Goal: Task Accomplishment & Management: Manage account settings

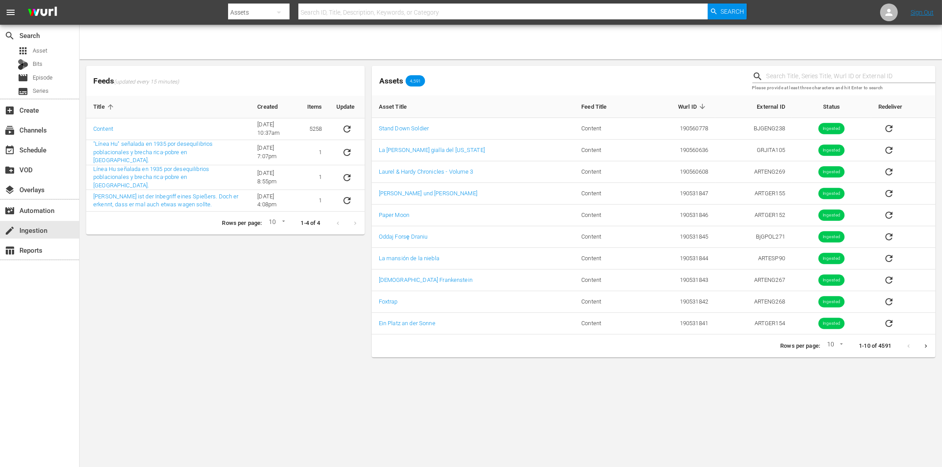
click at [170, 261] on div "Feeds (updated every 15 minutes) Title Created Items Update Content [DATE] 10:3…" at bounding box center [226, 211] width 286 height 299
click at [40, 151] on div "event_available Schedule" at bounding box center [25, 149] width 50 height 8
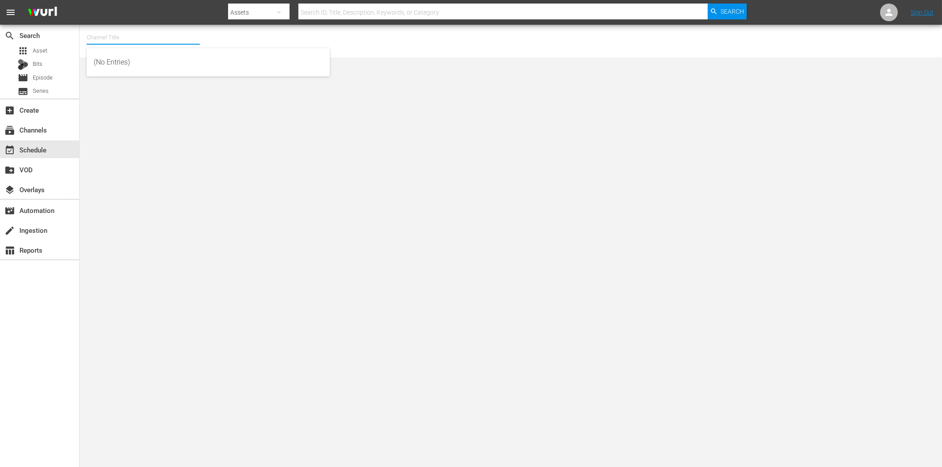
click at [160, 34] on input "text" at bounding box center [143, 37] width 113 height 21
click at [179, 103] on div "ARTFLIX - G,A,S (1248 - amogonetworx_artflix_2)" at bounding box center [208, 104] width 229 height 21
type input "ARTFLIX - G,A,S (1248 - amogonetworx_artflix_2)"
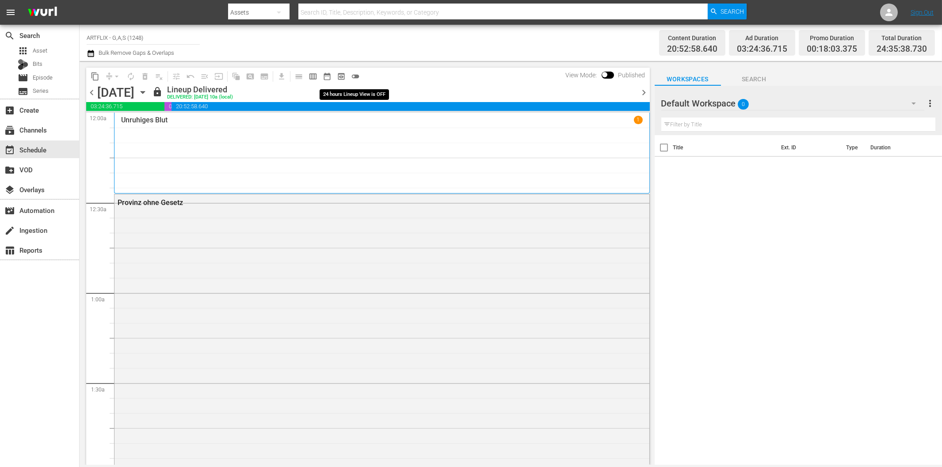
drag, startPoint x: 354, startPoint y: 73, endPoint x: 330, endPoint y: 85, distance: 26.3
click at [353, 74] on span "toggle_off" at bounding box center [355, 76] width 9 height 9
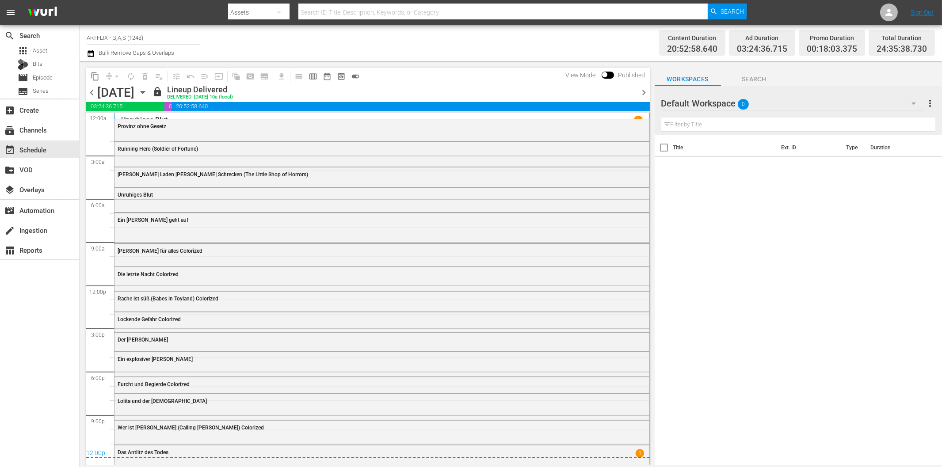
click at [148, 91] on icon "button" at bounding box center [143, 93] width 10 height 10
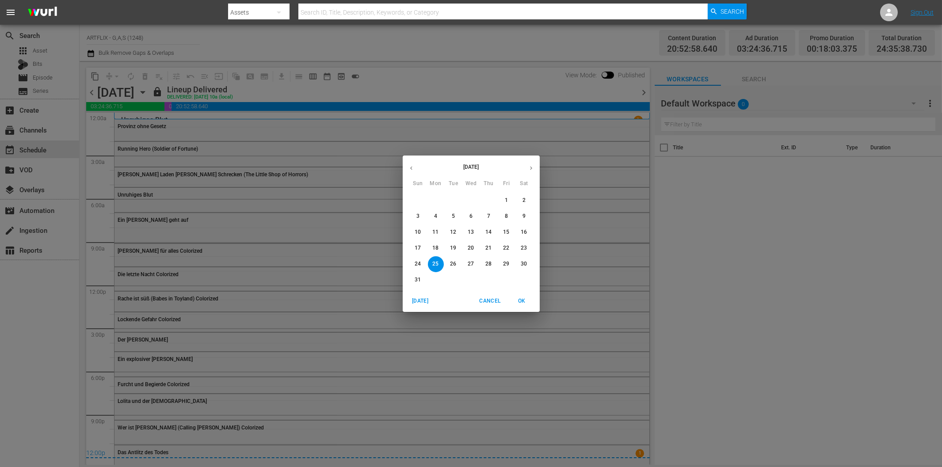
click at [531, 170] on icon "button" at bounding box center [531, 168] width 7 height 7
click at [435, 231] on p "15" at bounding box center [436, 233] width 6 height 8
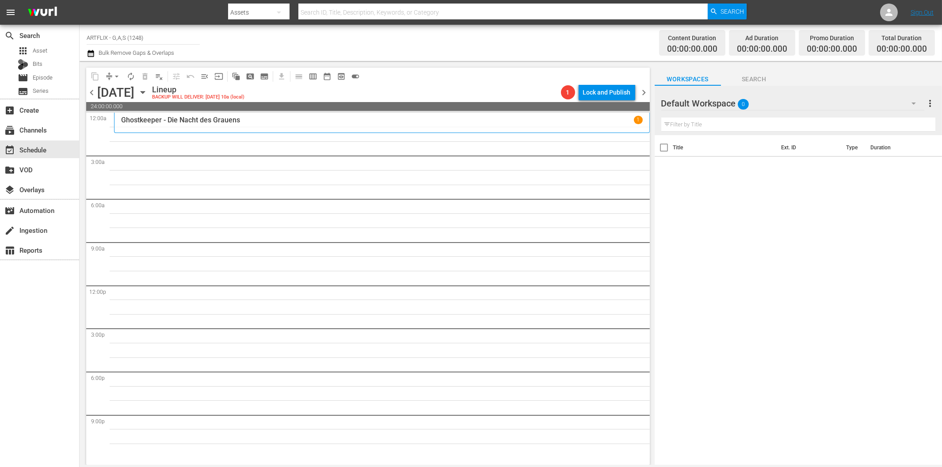
click at [913, 104] on icon "button" at bounding box center [914, 104] width 4 height 2
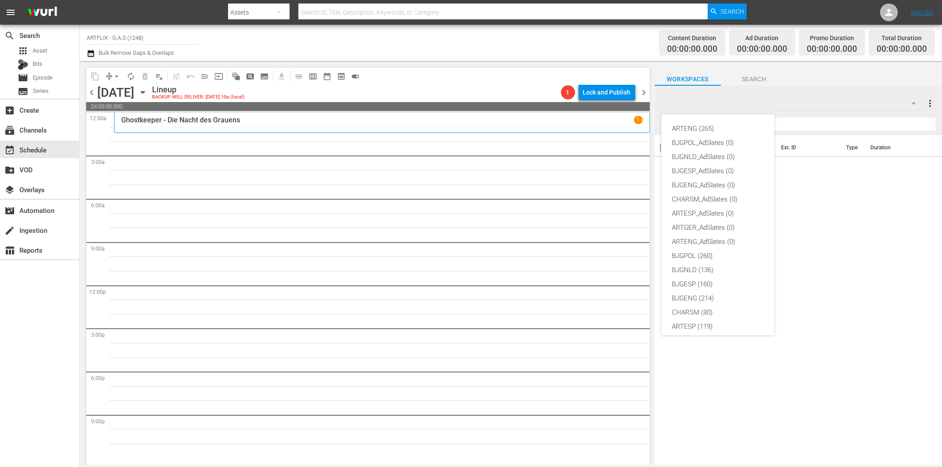
scroll to position [33, 0]
click at [697, 306] on div "ARTGER (153)" at bounding box center [718, 308] width 92 height 14
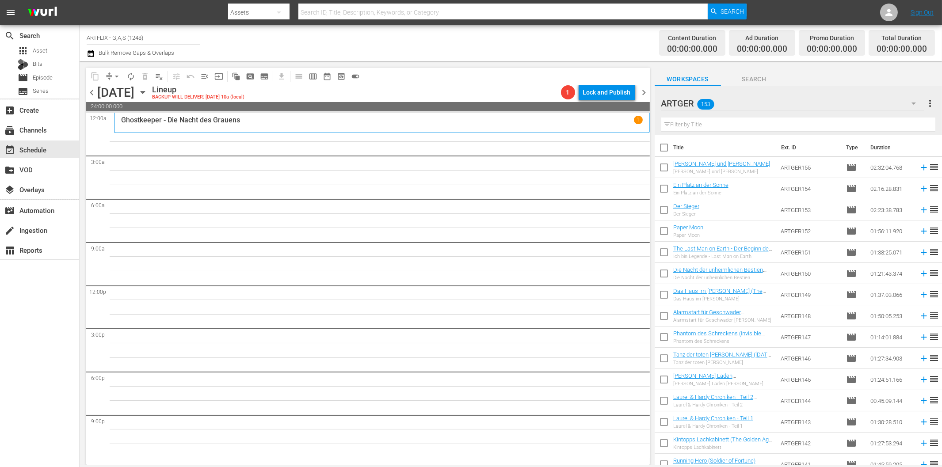
click at [698, 125] on input "text" at bounding box center [799, 125] width 274 height 14
paste input "Die [PERSON_NAME] von St. Pauli"
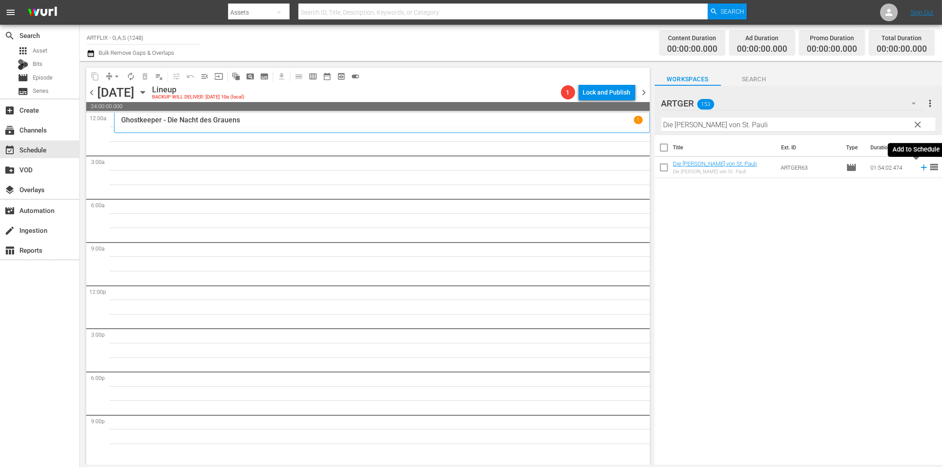
click at [921, 168] on icon at bounding box center [924, 168] width 6 height 6
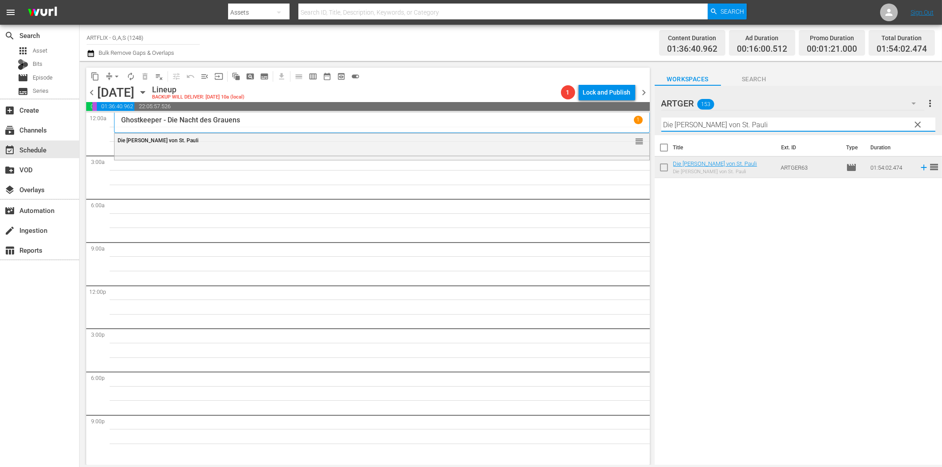
click at [674, 127] on input "Die [PERSON_NAME] von St. Pauli" at bounding box center [799, 125] width 274 height 14
paste input "[PERSON_NAME] auf Spieldosen"
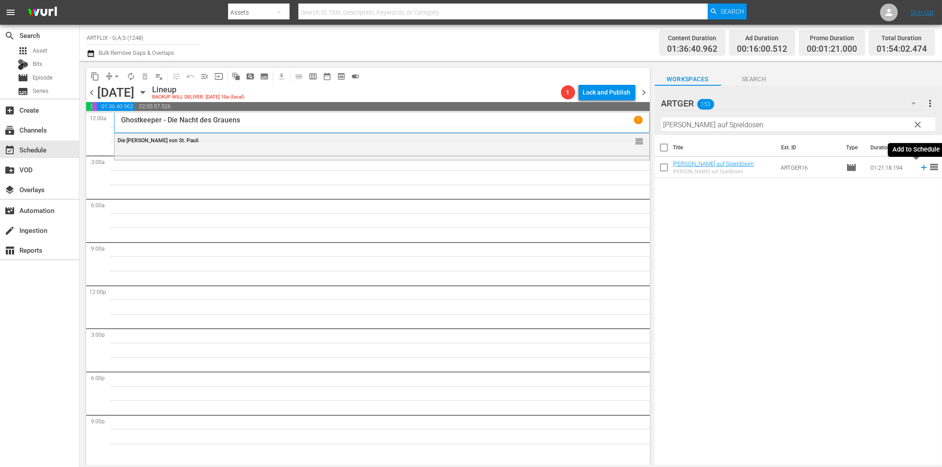
click at [921, 167] on icon at bounding box center [924, 168] width 6 height 6
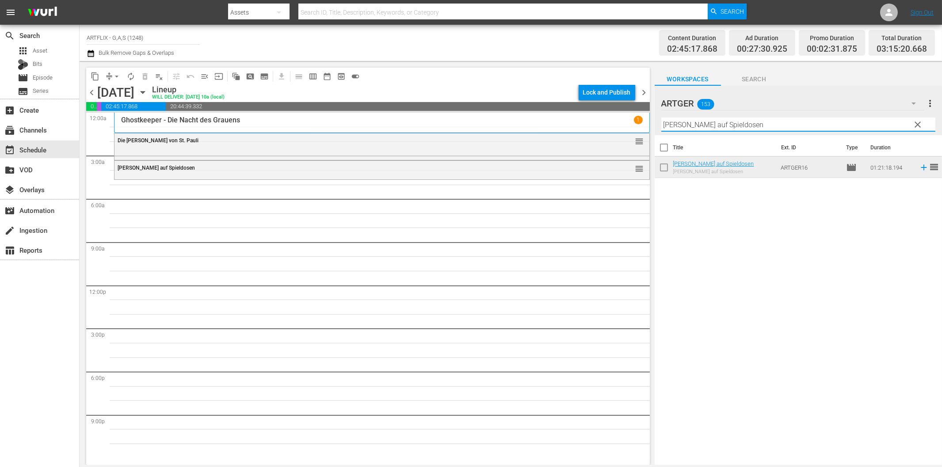
click at [694, 122] on input "[PERSON_NAME] auf Spieldosen" at bounding box center [799, 125] width 274 height 14
paste input "Home Town Story Colorized"
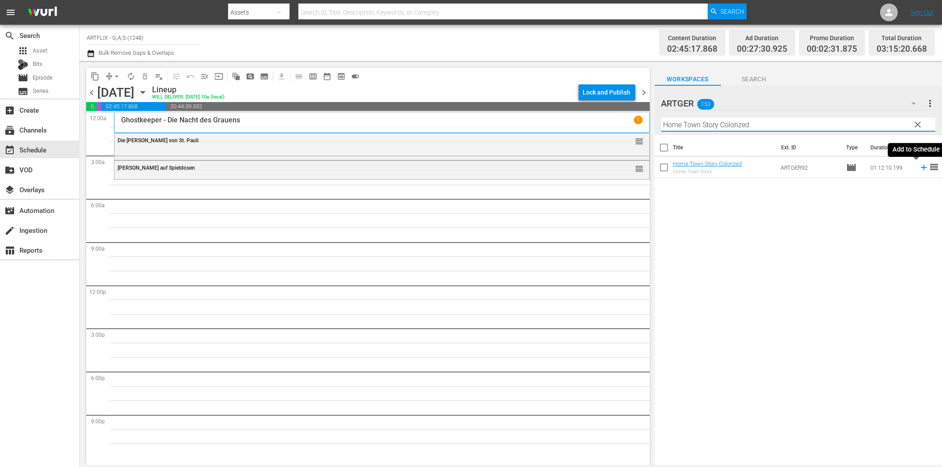
click at [921, 168] on icon at bounding box center [924, 168] width 6 height 6
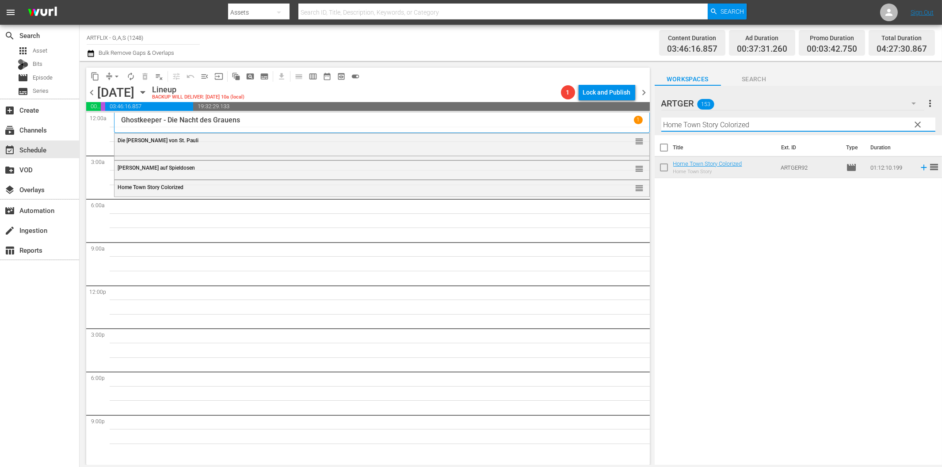
click at [833, 123] on input "Home Town Story Colorized" at bounding box center [799, 125] width 274 height 14
paste input "Wundervolles [DATE]"
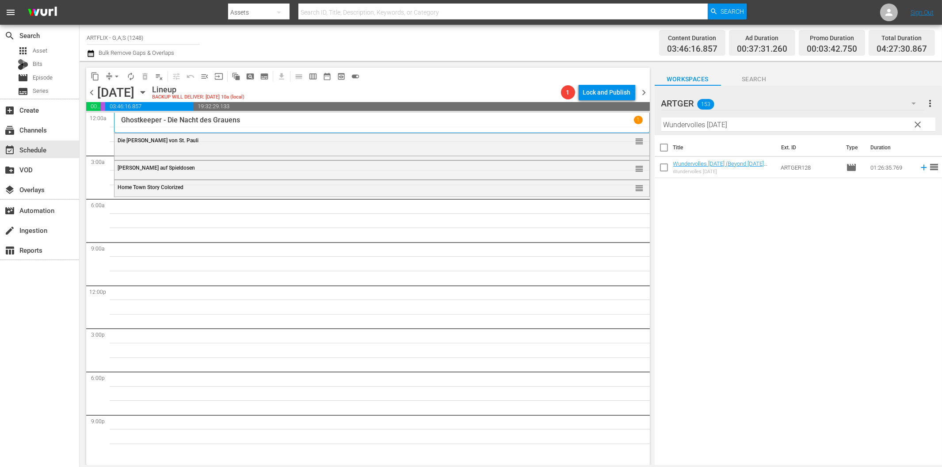
click at [717, 127] on input "Wundervolles [DATE]" at bounding box center [799, 125] width 274 height 14
paste input "Das Bildnis des [PERSON_NAME]"
click at [921, 167] on icon at bounding box center [924, 168] width 6 height 6
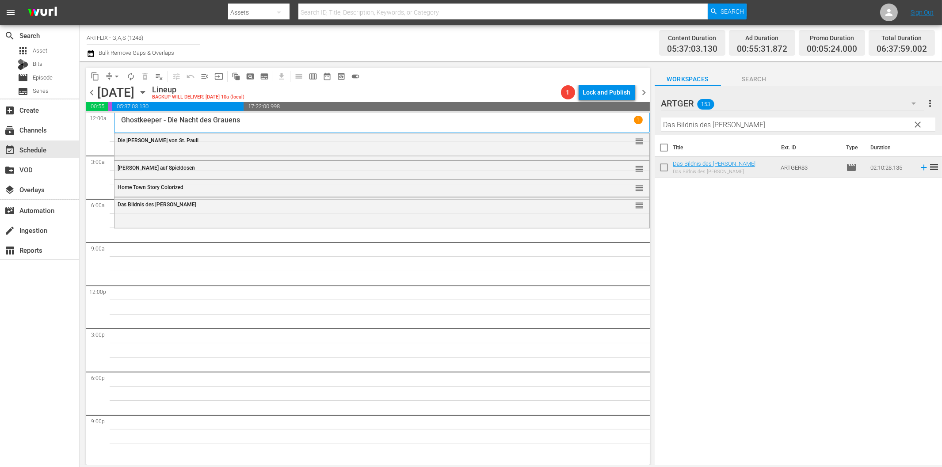
click at [684, 123] on input "Das Bildnis des [PERSON_NAME]" at bounding box center [799, 125] width 274 height 14
paste input "Schön muss man sein"
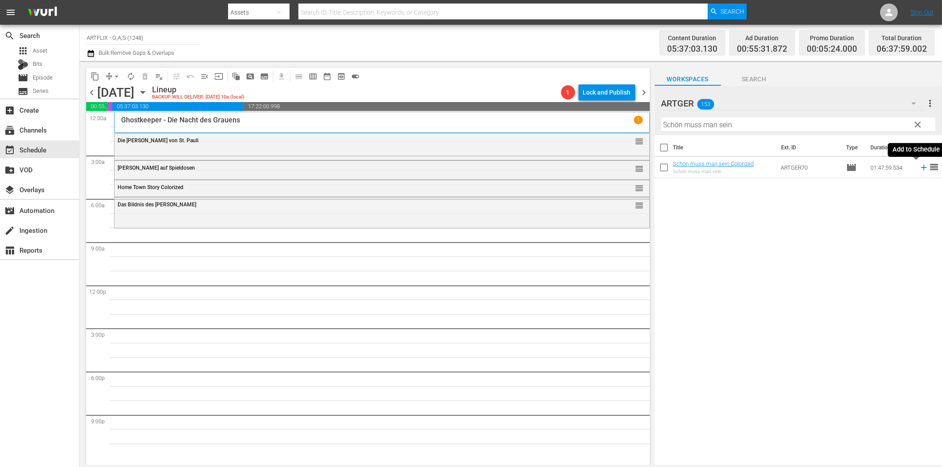
click at [919, 169] on icon at bounding box center [924, 168] width 10 height 10
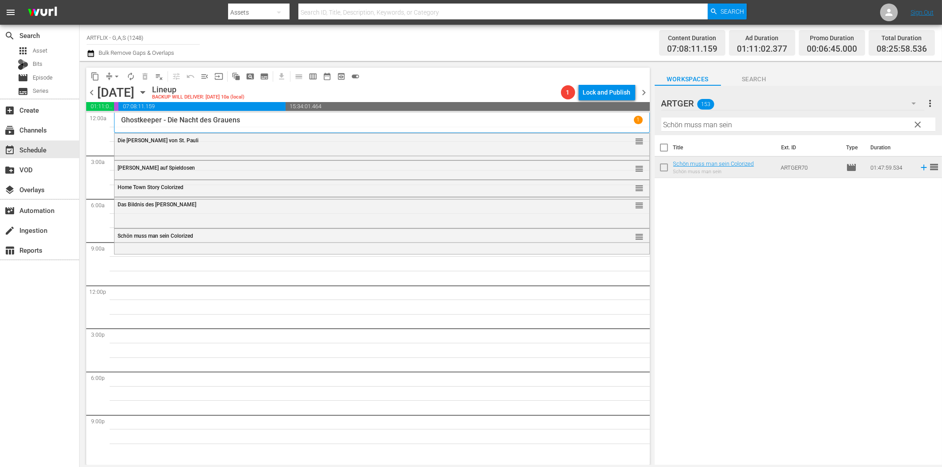
click at [747, 127] on input "Schön muss man sein" at bounding box center [799, 125] width 274 height 14
paste input "[PERSON_NAME] mit der Kompanie"
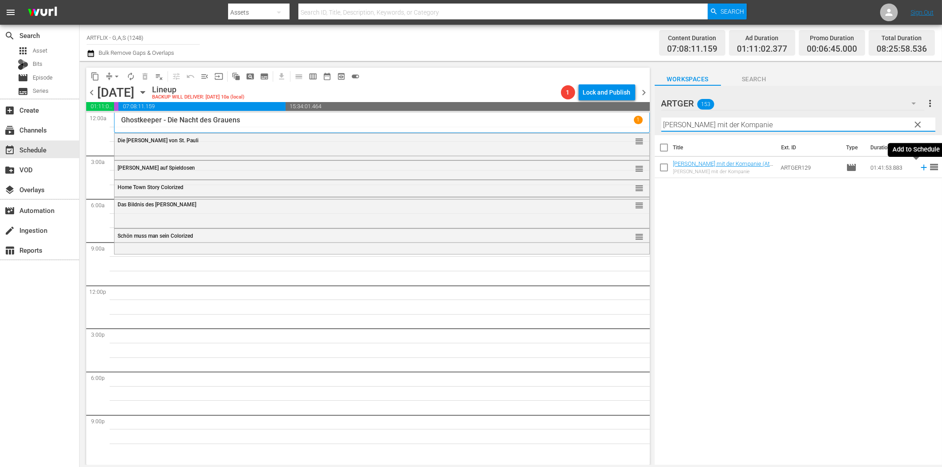
click at [919, 169] on icon at bounding box center [924, 168] width 10 height 10
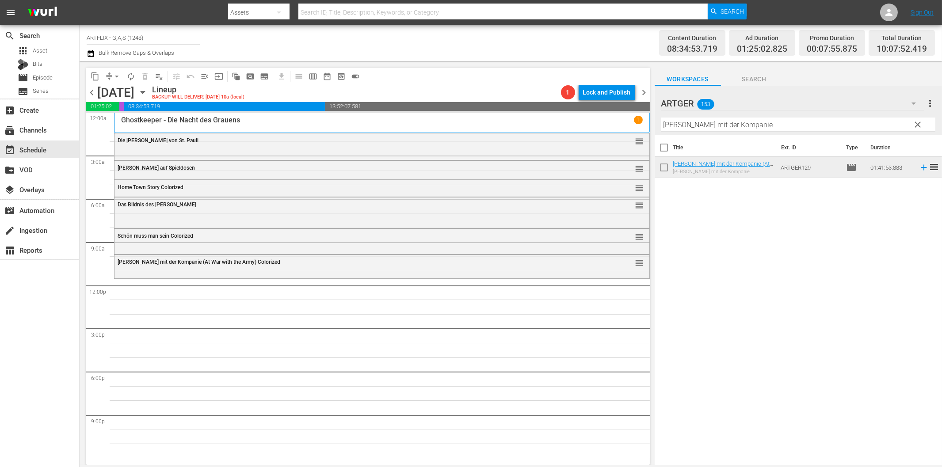
click at [717, 121] on input "[PERSON_NAME] mit der Kompanie" at bounding box center [799, 125] width 274 height 14
paste input "Dick und Doof in der Fremdenlegion"
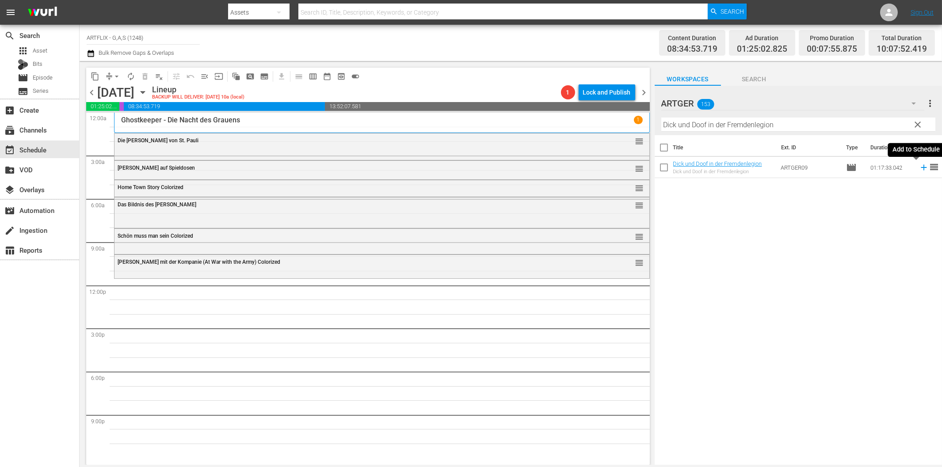
click at [919, 169] on icon at bounding box center [924, 168] width 10 height 10
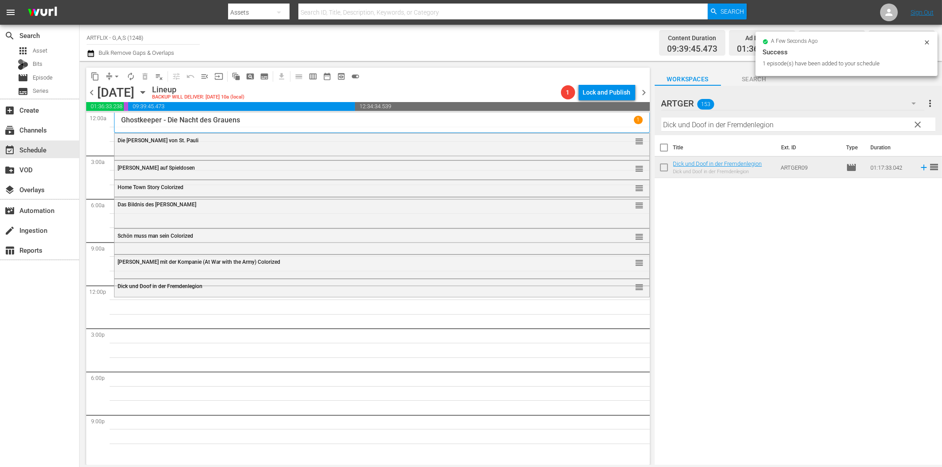
click at [736, 118] on div "Filter by Title [PERSON_NAME] und Doof in der Fremdenlegion" at bounding box center [799, 124] width 274 height 21
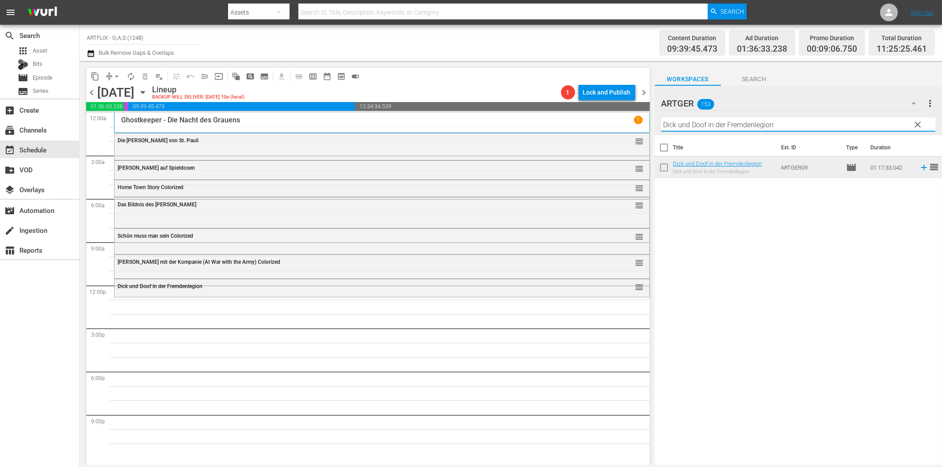
click at [741, 127] on input "Dick und Doof in der Fremdenlegion" at bounding box center [799, 125] width 274 height 14
paste input "Laurel und [PERSON_NAME]: Die Teufelsbrüder"
drag, startPoint x: 718, startPoint y: 129, endPoint x: 807, endPoint y: 131, distance: 89.4
click at [806, 130] on input "Laurel und [PERSON_NAME]: Die Teufelsbrüder" at bounding box center [799, 125] width 274 height 14
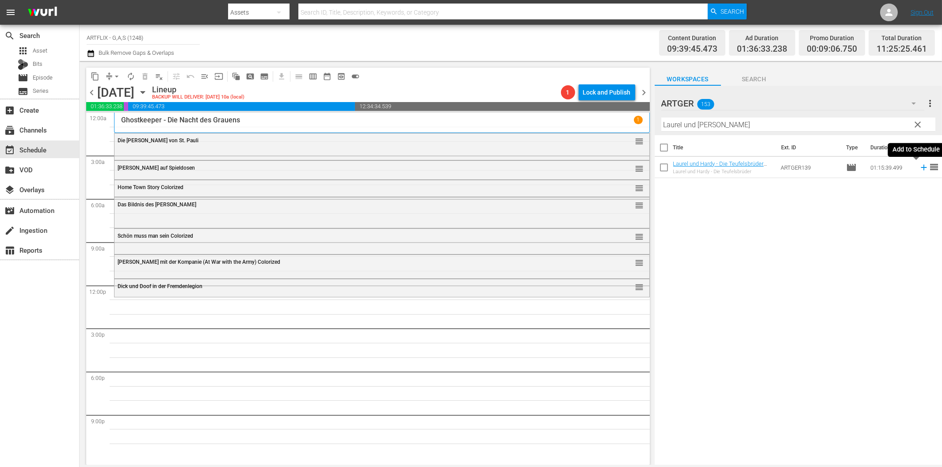
click at [921, 169] on icon at bounding box center [924, 168] width 6 height 6
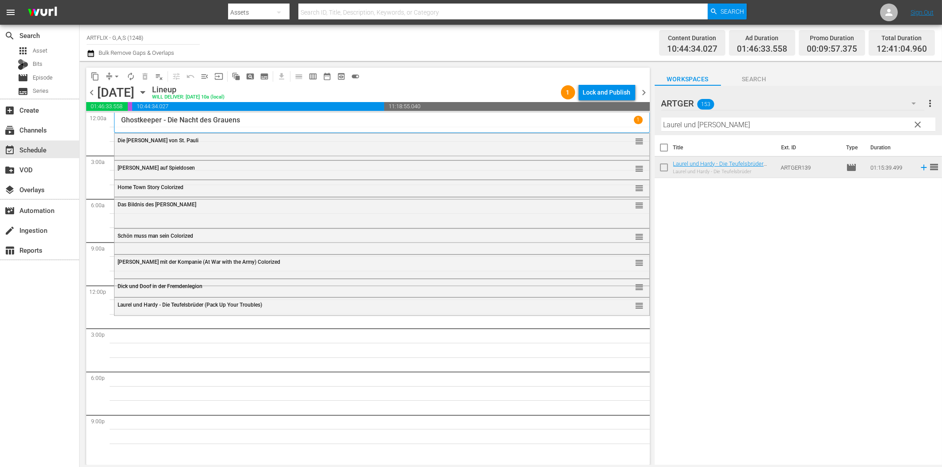
click at [751, 124] on input "Laurel und [PERSON_NAME]" at bounding box center [799, 125] width 274 height 14
paste input "Die Küste der Piraten"
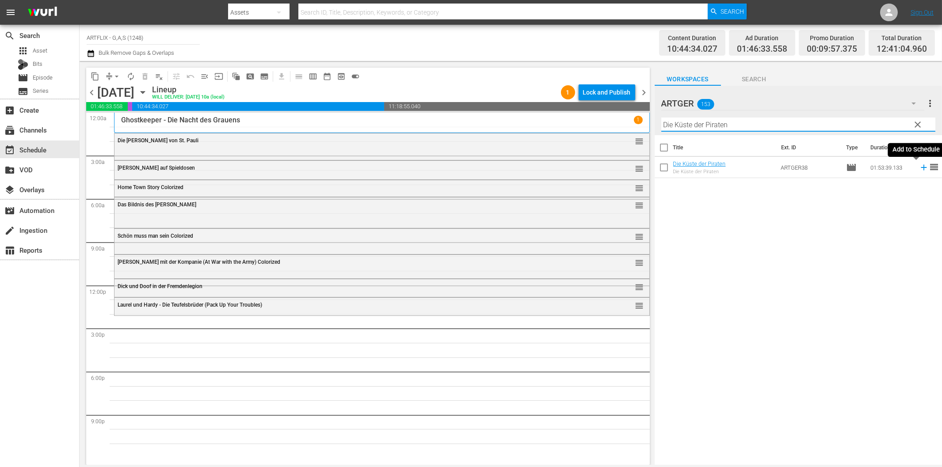
click at [919, 169] on icon at bounding box center [924, 168] width 10 height 10
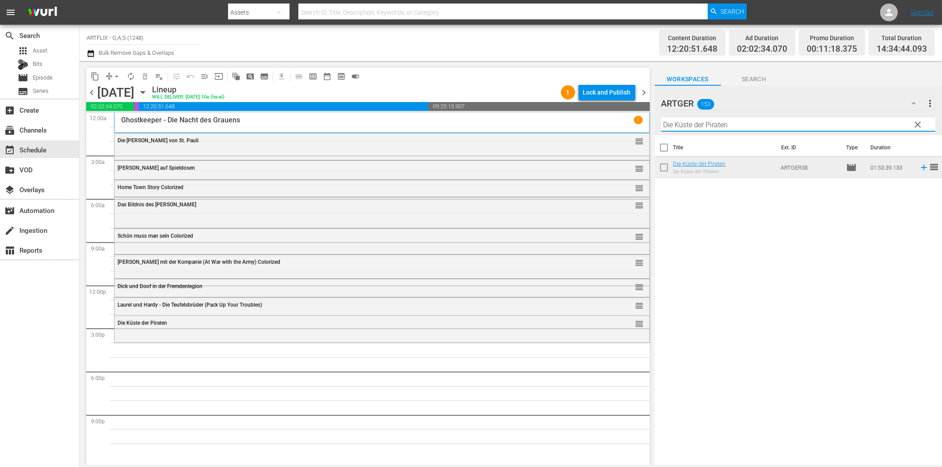
click at [676, 126] on input "Die Küste der Piraten" at bounding box center [799, 125] width 274 height 14
paste input "Vier junge Detektive"
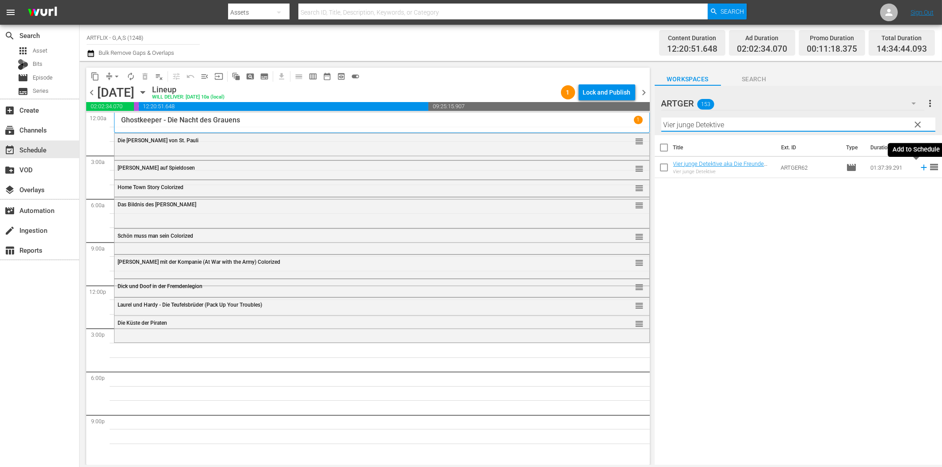
click at [921, 170] on icon at bounding box center [924, 168] width 6 height 6
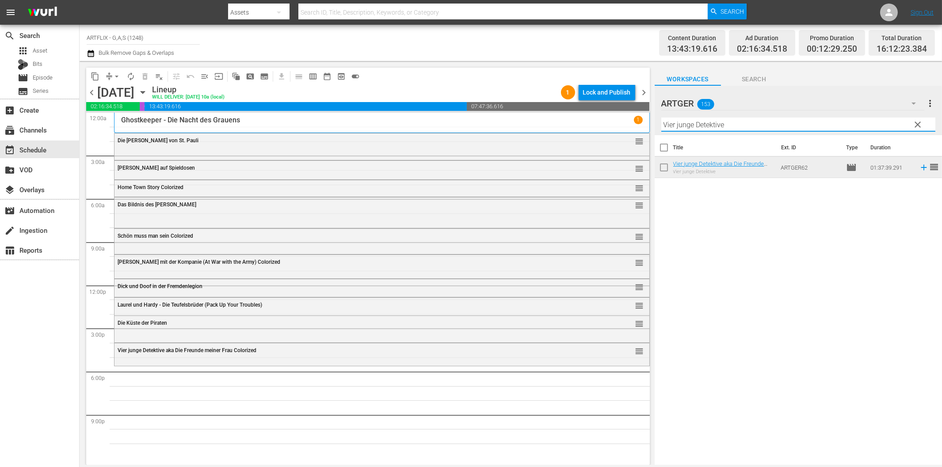
click at [711, 126] on input "Vier junge Detektive" at bounding box center [799, 125] width 274 height 14
click at [718, 125] on input "Vier junge Detektive" at bounding box center [799, 125] width 274 height 14
paste input "[GEOGRAPHIC_DATA]"
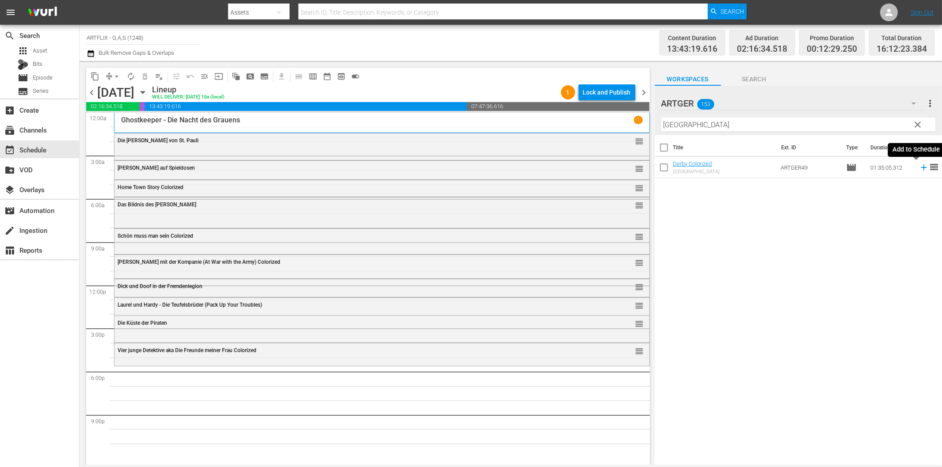
click at [919, 169] on icon at bounding box center [924, 168] width 10 height 10
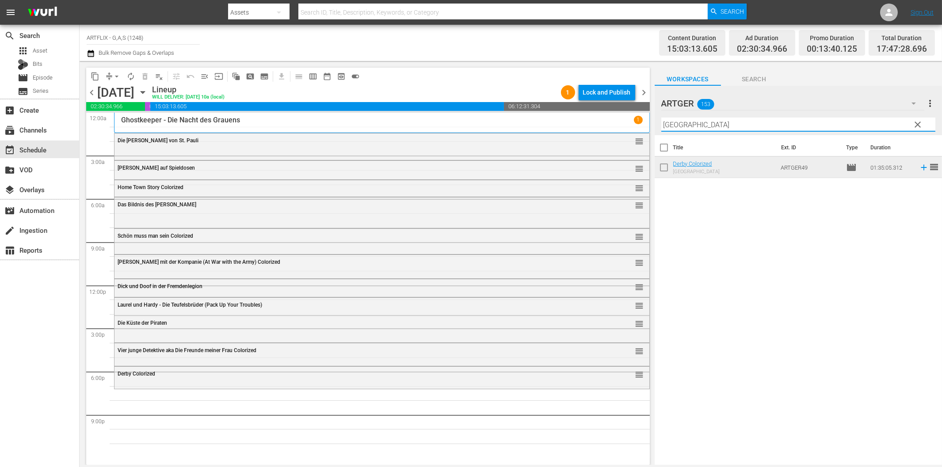
click at [839, 125] on input "[GEOGRAPHIC_DATA]" at bounding box center [799, 125] width 274 height 14
paste input "rasende Teufel Colorized"
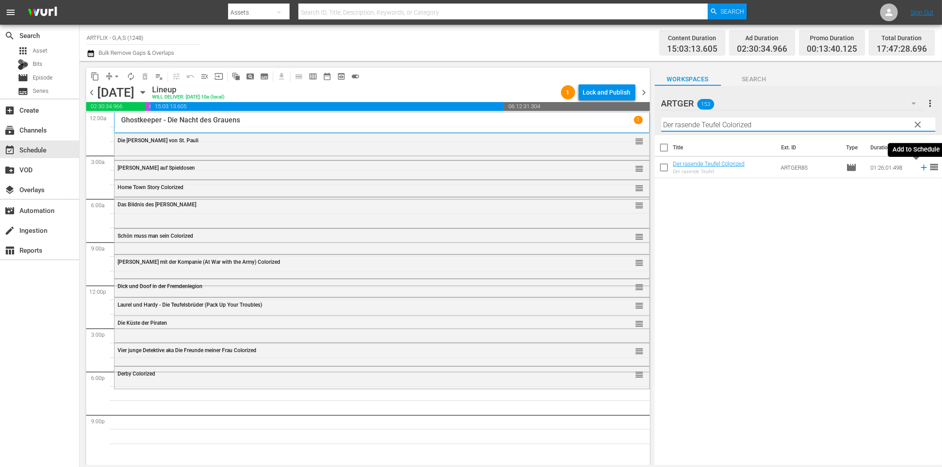
click at [919, 166] on icon at bounding box center [924, 168] width 10 height 10
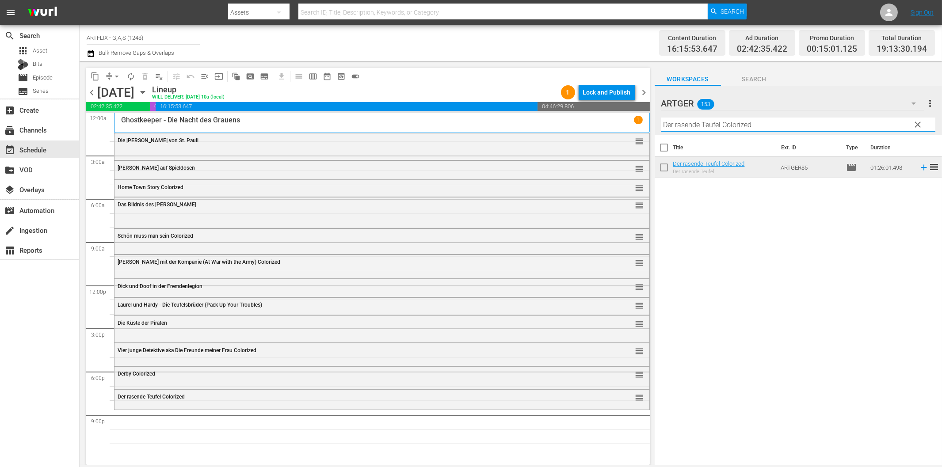
click at [748, 120] on input "Der rasende Teufel Colorized" at bounding box center [799, 125] width 274 height 14
paste input "[PERSON_NAME]"
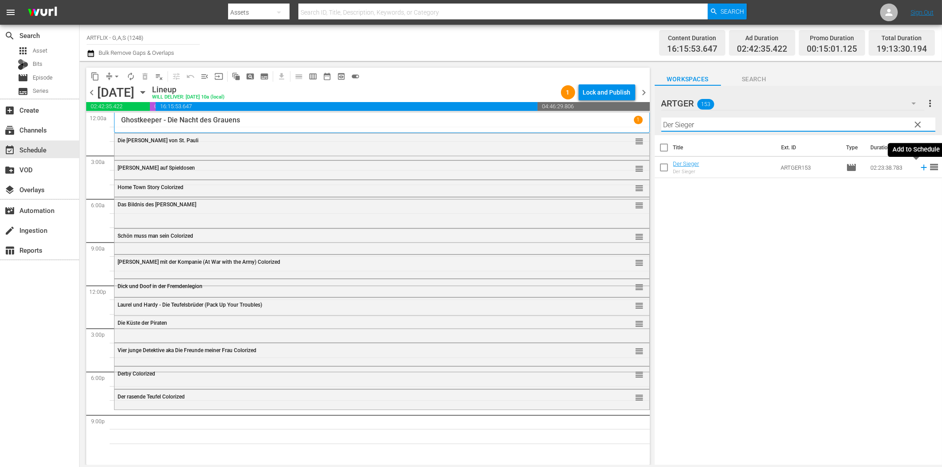
click at [921, 167] on icon at bounding box center [924, 168] width 6 height 6
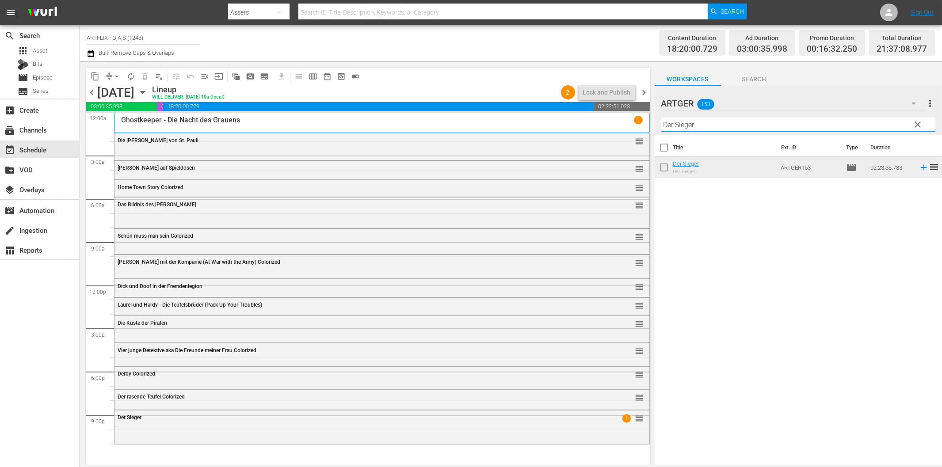
click at [761, 126] on input "Der [PERSON_NAME]" at bounding box center [799, 125] width 274 height 14
paste input "Ein Platz an der Sonne"
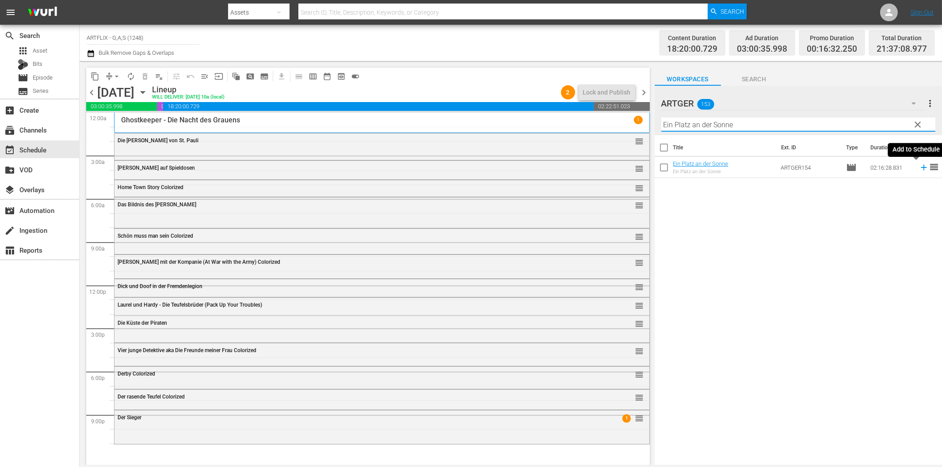
click at [919, 165] on icon at bounding box center [924, 168] width 10 height 10
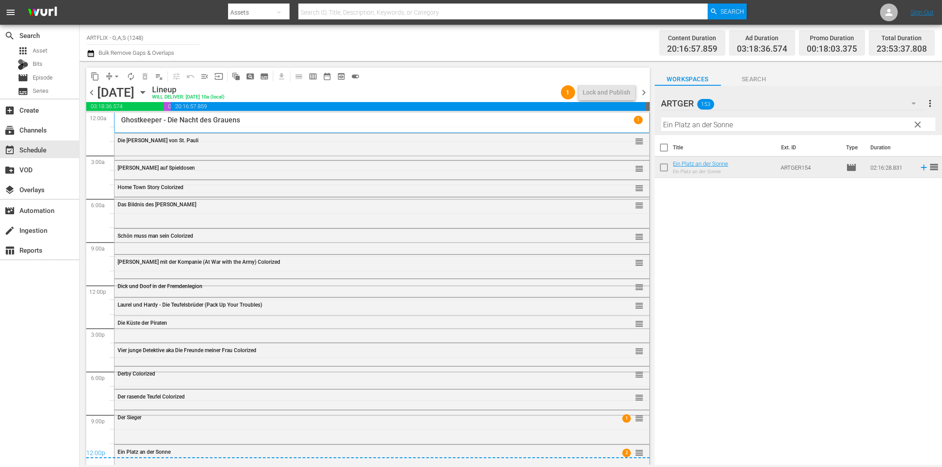
drag, startPoint x: 644, startPoint y: 90, endPoint x: 745, endPoint y: 126, distance: 107.0
click at [644, 90] on span "chevron_right" at bounding box center [644, 92] width 11 height 11
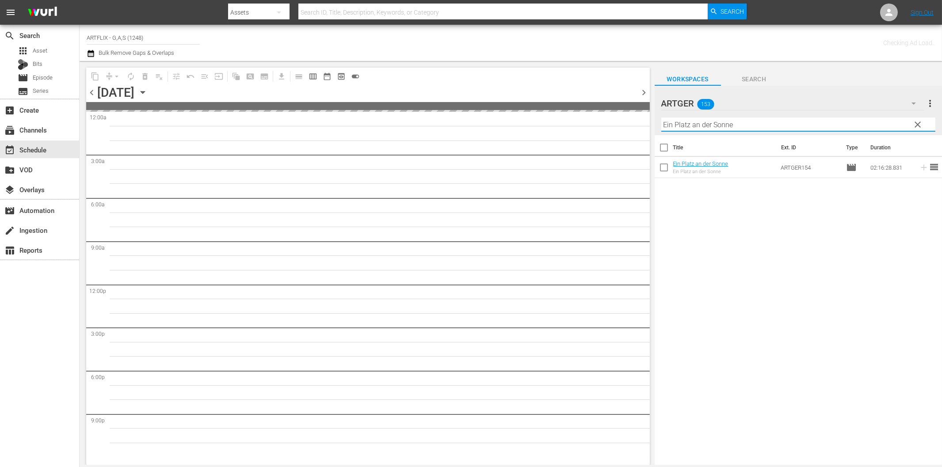
click at [754, 129] on input "Ein Platz an der Sonne" at bounding box center [799, 125] width 274 height 14
paste input "[PERSON_NAME] Dracula"
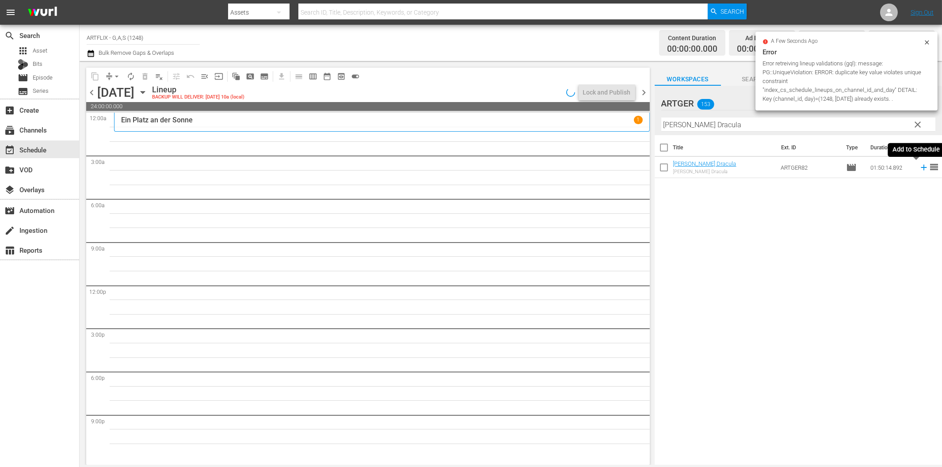
drag, startPoint x: 917, startPoint y: 168, endPoint x: 850, endPoint y: 177, distance: 67.0
click at [921, 168] on icon at bounding box center [924, 168] width 6 height 6
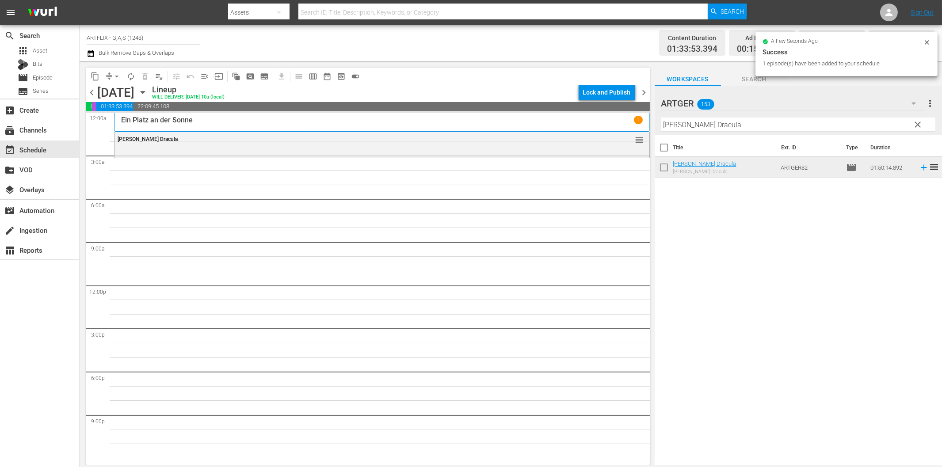
click at [708, 126] on input "[PERSON_NAME] Dracula" at bounding box center [799, 125] width 274 height 14
paste input "Die Nonne [PERSON_NAME]"
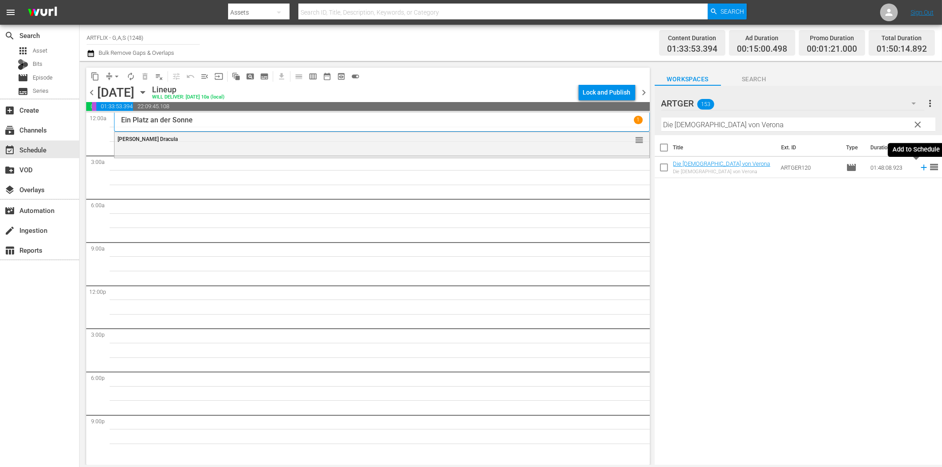
click at [919, 169] on icon at bounding box center [924, 168] width 10 height 10
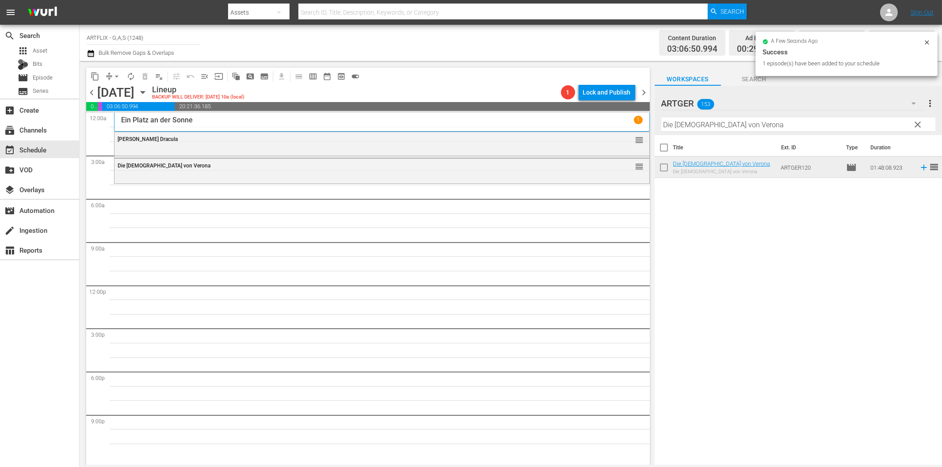
click at [738, 126] on input "Die [DEMOGRAPHIC_DATA] von Verona" at bounding box center [799, 125] width 274 height 14
paste input "as Phantom der Oper"
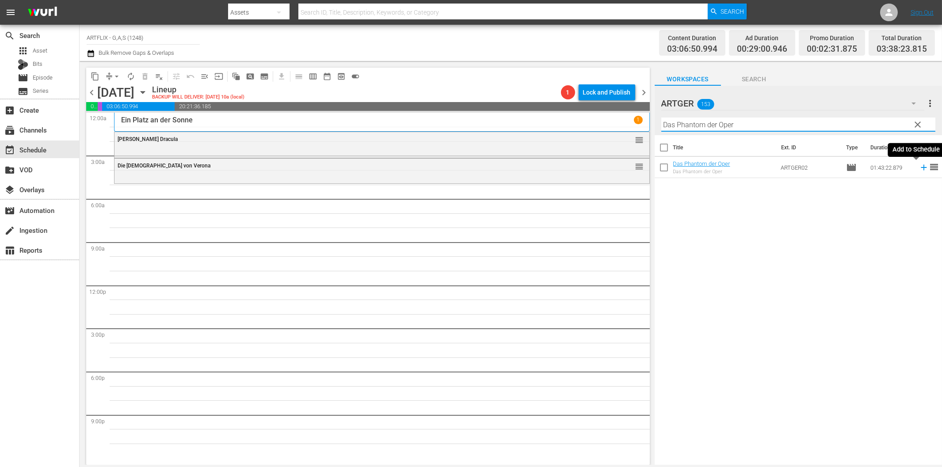
click at [921, 167] on icon at bounding box center [924, 168] width 6 height 6
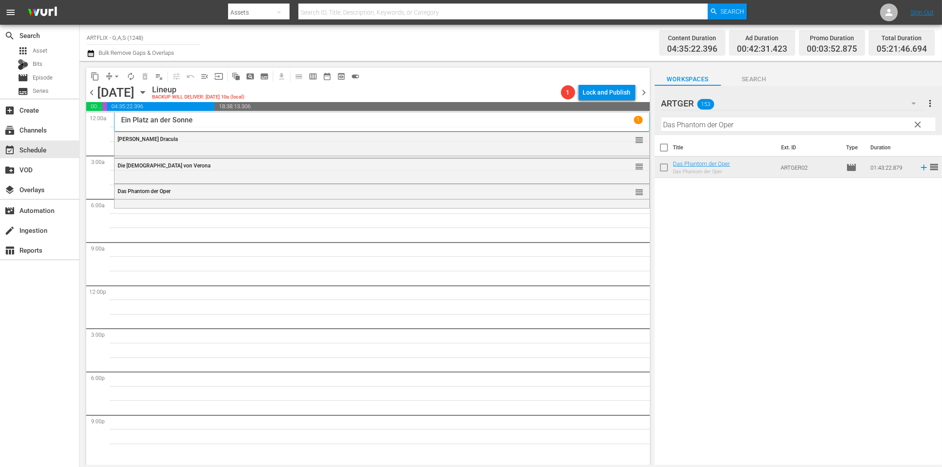
click at [766, 125] on input "Das Phantom der Oper" at bounding box center [799, 125] width 274 height 14
paste input "Bei [PERSON_NAME] stimmt die Kasse nicht"
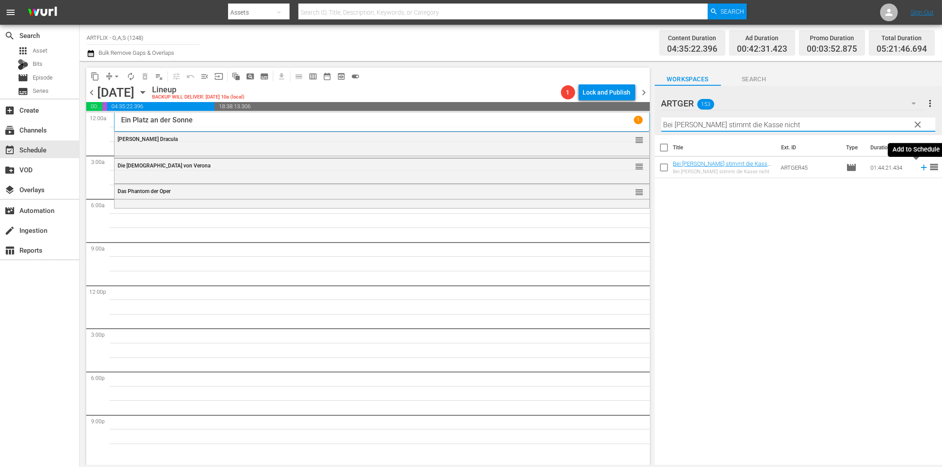
click at [919, 167] on icon at bounding box center [924, 168] width 10 height 10
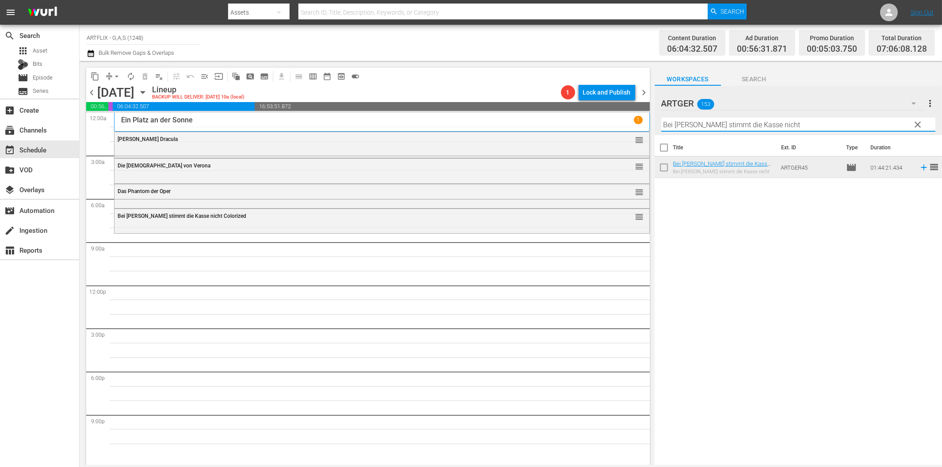
click at [684, 120] on input "Bei [PERSON_NAME] stimmt die Kasse nicht" at bounding box center [799, 125] width 274 height 14
paste input "ach Girls - Strandhasen"
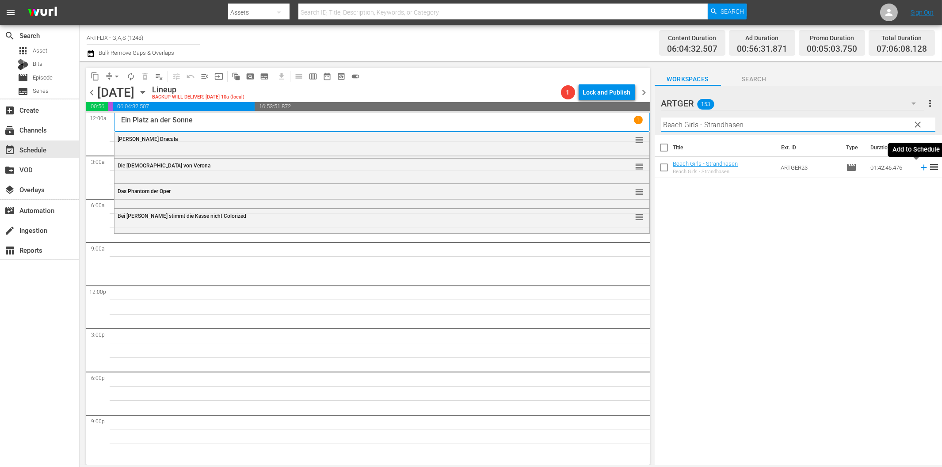
click at [919, 169] on icon at bounding box center [924, 168] width 10 height 10
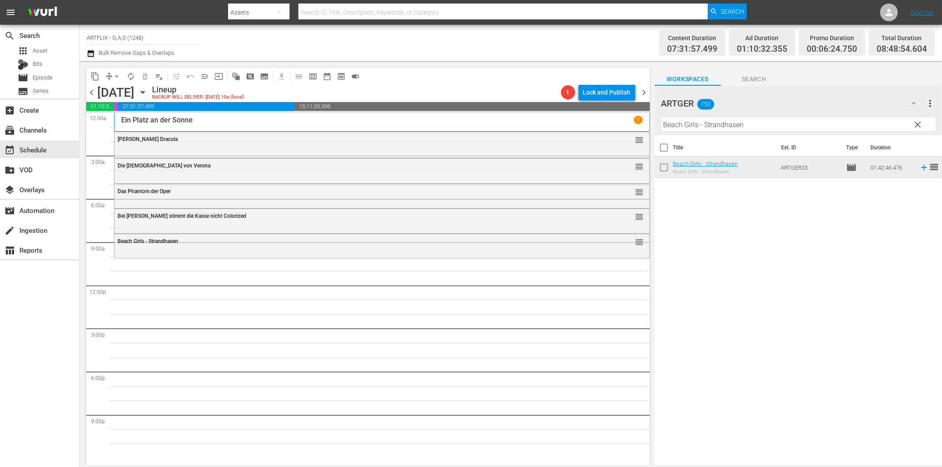
click at [736, 126] on input "Beach Girls - Strandhasen" at bounding box center [799, 125] width 274 height 14
paste input "Das Dschungelbuch (Jungle Book 1942)"
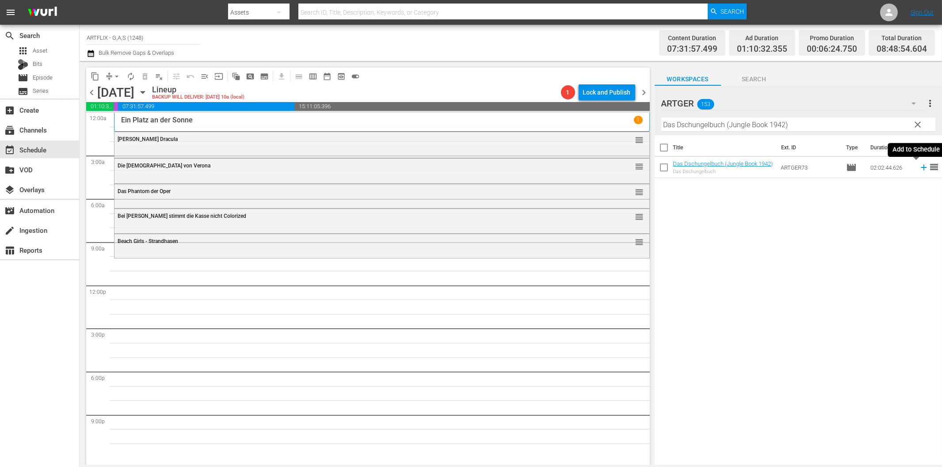
drag, startPoint x: 917, startPoint y: 169, endPoint x: 906, endPoint y: 165, distance: 11.5
click at [919, 169] on icon at bounding box center [924, 168] width 10 height 10
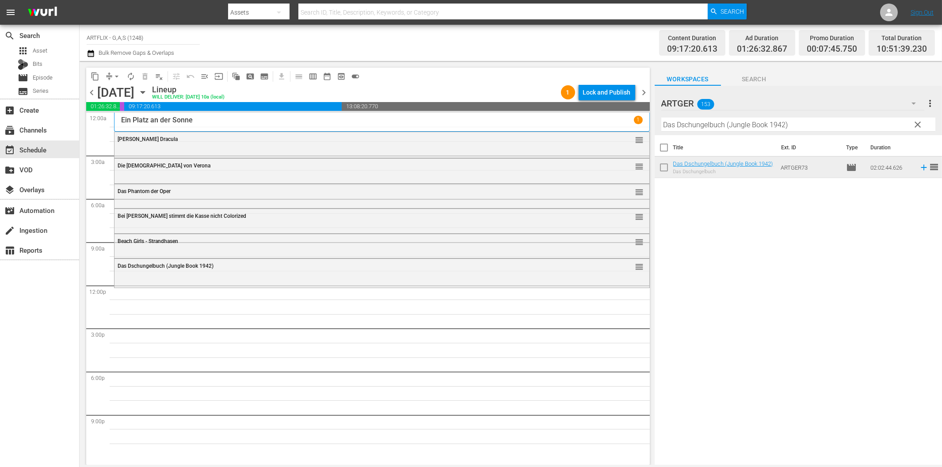
click at [770, 121] on input "Das Dschungelbuch (Jungle Book 1942)" at bounding box center [799, 125] width 274 height 14
paste input "Tarzan - Der Furchtlose"
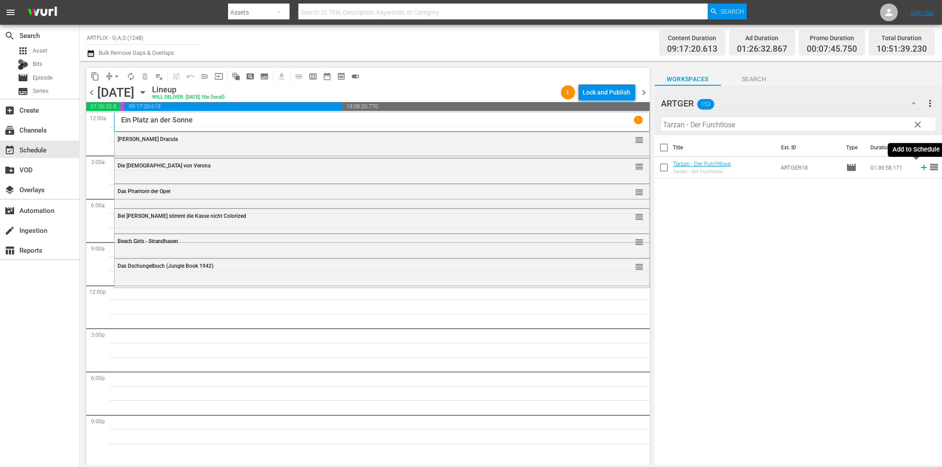
click at [919, 167] on icon at bounding box center [924, 168] width 10 height 10
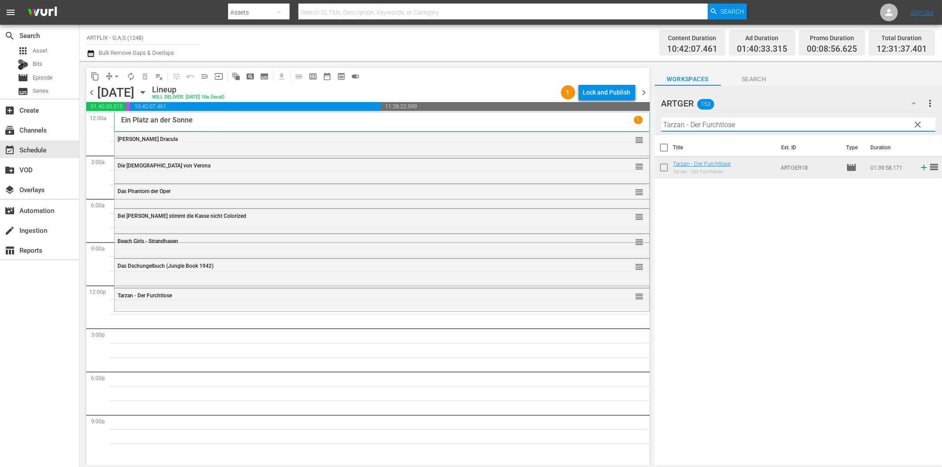
click at [843, 124] on input "Tarzan - Der Furchtlose" at bounding box center [799, 125] width 274 height 14
paste input "Columbus entdeckt [PERSON_NAME]"
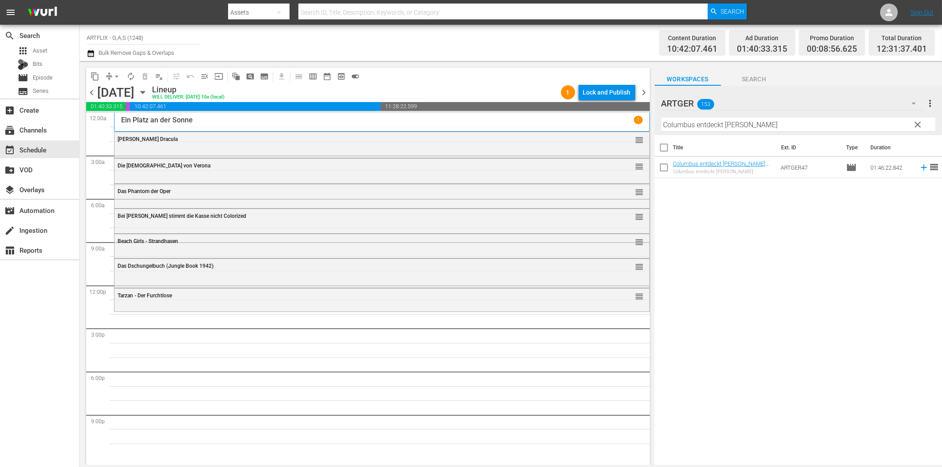
click at [919, 167] on icon at bounding box center [924, 168] width 10 height 10
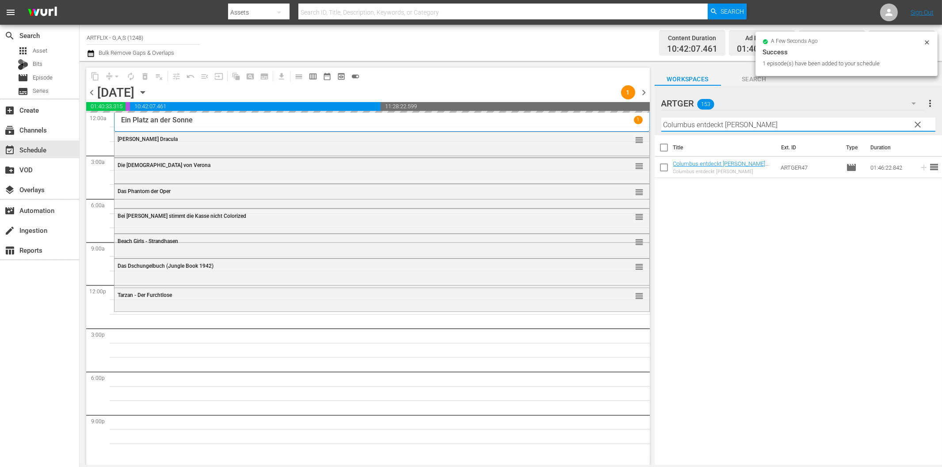
click at [839, 122] on input "Columbus entdeckt [PERSON_NAME]" at bounding box center [799, 125] width 274 height 14
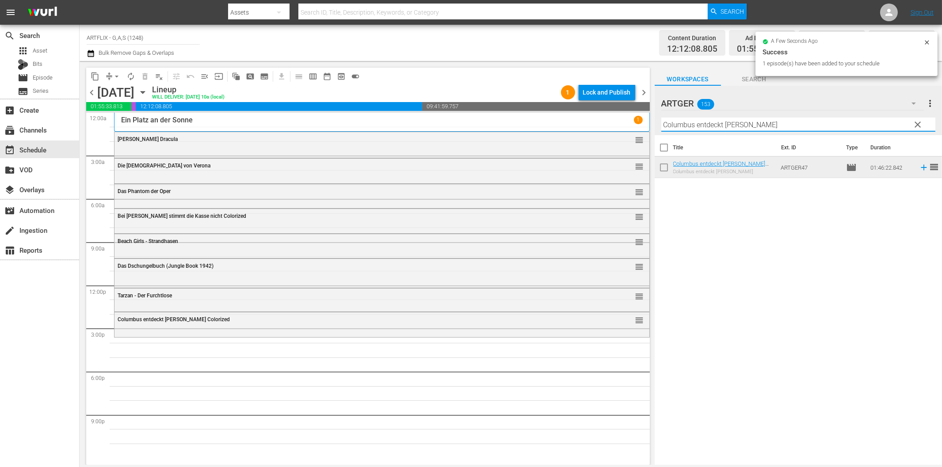
paste input "Unternehmen Schlafsack"
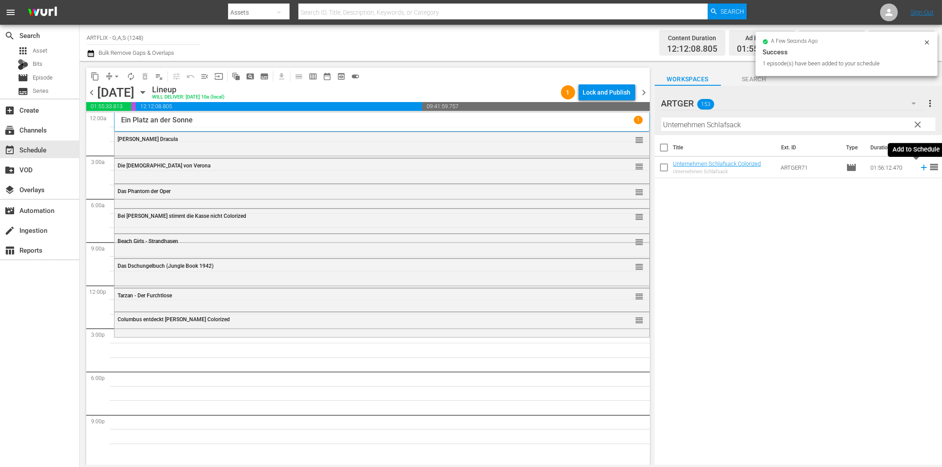
drag, startPoint x: 918, startPoint y: 169, endPoint x: 782, endPoint y: 181, distance: 136.4
click at [919, 169] on icon at bounding box center [924, 168] width 10 height 10
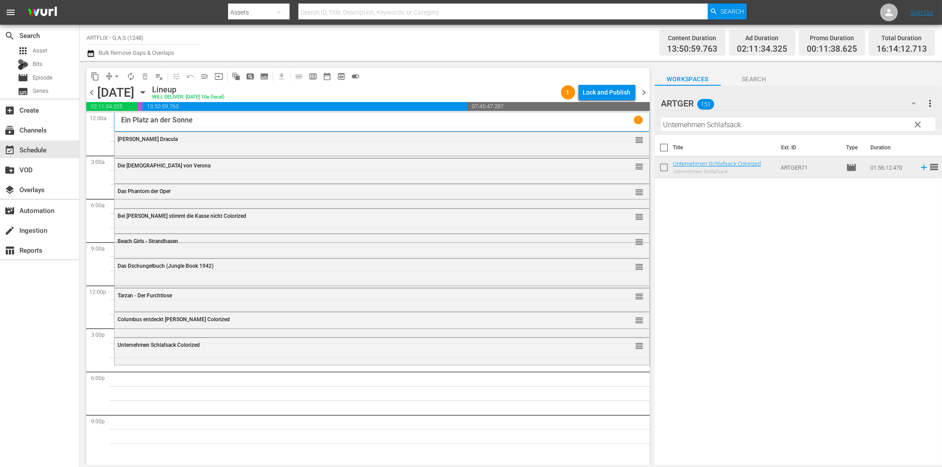
click at [812, 126] on input "Unternehmen Schlafsack" at bounding box center [799, 125] width 274 height 14
paste input "Mit dem [PERSON_NAME] durch die Wand"
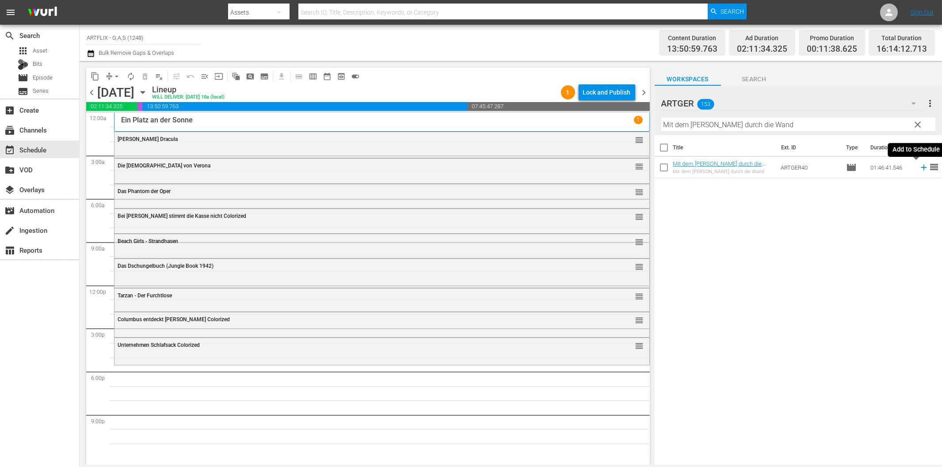
click at [921, 167] on icon at bounding box center [924, 168] width 6 height 6
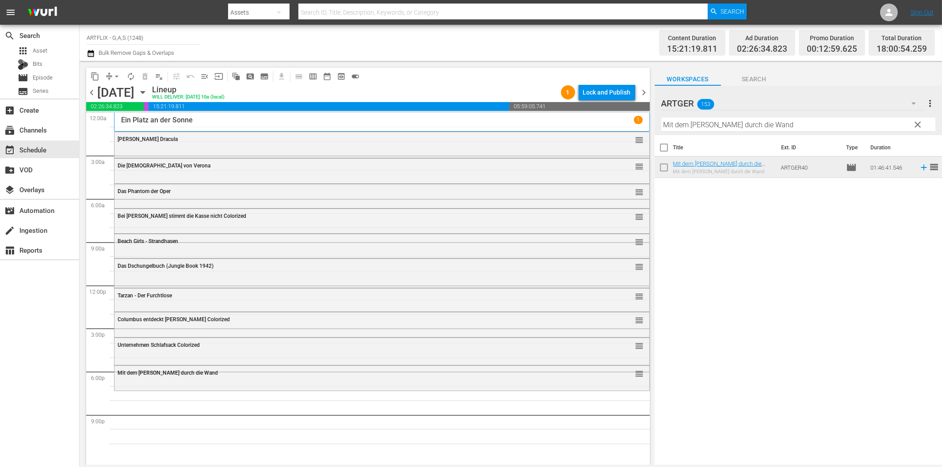
click at [758, 126] on input "Mit dem [PERSON_NAME] durch die Wand" at bounding box center [799, 125] width 274 height 14
paste input "Paper Moon"
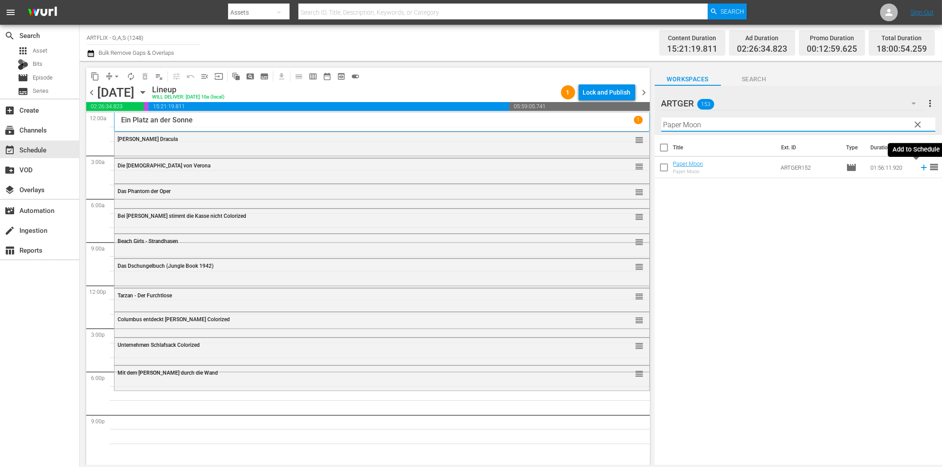
click at [919, 167] on icon at bounding box center [924, 168] width 10 height 10
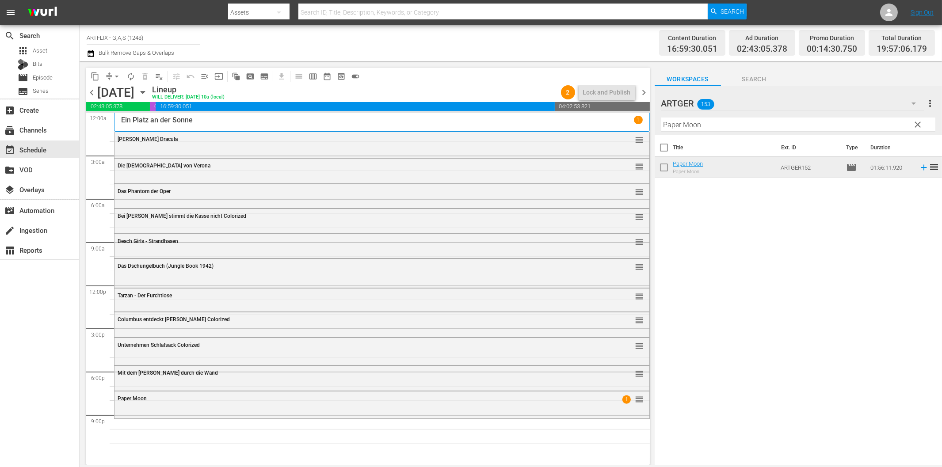
click at [735, 121] on input "Paper Moon" at bounding box center [799, 125] width 274 height 14
paste input "[PERSON_NAME] und [PERSON_NAME]"
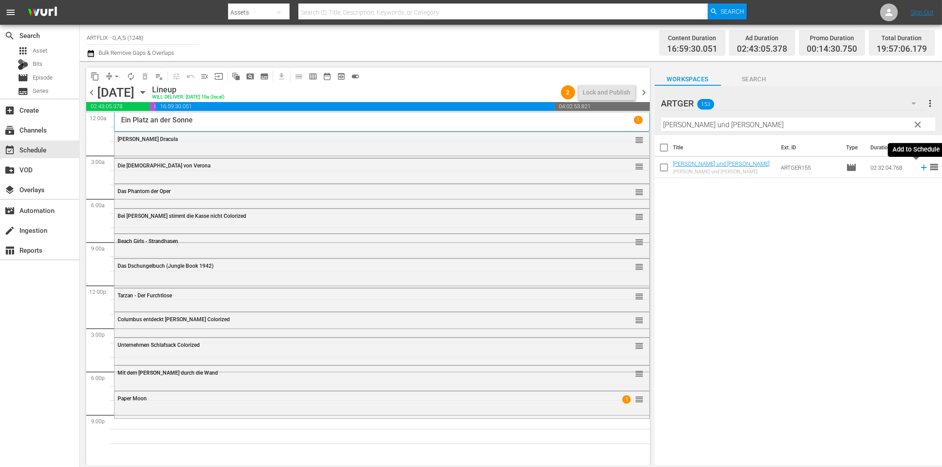
click at [919, 167] on icon at bounding box center [924, 168] width 10 height 10
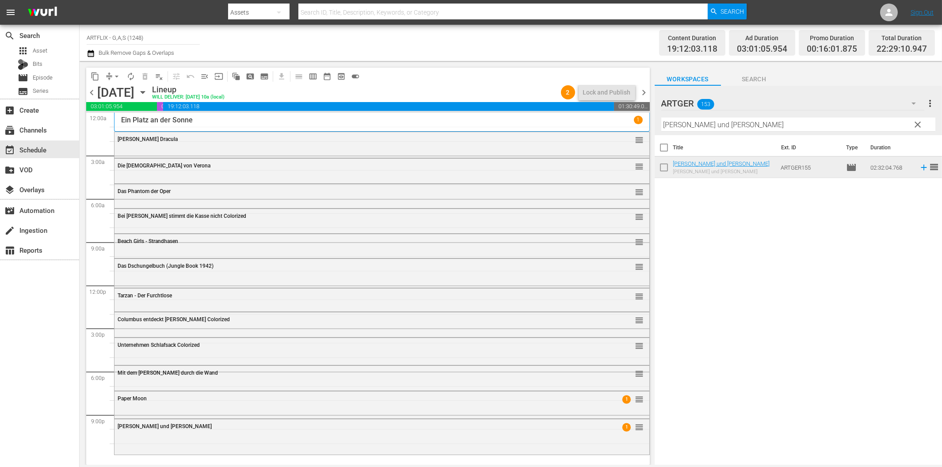
click at [771, 124] on input "[PERSON_NAME] und [PERSON_NAME]" at bounding box center [799, 125] width 274 height 14
paste input "Tanz der toten [PERSON_NAME]"
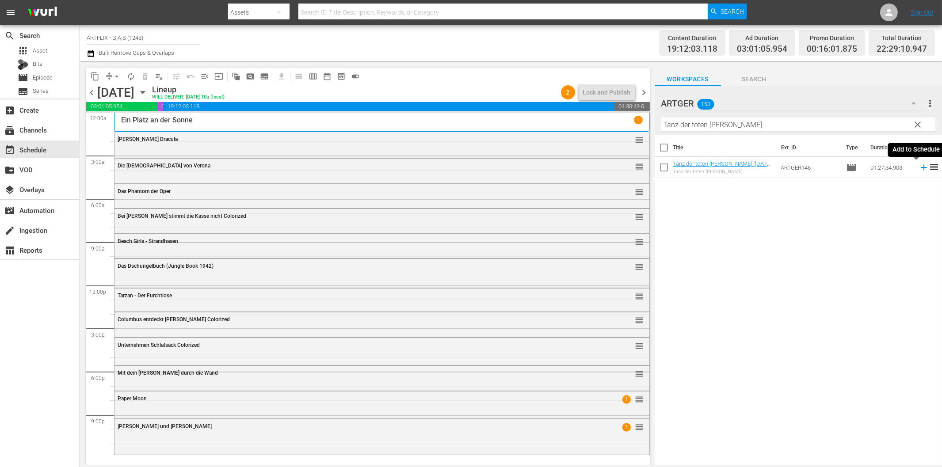
click at [919, 169] on icon at bounding box center [924, 168] width 10 height 10
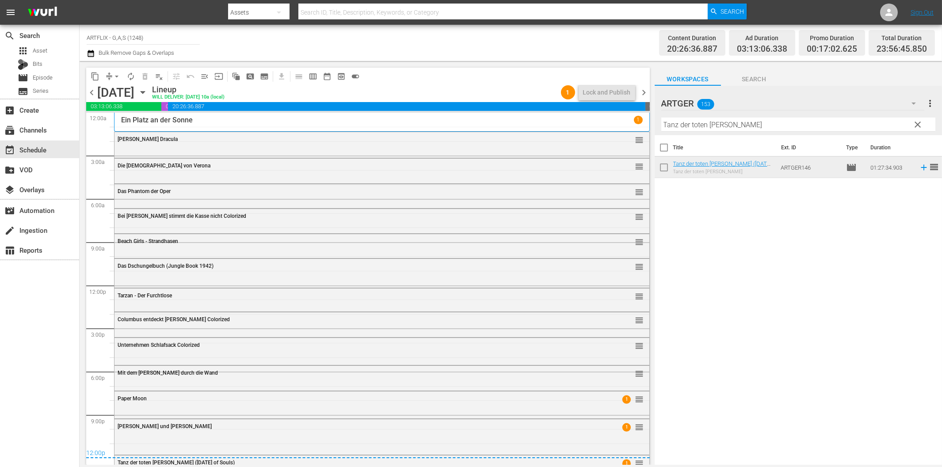
click at [732, 293] on div "Title Ext. ID Type Duration Tanz der toten [PERSON_NAME] ([DATE] of Souls) Tanz…" at bounding box center [798, 300] width 287 height 331
click at [92, 92] on span "chevron_left" at bounding box center [91, 92] width 11 height 11
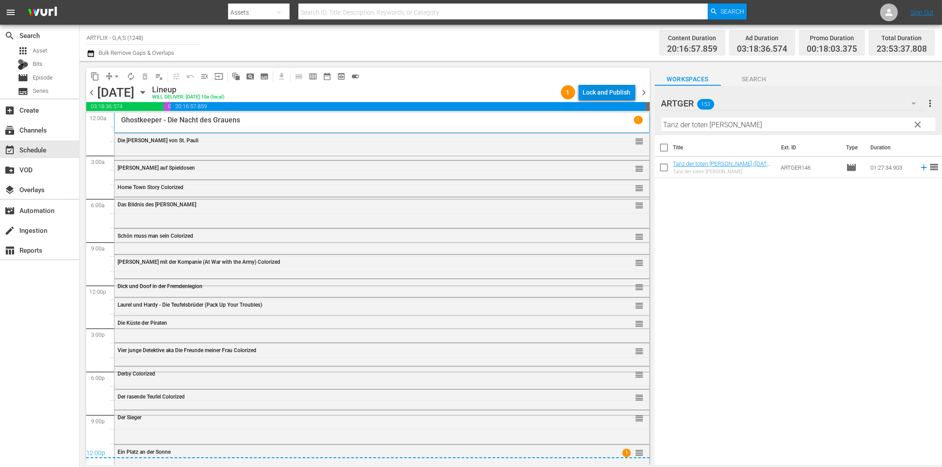
click at [596, 94] on div "Lock and Publish" at bounding box center [607, 92] width 48 height 16
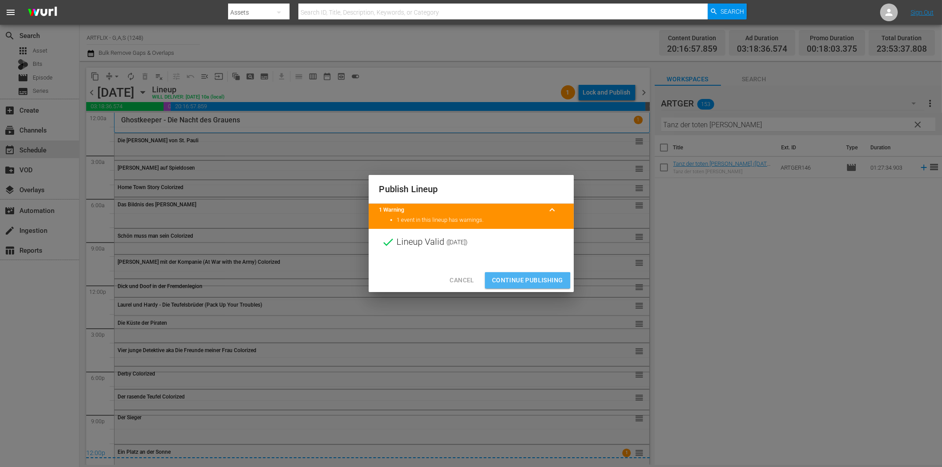
click at [518, 282] on span "Continue Publishing" at bounding box center [527, 280] width 71 height 11
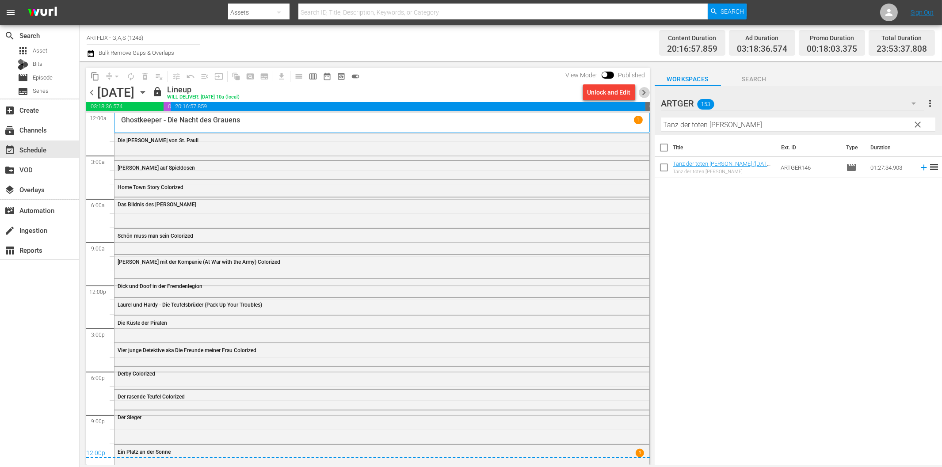
click at [644, 89] on span "chevron_right" at bounding box center [644, 92] width 11 height 11
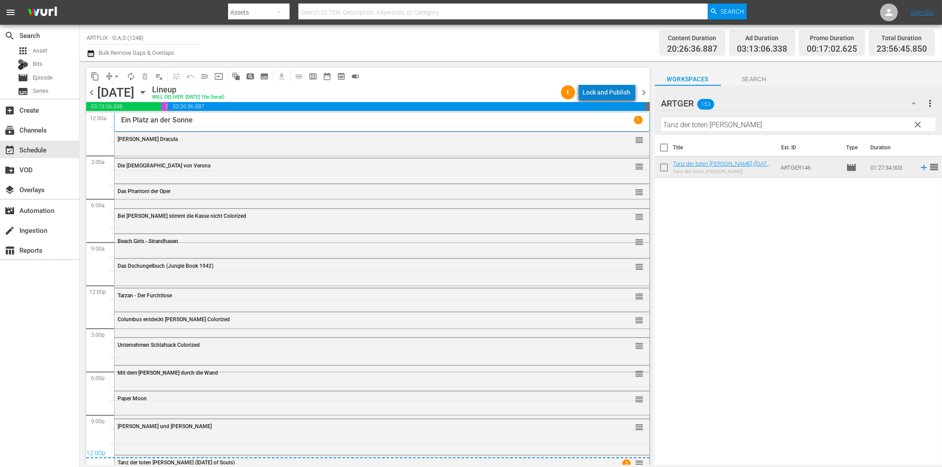
click at [614, 96] on div "Lock and Publish" at bounding box center [607, 92] width 48 height 16
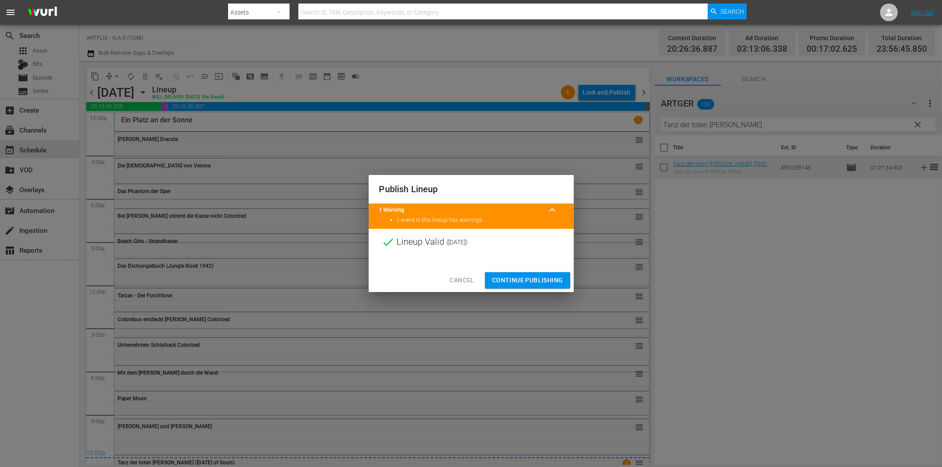
click at [525, 281] on span "Continue Publishing" at bounding box center [527, 280] width 71 height 11
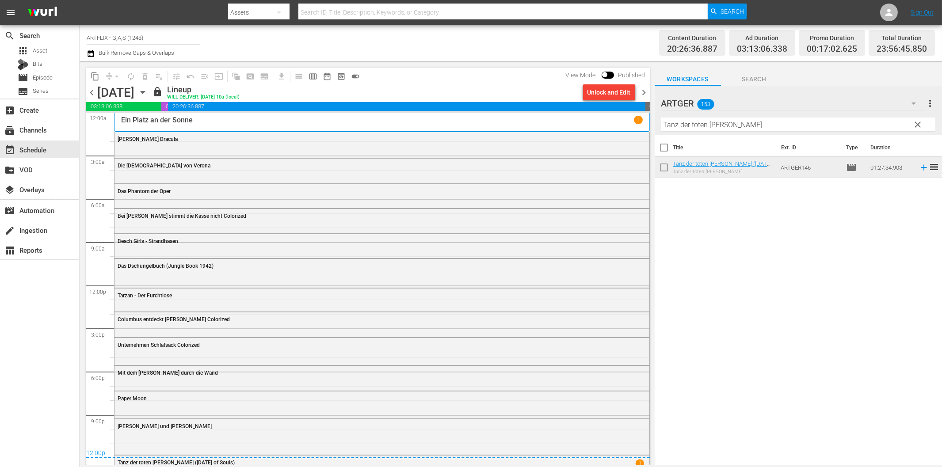
drag, startPoint x: 646, startPoint y: 91, endPoint x: 636, endPoint y: 93, distance: 10.4
click at [646, 91] on span "chevron_right" at bounding box center [644, 92] width 11 height 11
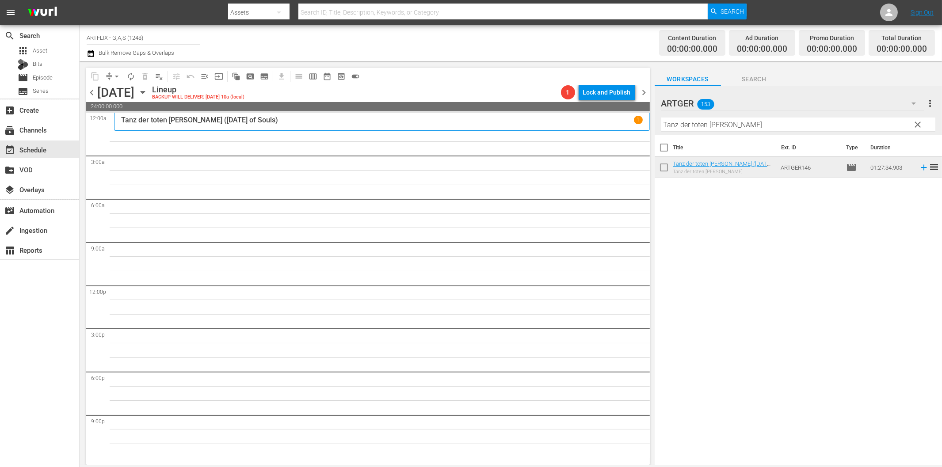
click at [717, 130] on input "Tanz der toten [PERSON_NAME]" at bounding box center [799, 125] width 274 height 14
paste input "Die Brut des Bös"
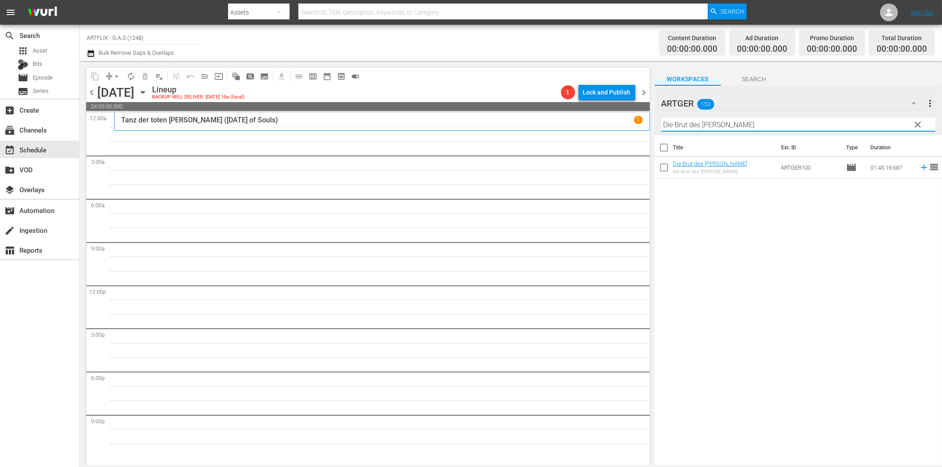
click at [919, 169] on icon at bounding box center [924, 168] width 10 height 10
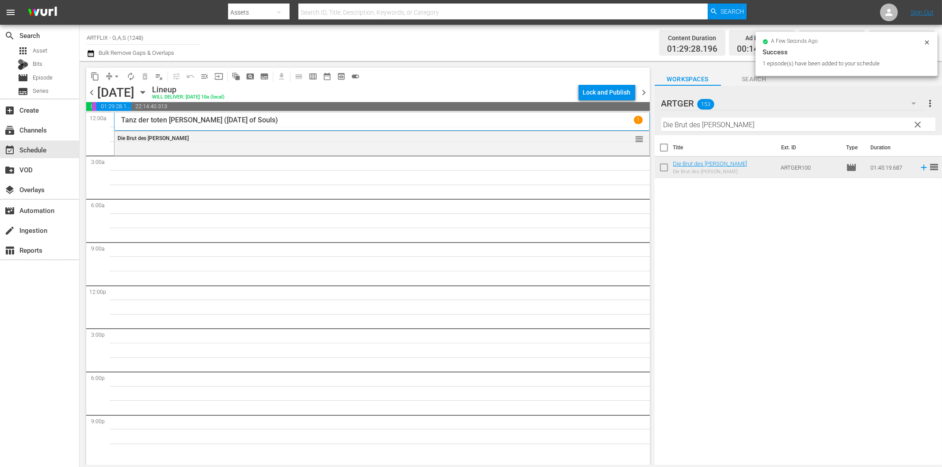
click at [695, 127] on input "Die Brut des [PERSON_NAME]" at bounding box center [799, 125] width 274 height 14
paste input "Schicksal aus zweiter Hand"
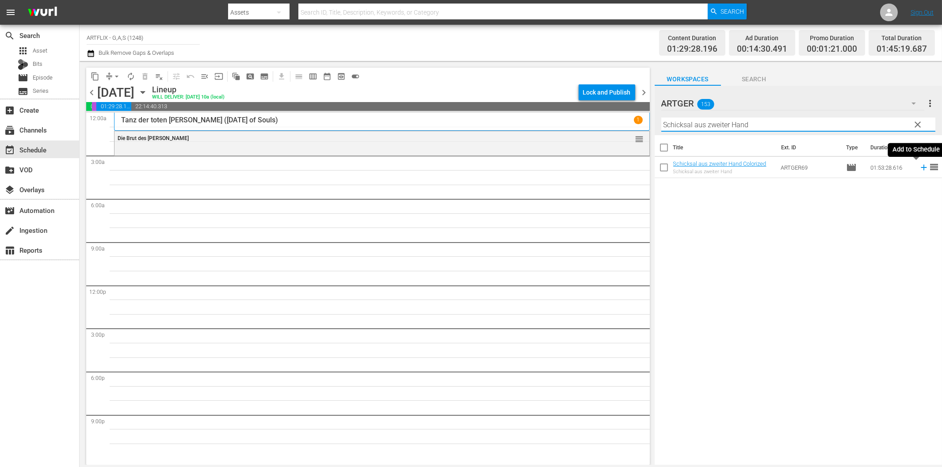
click at [921, 167] on icon at bounding box center [924, 168] width 6 height 6
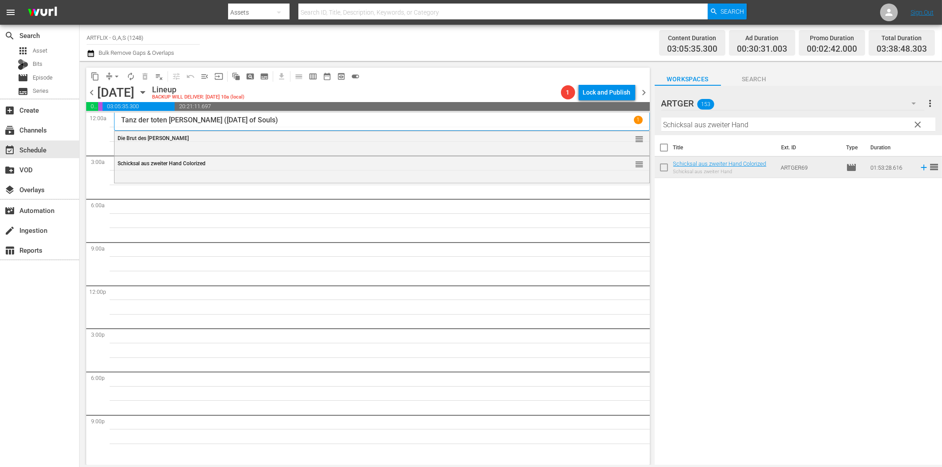
click at [773, 124] on input "Schicksal aus zweiter Hand" at bounding box center [799, 125] width 274 height 14
paste input "Des Lebens Überfluss"
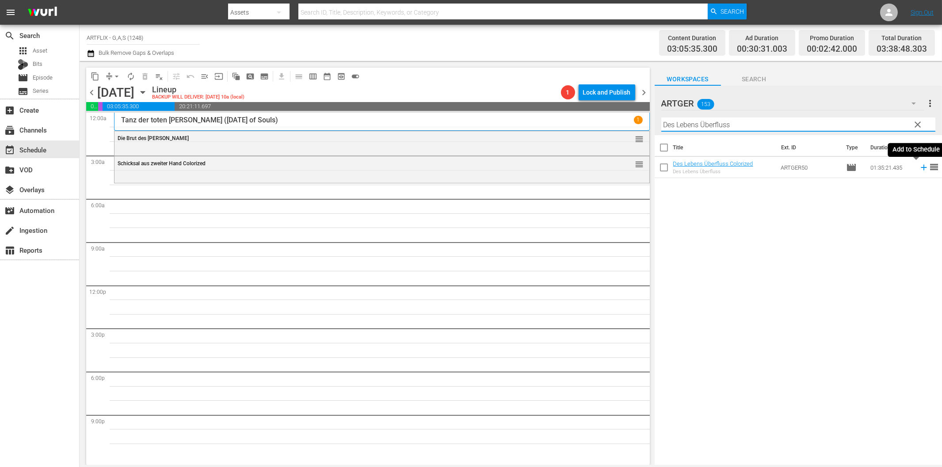
click at [919, 166] on icon at bounding box center [924, 168] width 10 height 10
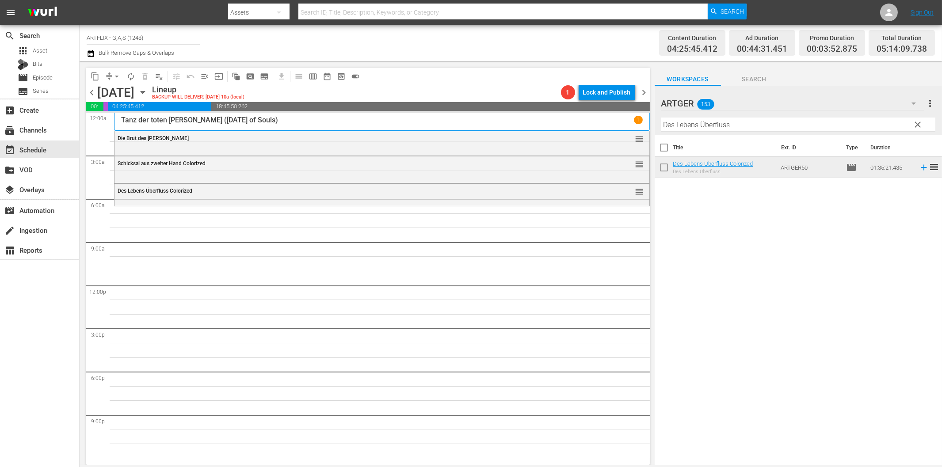
click at [704, 126] on input "Des Lebens Überfluss" at bounding box center [799, 125] width 274 height 14
paste input "Hier ist [PERSON_NAME]"
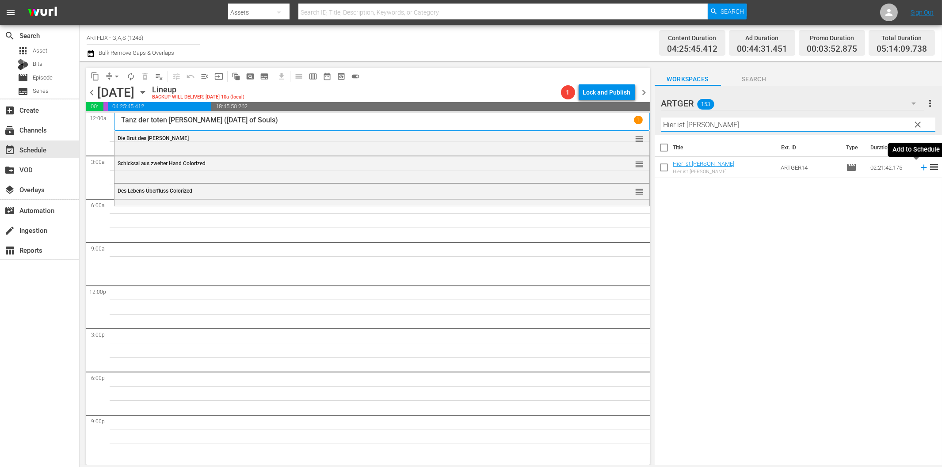
click at [921, 170] on icon at bounding box center [924, 168] width 6 height 6
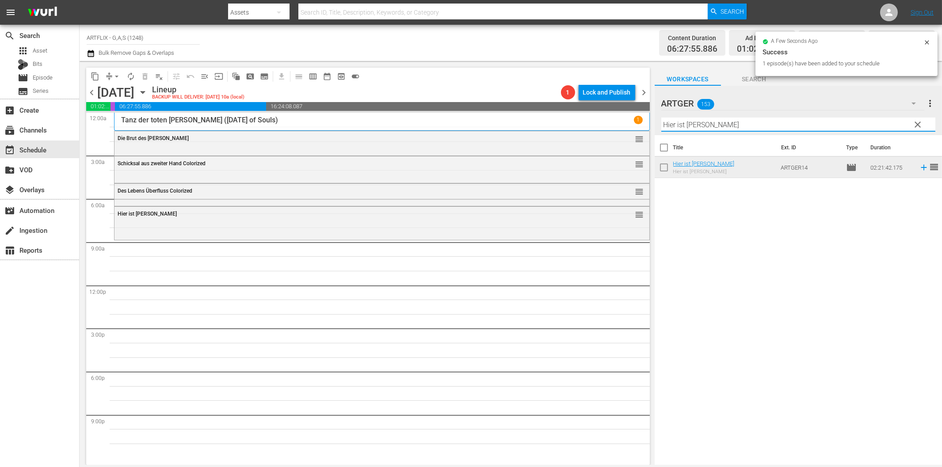
click at [779, 120] on input "Hier ist [PERSON_NAME]" at bounding box center [799, 125] width 274 height 14
paste input "Wacko... da wackelt die Bud"
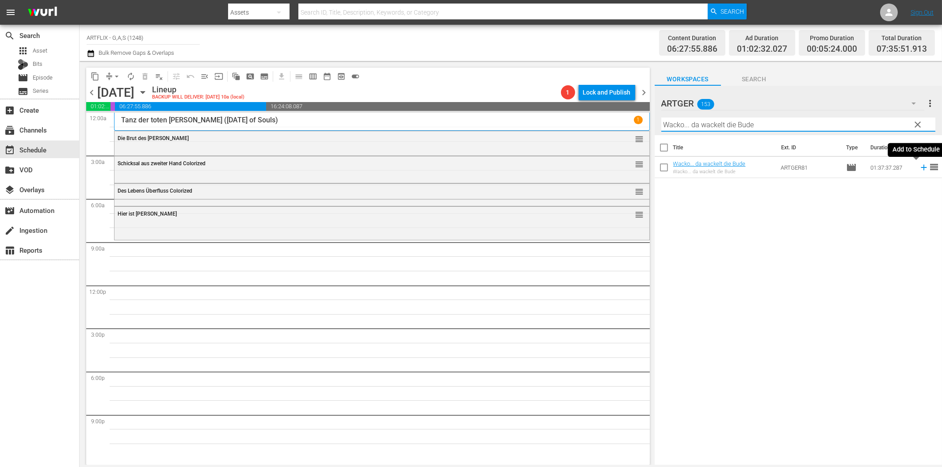
click at [919, 169] on icon at bounding box center [924, 168] width 10 height 10
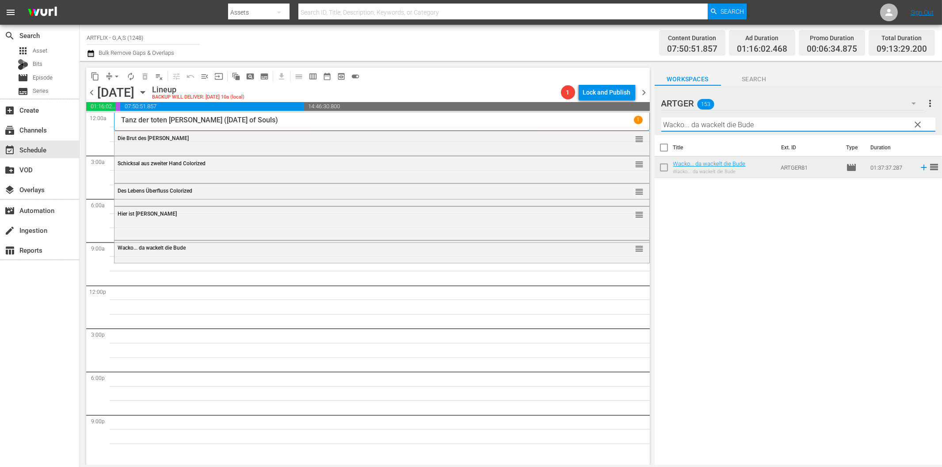
click at [691, 126] on input "Wacko... da wackelt die Bude" at bounding box center [799, 125] width 274 height 14
paste input "Verrücktes Afrika"
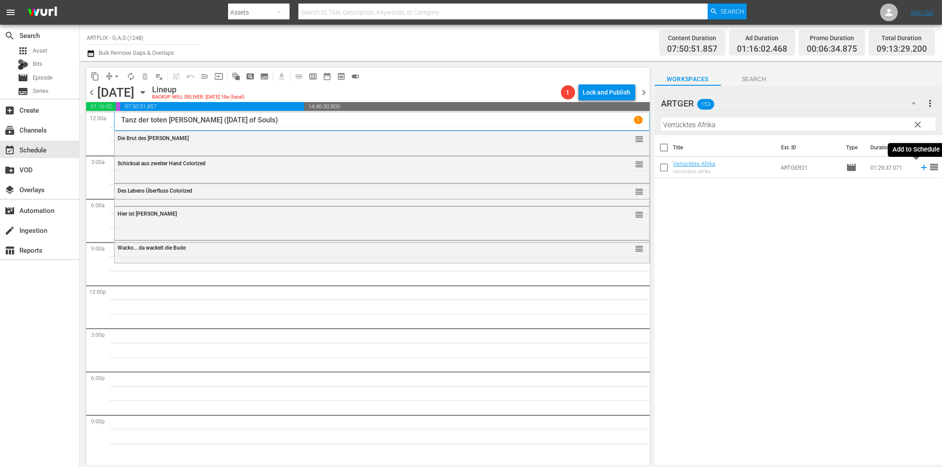
click at [919, 165] on icon at bounding box center [924, 168] width 10 height 10
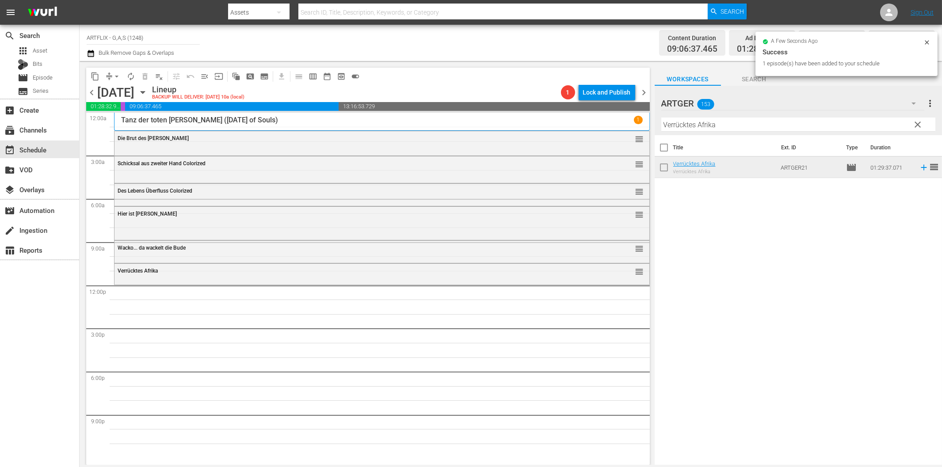
click at [706, 130] on input "Verrücktes Afrika" at bounding box center [799, 125] width 274 height 14
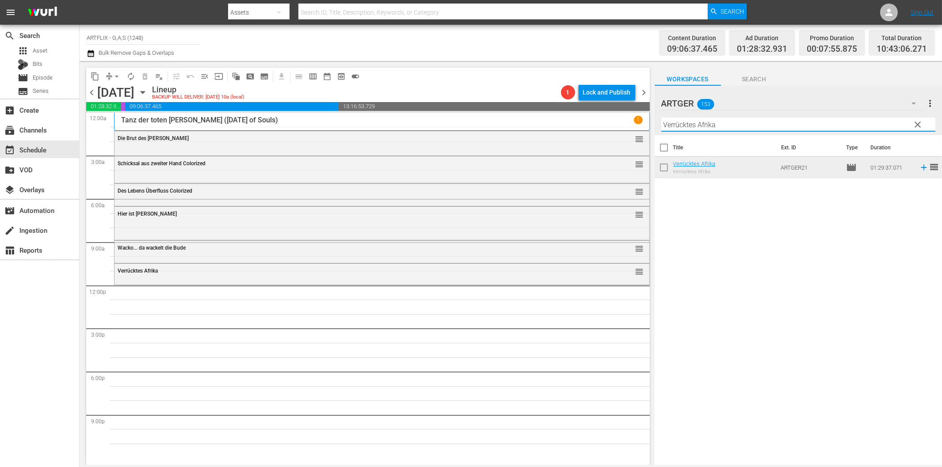
paste input "The Three Stooges"
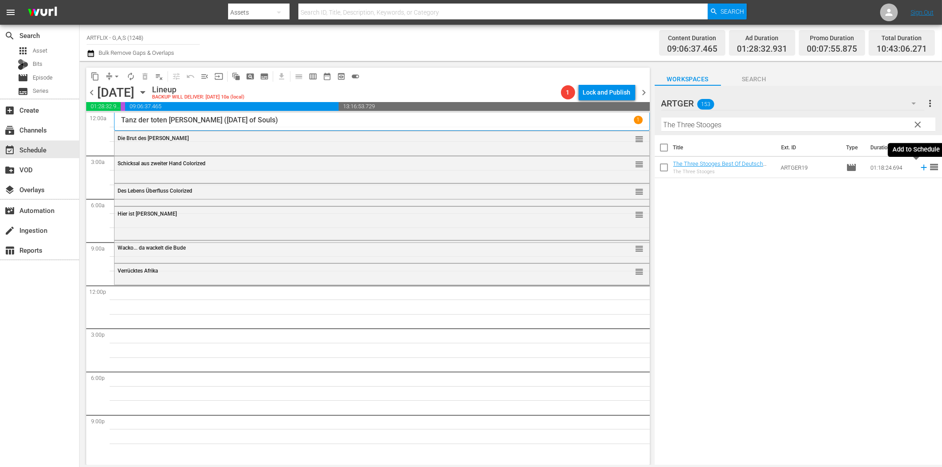
click at [919, 166] on icon at bounding box center [924, 168] width 10 height 10
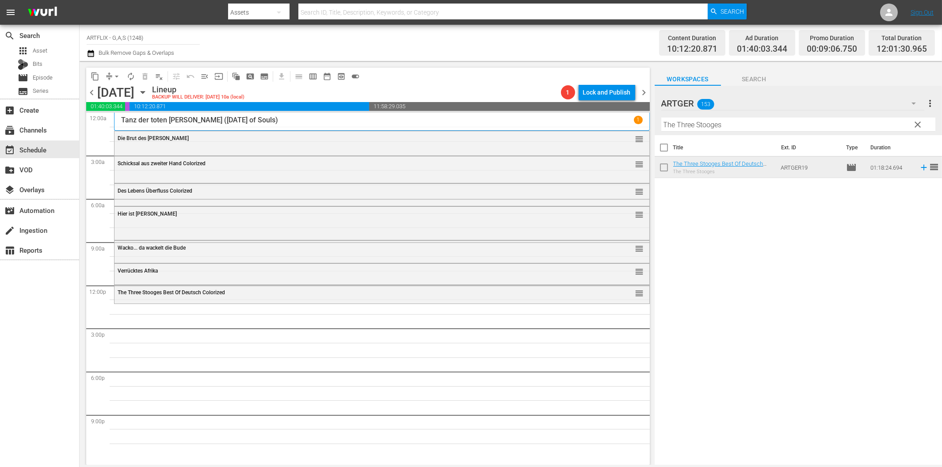
click at [700, 127] on input "The Three Stooges" at bounding box center [799, 125] width 274 height 14
paste input "[PERSON_NAME] am Kilimandscharo"
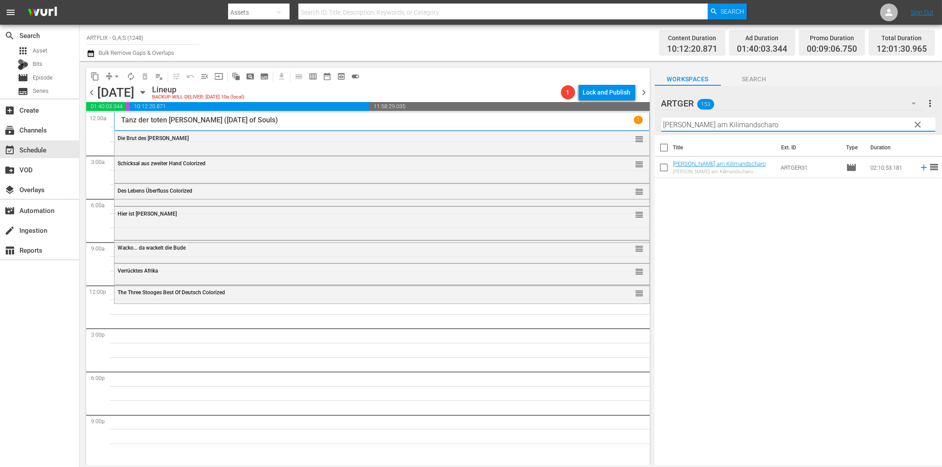
click at [921, 168] on icon at bounding box center [924, 168] width 6 height 6
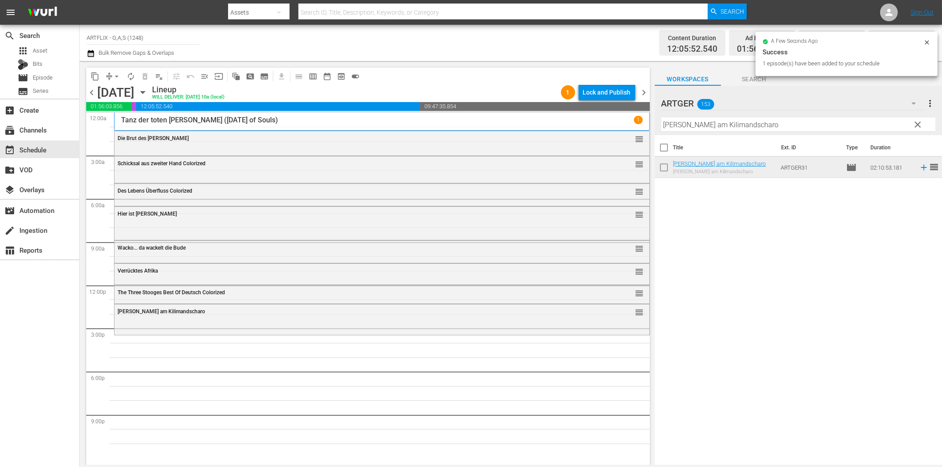
click at [747, 127] on input "[PERSON_NAME] am Kilimandscharo" at bounding box center [799, 125] width 274 height 14
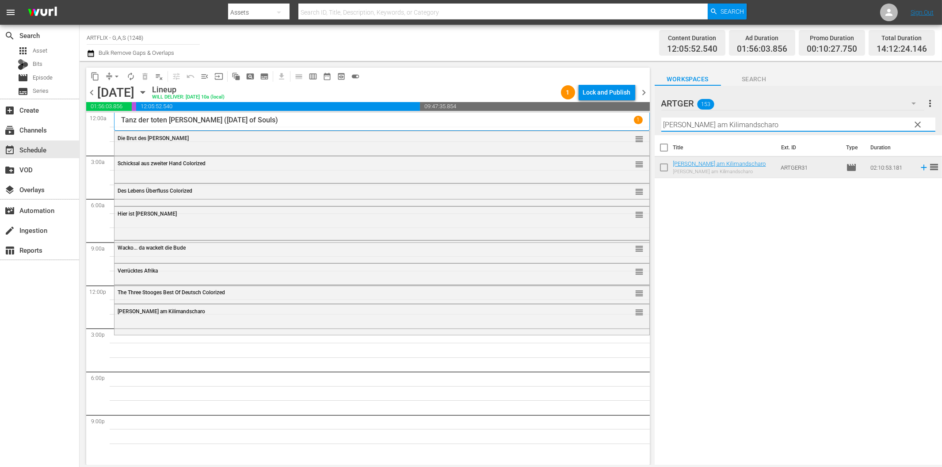
paste input "Der Tollwütige"
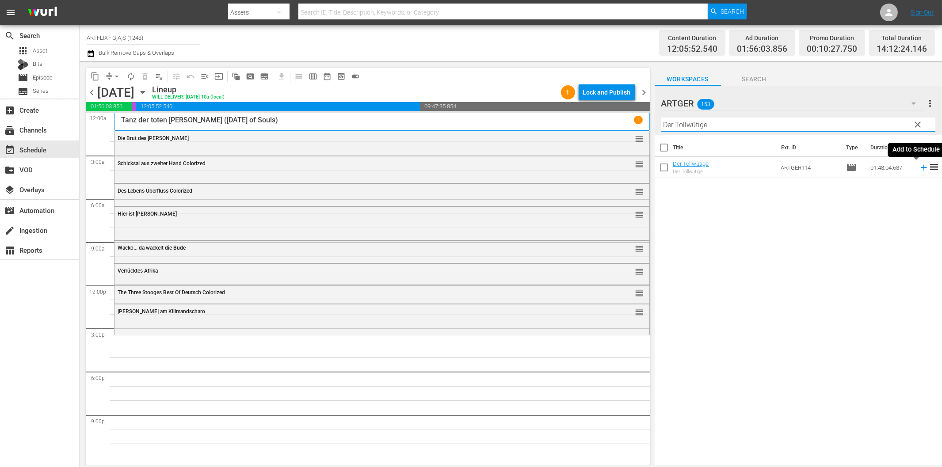
click at [919, 168] on icon at bounding box center [924, 168] width 10 height 10
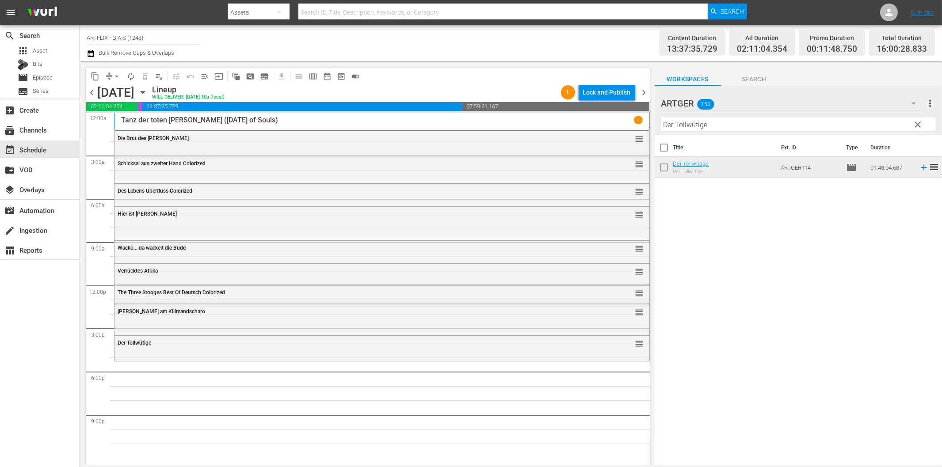
click at [689, 128] on input "Der Tollwütige" at bounding box center [799, 125] width 274 height 14
paste input "[PERSON_NAME] - Fire Dragon"
click at [699, 130] on input "[PERSON_NAME] - Fire Dragon" at bounding box center [799, 125] width 274 height 14
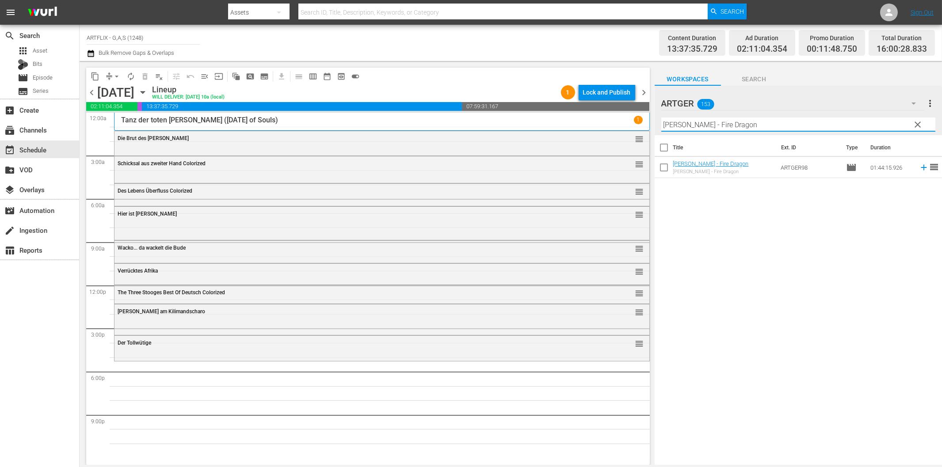
paste input "Spionage in Fernost Colorized"
click at [921, 168] on icon at bounding box center [924, 168] width 6 height 6
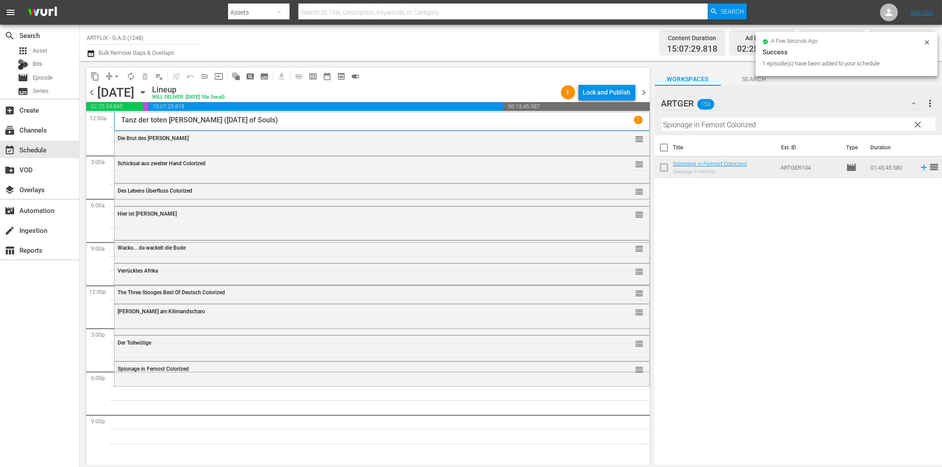
click at [720, 120] on input "Spionage in Fernost Colorized" at bounding box center [799, 125] width 274 height 14
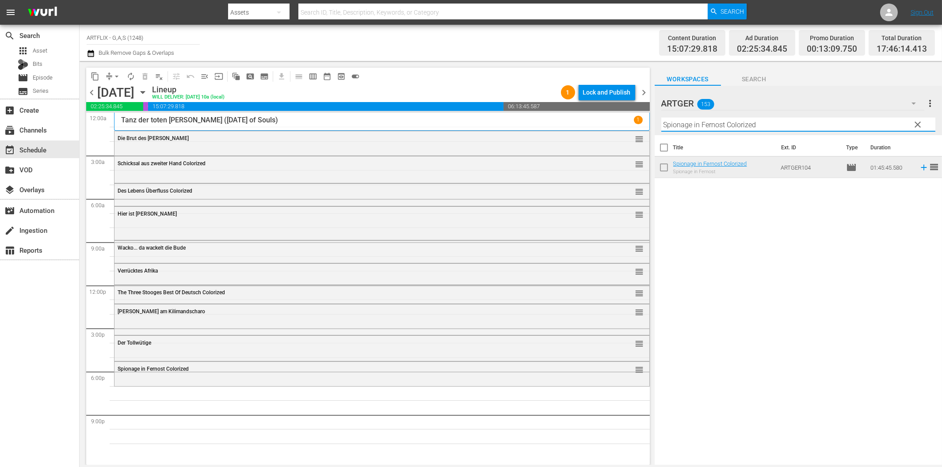
paste input "[PERSON_NAME] - Fire Dragon"
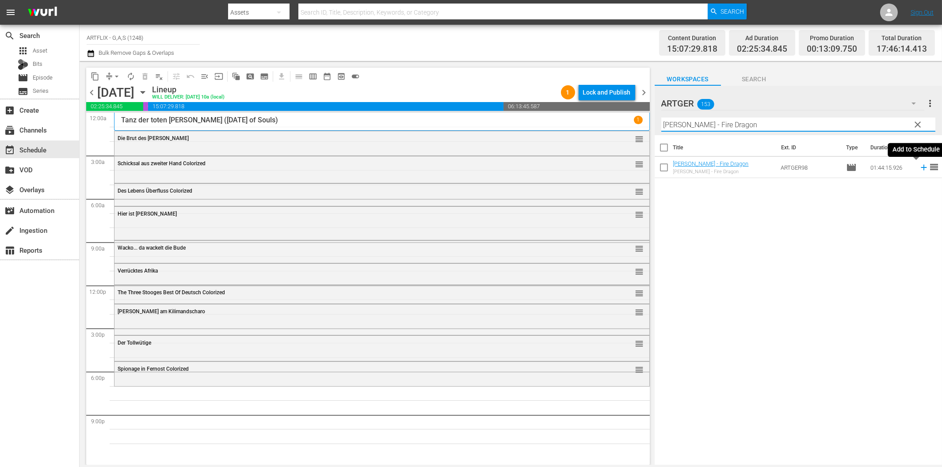
click at [919, 167] on icon at bounding box center [924, 168] width 10 height 10
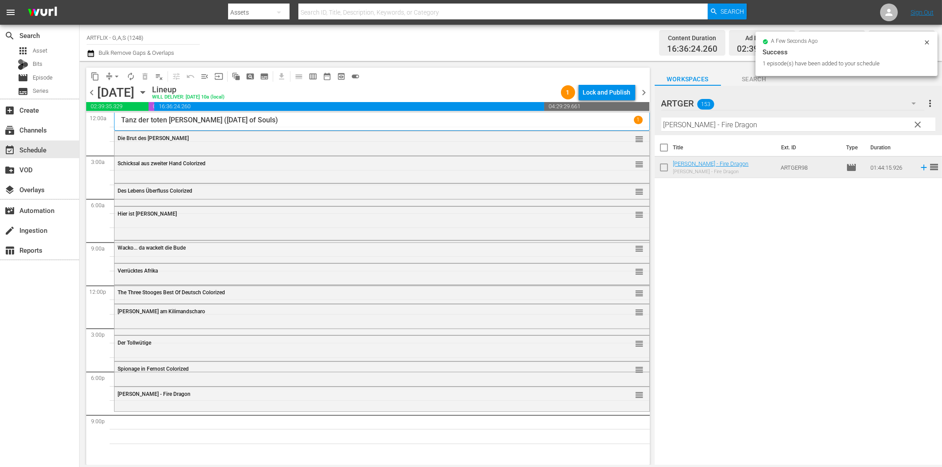
click at [766, 123] on input "[PERSON_NAME] - Fire Dragon" at bounding box center [799, 125] width 274 height 14
paste input "Die Abenteuer des Fu Man Chu Colorized"
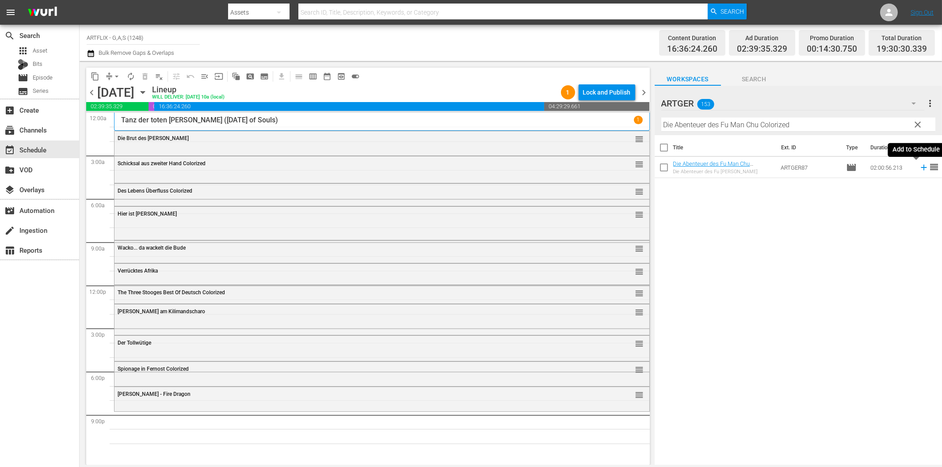
click at [919, 166] on icon at bounding box center [924, 168] width 10 height 10
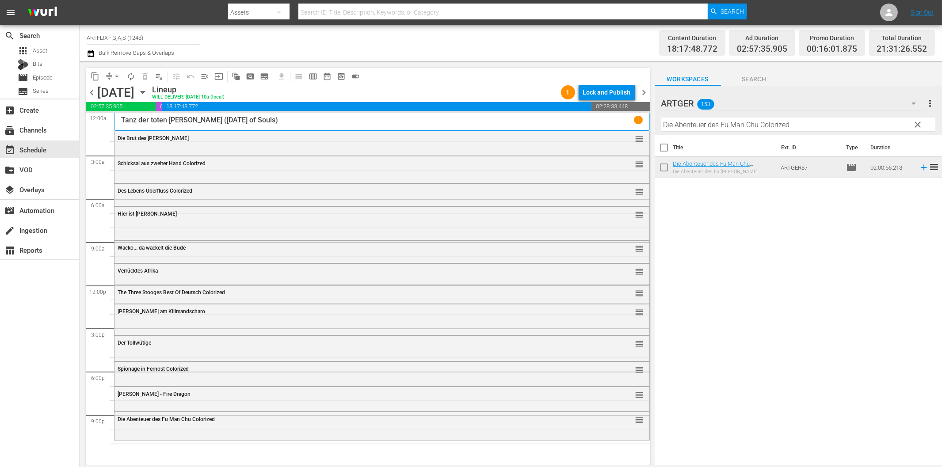
click at [841, 125] on input "Die Abenteuer des Fu Man Chu Colorized" at bounding box center [799, 125] width 274 height 14
paste input "Alarmstart für Geschwader [PERSON_NAME]"
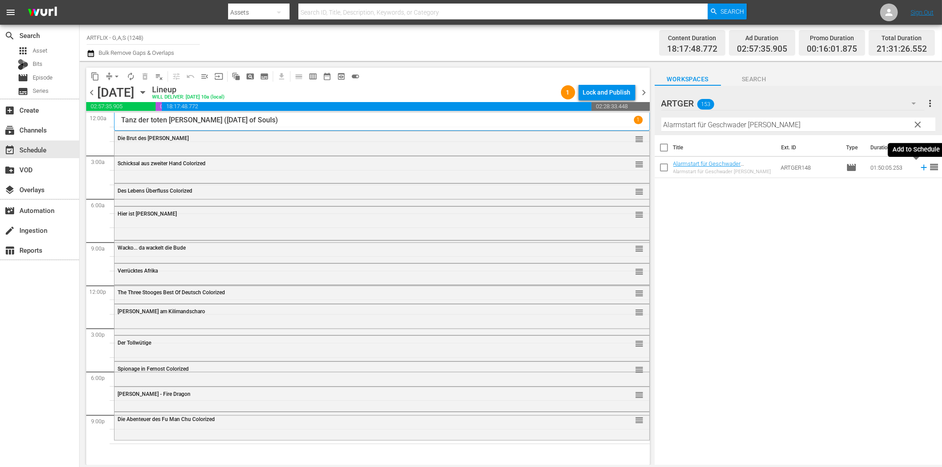
click at [919, 171] on icon at bounding box center [924, 168] width 10 height 10
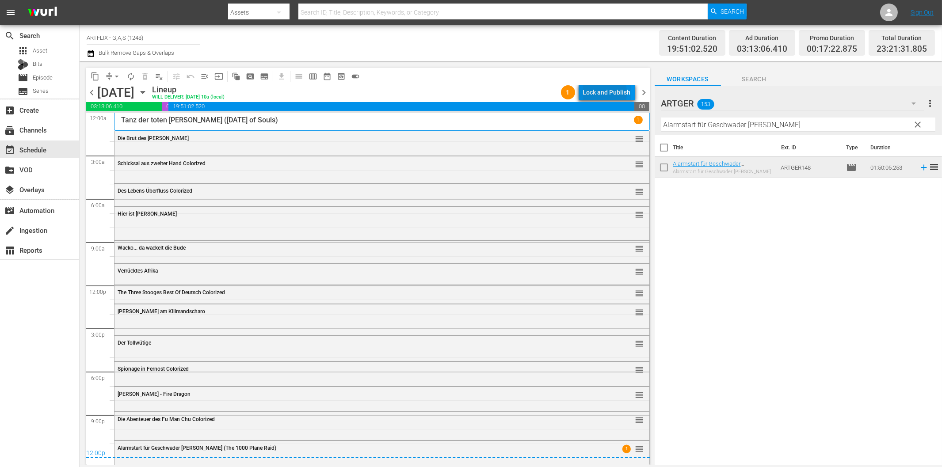
click at [594, 92] on div "Lock and Publish" at bounding box center [607, 92] width 48 height 16
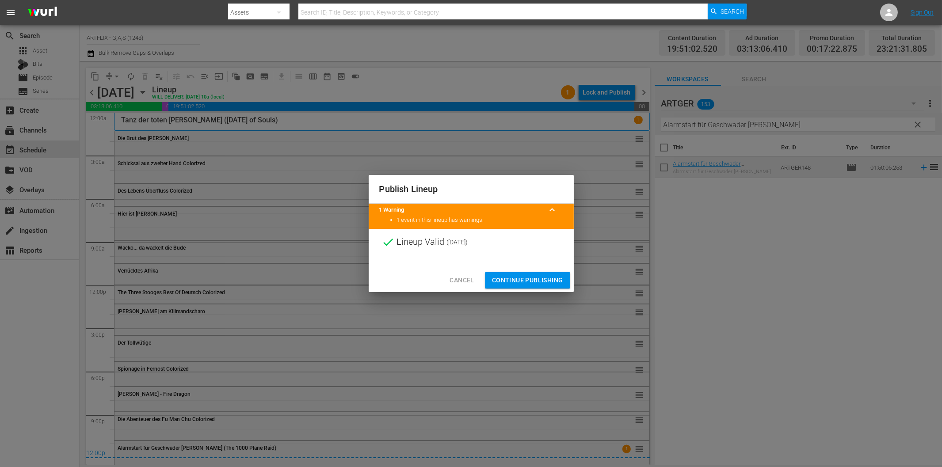
click at [545, 281] on span "Continue Publishing" at bounding box center [527, 280] width 71 height 11
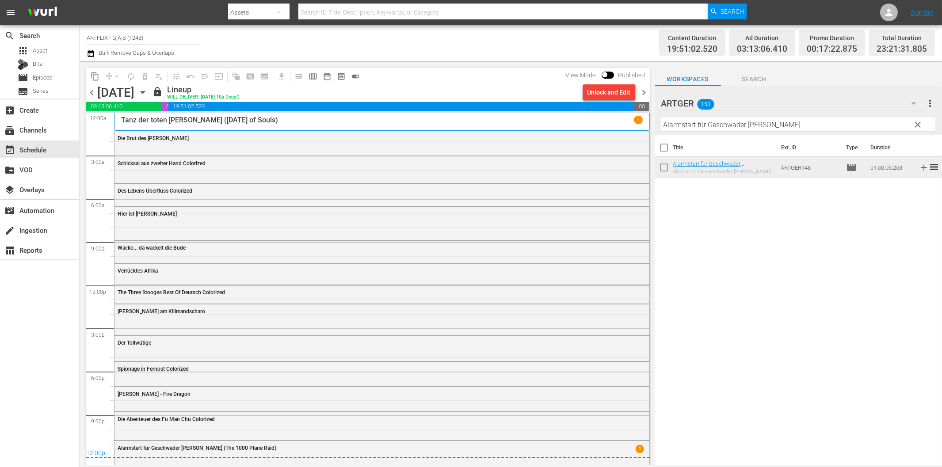
click at [642, 93] on span "chevron_right" at bounding box center [644, 92] width 11 height 11
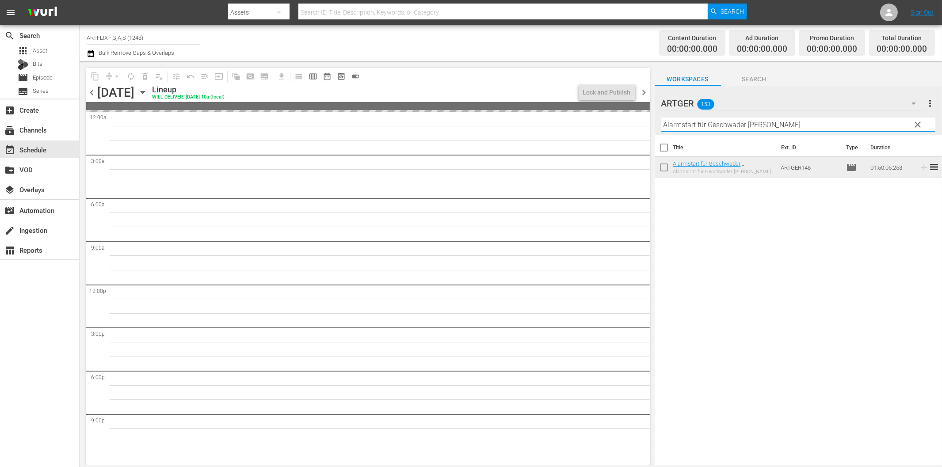
click at [702, 127] on input "Alarmstart für Geschwader [PERSON_NAME]" at bounding box center [799, 125] width 274 height 14
paste input "The Terror"
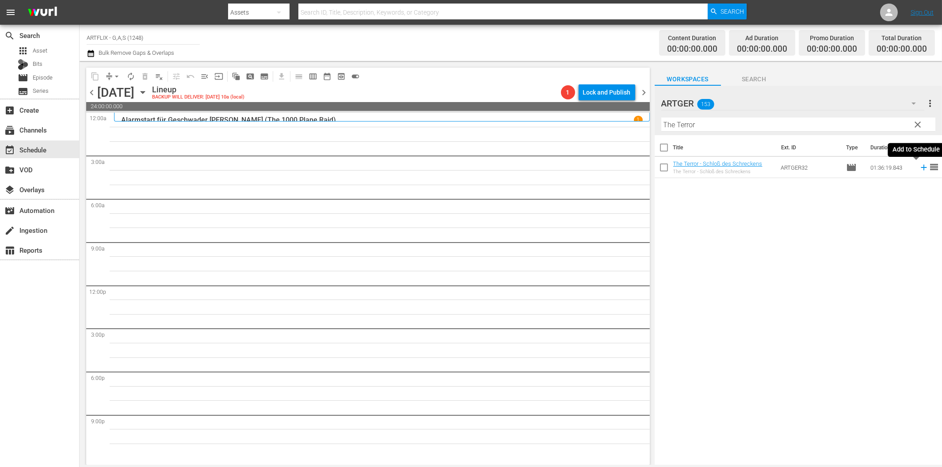
click at [921, 167] on icon at bounding box center [924, 168] width 6 height 6
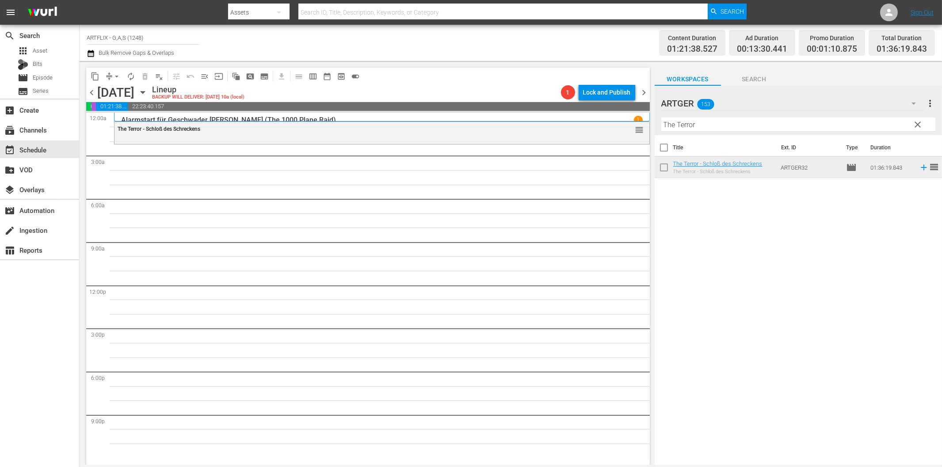
click at [710, 124] on input "The Terror" at bounding box center [799, 125] width 274 height 14
paste input "Der [DEMOGRAPHIC_DATA] ohne Gesicht"
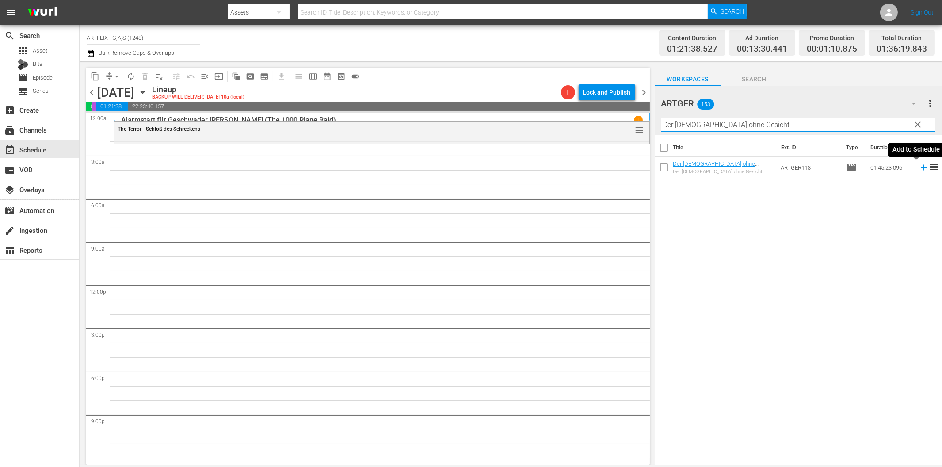
click at [919, 165] on icon at bounding box center [924, 168] width 10 height 10
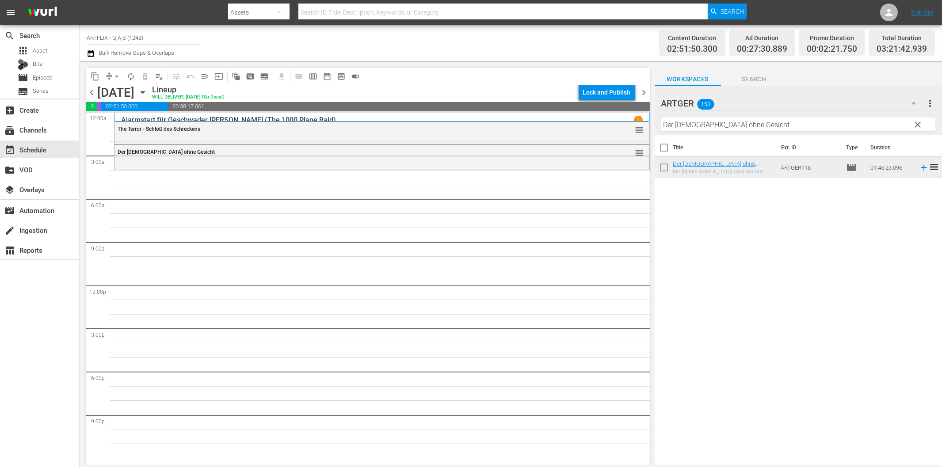
click at [684, 126] on input "Der [DEMOGRAPHIC_DATA] ohne Gesicht" at bounding box center [799, 125] width 274 height 14
paste input "ie Nacht vor der Premiere"
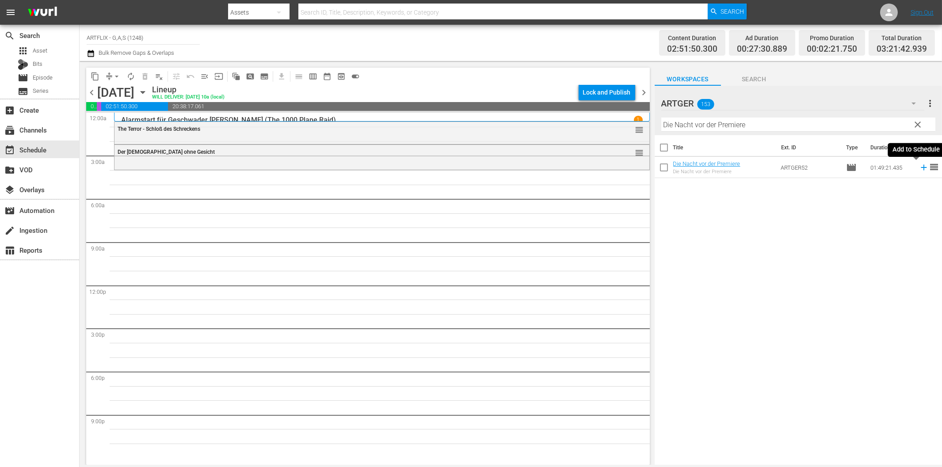
click at [919, 169] on icon at bounding box center [924, 168] width 10 height 10
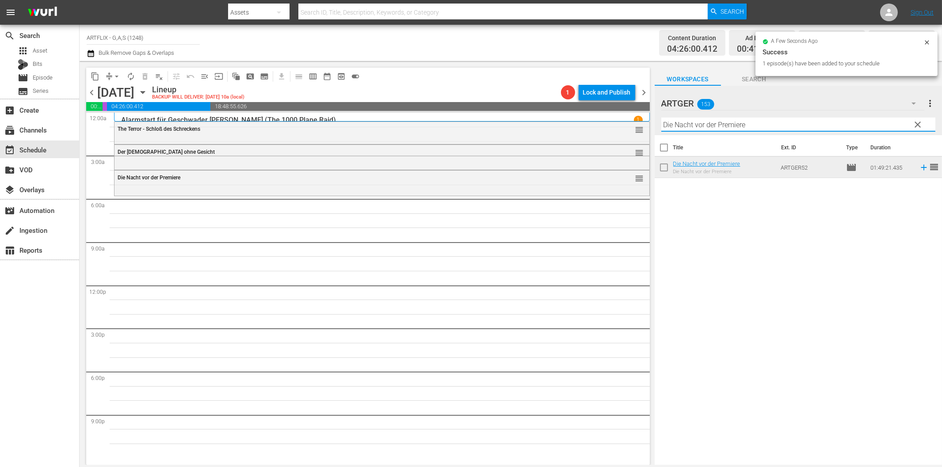
drag, startPoint x: 696, startPoint y: 125, endPoint x: 724, endPoint y: 135, distance: 29.8
click at [697, 125] on input "Die Nacht vor der Premiere" at bounding box center [799, 125] width 274 height 14
paste input "unbesiegbaren Drei"
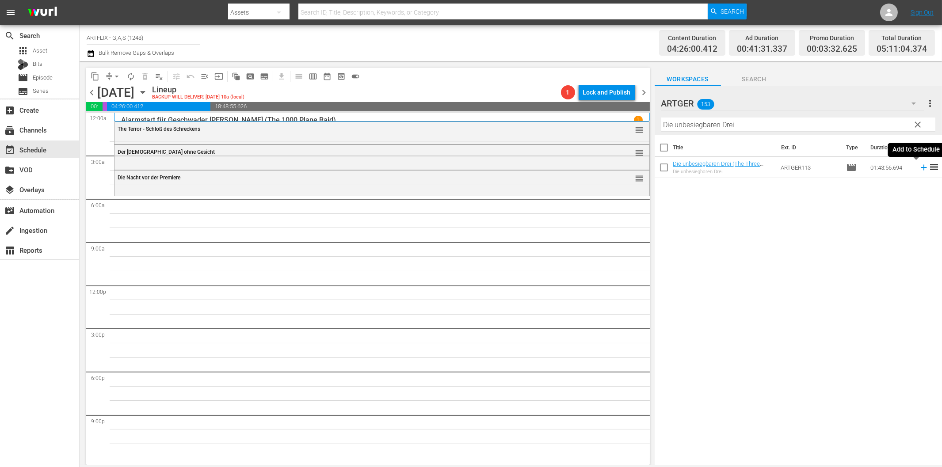
click at [921, 167] on icon at bounding box center [924, 168] width 6 height 6
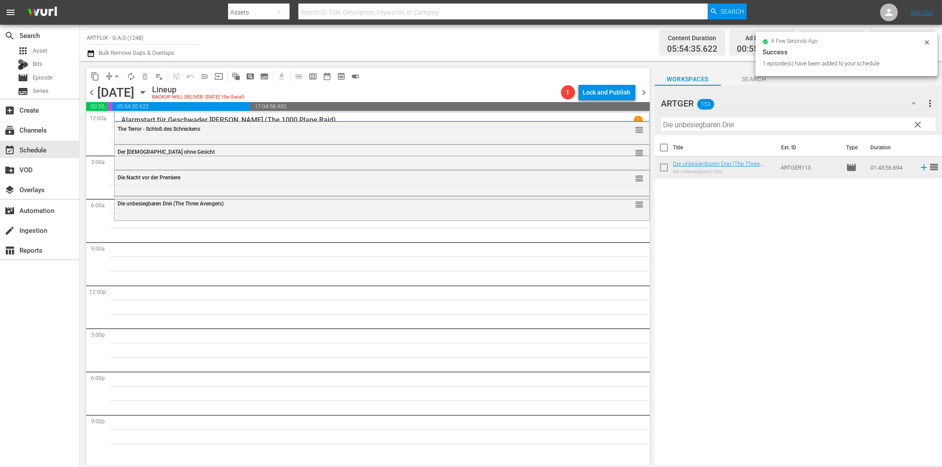
click at [705, 123] on input "Die unbesiegbaren Drei" at bounding box center [799, 125] width 274 height 14
paste input "Heute gehn wir bummeln!"
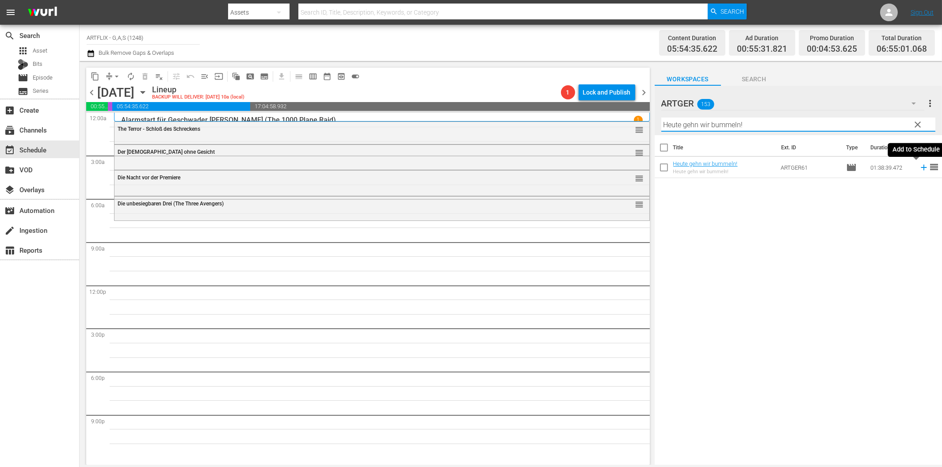
click at [919, 166] on icon at bounding box center [924, 168] width 10 height 10
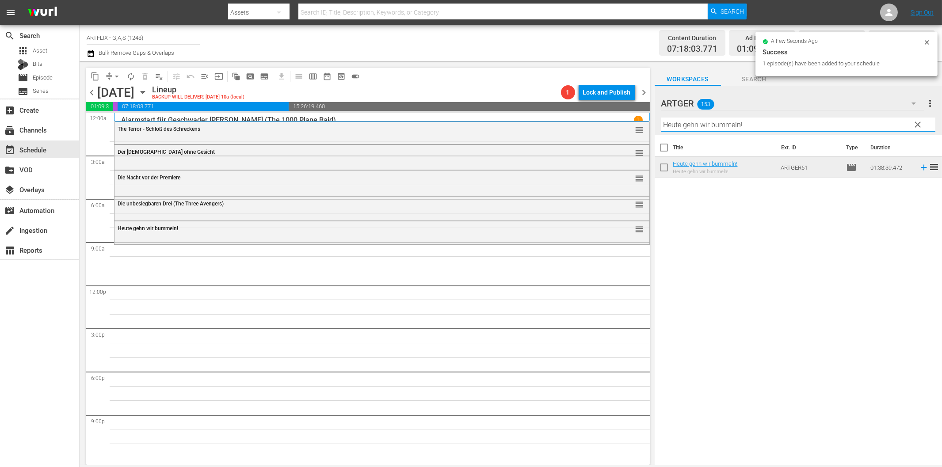
click at [725, 126] on input "Heute gehn wir bummeln!" at bounding box center [799, 125] width 274 height 14
paste input "Ich und meine Schwiegersöhne"
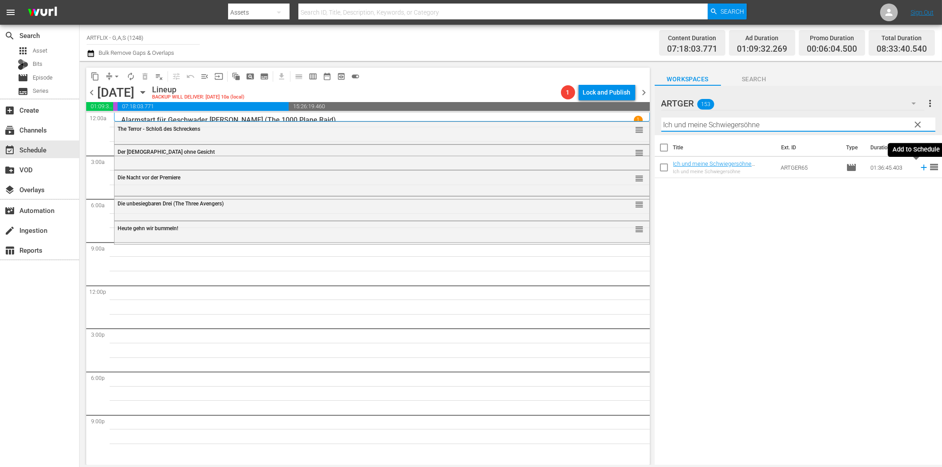
click at [919, 165] on icon at bounding box center [924, 168] width 10 height 10
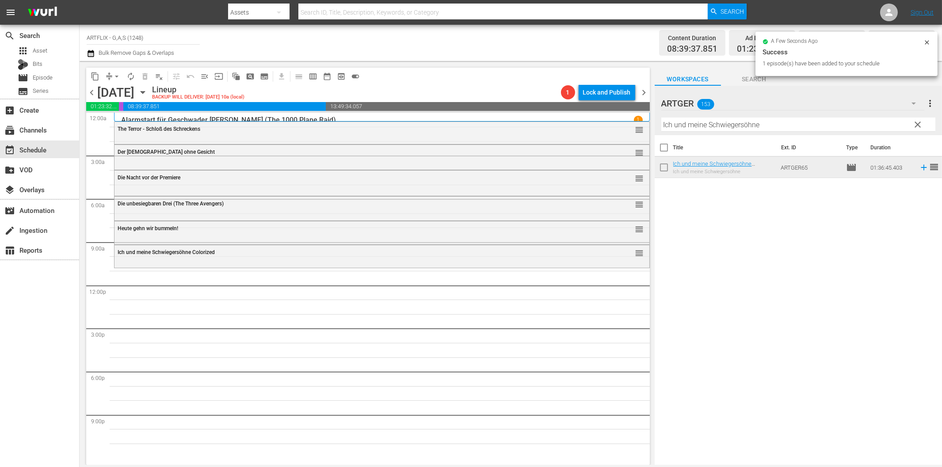
click at [708, 123] on input "Ich und meine Schwiegersöhne" at bounding box center [799, 125] width 274 height 14
paste input "Frau im Besten Mannesalter"
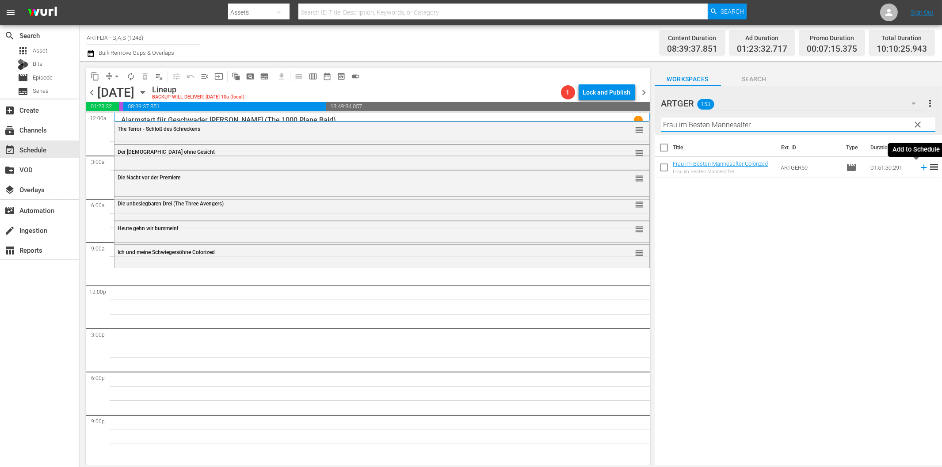
click at [919, 166] on icon at bounding box center [924, 168] width 10 height 10
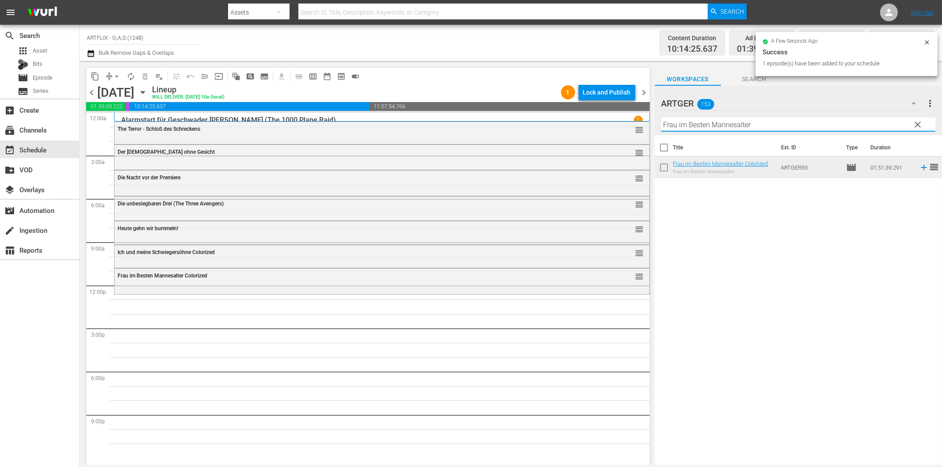
click at [747, 125] on input "Frau im Besten Mannesalter" at bounding box center [799, 125] width 274 height 14
paste input "Die Taverne von Jamaika"
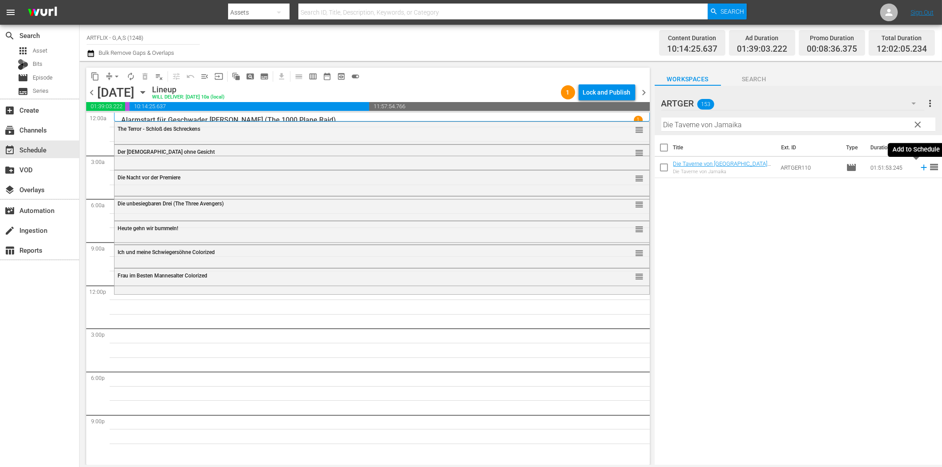
click at [921, 169] on icon at bounding box center [924, 168] width 6 height 6
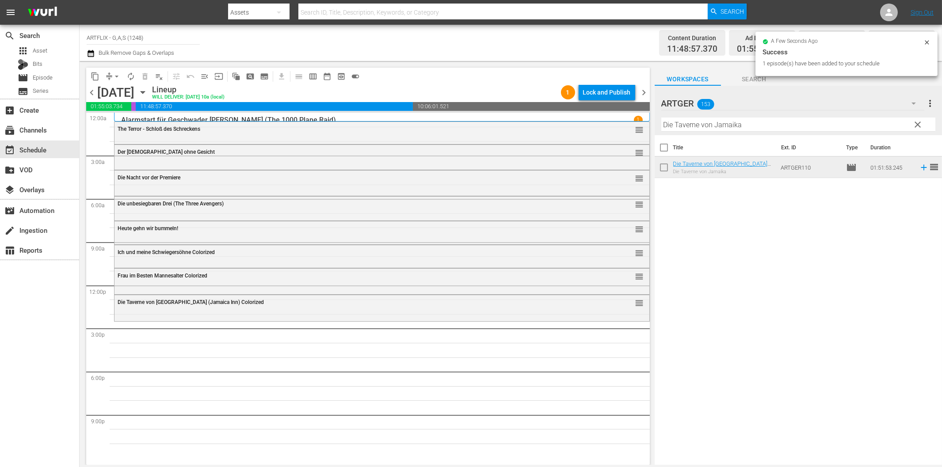
click at [780, 127] on input "Die Taverne von Jamaika" at bounding box center [799, 125] width 274 height 14
paste input "Einst ein Held"
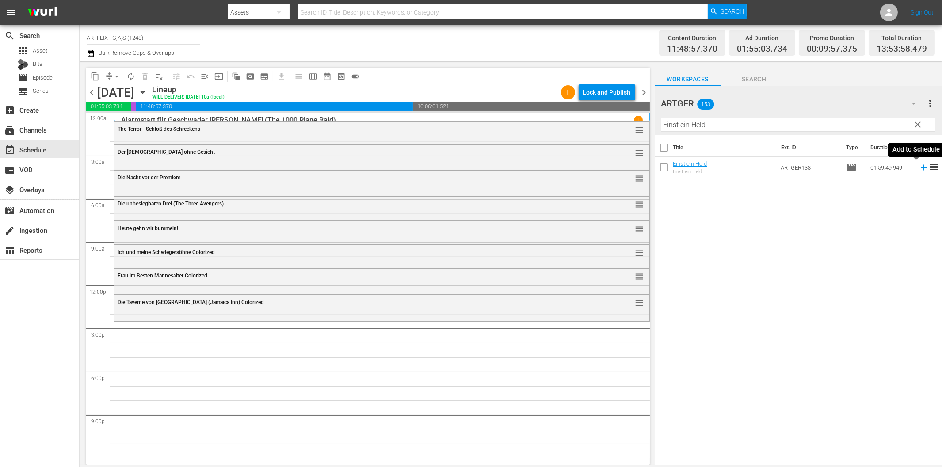
click at [921, 169] on icon at bounding box center [924, 168] width 6 height 6
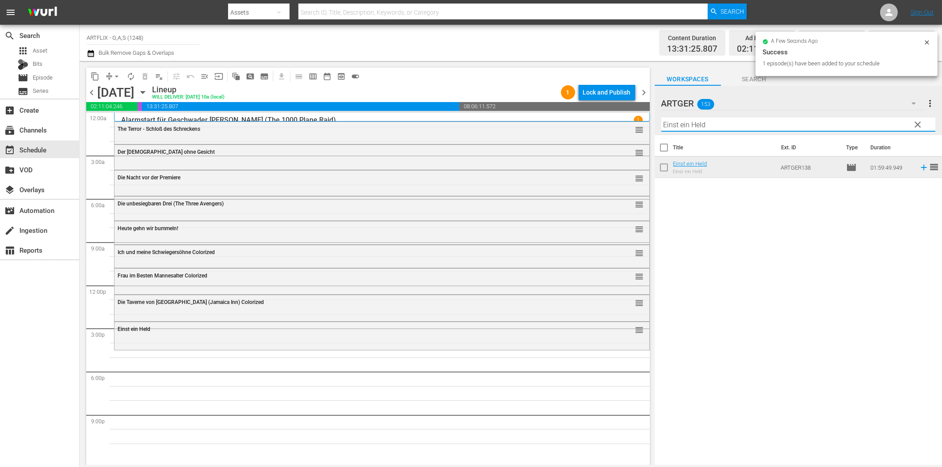
click at [716, 123] on input "Einst ein Held" at bounding box center [799, 125] width 274 height 14
paste input "perfekter [PERSON_NAME]"
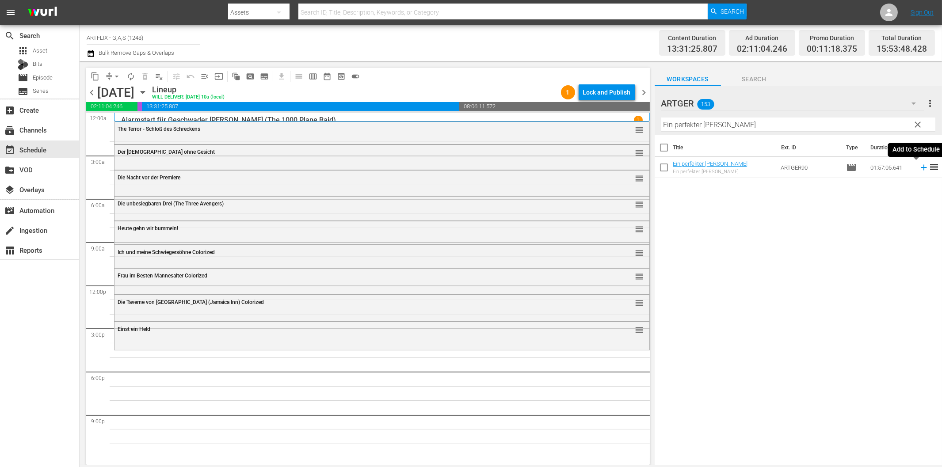
click at [920, 167] on icon at bounding box center [924, 168] width 10 height 10
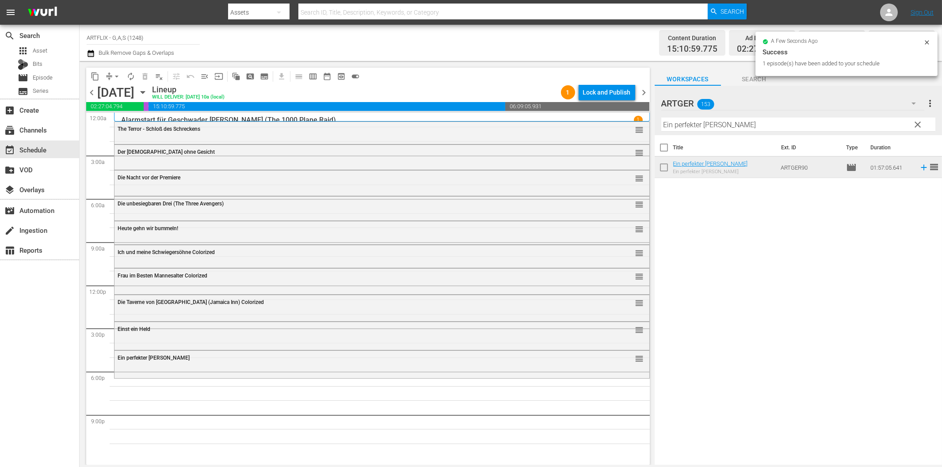
click at [754, 126] on input "Ein perfekter [PERSON_NAME]" at bounding box center [799, 125] width 274 height 14
paste input "Hinter Schloss und [GEOGRAPHIC_DATA]"
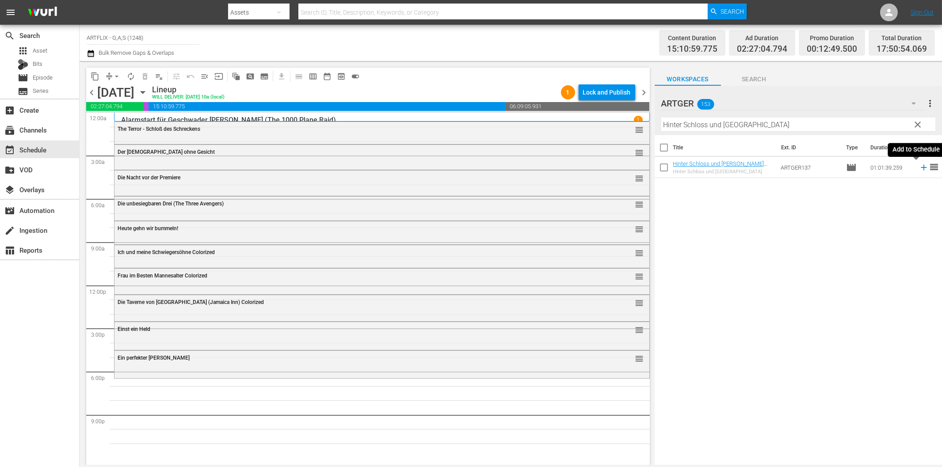
drag, startPoint x: 915, startPoint y: 172, endPoint x: 909, endPoint y: 172, distance: 6.2
click at [919, 172] on icon at bounding box center [924, 168] width 10 height 10
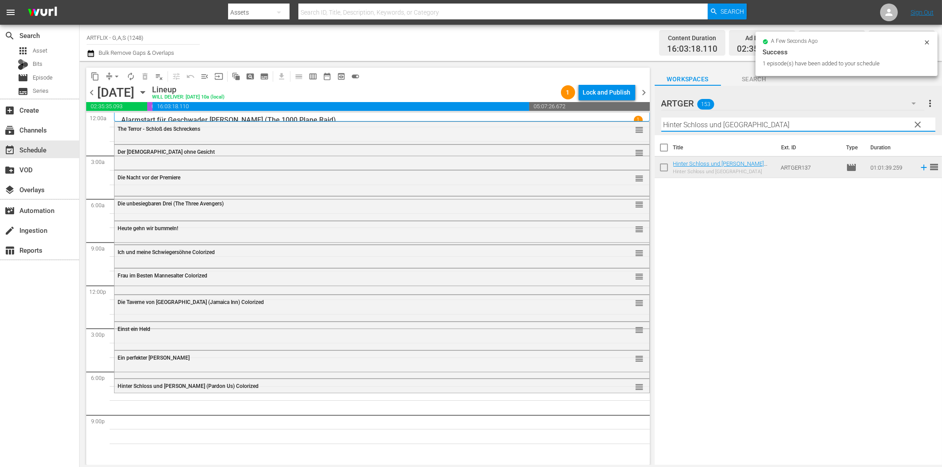
click at [764, 123] on input "Hinter Schloss und [GEOGRAPHIC_DATA]" at bounding box center [799, 125] width 274 height 14
paste input "Der letzte Alarm"
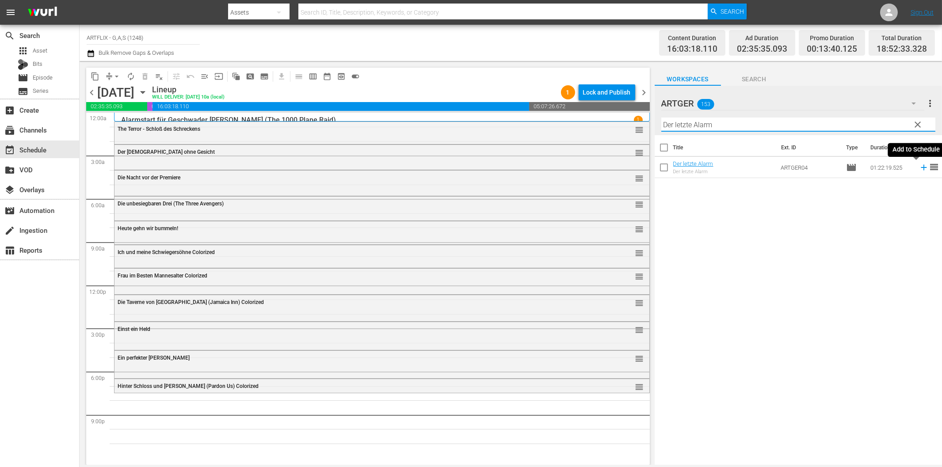
click at [919, 169] on icon at bounding box center [924, 168] width 10 height 10
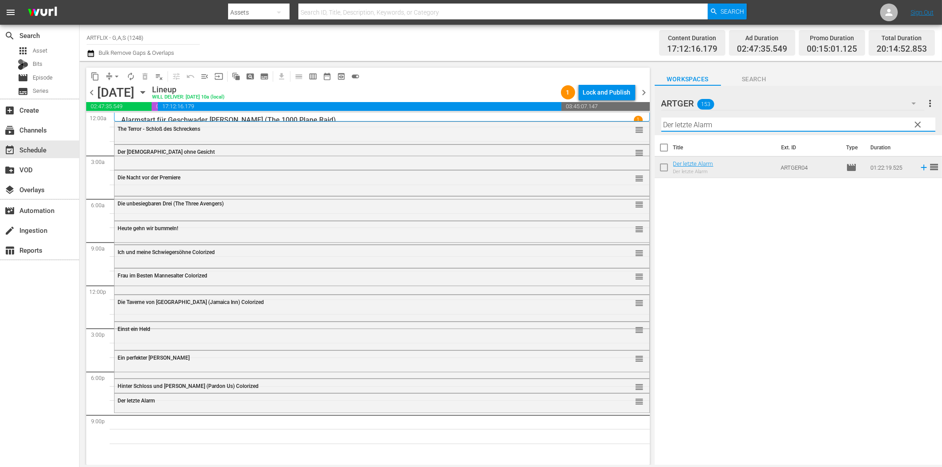
click at [772, 127] on input "Der letzte Alarm" at bounding box center [799, 125] width 274 height 14
paste input "ie Teufelsbestie"
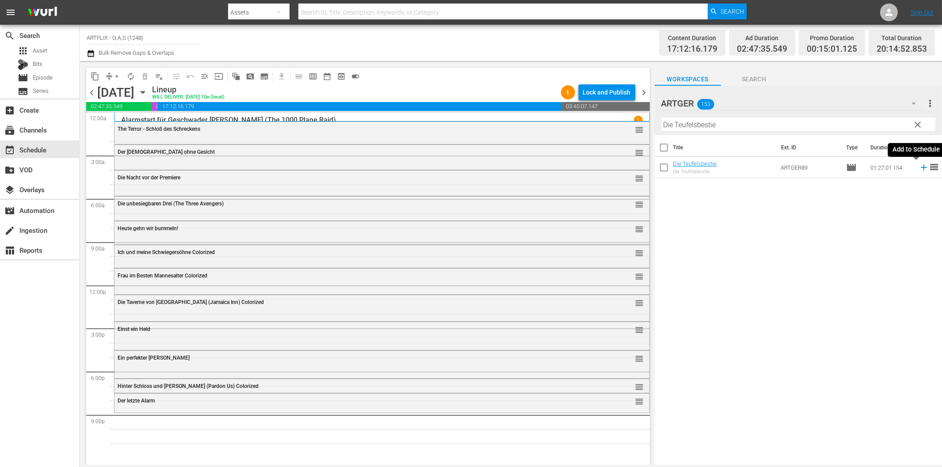
click at [919, 166] on icon at bounding box center [924, 168] width 10 height 10
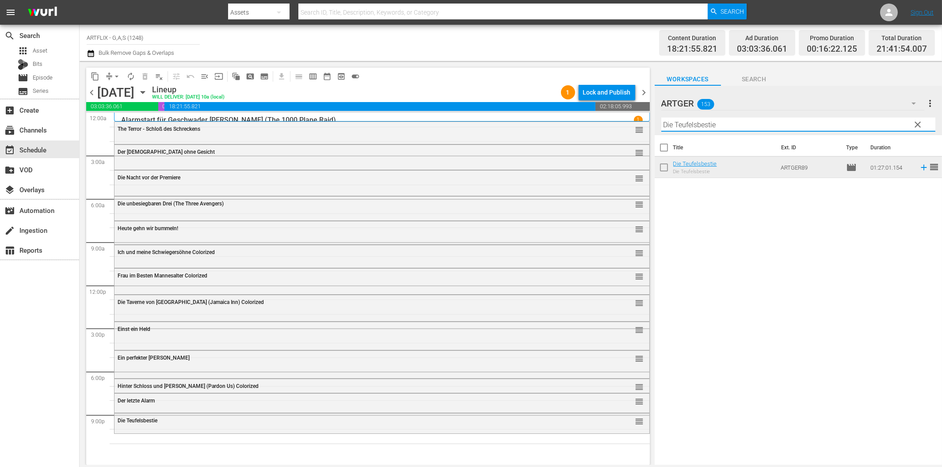
click at [776, 130] on input "Die Teufelsbestie" at bounding box center [799, 125] width 274 height 14
paste input "ead End - Sackgass"
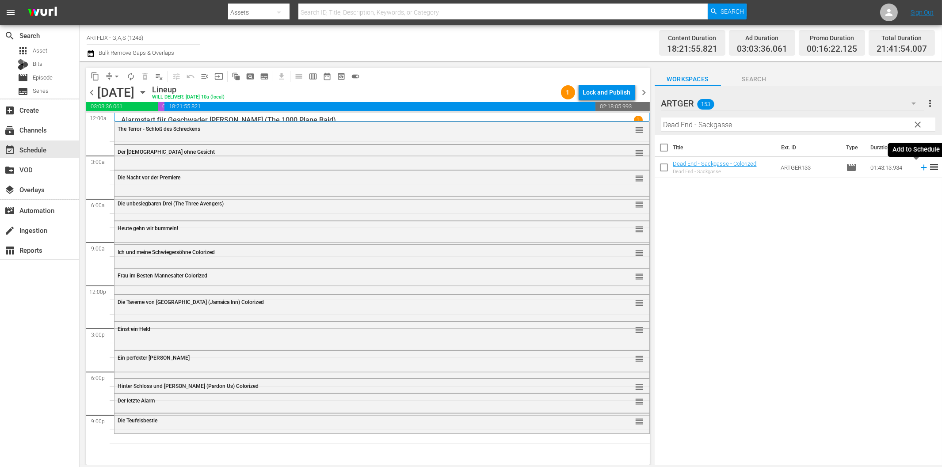
drag, startPoint x: 916, startPoint y: 165, endPoint x: 870, endPoint y: 184, distance: 49.6
click at [919, 165] on icon at bounding box center [924, 168] width 10 height 10
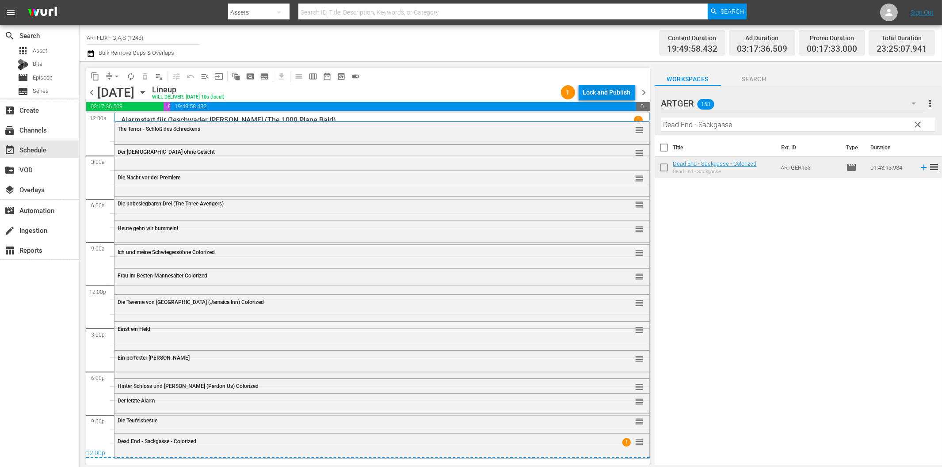
click at [596, 96] on div "Lock and Publish" at bounding box center [607, 92] width 48 height 16
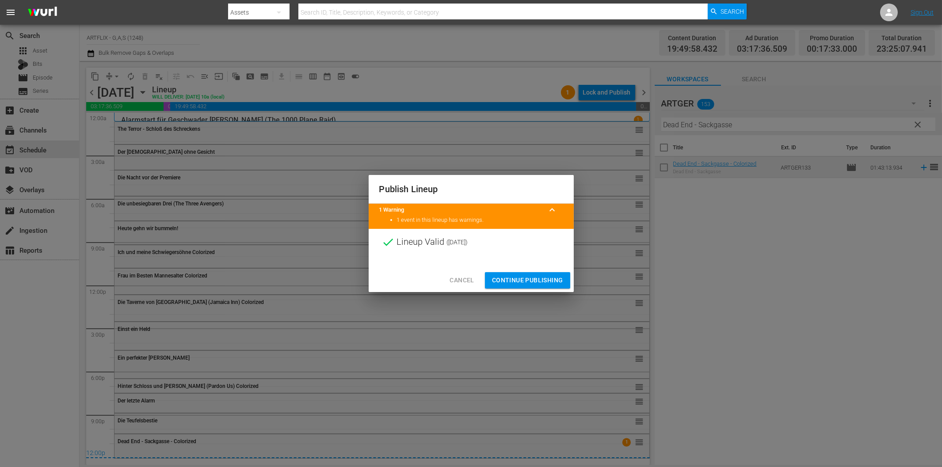
click at [536, 281] on span "Continue Publishing" at bounding box center [527, 280] width 71 height 11
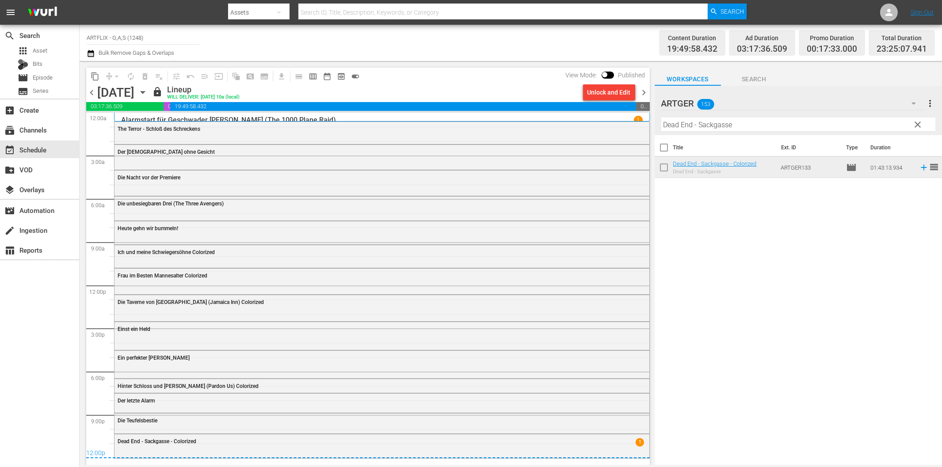
drag, startPoint x: 644, startPoint y: 91, endPoint x: 714, endPoint y: 129, distance: 80.5
click at [644, 91] on span "chevron_right" at bounding box center [644, 92] width 11 height 11
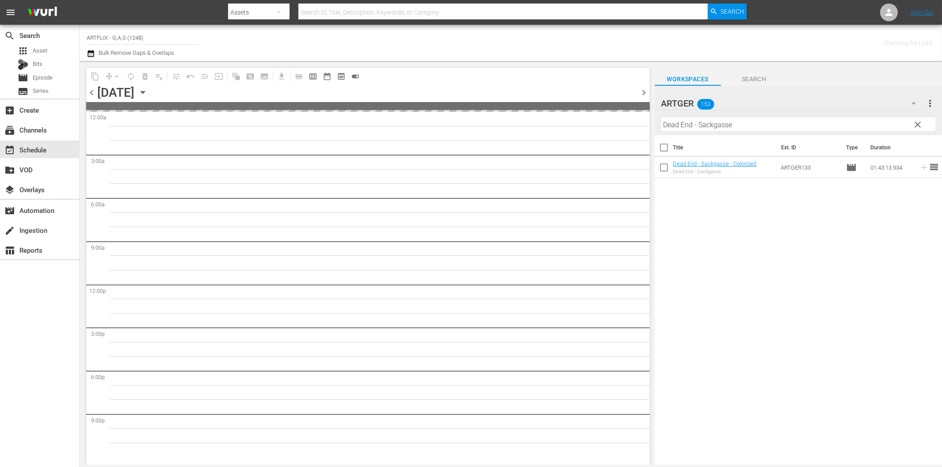
click at [716, 129] on input "Dead End - Sackgasse" at bounding box center [799, 125] width 274 height 14
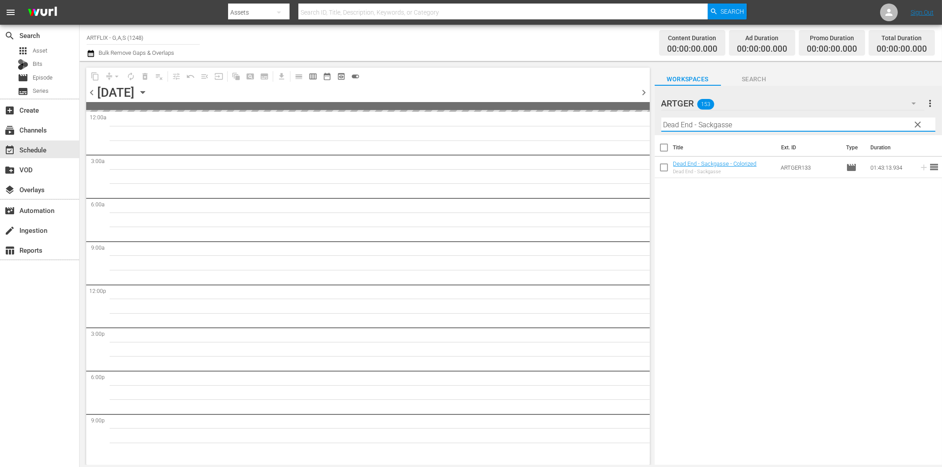
paste input "as Biest"
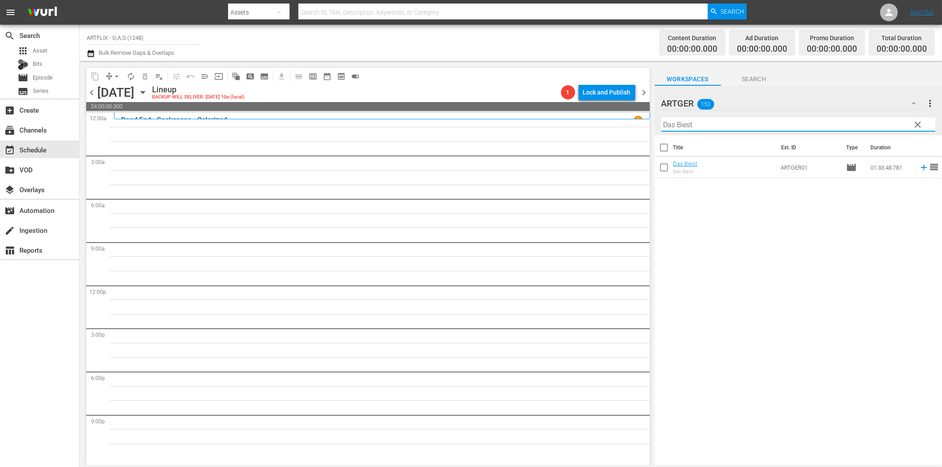
click at [919, 169] on icon at bounding box center [924, 168] width 10 height 10
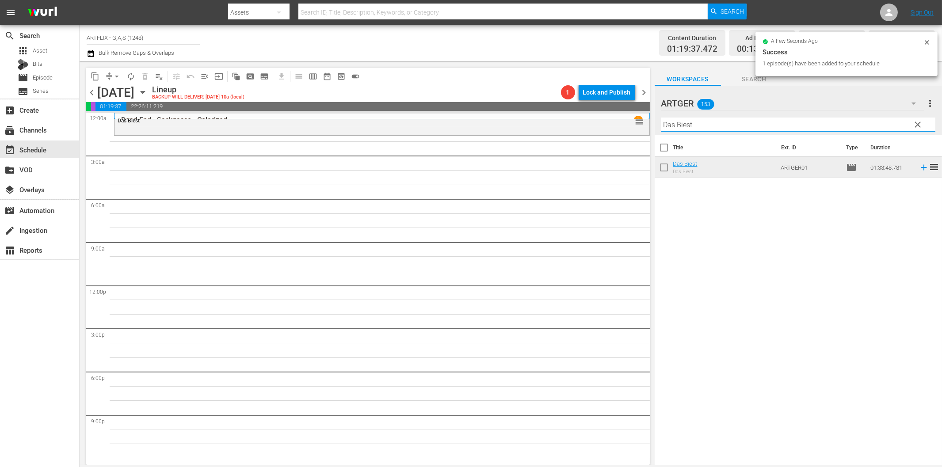
click at [673, 125] on input "Das Biest" at bounding box center [799, 125] width 274 height 14
paste input "Finale"
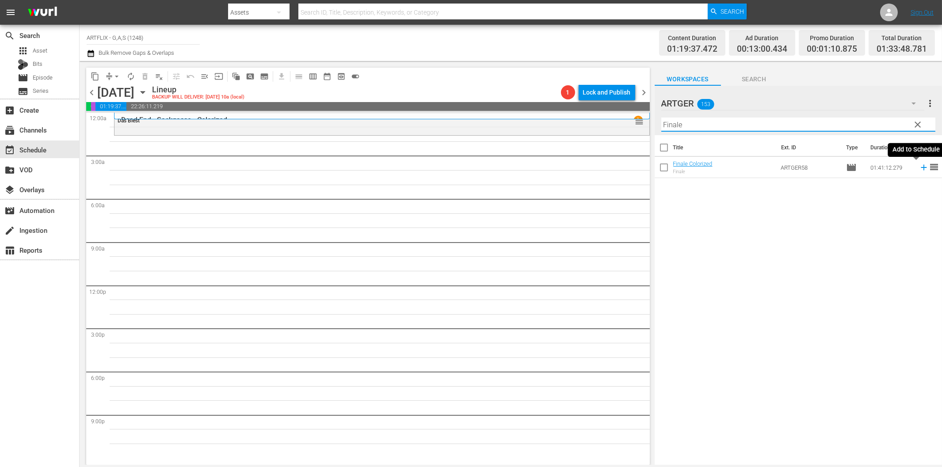
drag, startPoint x: 914, startPoint y: 167, endPoint x: 900, endPoint y: 169, distance: 13.8
click at [919, 168] on icon at bounding box center [924, 168] width 10 height 10
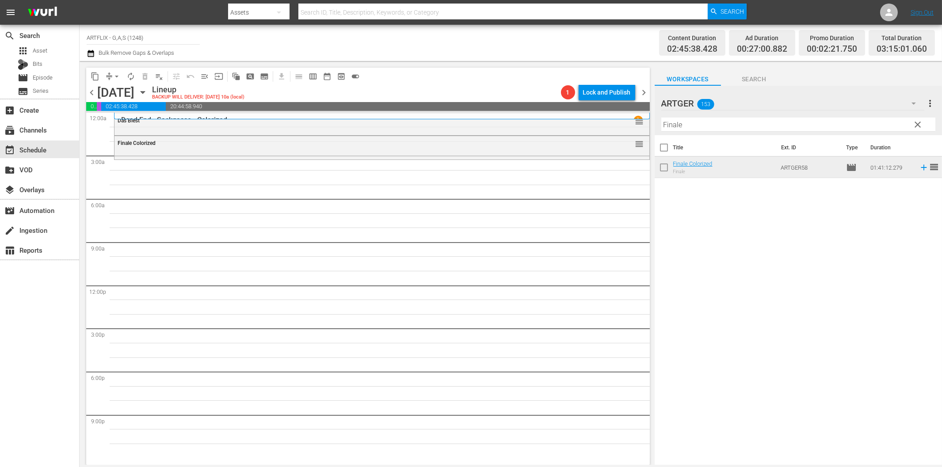
click at [736, 125] on input "Finale" at bounding box center [799, 125] width 274 height 14
paste input "Die Wunderpil"
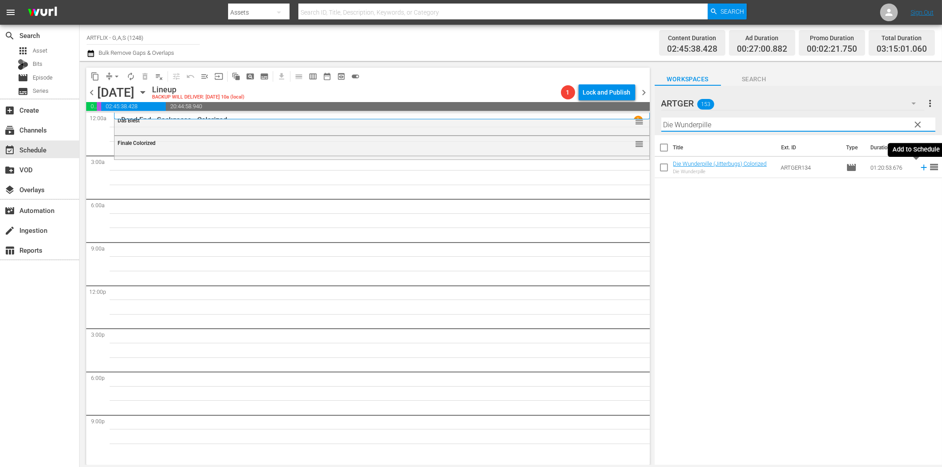
drag, startPoint x: 916, startPoint y: 169, endPoint x: 904, endPoint y: 172, distance: 12.7
click at [919, 169] on icon at bounding box center [924, 168] width 10 height 10
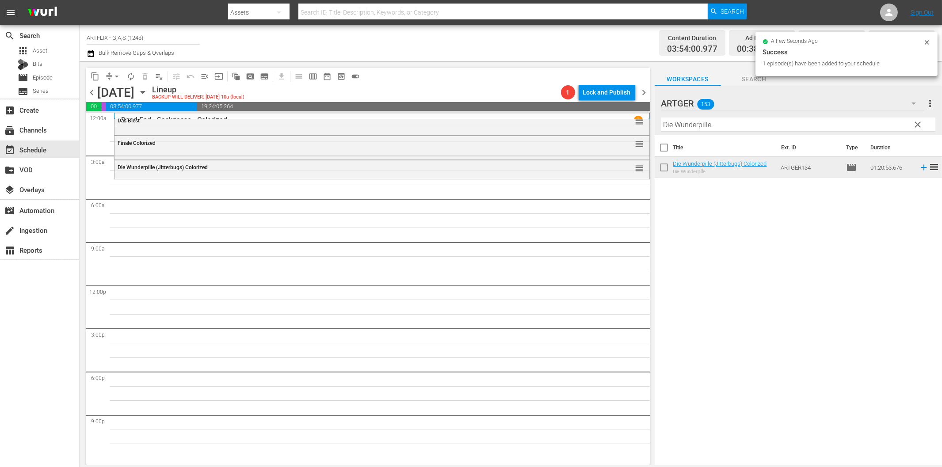
click at [715, 125] on input "Die Wunderpille" at bounding box center [799, 125] width 274 height 14
paste input "rei [PERSON_NAME] auf der [PERSON_NAME]"
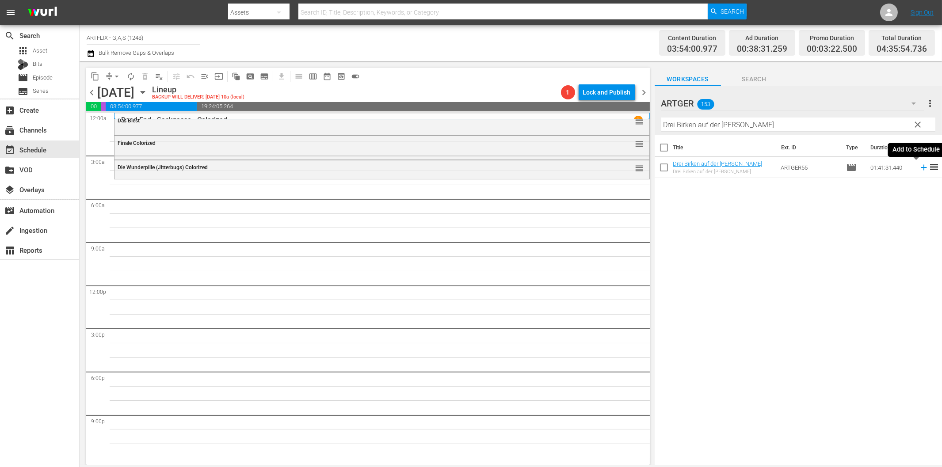
click at [919, 167] on icon at bounding box center [924, 168] width 10 height 10
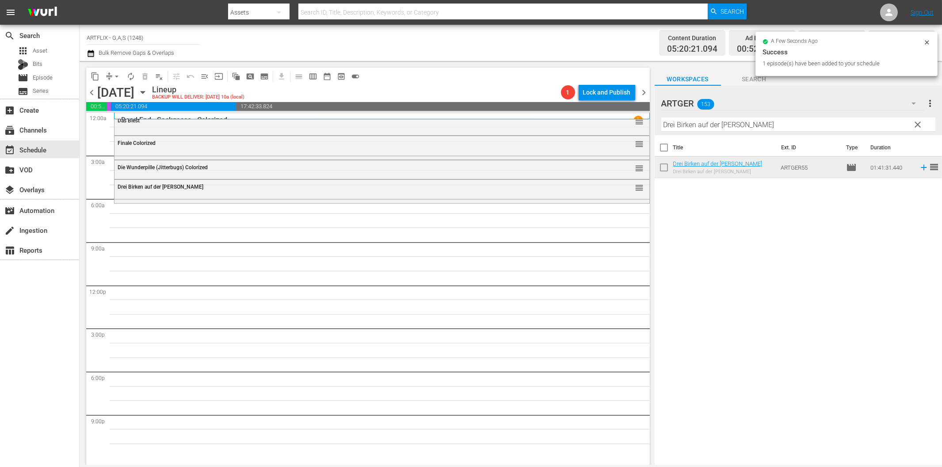
click at [724, 121] on input "Drei Birken auf der [PERSON_NAME]" at bounding box center [799, 125] width 274 height 14
paste input "Lassie und die Goldgräber"
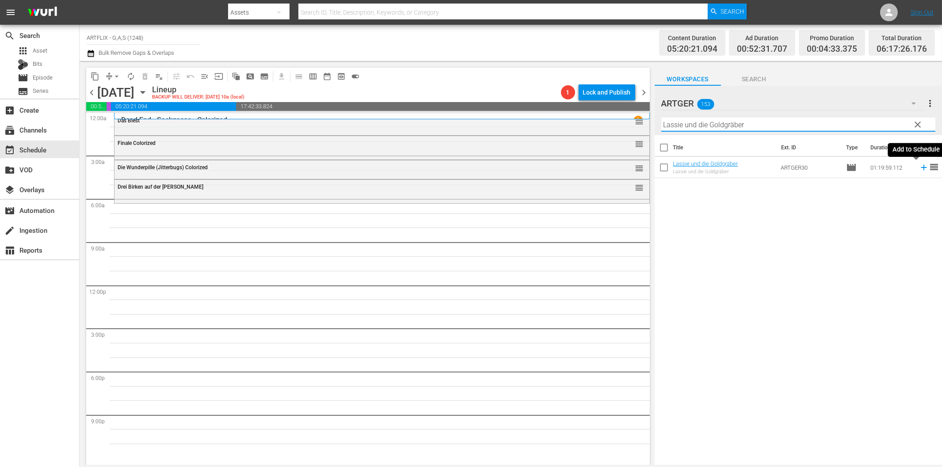
click at [921, 167] on icon at bounding box center [924, 168] width 6 height 6
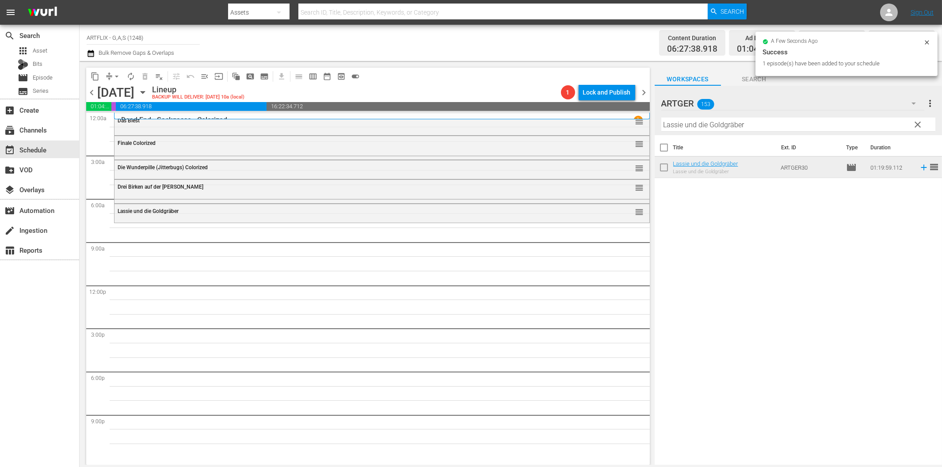
click at [674, 129] on input "Lassie und die Goldgräber" at bounding box center [799, 125] width 274 height 14
paste input "Kintopps Lachkabinett"
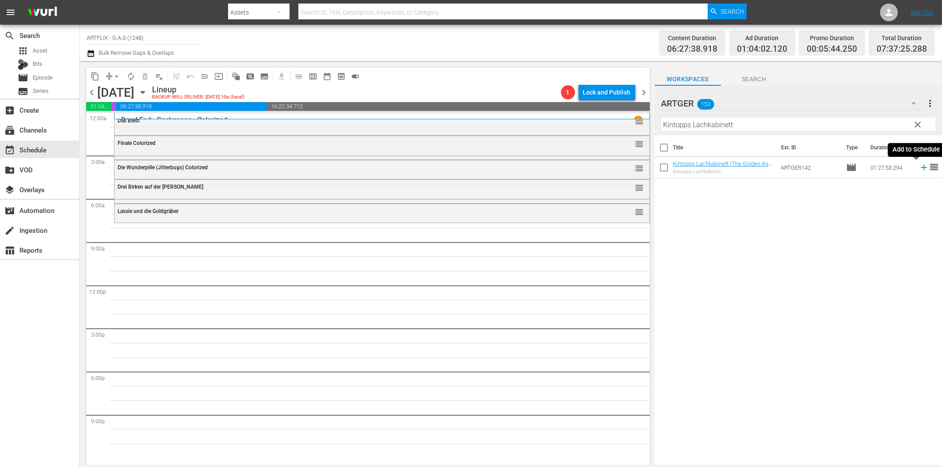
drag, startPoint x: 915, startPoint y: 168, endPoint x: 826, endPoint y: 193, distance: 92.7
click at [921, 168] on icon at bounding box center [924, 168] width 6 height 6
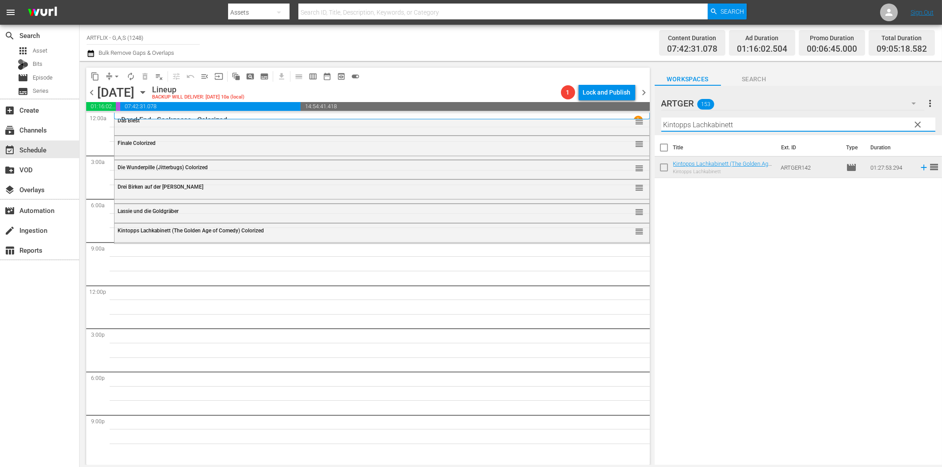
click at [715, 124] on input "Kintopps Lachkabinett" at bounding box center [799, 125] width 274 height 14
paste input "Laurel & Hardy Chroniken - Teil 2"
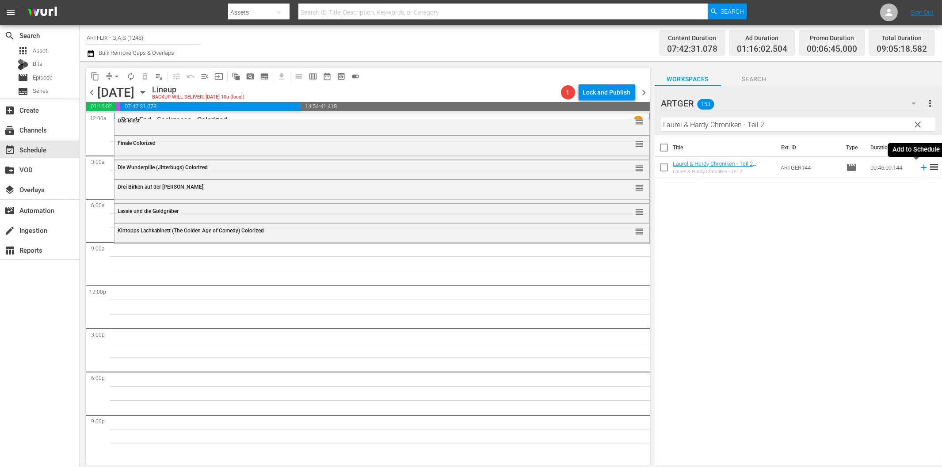
click at [919, 170] on icon at bounding box center [924, 168] width 10 height 10
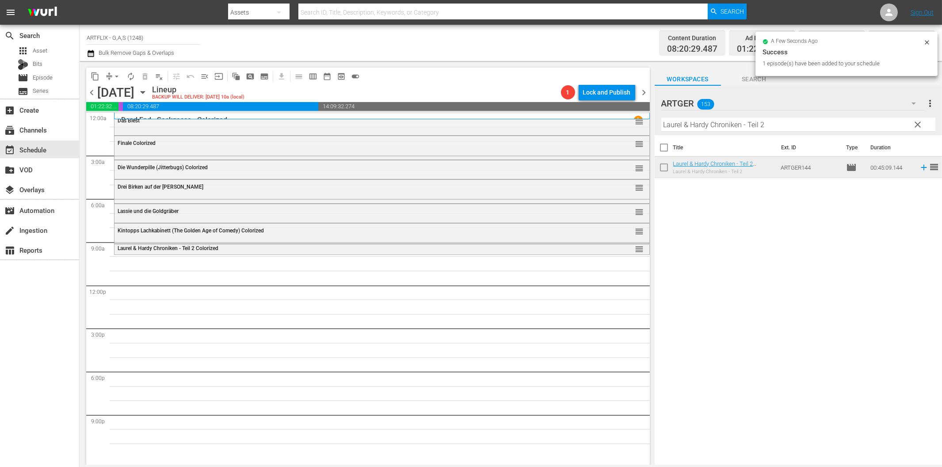
click at [817, 130] on input "Laurel & Hardy Chroniken - Teil 2" at bounding box center [799, 125] width 274 height 14
paste input "Ursus im Tal der [PERSON_NAME]"
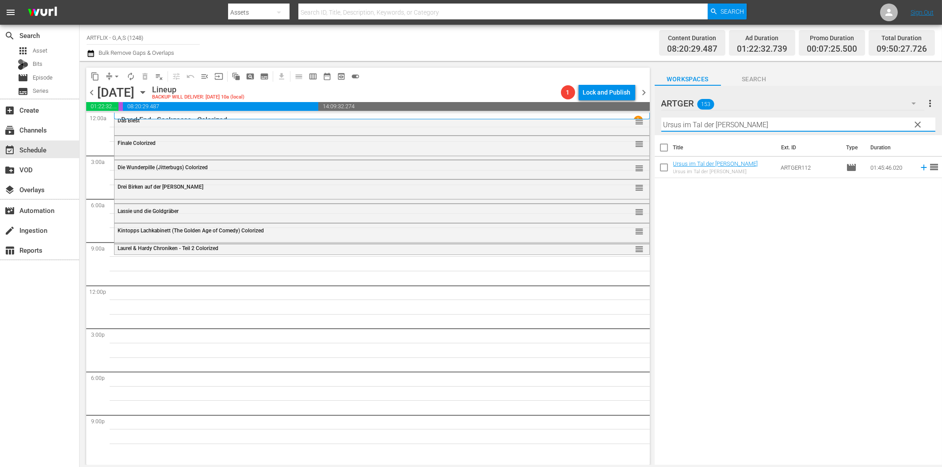
click at [920, 169] on icon at bounding box center [924, 168] width 10 height 10
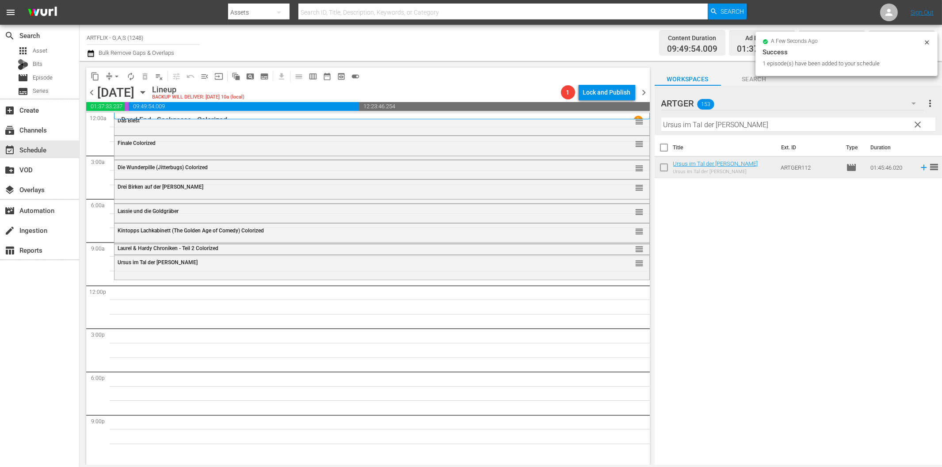
click at [693, 124] on input "Ursus im Tal der [PERSON_NAME]" at bounding box center [799, 125] width 274 height 14
paste input "Manaos - Die Sklaventreiber vom [GEOGRAPHIC_DATA]"
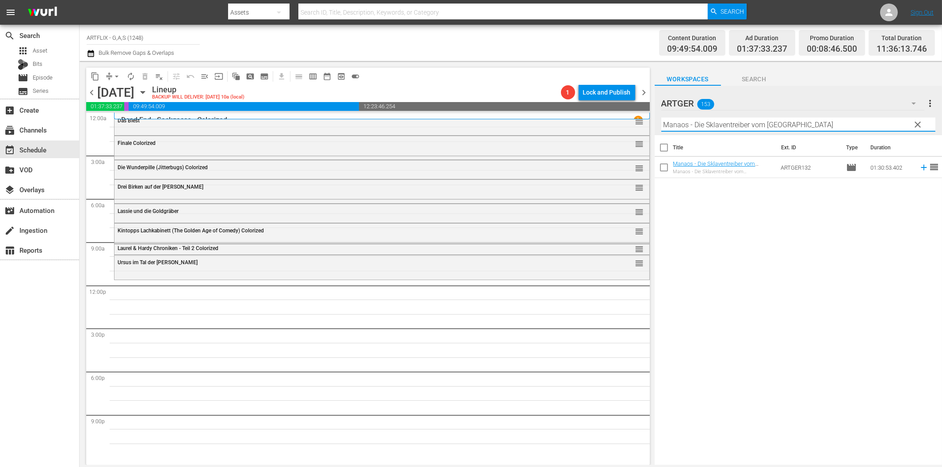
click at [919, 169] on icon at bounding box center [924, 168] width 10 height 10
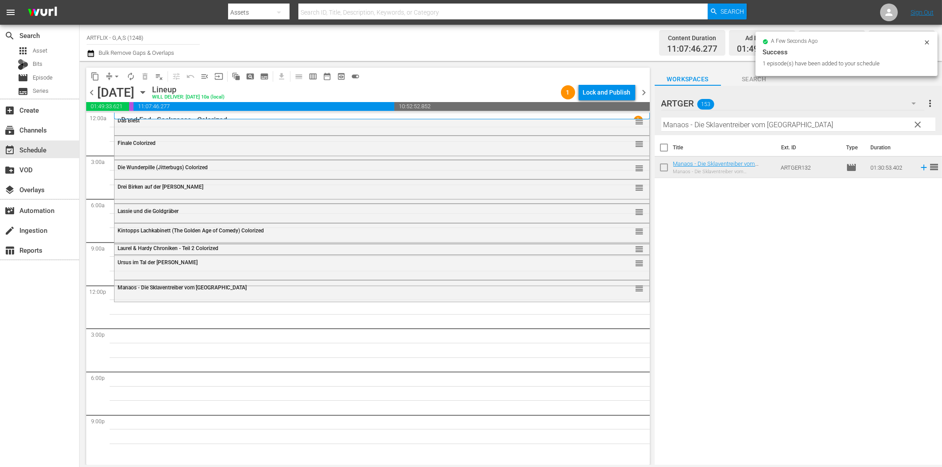
click at [700, 126] on input "Manaos - Die Sklaventreiber vom [GEOGRAPHIC_DATA]" at bounding box center [799, 125] width 274 height 14
paste input "Die [PERSON_NAME] von [GEOGRAPHIC_DATA]"
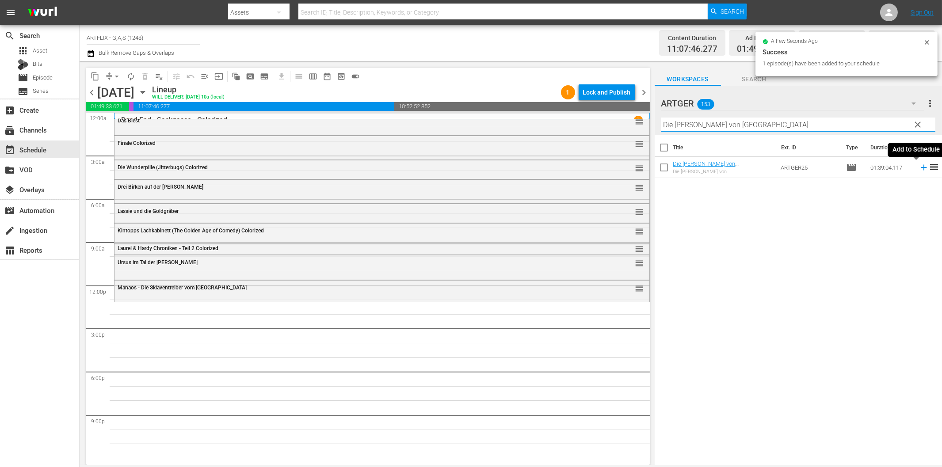
drag, startPoint x: 915, startPoint y: 166, endPoint x: 907, endPoint y: 170, distance: 9.5
click at [919, 166] on icon at bounding box center [924, 168] width 10 height 10
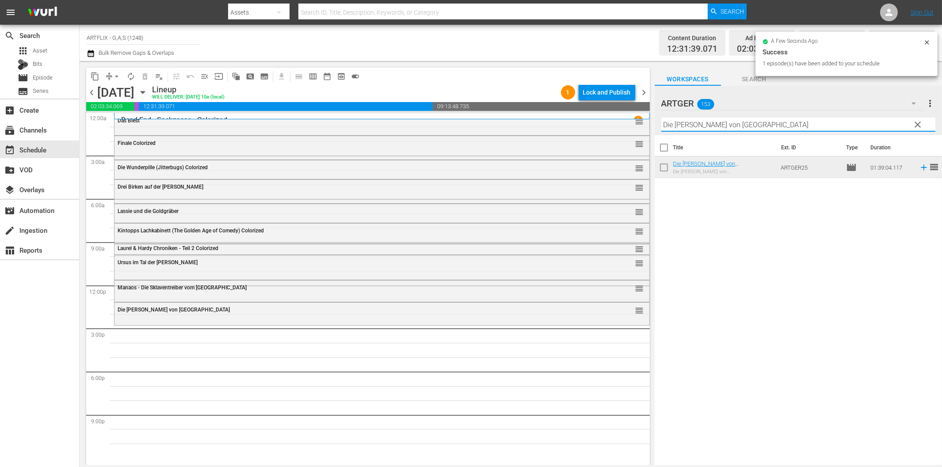
click at [706, 125] on input "Die [PERSON_NAME] von [GEOGRAPHIC_DATA]" at bounding box center [799, 125] width 274 height 14
paste input "Operation Valhalla"
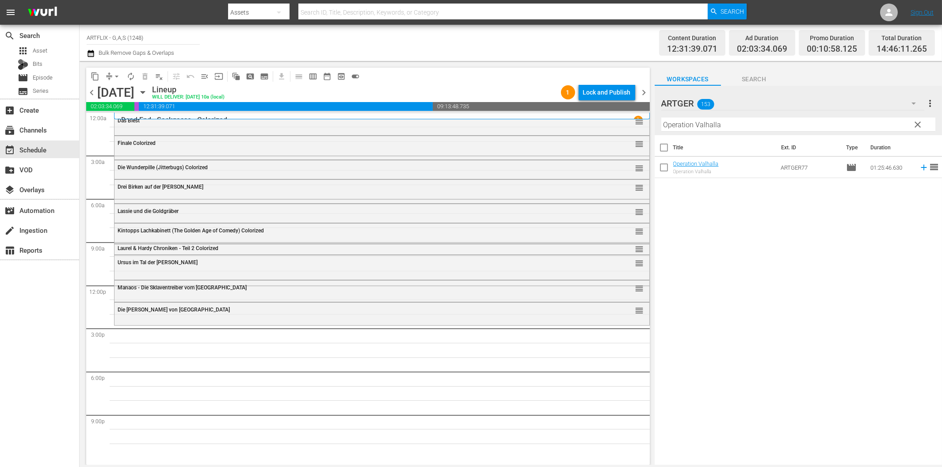
click at [737, 125] on input "Operation Valhalla" at bounding box center [799, 125] width 274 height 14
click at [919, 165] on icon at bounding box center [924, 168] width 10 height 10
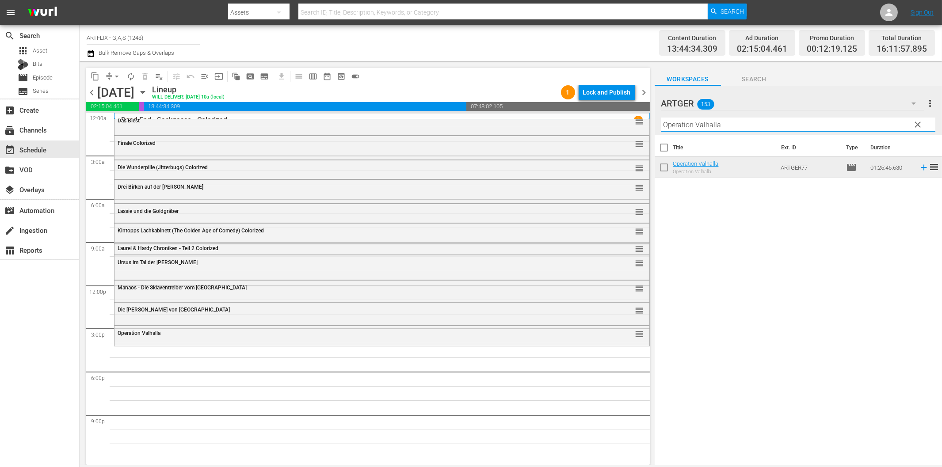
click at [688, 130] on input "Operation Valhalla" at bounding box center [799, 125] width 274 height 14
paste input "Todeskommando Atlantik"
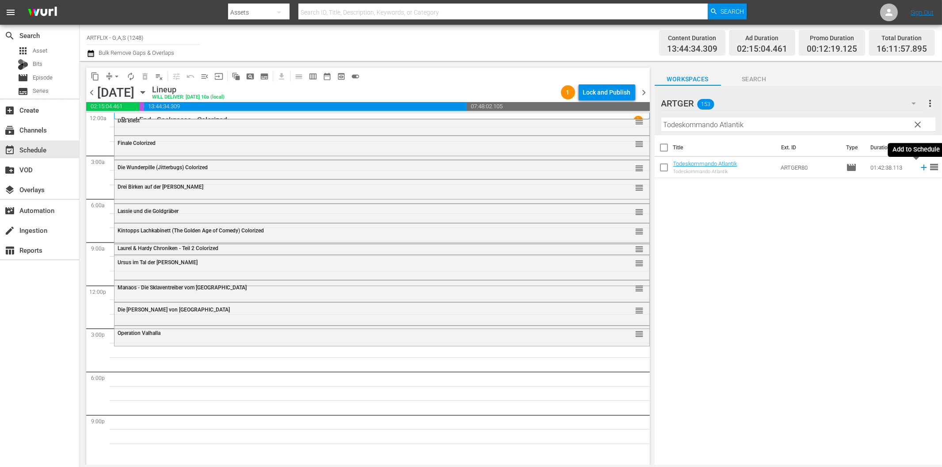
click at [921, 165] on icon at bounding box center [924, 168] width 6 height 6
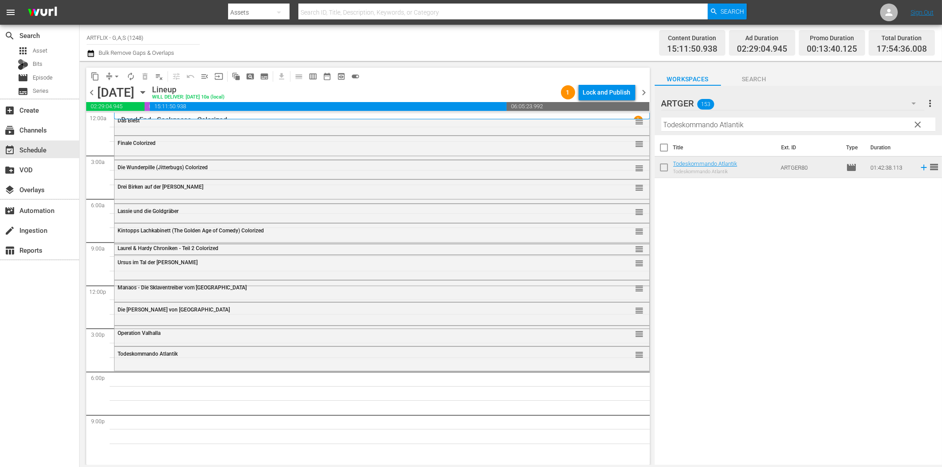
click at [728, 130] on input "Todeskommando Atlantik" at bounding box center [799, 125] width 274 height 14
paste input "[PERSON_NAME] - Die Frau in Grün"
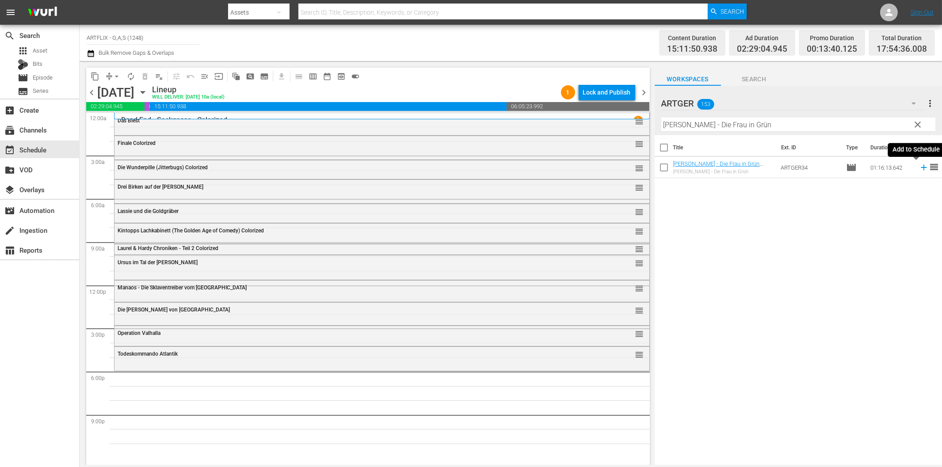
click at [919, 169] on icon at bounding box center [924, 168] width 10 height 10
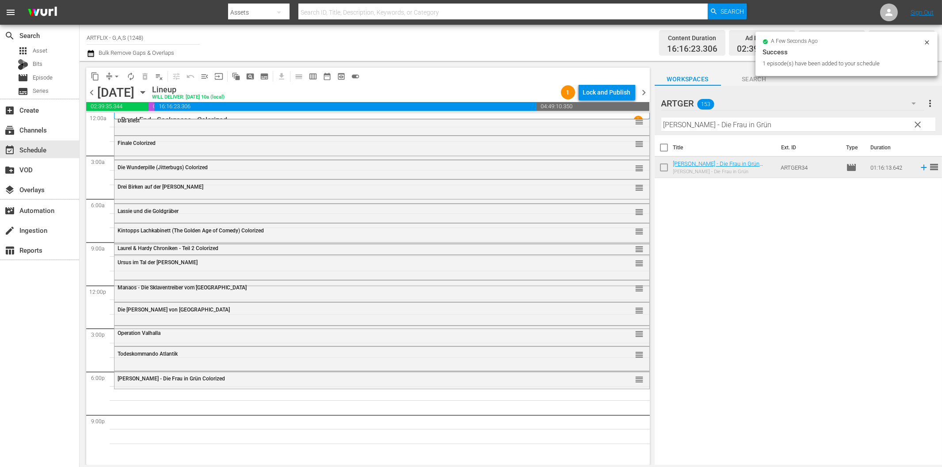
click at [785, 124] on input "[PERSON_NAME] - Die Frau in Grün" at bounding box center [799, 125] width 274 height 14
paste input "Juwelenraub"
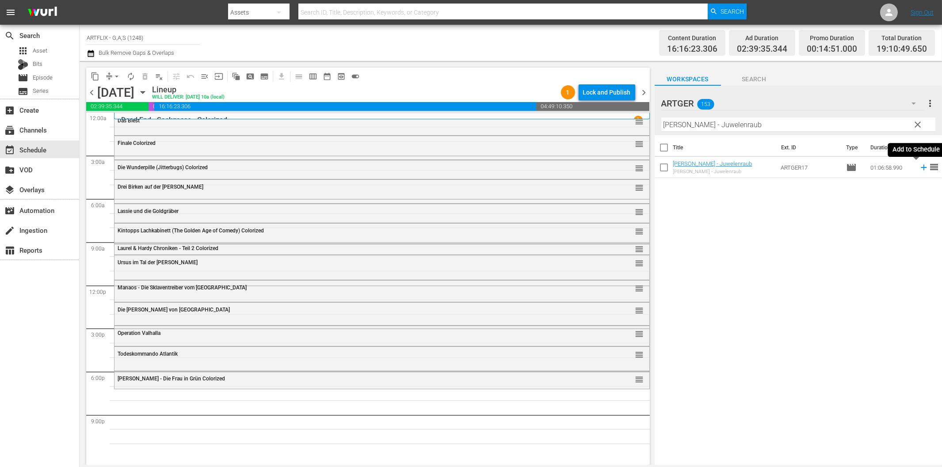
click at [919, 169] on icon at bounding box center [924, 168] width 10 height 10
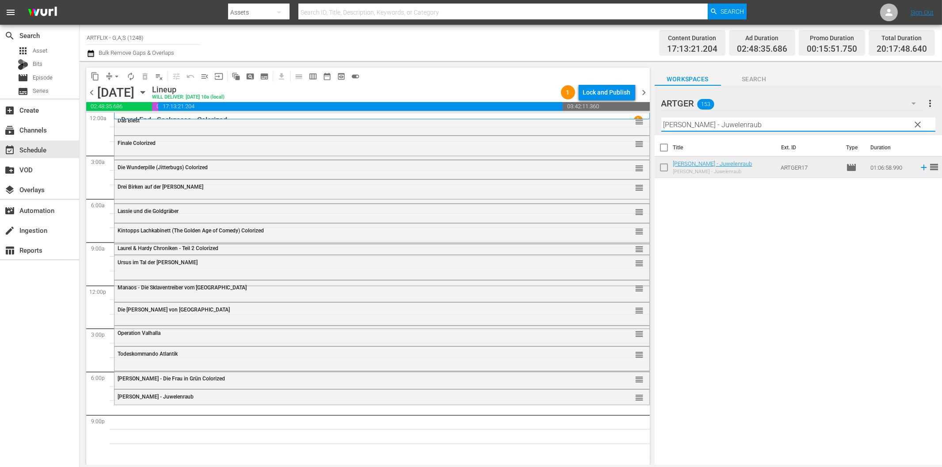
click at [777, 124] on input "[PERSON_NAME] - Juwelenraub" at bounding box center [799, 125] width 274 height 14
paste input "Ghostkeeper - Die Nacht des Grauens"
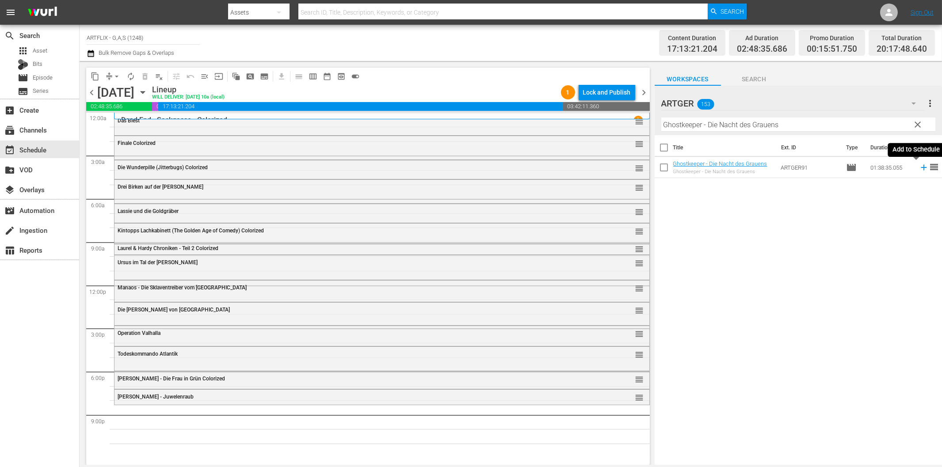
click at [919, 169] on icon at bounding box center [924, 168] width 10 height 10
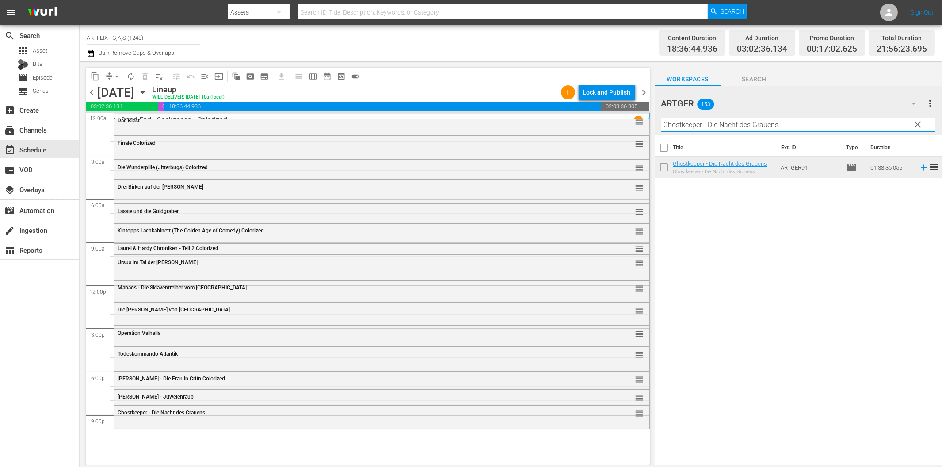
click at [803, 126] on input "Ghostkeeper - Die Nacht des Grauens" at bounding box center [799, 125] width 274 height 14
paste input "Das Haus im [PERSON_NAME]"
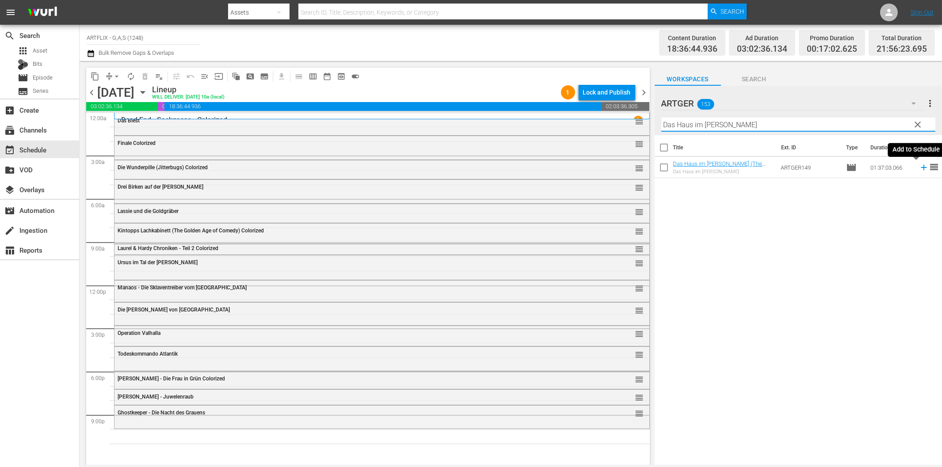
click at [919, 171] on icon at bounding box center [924, 168] width 10 height 10
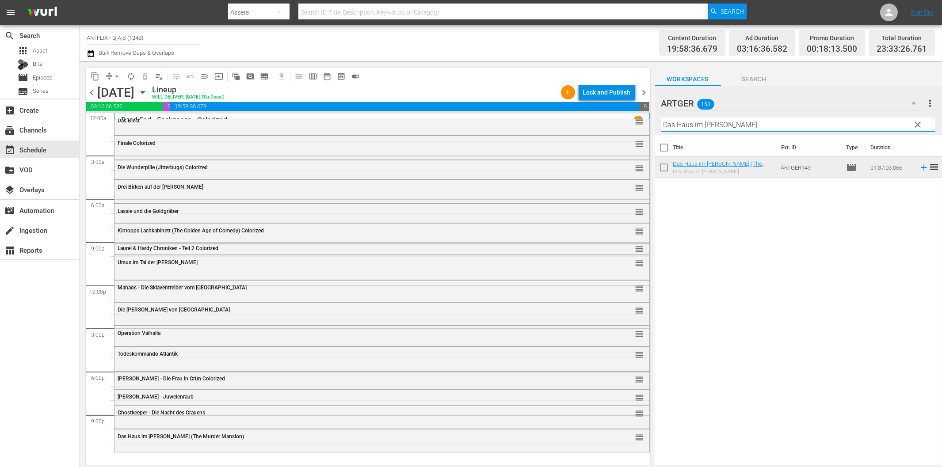
click at [695, 125] on input "Das Haus im [PERSON_NAME]" at bounding box center [799, 125] width 274 height 14
paste input "ie Nacht der lebenden Toten"
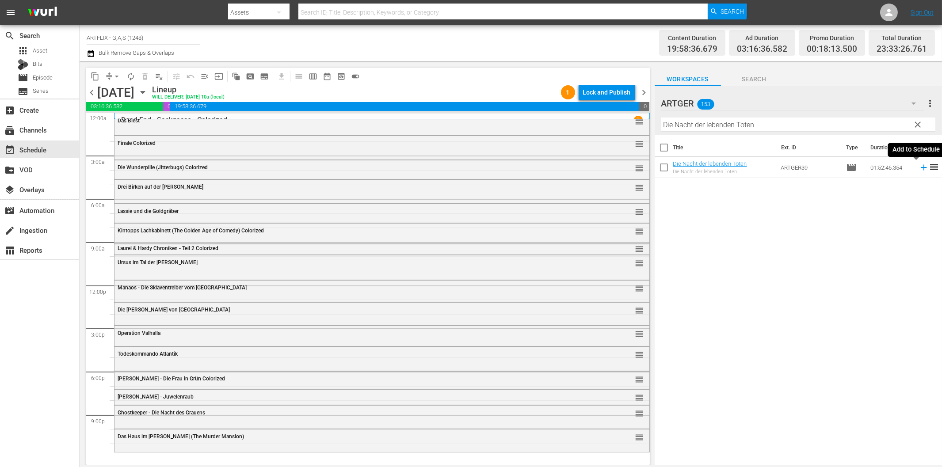
click at [921, 168] on icon at bounding box center [924, 168] width 6 height 6
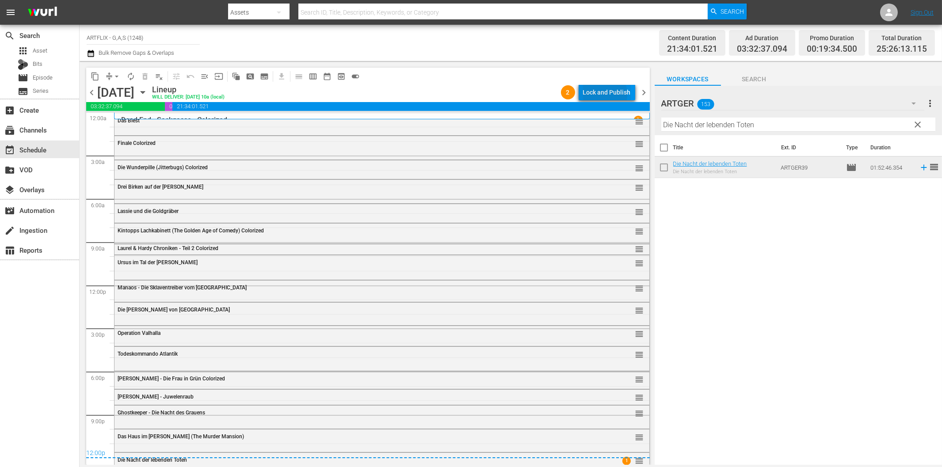
click at [601, 94] on div "Lock and Publish" at bounding box center [607, 92] width 48 height 16
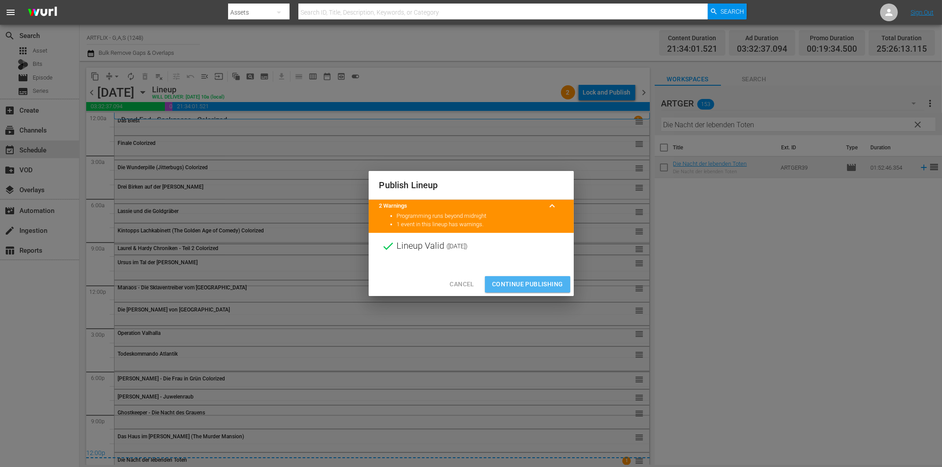
click at [556, 280] on span "Continue Publishing" at bounding box center [527, 284] width 71 height 11
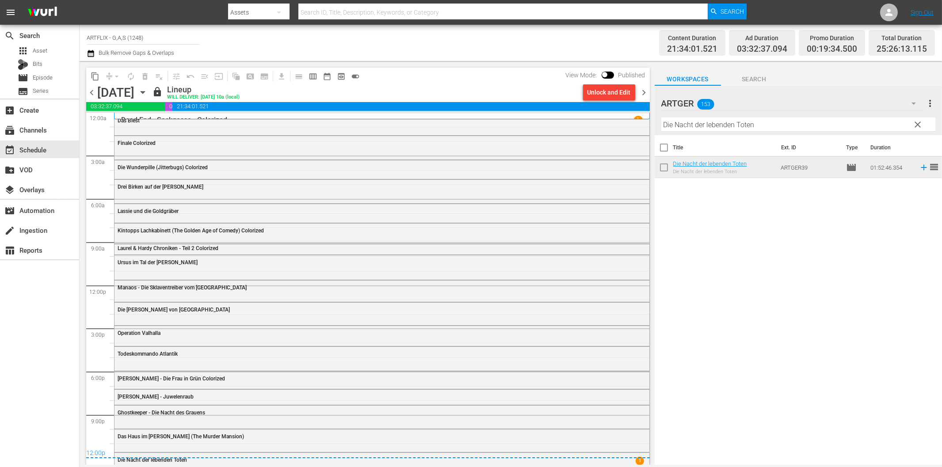
click at [643, 92] on span "chevron_right" at bounding box center [644, 92] width 11 height 11
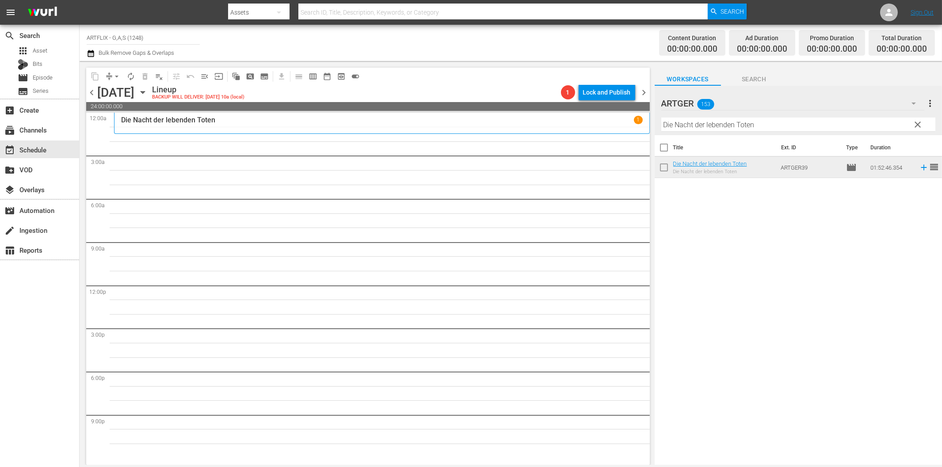
click at [829, 124] on input "Die Nacht der lebenden Toten" at bounding box center [799, 125] width 274 height 14
paste input "gnadenlosen Killer Colorized"
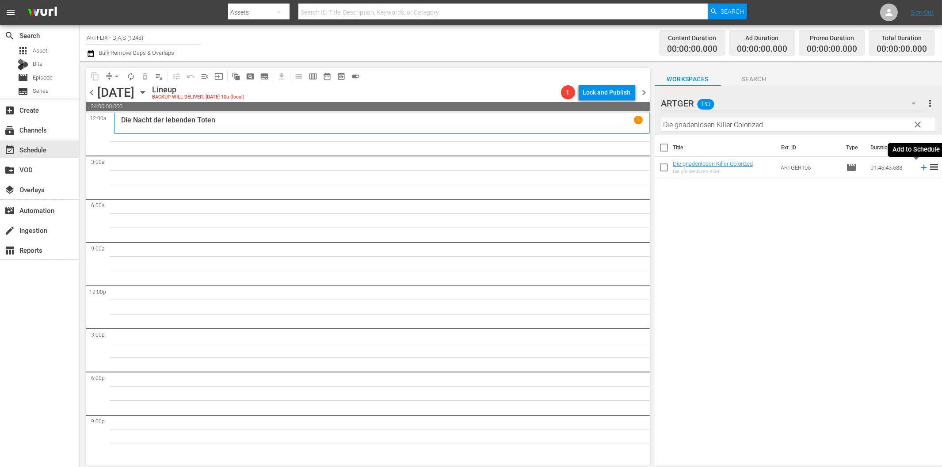
click at [919, 169] on icon at bounding box center [924, 168] width 10 height 10
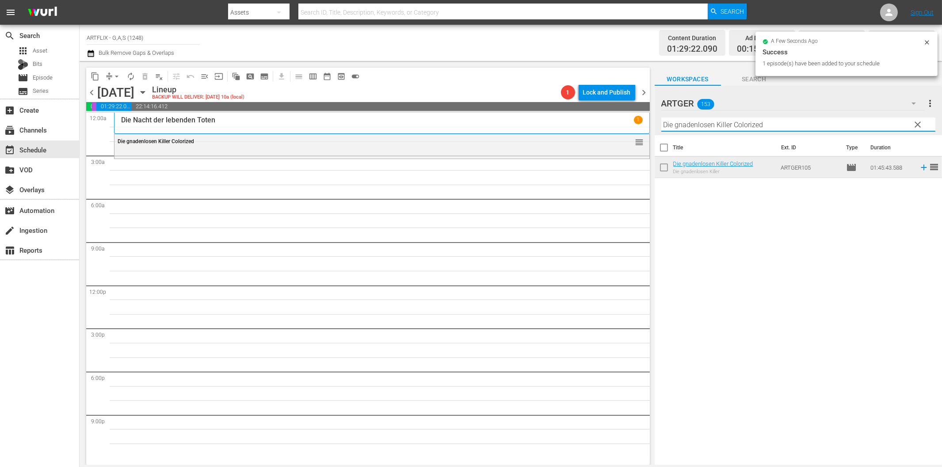
click at [745, 124] on input "Die gnadenlosen Killer Colorized" at bounding box center [799, 125] width 274 height 14
paste input "Rendezvous mit [PERSON_NAME]"
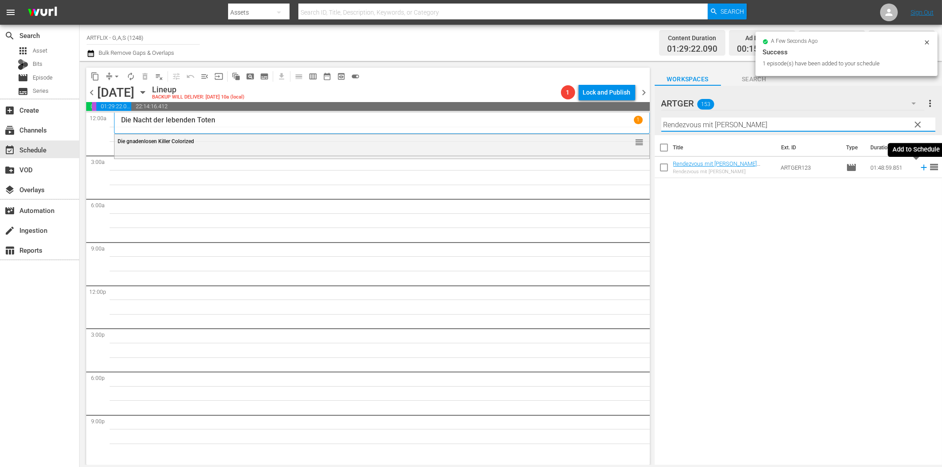
click at [921, 167] on icon at bounding box center [924, 168] width 6 height 6
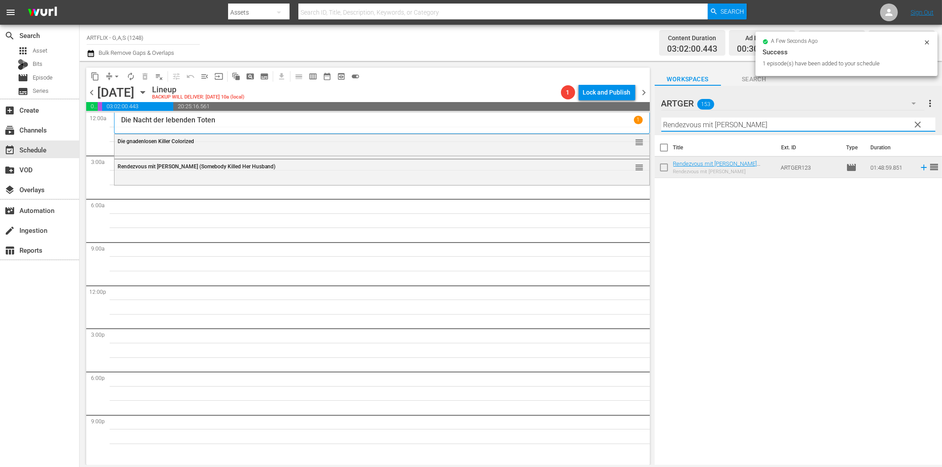
click at [722, 126] on input "Rendezvous mit [PERSON_NAME]" at bounding box center [799, 125] width 274 height 14
paste input "Die Stimme des Anderen"
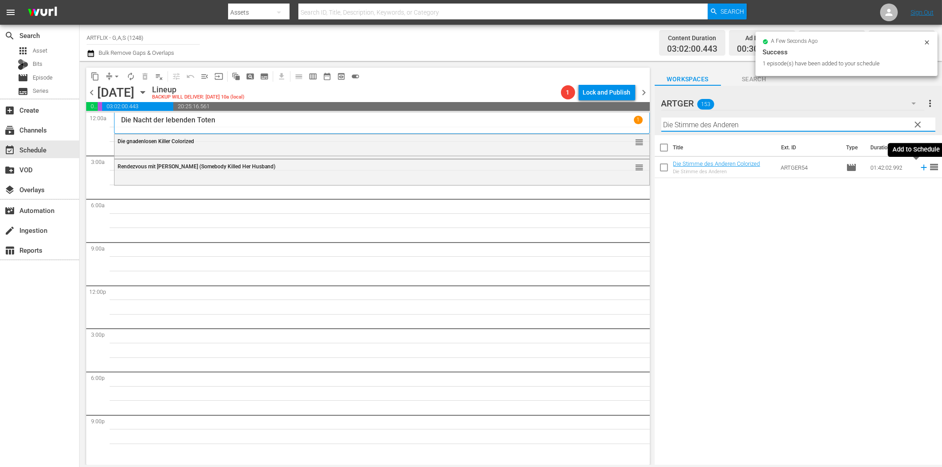
click at [919, 168] on icon at bounding box center [924, 168] width 10 height 10
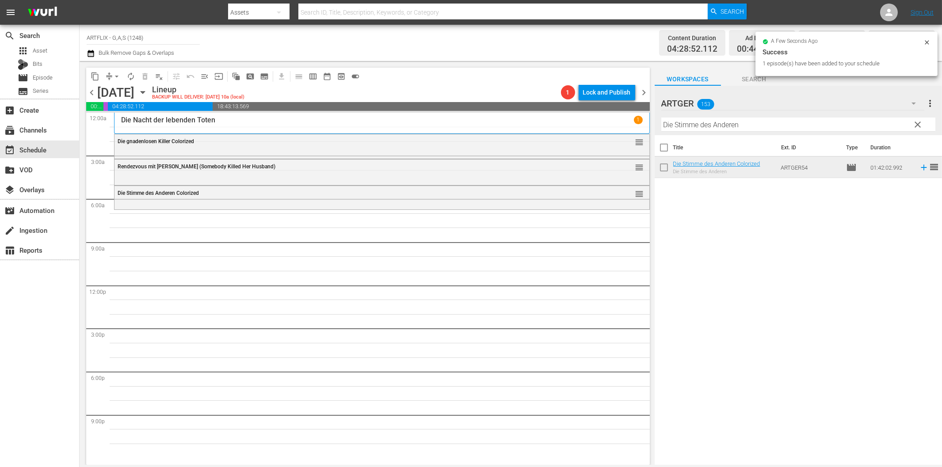
click at [801, 125] on input "Die Stimme des Anderen" at bounding box center [799, 125] width 274 height 14
paste input "adt ist [PERSON_NAME] Geheimnisse"
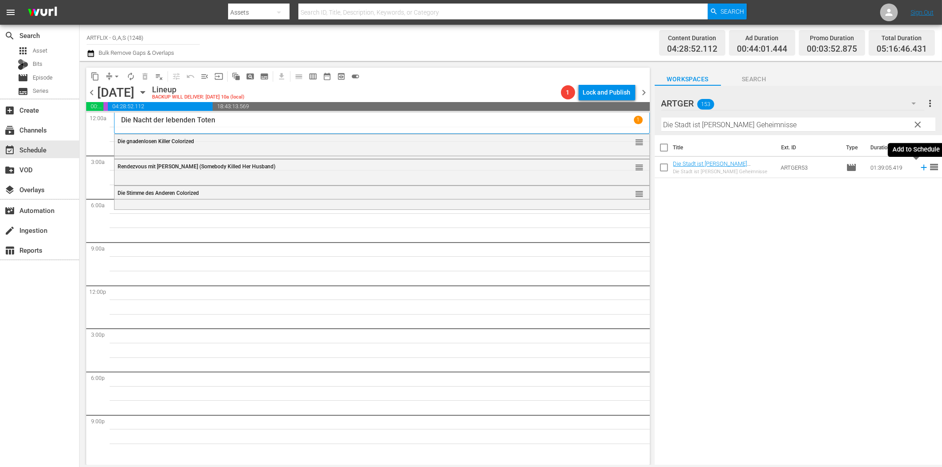
click at [919, 169] on icon at bounding box center [924, 168] width 10 height 10
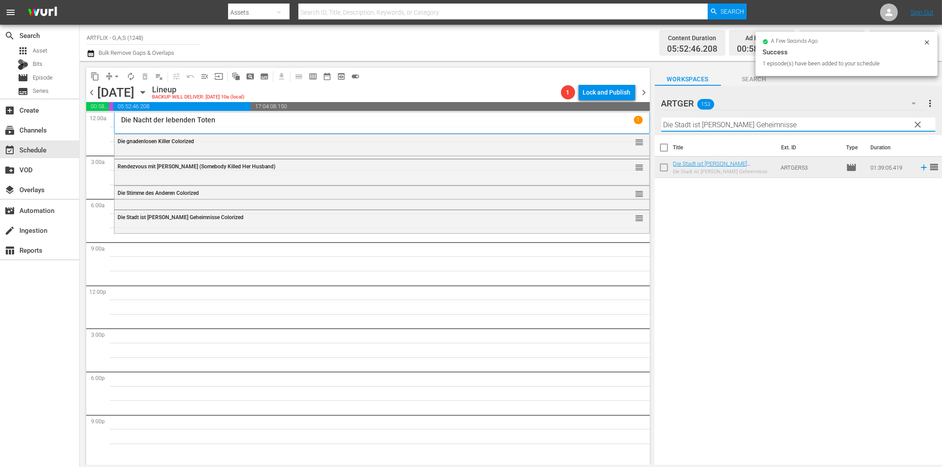
click at [682, 126] on input "Die Stadt ist [PERSON_NAME] Geheimnisse" at bounding box center [799, 125] width 274 height 14
paste input "Als Geheilt entlassen"
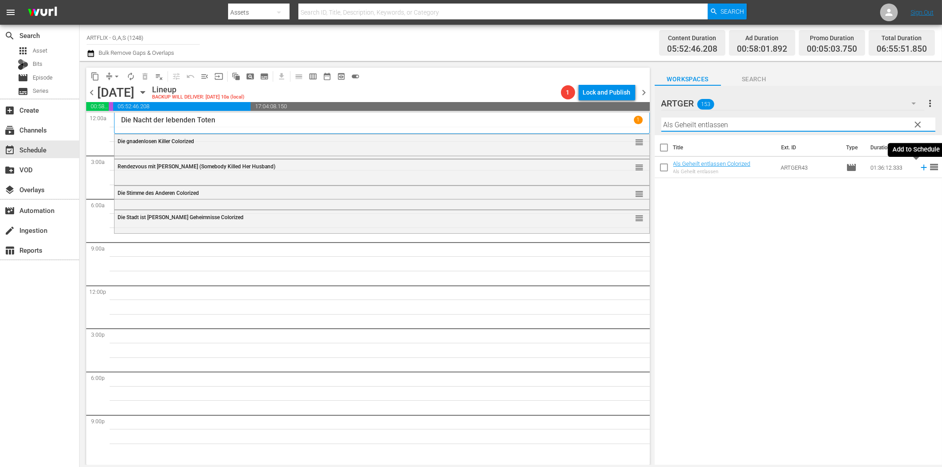
click at [919, 169] on icon at bounding box center [924, 168] width 10 height 10
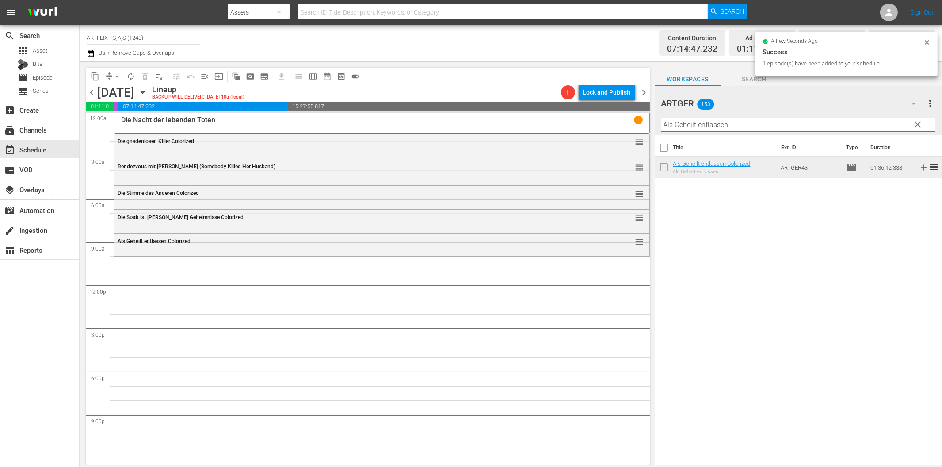
click at [712, 124] on input "Als Geheilt entlassen" at bounding box center [799, 125] width 274 height 14
paste input "Ein Herz [PERSON_NAME]"
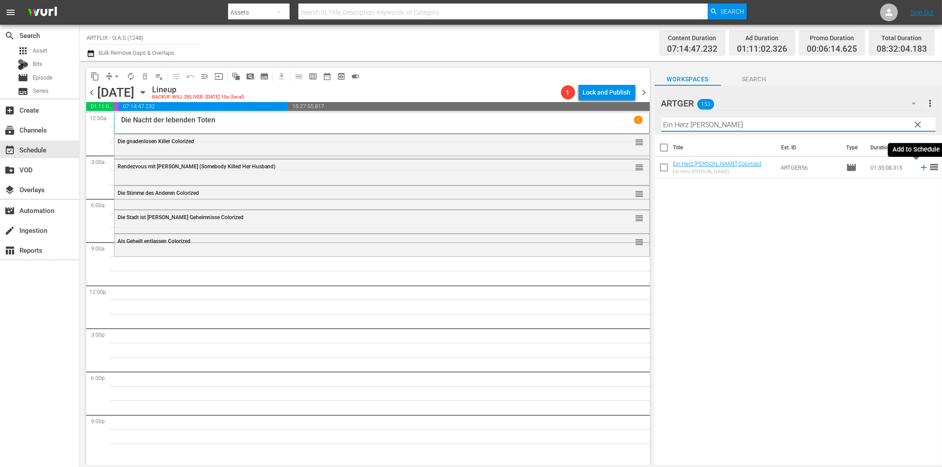
click at [919, 169] on icon at bounding box center [924, 168] width 10 height 10
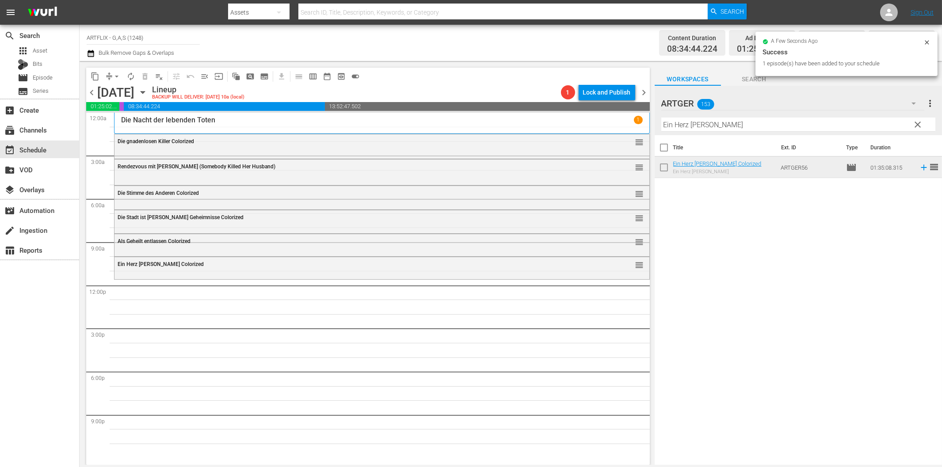
click at [732, 126] on input "Ein Herz [PERSON_NAME]" at bounding box center [799, 125] width 274 height 14
paste input "In [GEOGRAPHIC_DATA]"
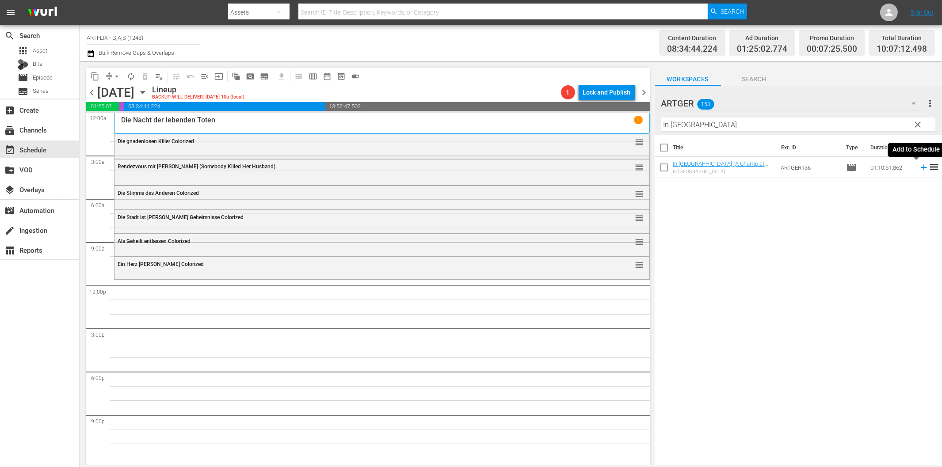
drag, startPoint x: 916, startPoint y: 169, endPoint x: 906, endPoint y: 172, distance: 10.9
click at [919, 169] on icon at bounding box center [924, 168] width 10 height 10
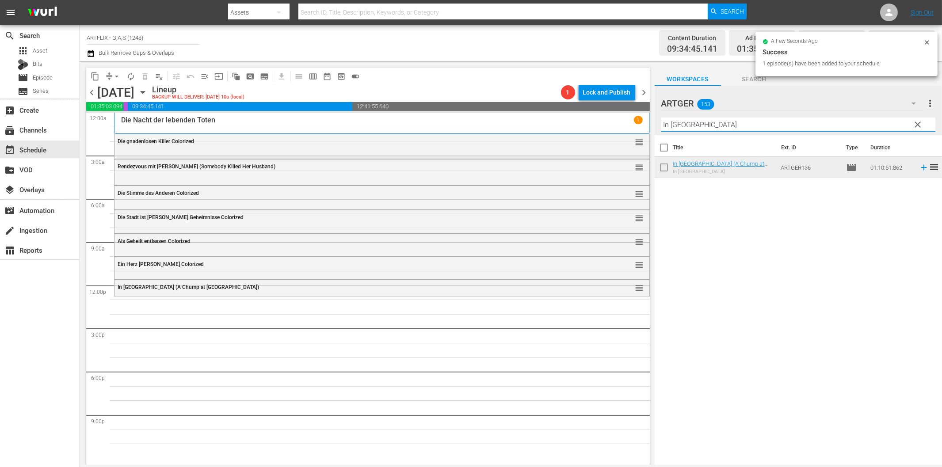
click at [717, 127] on input "In [GEOGRAPHIC_DATA]" at bounding box center [799, 125] width 274 height 14
paste input "Lolita und der [DEMOGRAPHIC_DATA]"
click at [919, 169] on icon at bounding box center [924, 168] width 10 height 10
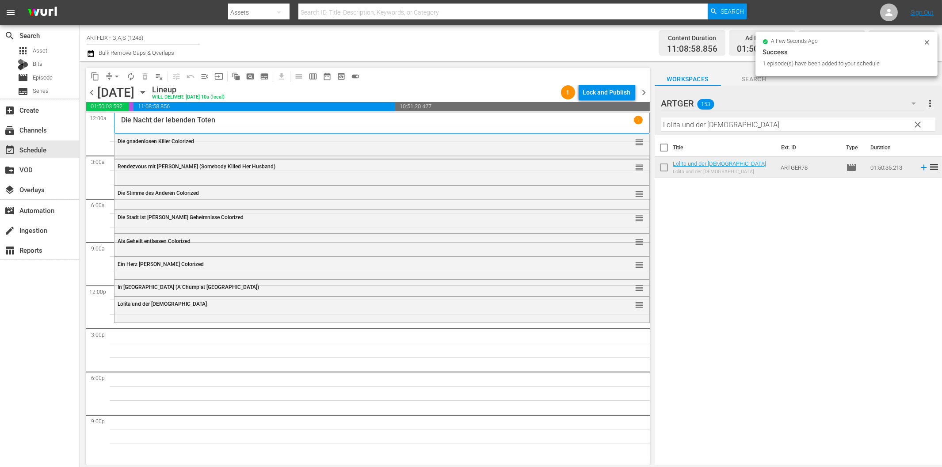
click at [716, 123] on input "Lolita und der [DEMOGRAPHIC_DATA]" at bounding box center [799, 125] width 274 height 14
paste input "Detektiv mit kleinen Fehlern"
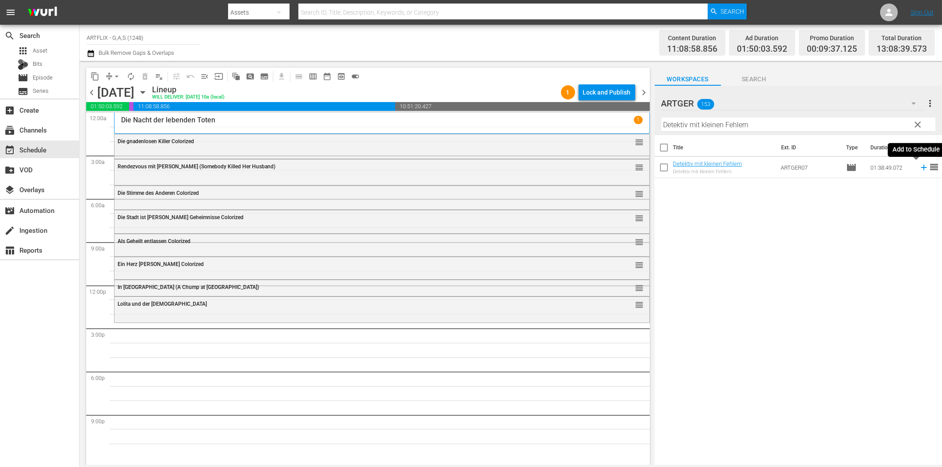
click at [921, 168] on icon at bounding box center [924, 168] width 6 height 6
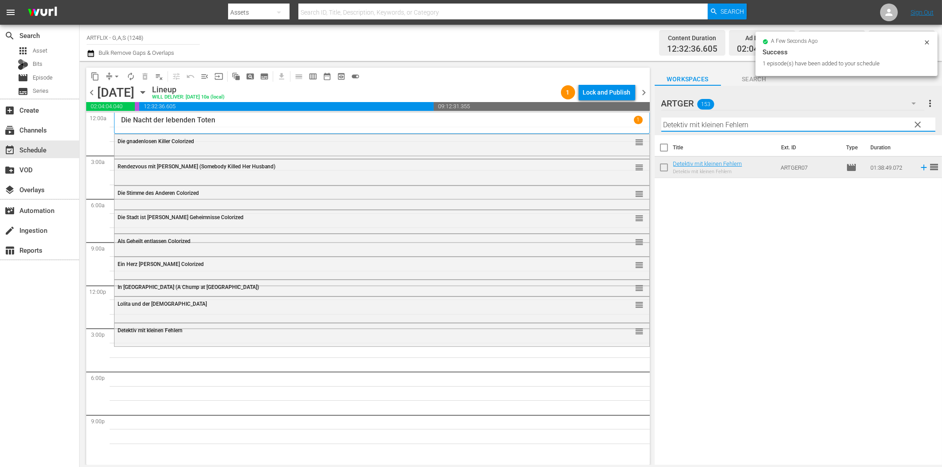
click at [773, 123] on input "Detektiv mit kleinen Fehlern" at bounding box center [799, 125] width 274 height 14
paste input "Wer ist [PERSON_NAME]"
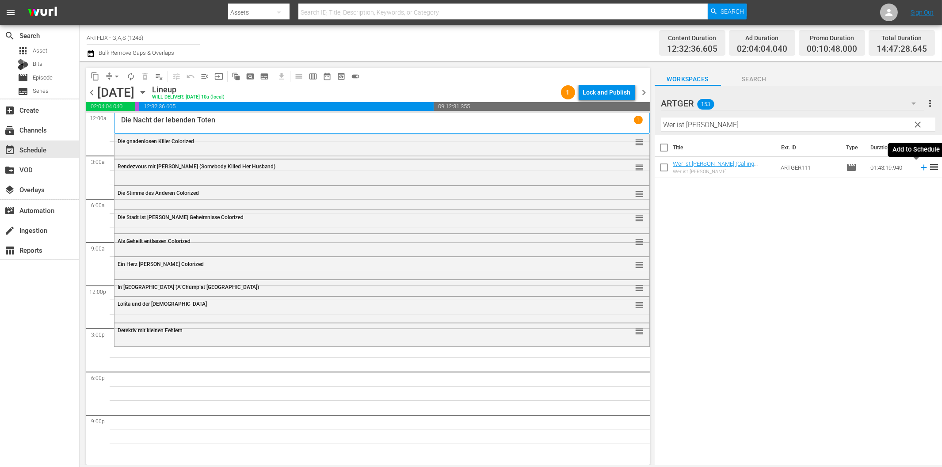
click at [919, 169] on icon at bounding box center [924, 168] width 10 height 10
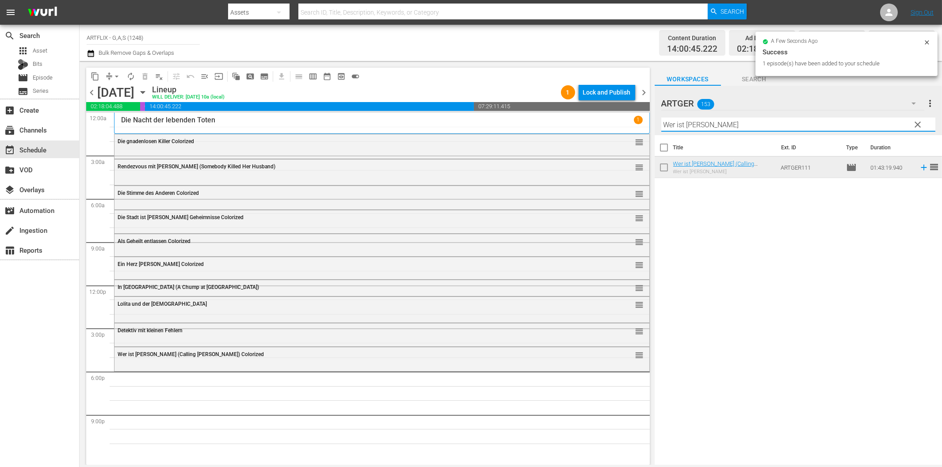
click at [744, 130] on input "Wer ist [PERSON_NAME]" at bounding box center [799, 125] width 274 height 14
paste input "Der Nonnenspiegel"
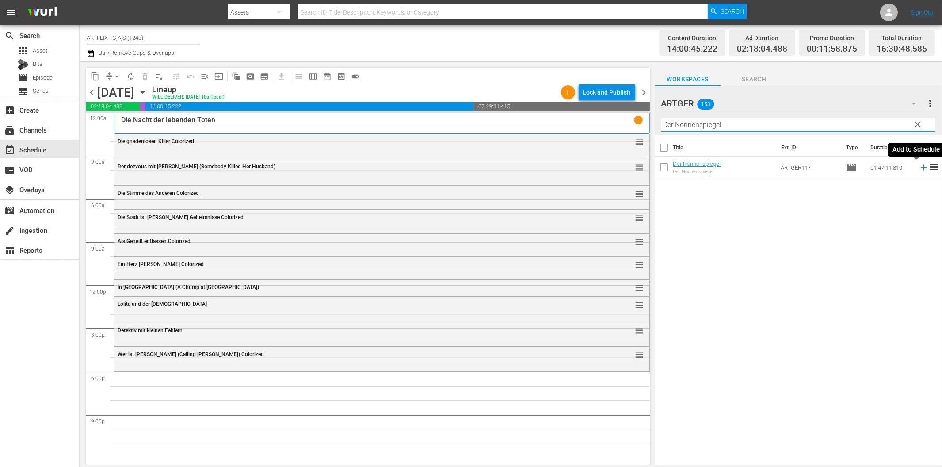
click at [921, 168] on icon at bounding box center [924, 168] width 6 height 6
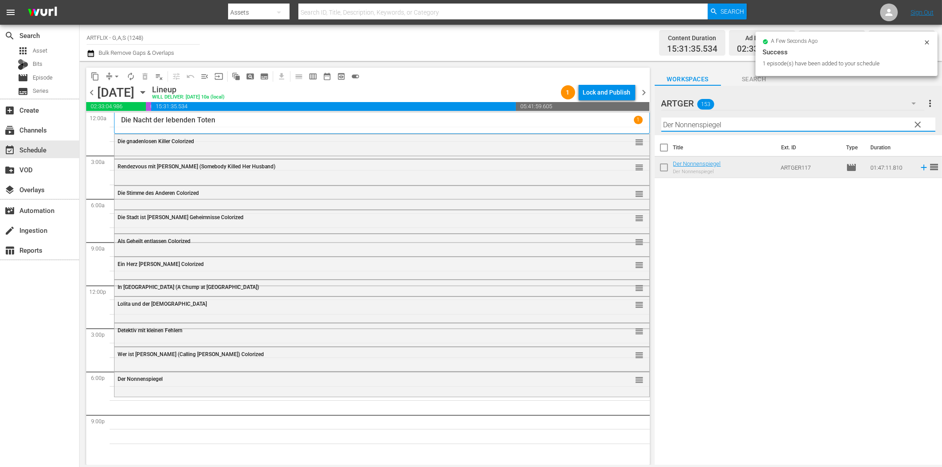
click at [770, 126] on input "Der Nonnenspiegel" at bounding box center [799, 125] width 274 height 14
paste input "Strike Force - Die Spezialeinheit"
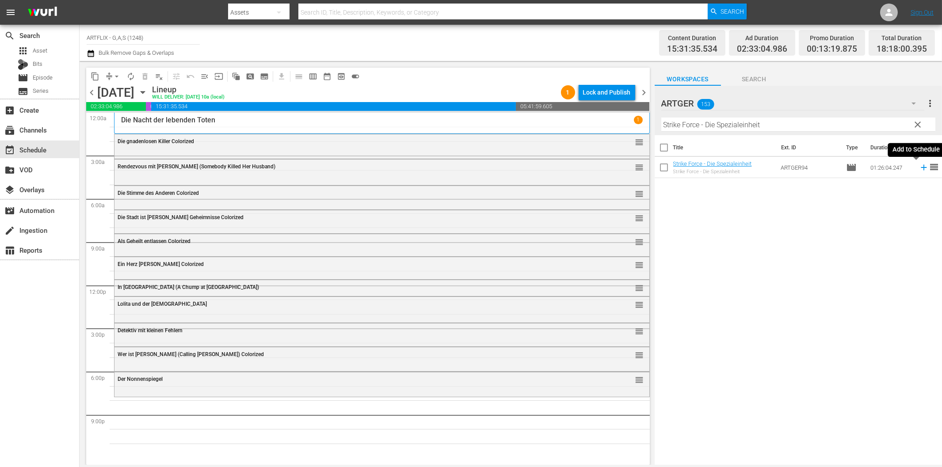
click at [919, 167] on icon at bounding box center [924, 168] width 10 height 10
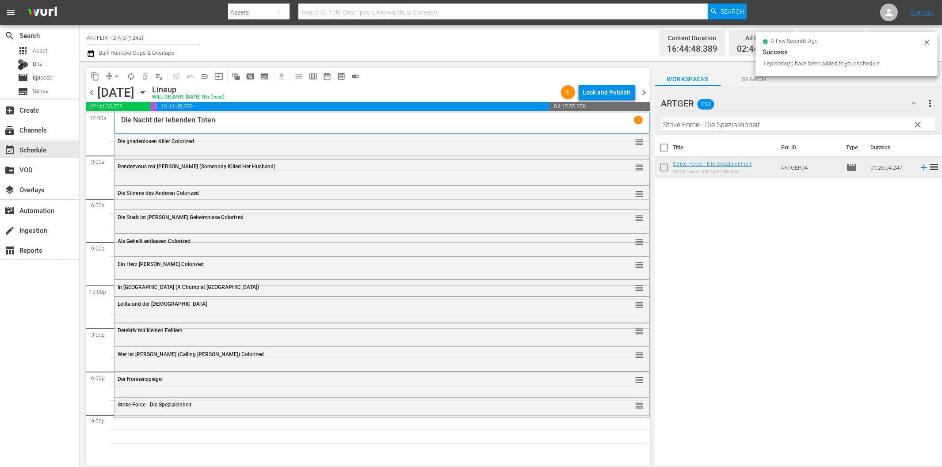
click at [706, 125] on input "Strike Force - Die Spezialeinheit" at bounding box center [799, 125] width 274 height 14
paste input "Der [PERSON_NAME] des Stuntman [PERSON_NAME]"
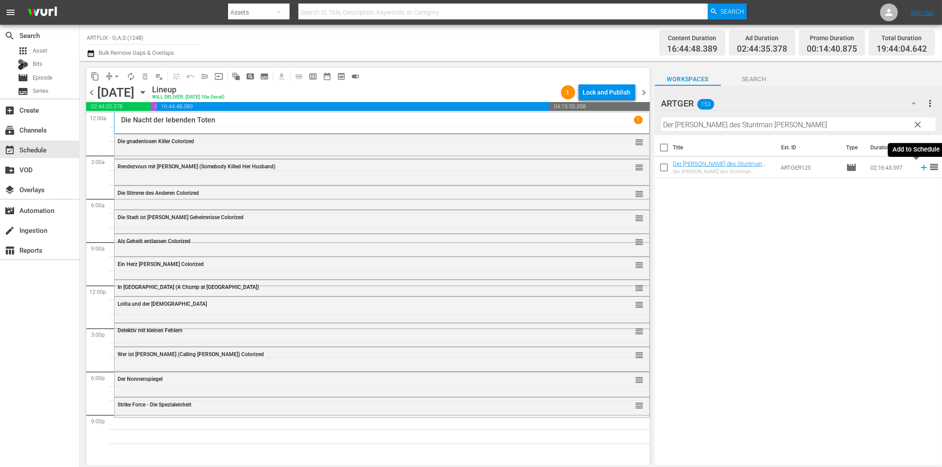
drag, startPoint x: 916, startPoint y: 168, endPoint x: 674, endPoint y: 214, distance: 246.7
click at [921, 168] on icon at bounding box center [924, 168] width 6 height 6
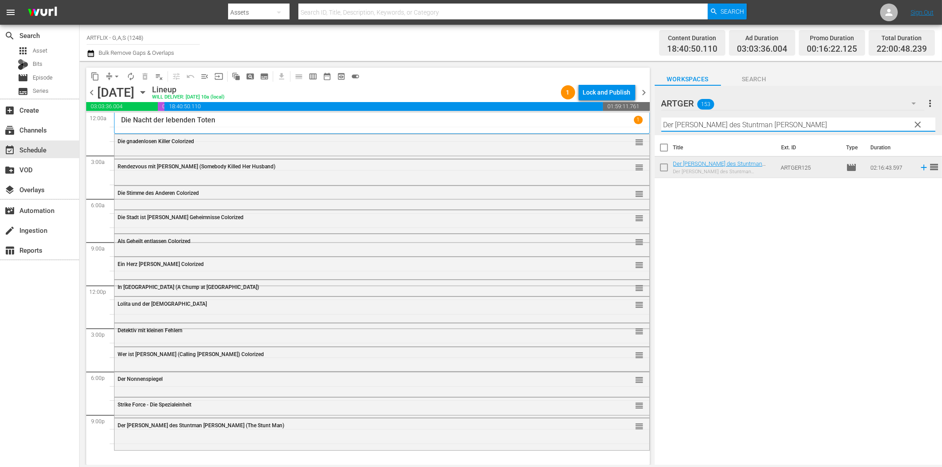
click at [873, 123] on input "Der [PERSON_NAME] des Stuntman [PERSON_NAME]" at bounding box center [799, 125] width 274 height 14
paste input "Sein letzter Kampf"
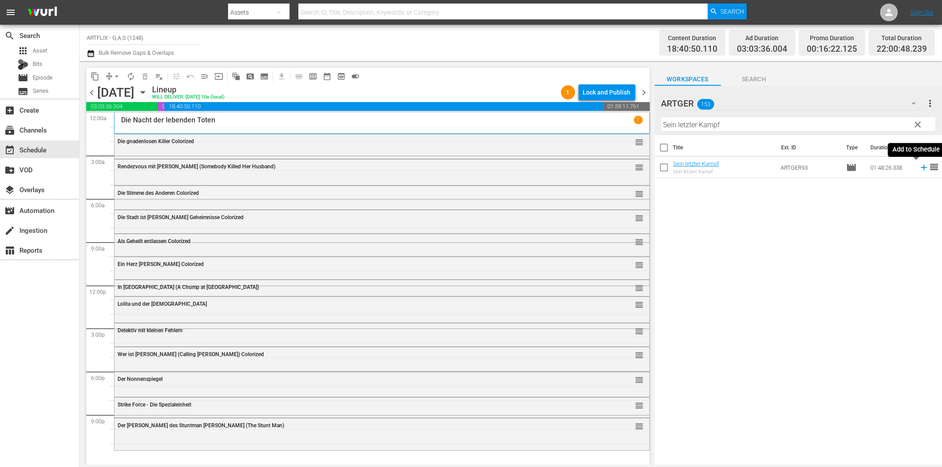
click at [921, 167] on icon at bounding box center [924, 168] width 6 height 6
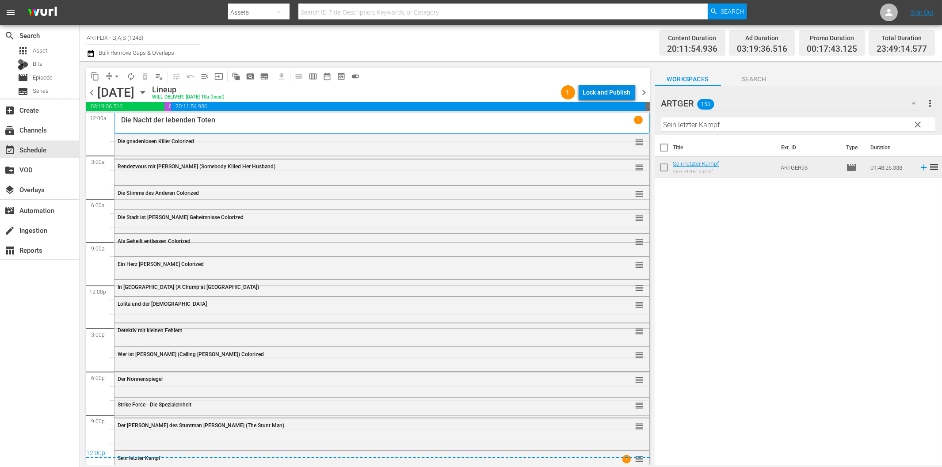
click at [609, 90] on div "Lock and Publish" at bounding box center [607, 92] width 48 height 16
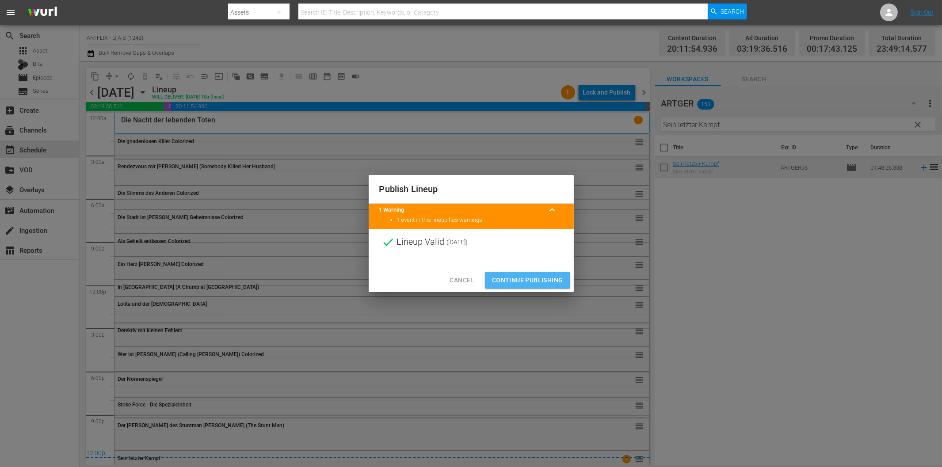
click at [529, 276] on span "Continue Publishing" at bounding box center [527, 280] width 71 height 11
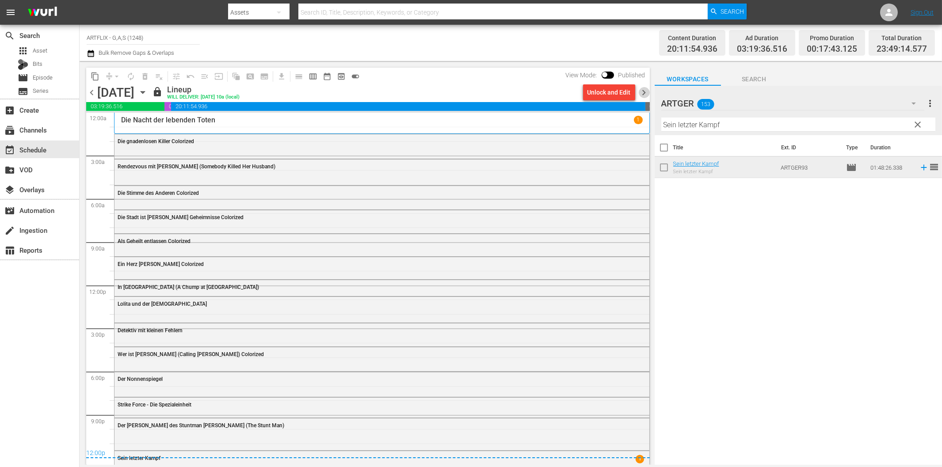
click at [645, 92] on span "chevron_right" at bounding box center [644, 92] width 11 height 11
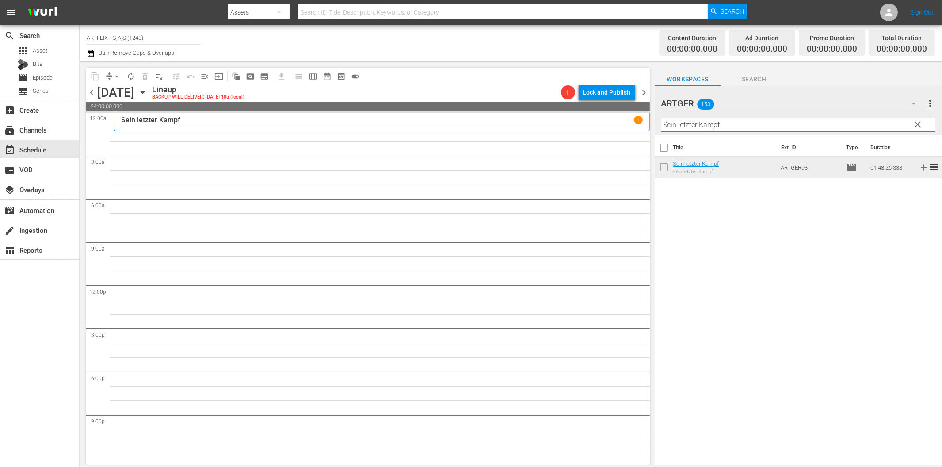
click at [692, 124] on input "Sein letzter Kampf" at bounding box center [799, 125] width 274 height 14
paste input "Cagliostro - Im Schatten des Todes"
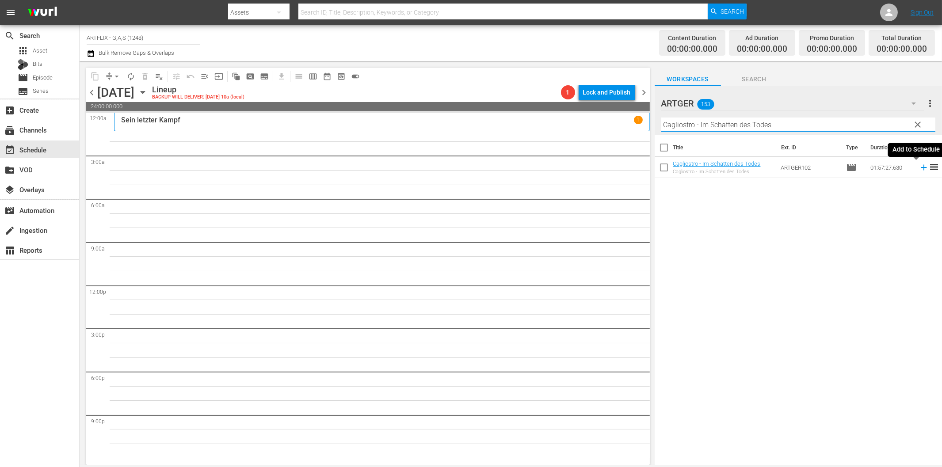
click at [919, 170] on icon at bounding box center [924, 168] width 10 height 10
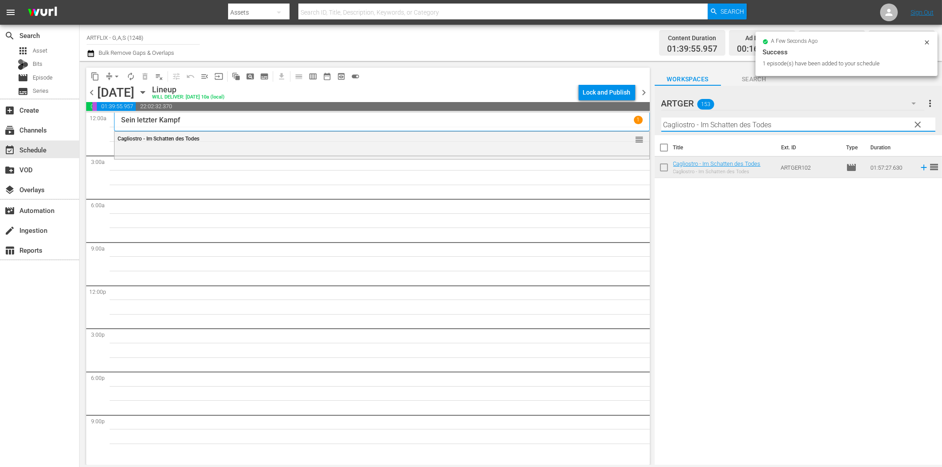
click at [772, 124] on input "Cagliostro - Im Schatten des Todes" at bounding box center [799, 125] width 274 height 14
paste input "Gefährliches [PERSON_NAME] ([PERSON_NAME] Kingdom)"
drag, startPoint x: 916, startPoint y: 166, endPoint x: 912, endPoint y: 169, distance: 5.0
click at [919, 166] on icon at bounding box center [924, 168] width 10 height 10
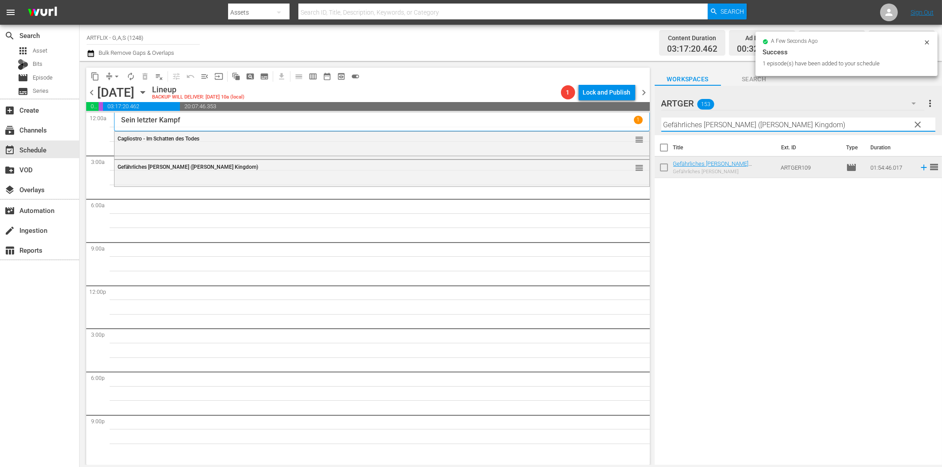
click at [726, 126] on input "Gefährliches [PERSON_NAME] ([PERSON_NAME] Kingdom)" at bounding box center [799, 125] width 274 height 14
paste input "Unruhiges Blut"
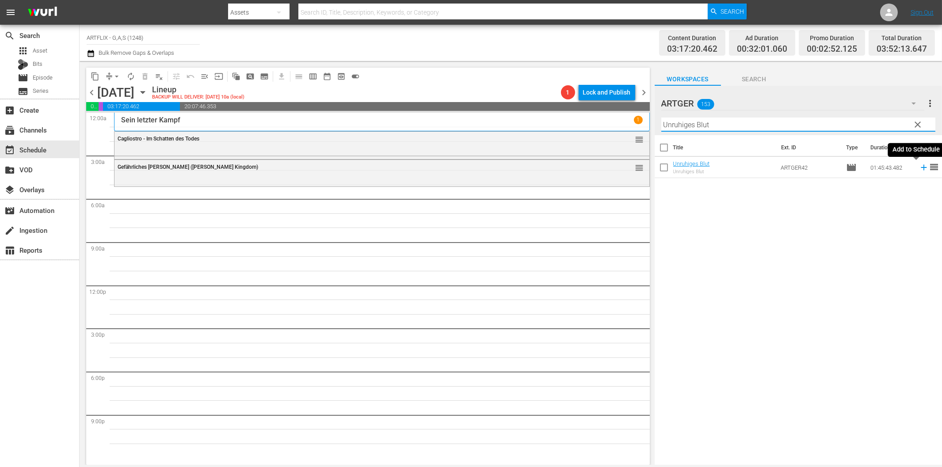
drag, startPoint x: 916, startPoint y: 166, endPoint x: 909, endPoint y: 170, distance: 8.3
click at [919, 167] on icon at bounding box center [924, 168] width 10 height 10
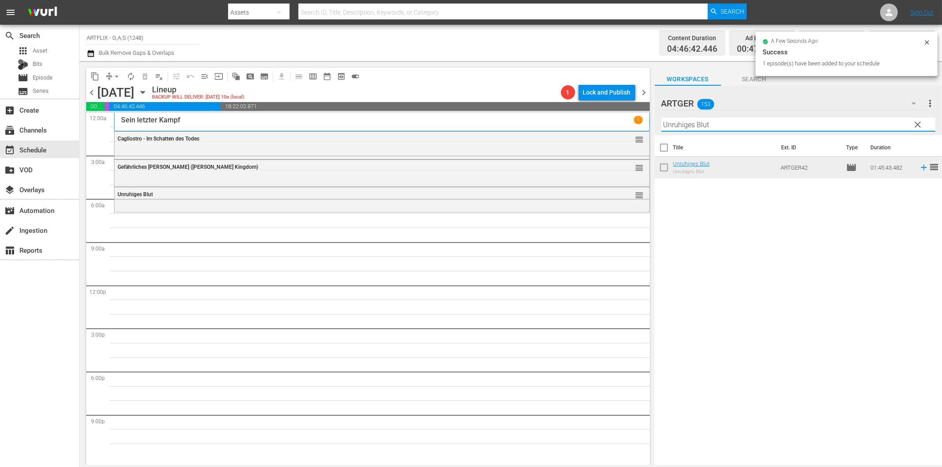
click at [680, 125] on input "Unruhiges Blut" at bounding box center [799, 125] width 274 height 14
paste input "Der Schatten des Herrn [PERSON_NAME]"
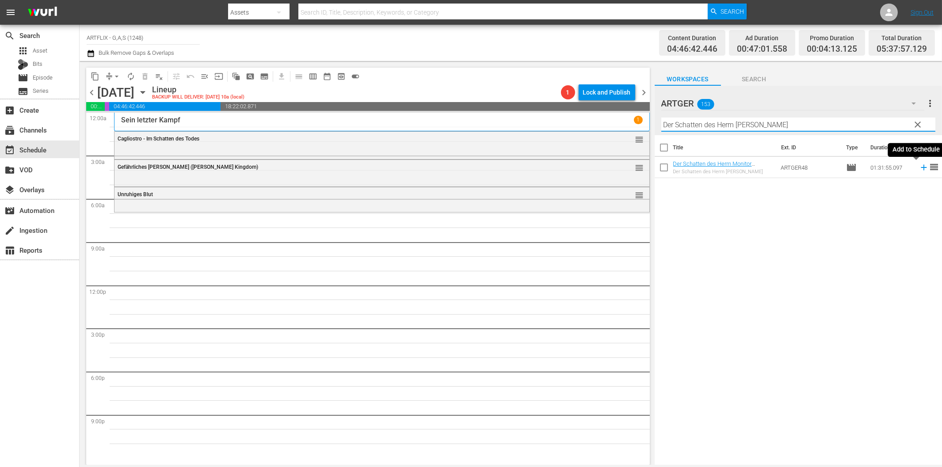
click at [921, 168] on icon at bounding box center [924, 168] width 6 height 6
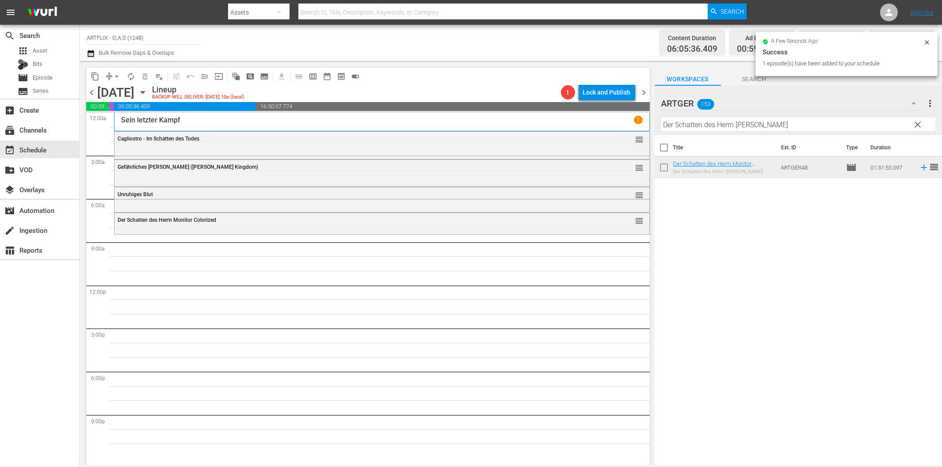
click at [709, 126] on input "Der Schatten des Herrn [PERSON_NAME]" at bounding box center [799, 125] width 274 height 14
paste input "Ein [PERSON_NAME] geht auf"
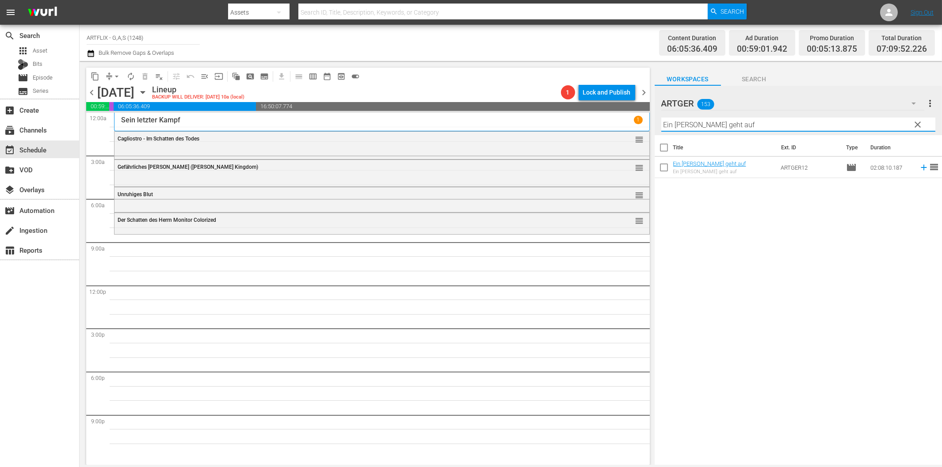
click at [919, 167] on icon at bounding box center [924, 168] width 10 height 10
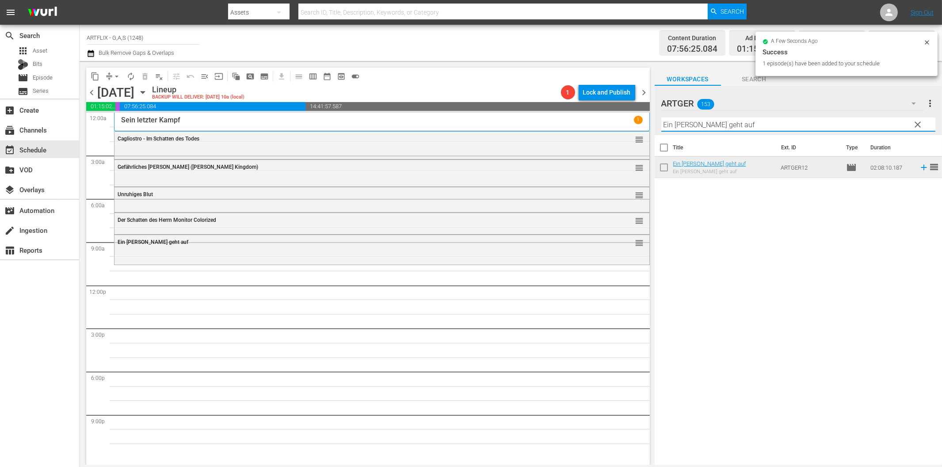
click at [685, 124] on input "Ein [PERSON_NAME] geht auf" at bounding box center [799, 125] width 274 height 14
paste input "Der schwarze Pirat"
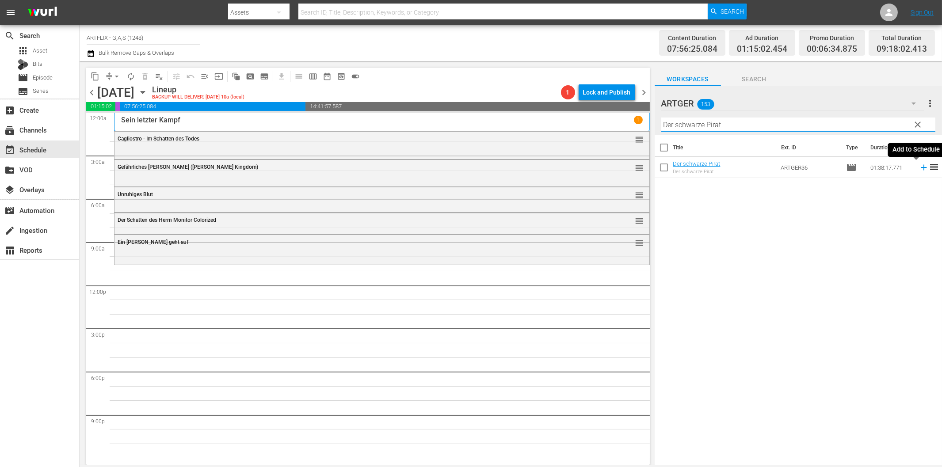
drag, startPoint x: 917, startPoint y: 168, endPoint x: 902, endPoint y: 172, distance: 15.4
click at [921, 168] on icon at bounding box center [924, 168] width 6 height 6
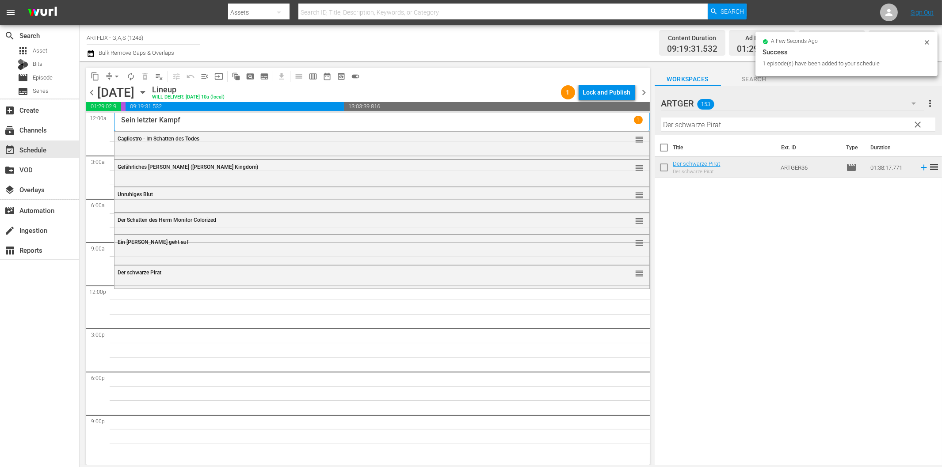
click at [711, 127] on input "Der schwarze Pirat" at bounding box center [799, 125] width 274 height 14
paste input "Quackser Fortune hat '[PERSON_NAME] in der [GEOGRAPHIC_DATA]"
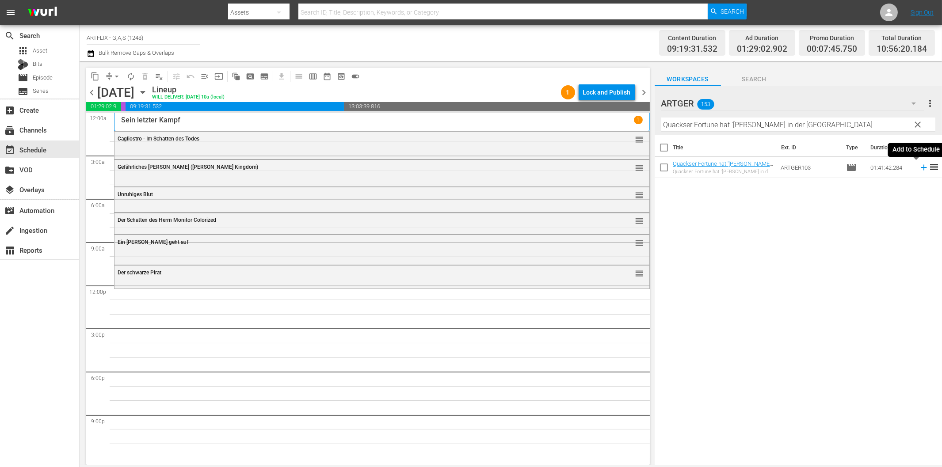
click at [919, 169] on icon at bounding box center [924, 168] width 10 height 10
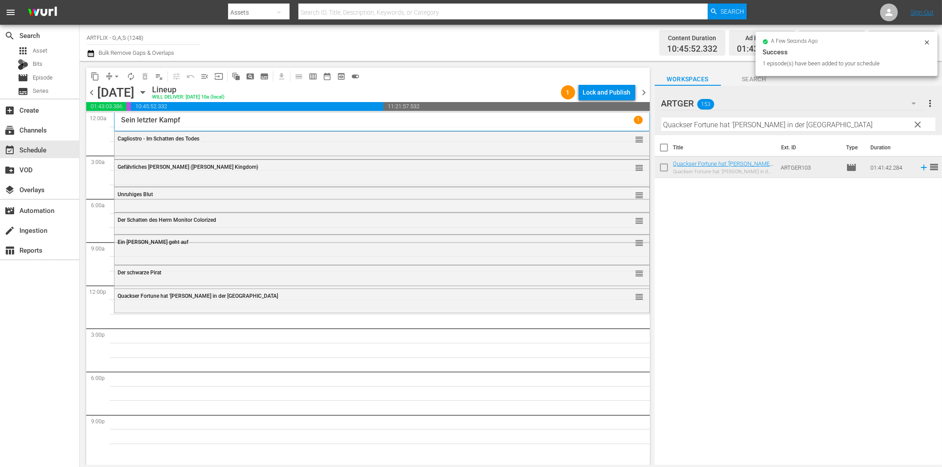
click at [741, 123] on input "Quackser Fortune hat '[PERSON_NAME] in der [GEOGRAPHIC_DATA]" at bounding box center [799, 125] width 274 height 14
paste input "Dick und Doof erben eine Insel"
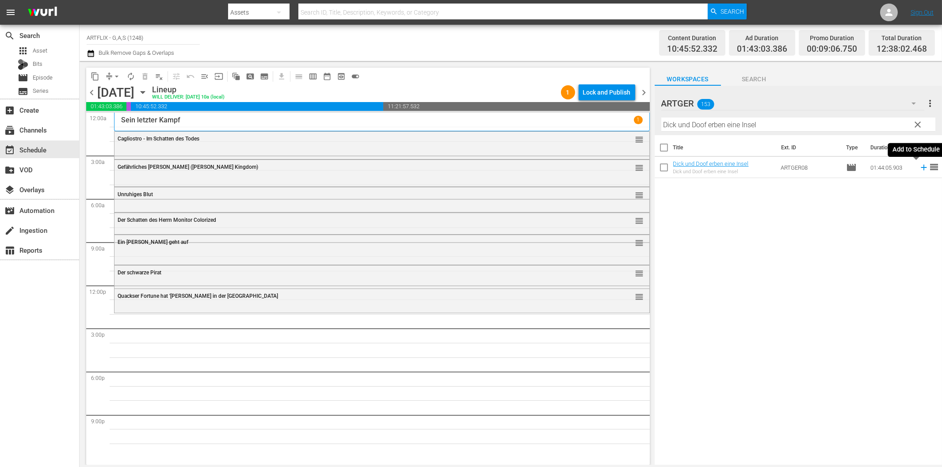
click at [921, 167] on icon at bounding box center [924, 168] width 6 height 6
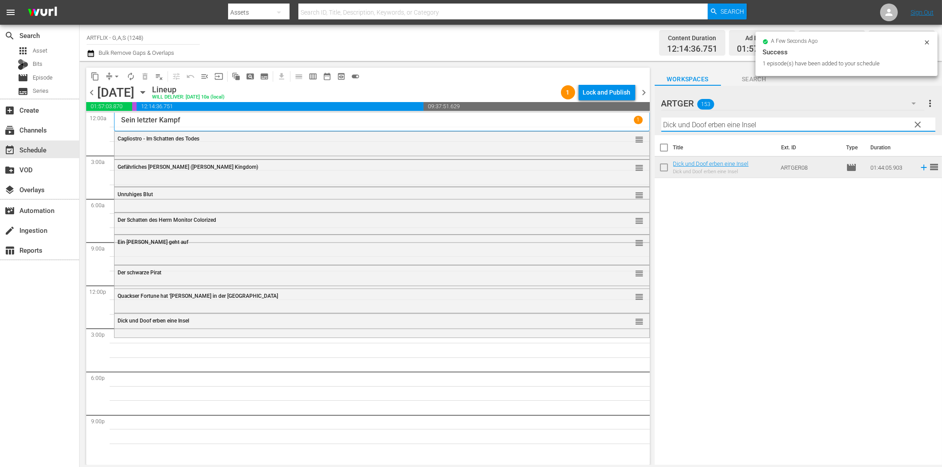
click at [797, 130] on input "Dick und Doof erben eine Insel" at bounding box center [799, 125] width 274 height 14
paste input "Rache ist süß"
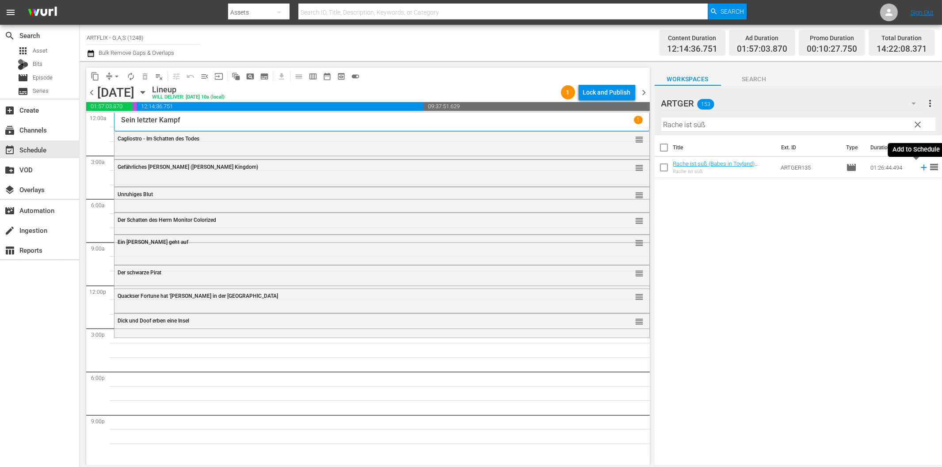
drag, startPoint x: 917, startPoint y: 169, endPoint x: 843, endPoint y: 182, distance: 75.4
click at [919, 169] on icon at bounding box center [924, 168] width 10 height 10
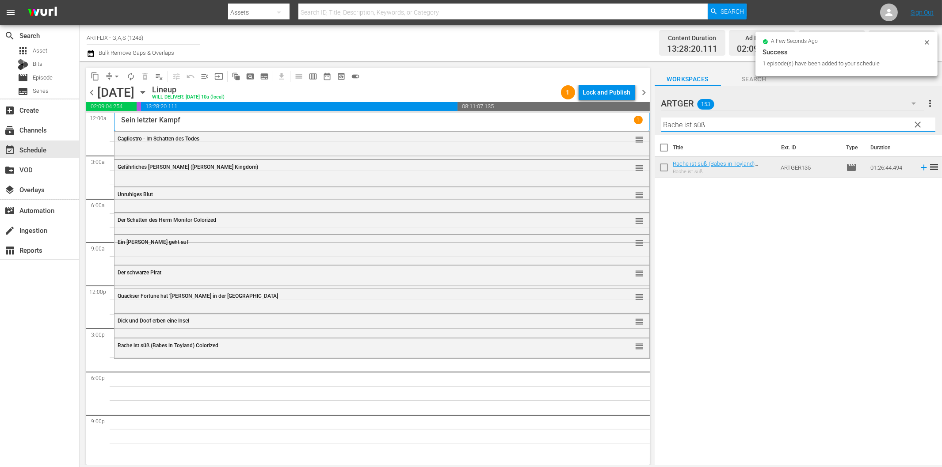
click at [678, 125] on input "Rache ist süß" at bounding box center [799, 125] width 274 height 14
paste input "Der Diamantencoup"
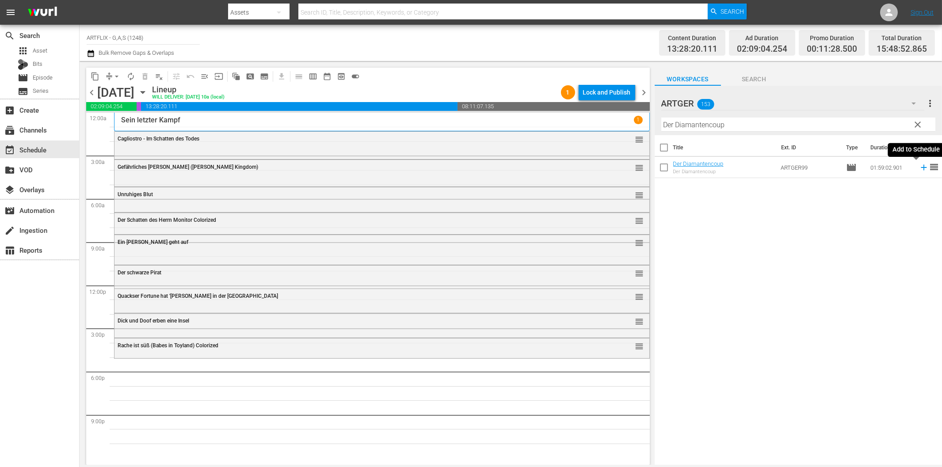
click at [919, 167] on icon at bounding box center [924, 168] width 10 height 10
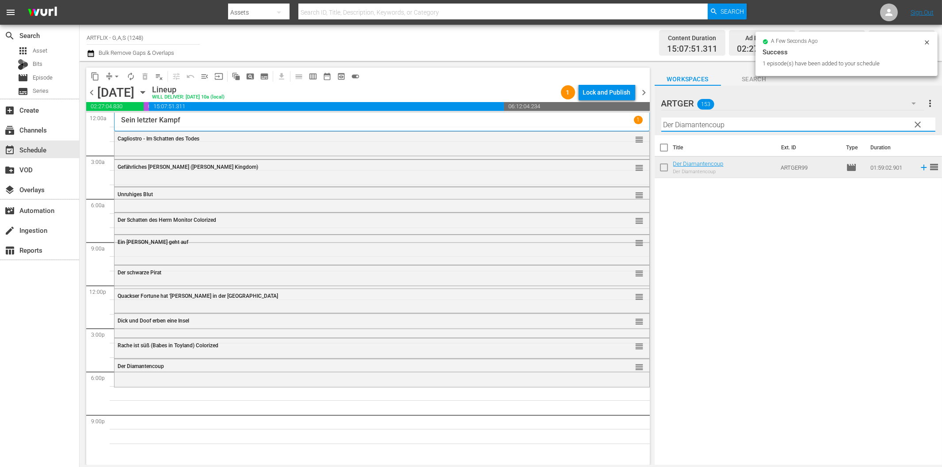
drag, startPoint x: 716, startPoint y: 125, endPoint x: 722, endPoint y: 127, distance: 5.7
click at [717, 124] on input "Der Diamantencoup" at bounding box center [799, 125] width 274 height 14
paste input "[PERSON_NAME] Laden [PERSON_NAME] Schrecken"
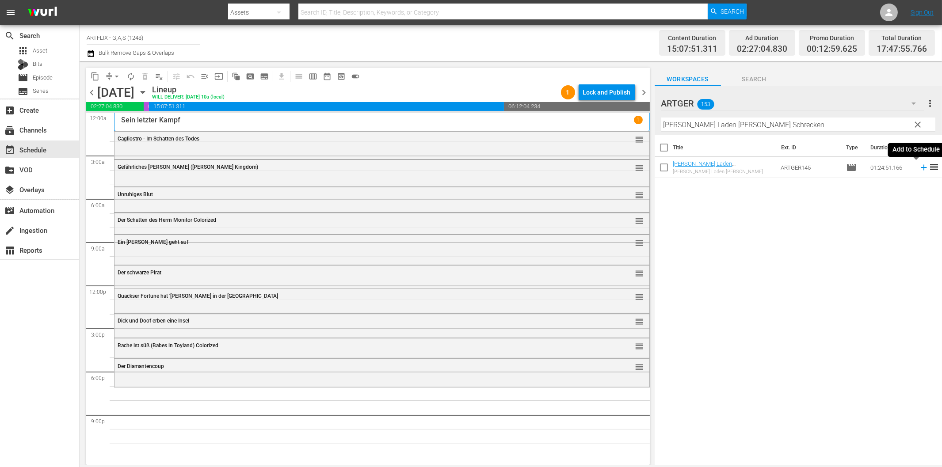
click at [919, 166] on icon at bounding box center [924, 168] width 10 height 10
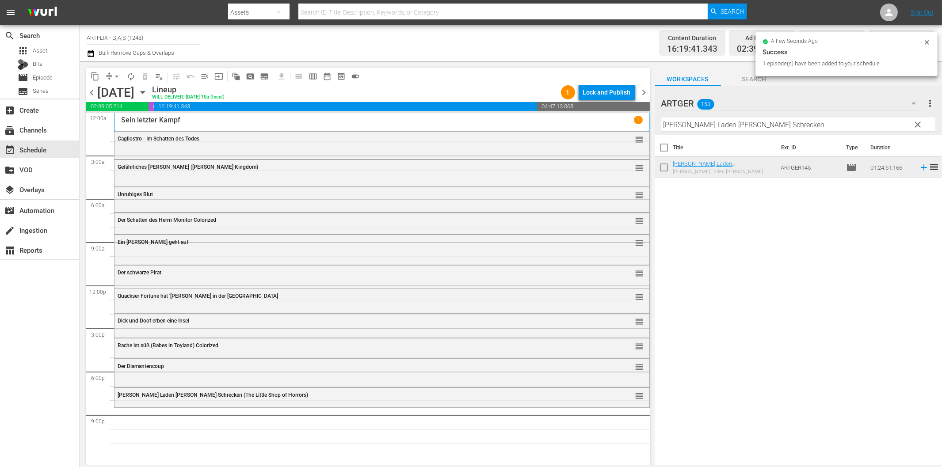
click at [773, 124] on input "[PERSON_NAME] Laden [PERSON_NAME] Schrecken" at bounding box center [799, 125] width 274 height 14
paste input "Der wahre [PERSON_NAME]"
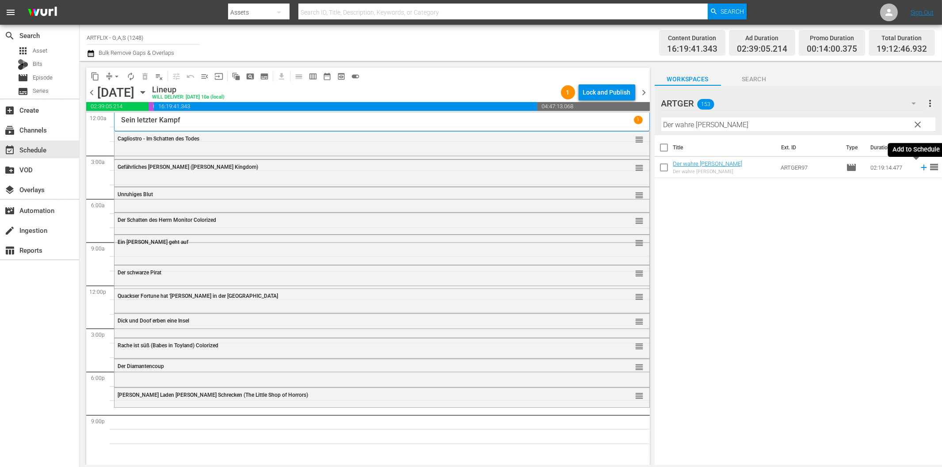
click at [921, 167] on icon at bounding box center [924, 168] width 6 height 6
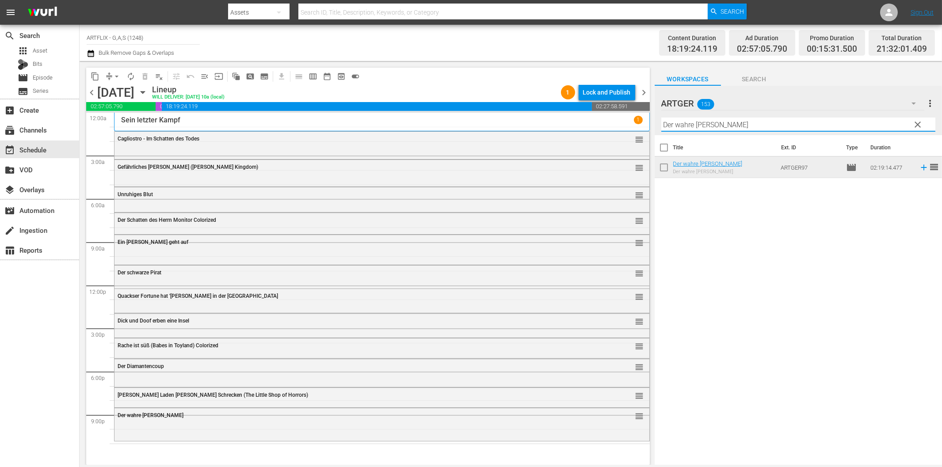
click at [793, 120] on input "Der wahre [PERSON_NAME]" at bounding box center [799, 125] width 274 height 14
paste input "Lockende Gefahr"
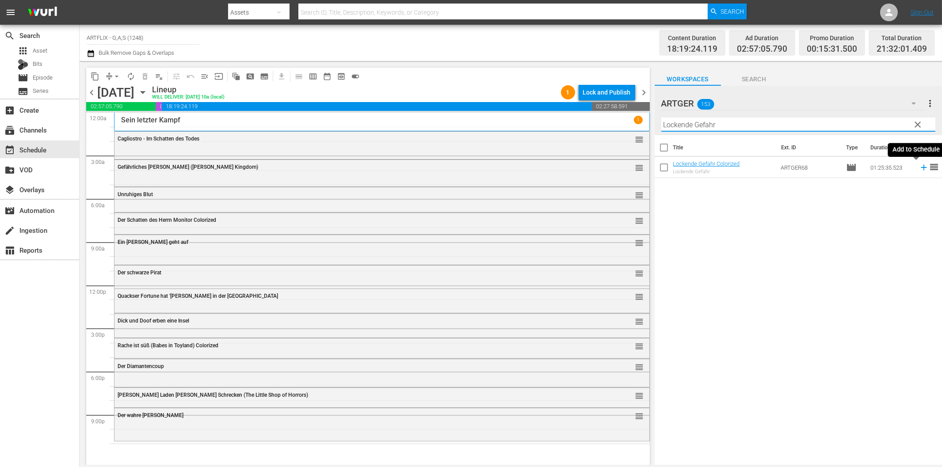
type input "Lockende Gefahr"
click at [919, 166] on icon at bounding box center [924, 168] width 10 height 10
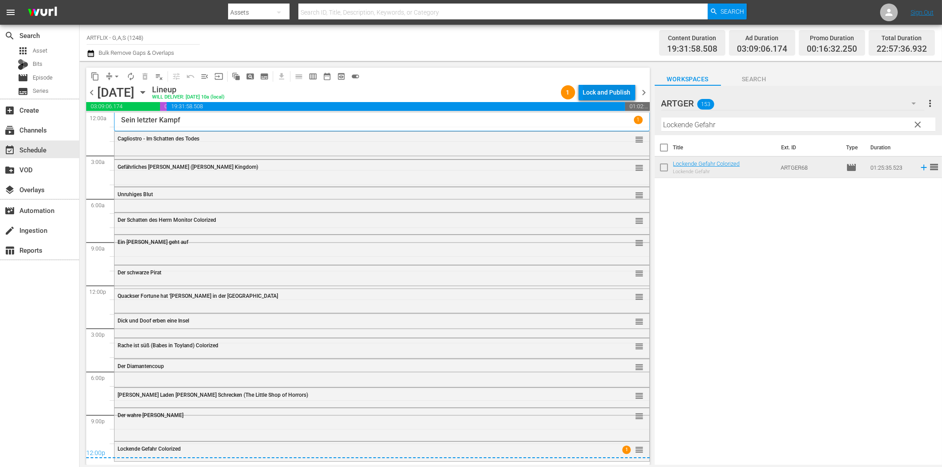
click at [618, 92] on div "Lock and Publish" at bounding box center [607, 92] width 48 height 16
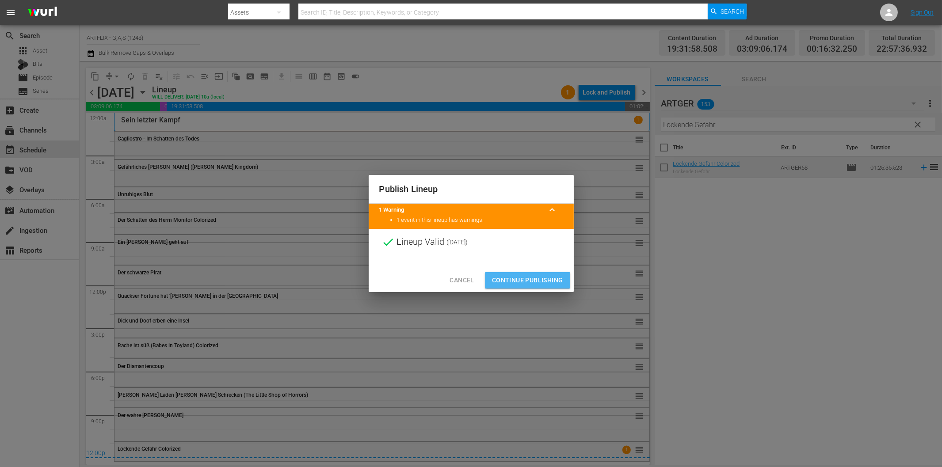
click at [536, 277] on span "Continue Publishing" at bounding box center [527, 280] width 71 height 11
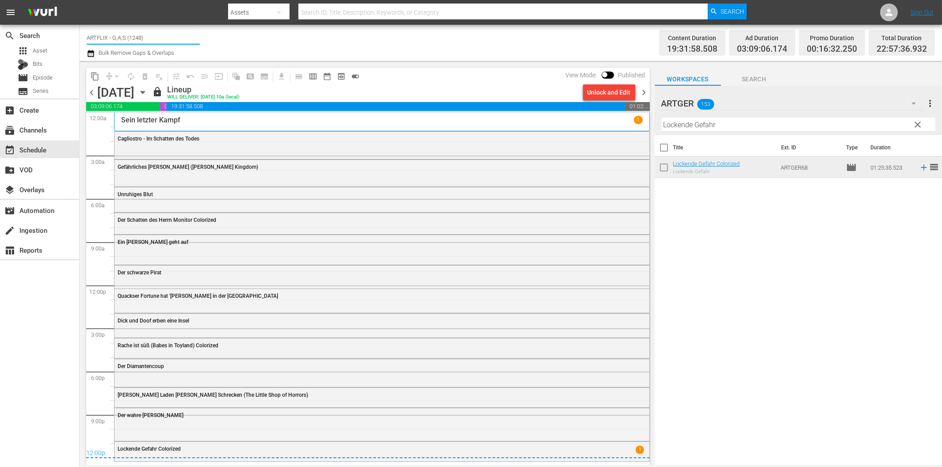
drag, startPoint x: 148, startPoint y: 38, endPoint x: 79, endPoint y: 39, distance: 69.0
click at [80, 0] on div "search Search apps Asset Bits movie Episode subtitles Series add_box Create sub…" at bounding box center [511, 0] width 863 height 0
click at [113, 37] on input "ARTFLIX - G,A,S (1248)" at bounding box center [143, 37] width 113 height 21
drag, startPoint x: 109, startPoint y: 36, endPoint x: 188, endPoint y: 32, distance: 79.7
click at [188, 32] on input "ARTFLIX - G,A,S (1248)" at bounding box center [143, 37] width 113 height 21
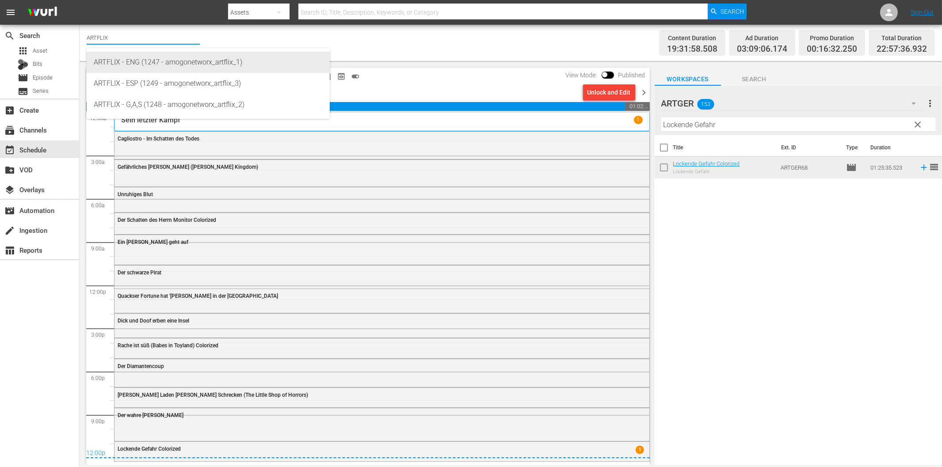
click at [136, 64] on div "ARTFLIX - ENG (1247 - amogonetworx_artflix_1)" at bounding box center [208, 62] width 229 height 21
type input "ARTFLIX - ENG (1247 - amogonetworx_artflix_1)"
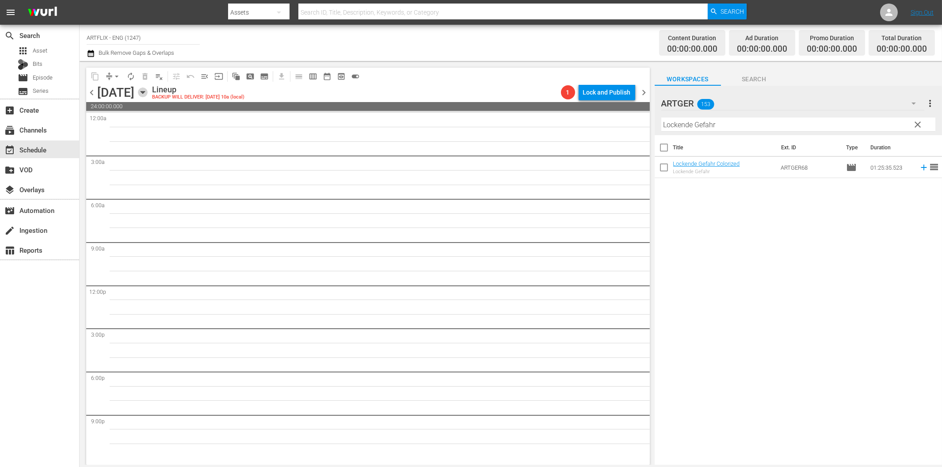
click at [148, 91] on icon "button" at bounding box center [143, 93] width 10 height 10
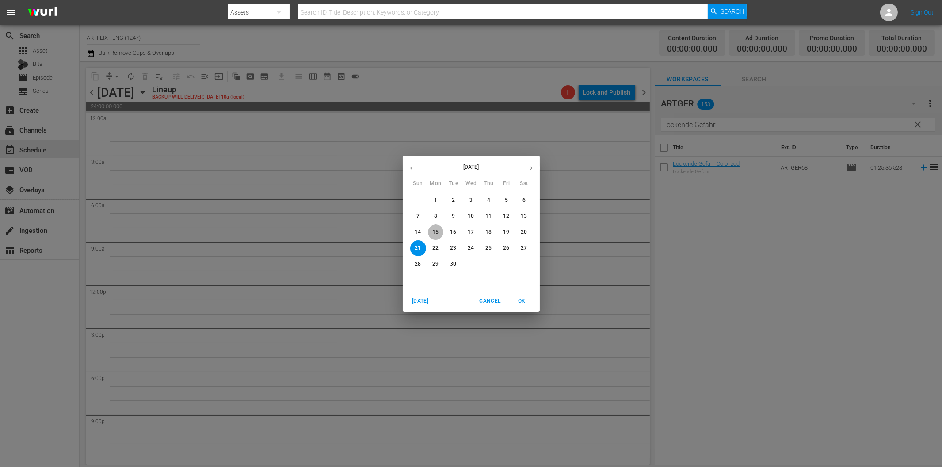
click at [436, 232] on p "15" at bounding box center [436, 233] width 6 height 8
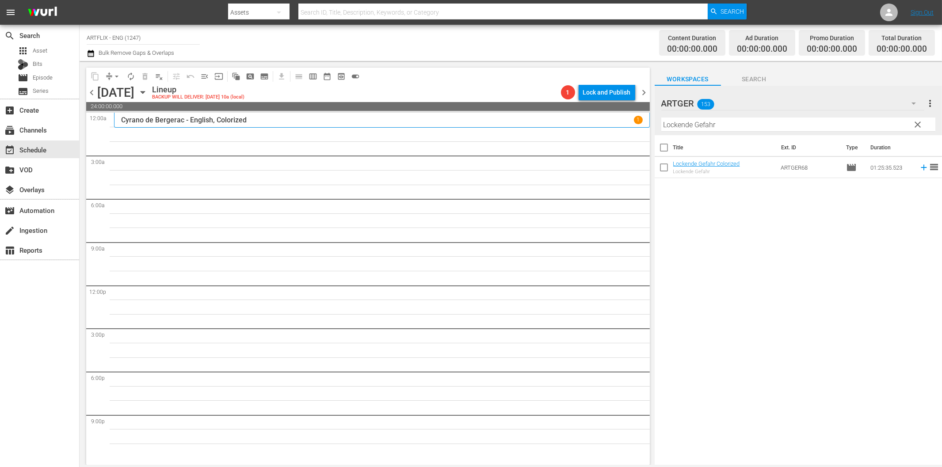
click at [916, 126] on span "clear" at bounding box center [918, 124] width 11 height 11
click at [913, 105] on icon "button" at bounding box center [914, 103] width 11 height 11
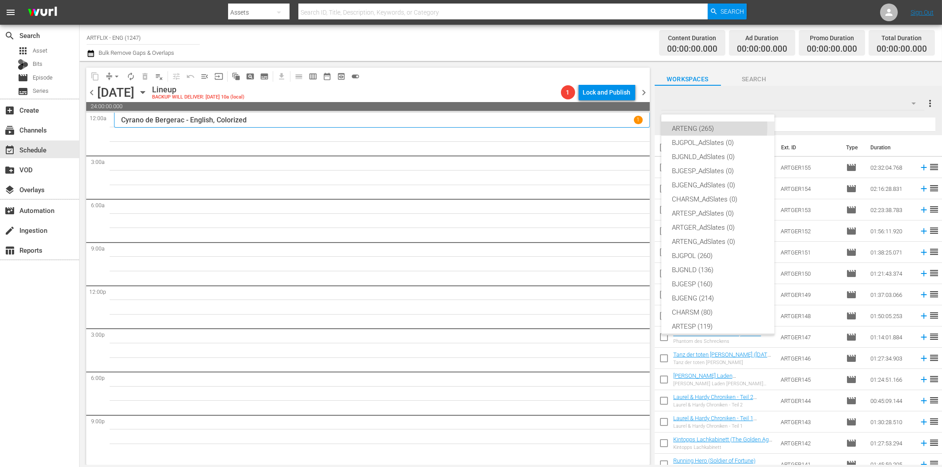
click at [701, 127] on div "ARTENG (265)" at bounding box center [718, 129] width 92 height 14
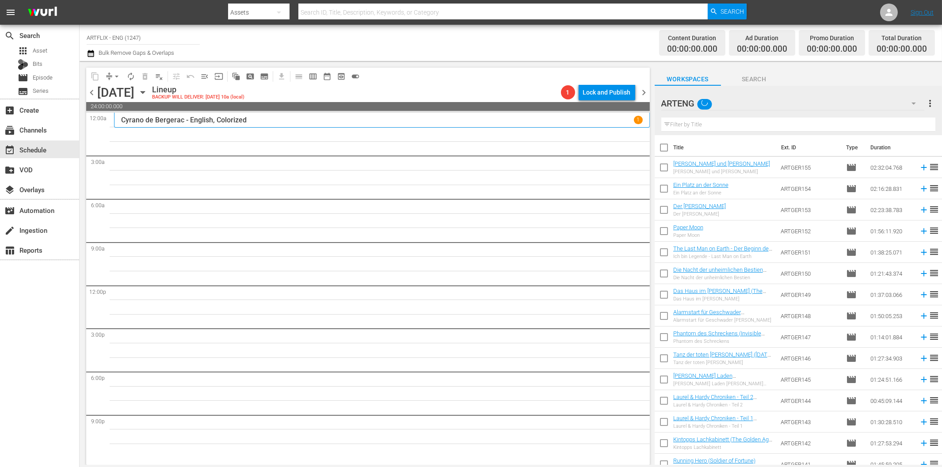
scroll to position [7, 0]
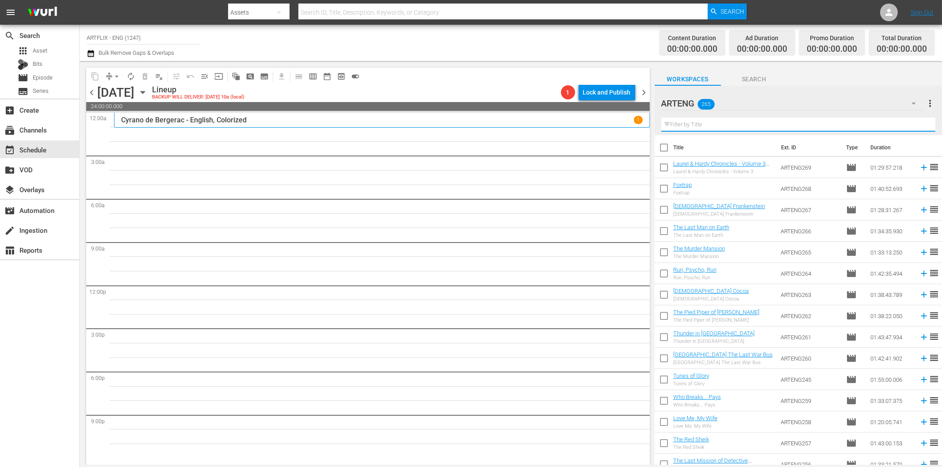
click at [696, 126] on input "text" at bounding box center [799, 125] width 274 height 14
paste
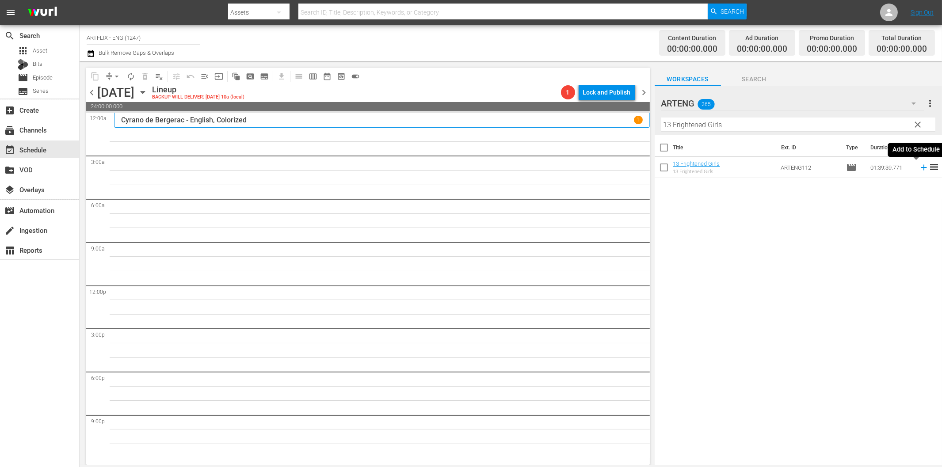
click at [919, 169] on icon at bounding box center [924, 168] width 10 height 10
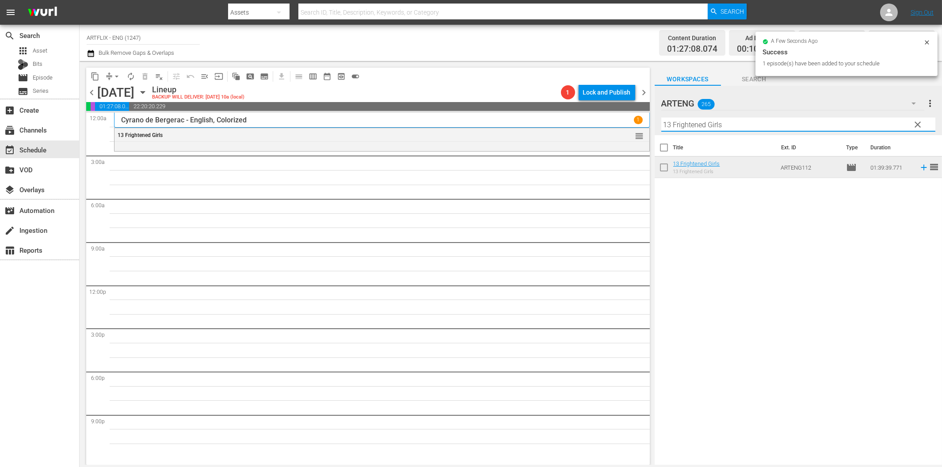
click at [758, 128] on input "13 Frightened Girls" at bounding box center [799, 125] width 274 height 14
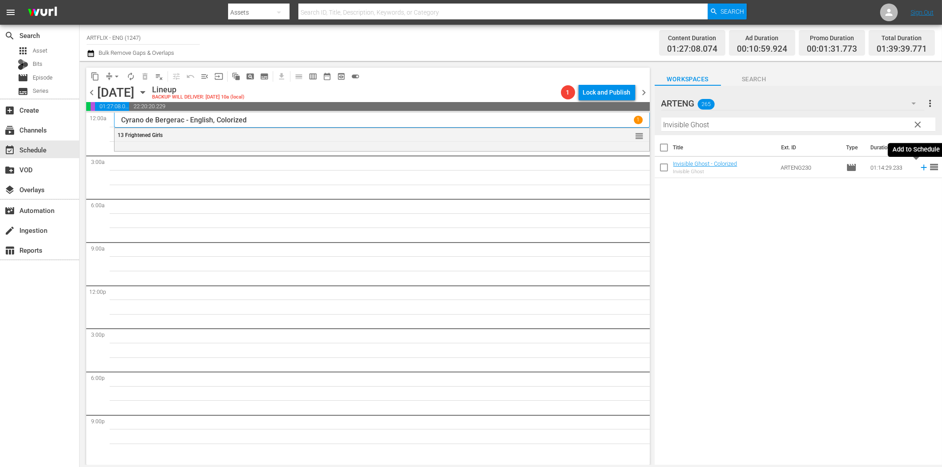
click at [919, 169] on icon at bounding box center [924, 168] width 10 height 10
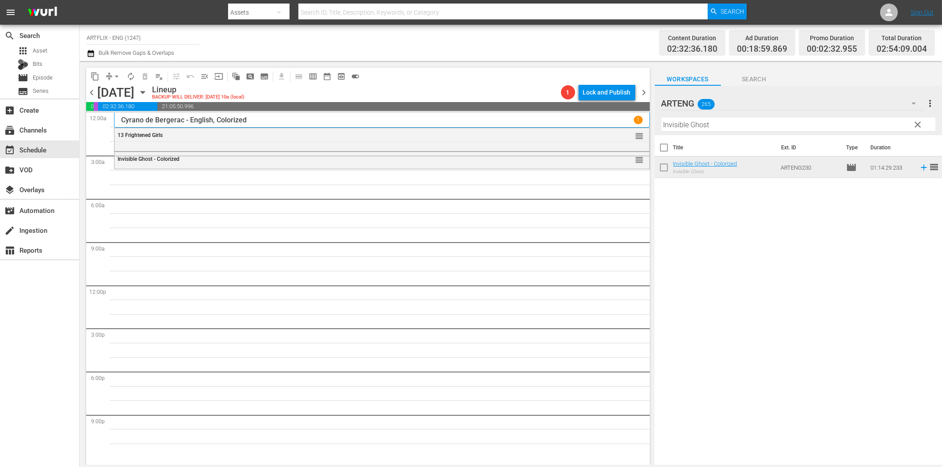
click at [674, 129] on input "Invisible Ghost" at bounding box center [799, 125] width 274 height 14
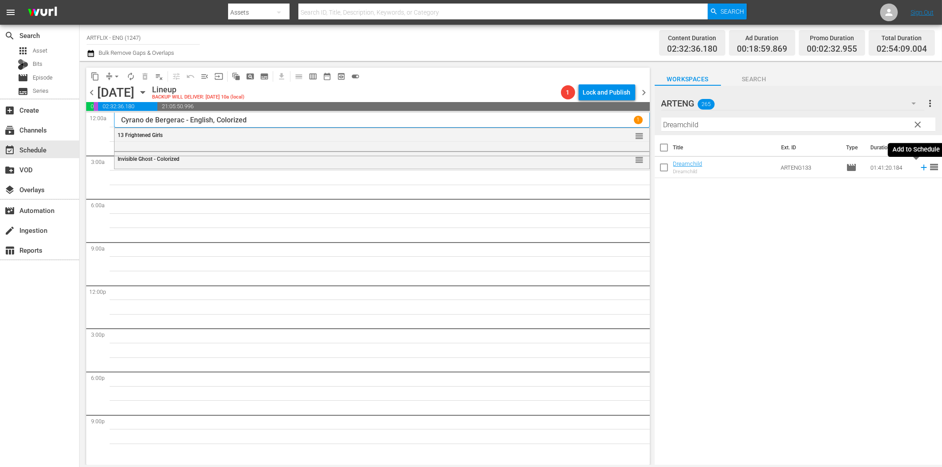
drag, startPoint x: 917, startPoint y: 167, endPoint x: 867, endPoint y: 172, distance: 50.2
click at [921, 167] on icon at bounding box center [924, 168] width 6 height 6
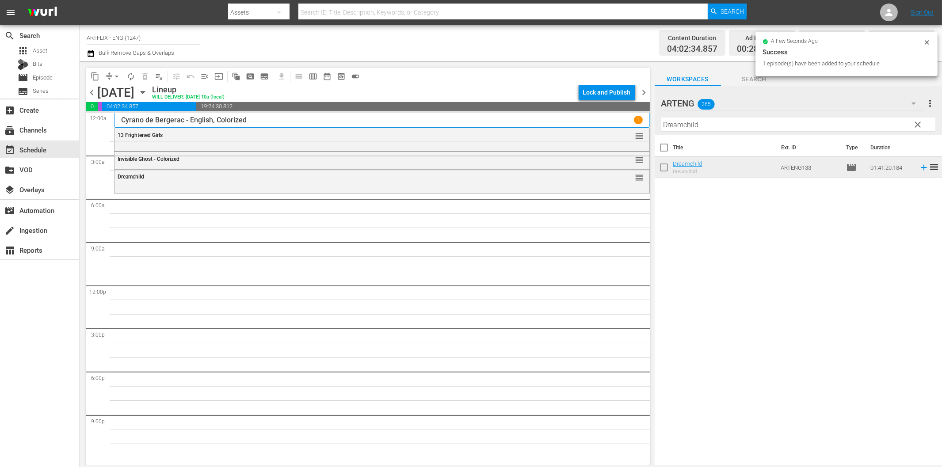
click at [687, 126] on input "Dreamchild" at bounding box center [799, 125] width 274 height 14
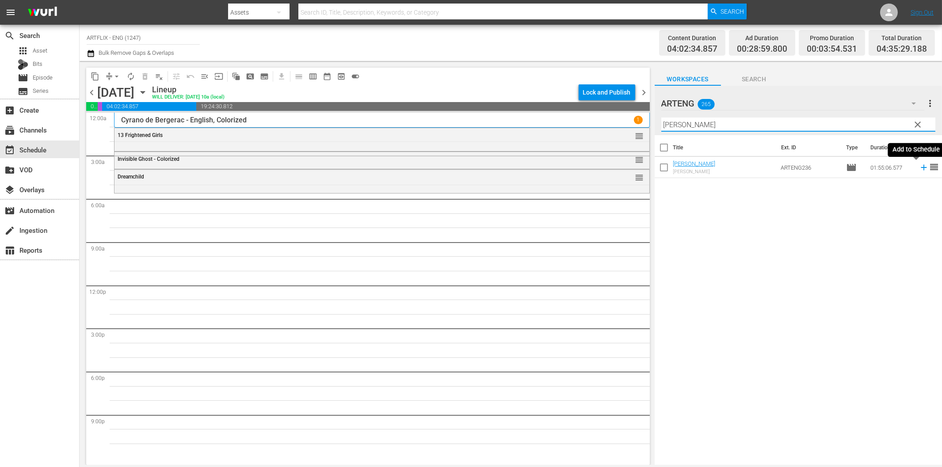
click at [919, 169] on icon at bounding box center [924, 168] width 10 height 10
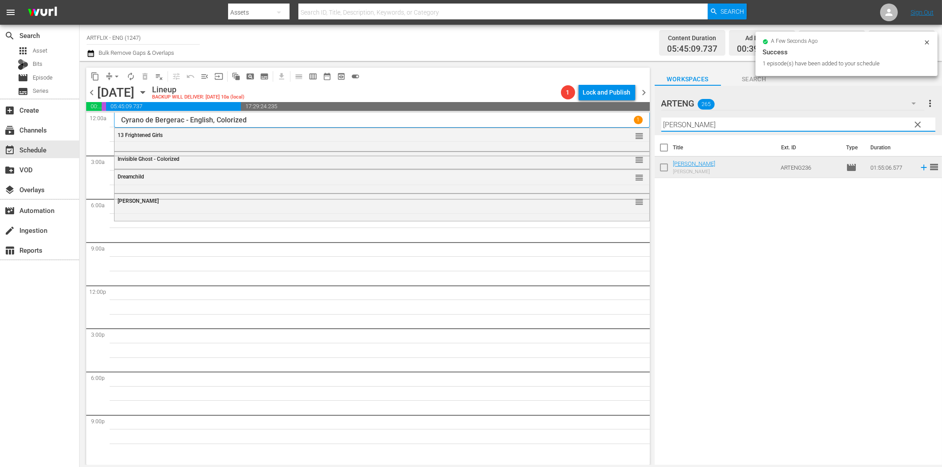
click at [744, 123] on input "[PERSON_NAME]" at bounding box center [799, 125] width 274 height 14
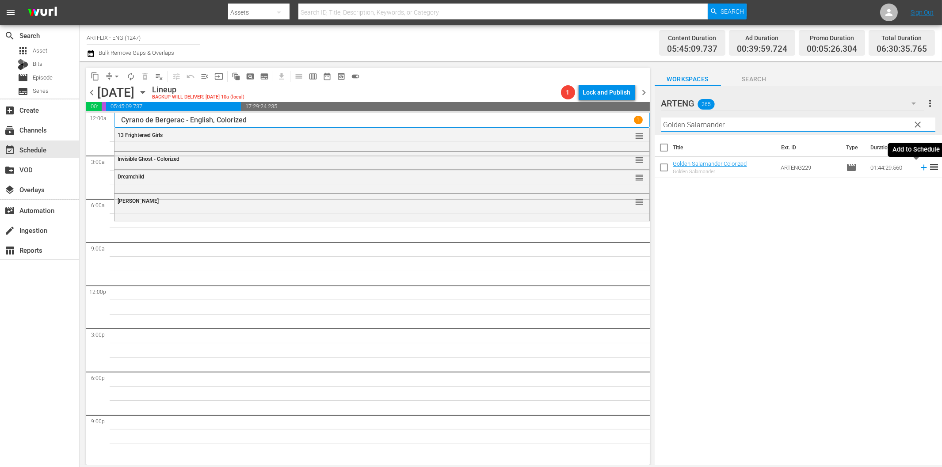
click at [921, 168] on icon at bounding box center [924, 168] width 6 height 6
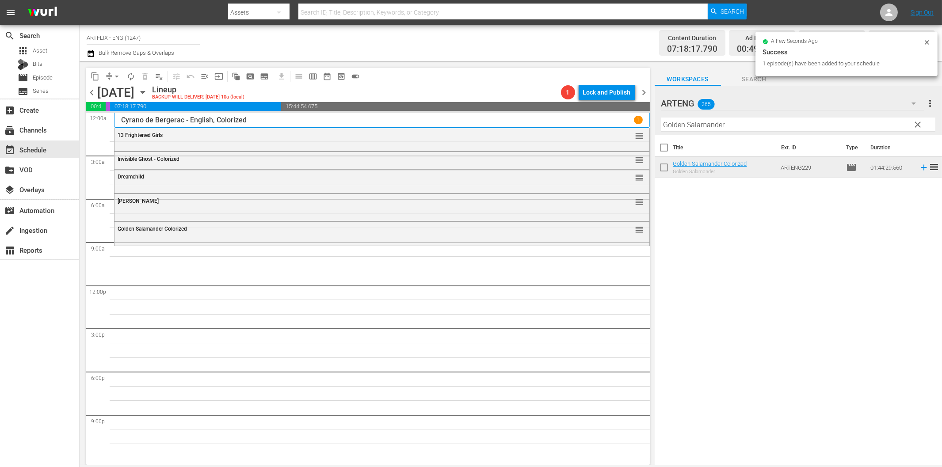
click at [685, 130] on input "Golden Salamander" at bounding box center [799, 125] width 274 height 14
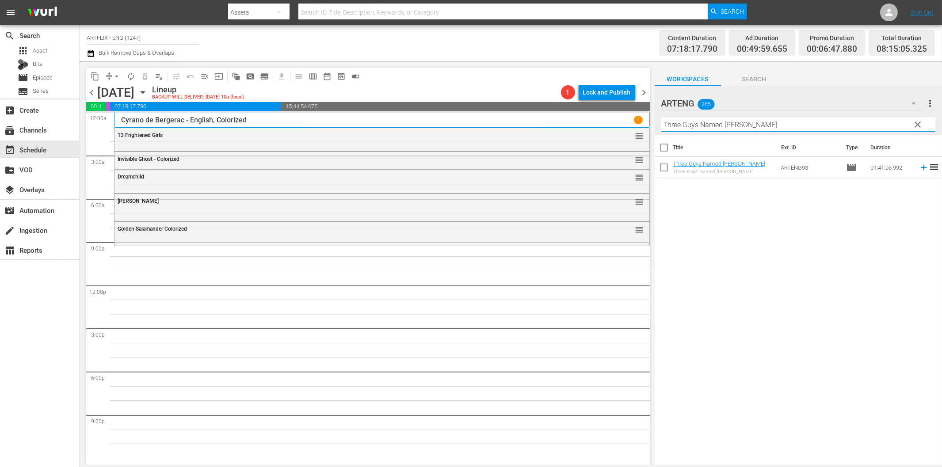
click at [919, 169] on icon at bounding box center [924, 168] width 10 height 10
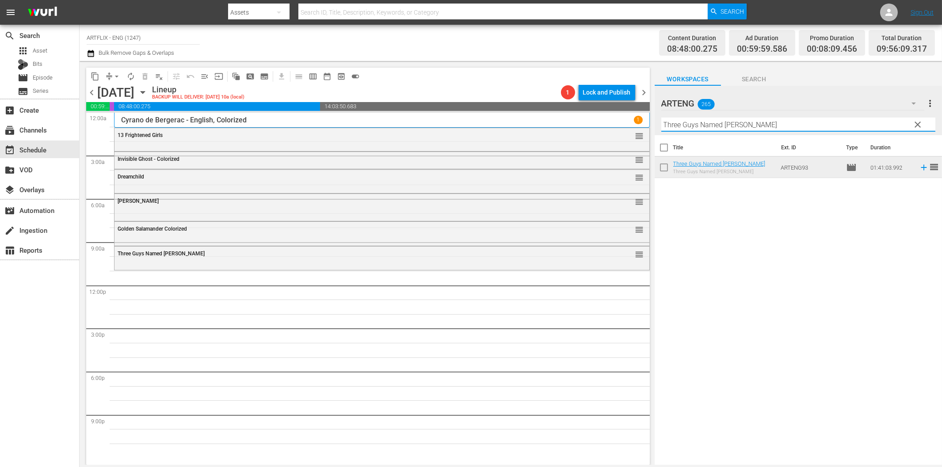
click at [687, 123] on input "Three Guys Named [PERSON_NAME]" at bounding box center [799, 125] width 274 height 14
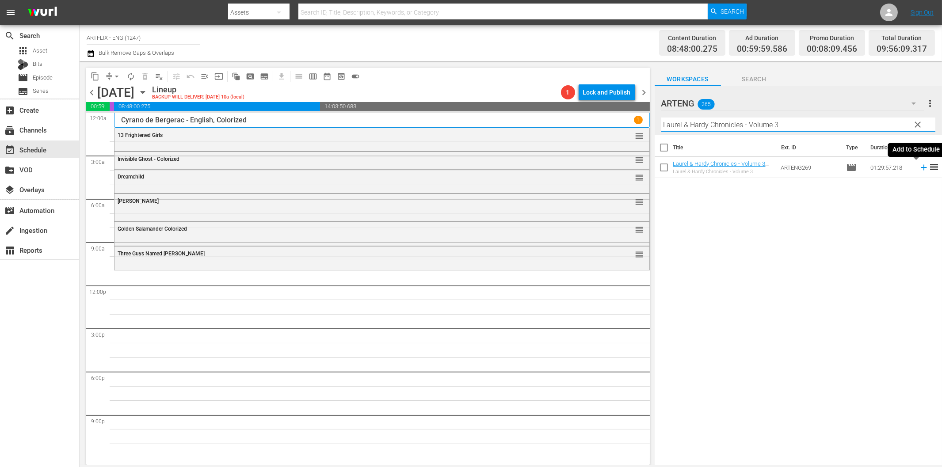
click at [921, 167] on icon at bounding box center [924, 168] width 6 height 6
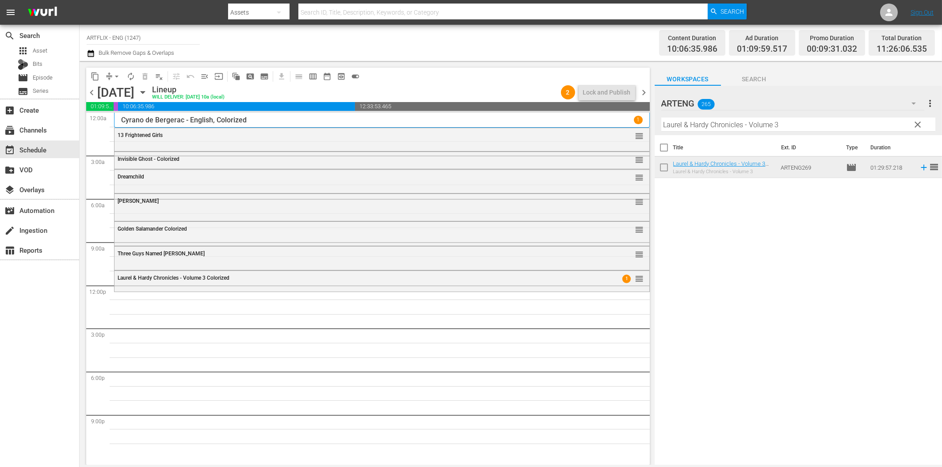
click at [706, 126] on input "Laurel & Hardy Chronicles - Volume 3" at bounding box center [799, 125] width 274 height 14
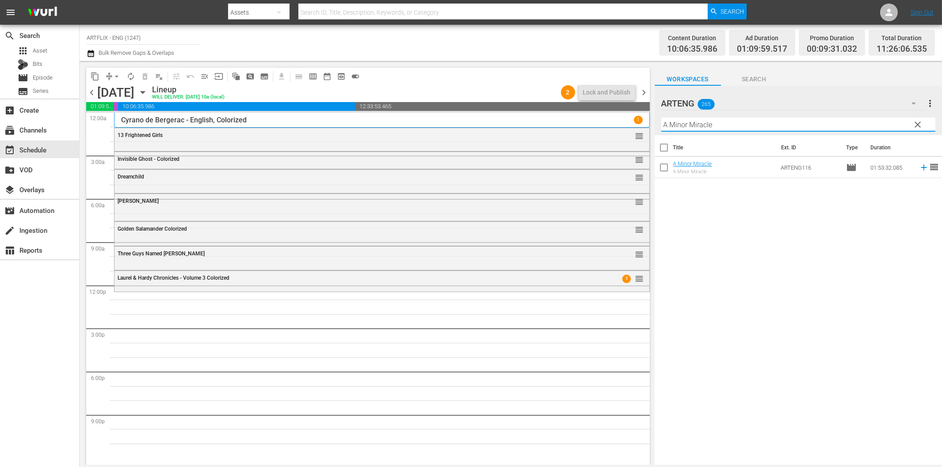
click at [920, 166] on icon at bounding box center [924, 168] width 10 height 10
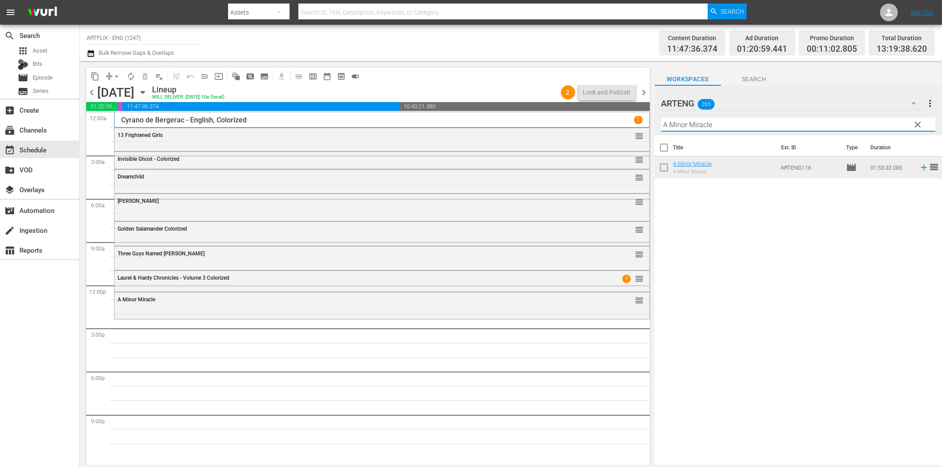
click at [674, 127] on input "A Minor Miracle" at bounding box center [799, 125] width 274 height 14
click at [919, 169] on icon at bounding box center [924, 168] width 10 height 10
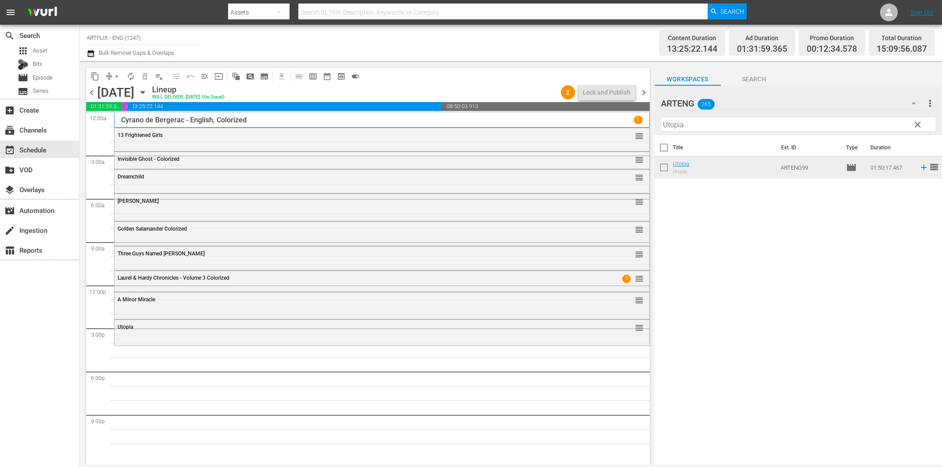
click at [764, 129] on input "Utopia" at bounding box center [799, 125] width 274 height 14
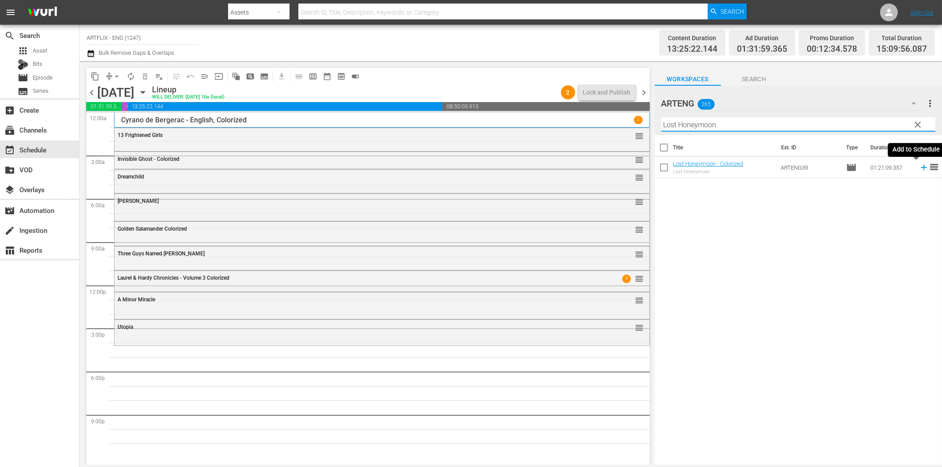
click at [919, 166] on icon at bounding box center [924, 168] width 10 height 10
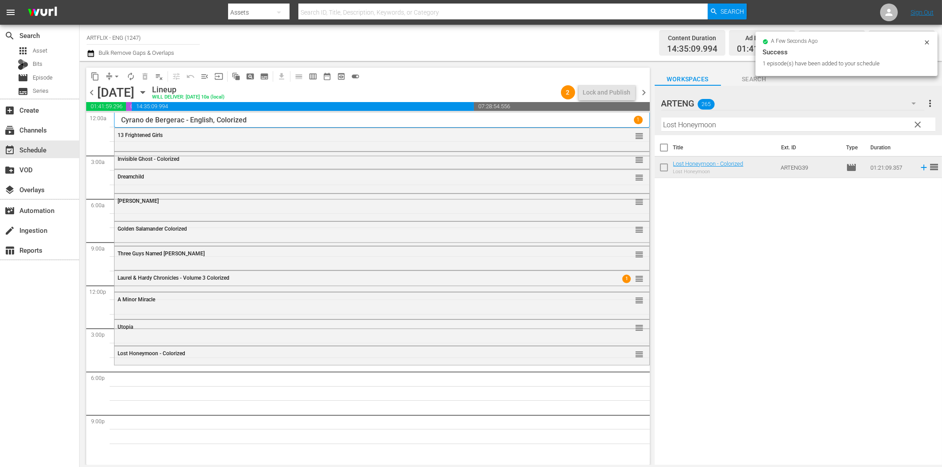
click at [728, 126] on input "Lost Honeymoon" at bounding box center [799, 125] width 274 height 14
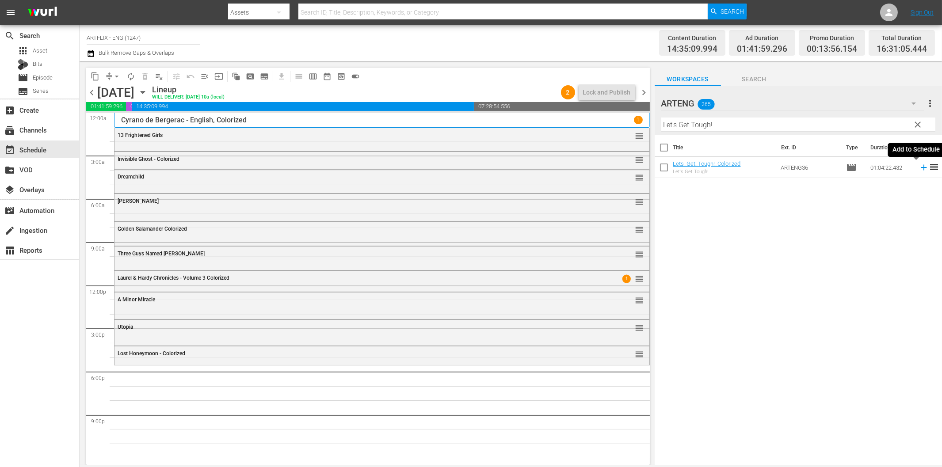
click at [919, 170] on icon at bounding box center [924, 168] width 10 height 10
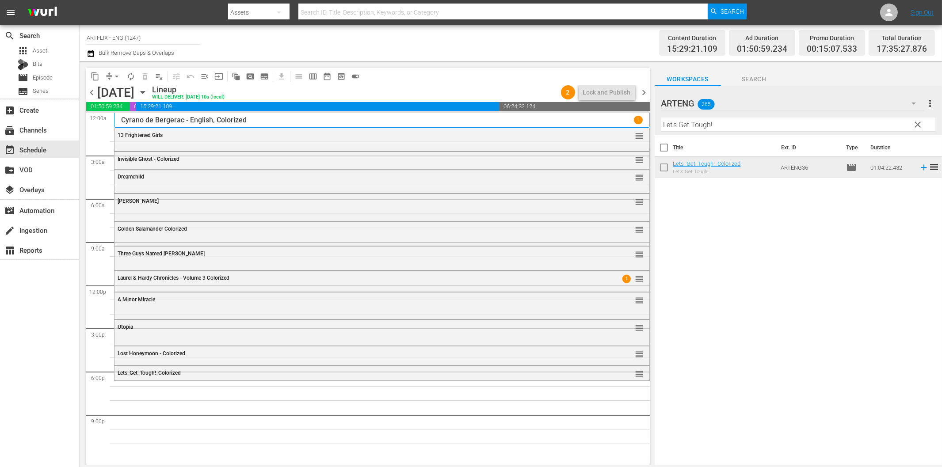
click at [793, 115] on div "Filter by Title Let's Get Tough!" at bounding box center [799, 124] width 274 height 21
click at [801, 126] on input "Let's Get Tough!" at bounding box center [799, 125] width 274 height 14
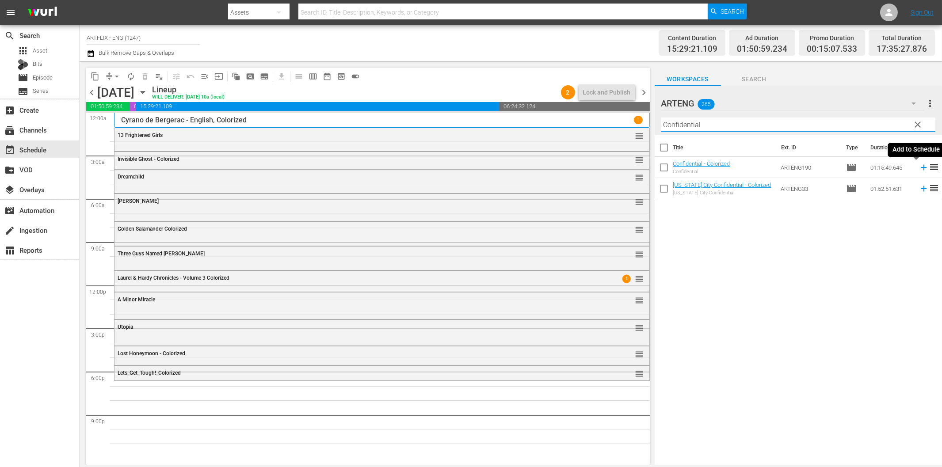
click at [921, 167] on icon at bounding box center [924, 168] width 6 height 6
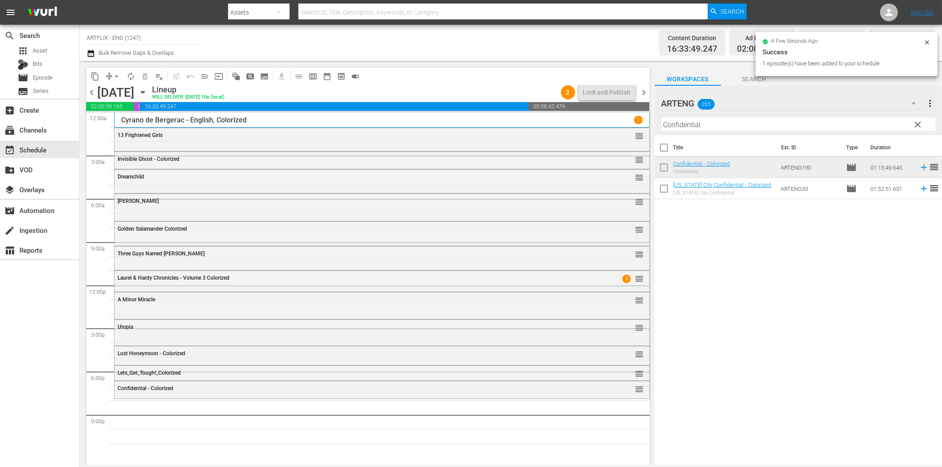
click at [722, 124] on input "Confidential" at bounding box center [799, 125] width 274 height 14
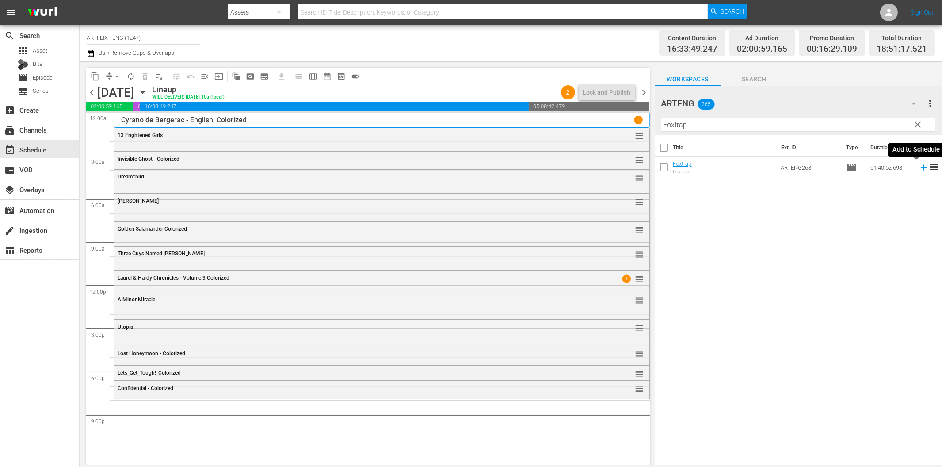
click at [921, 168] on icon at bounding box center [924, 168] width 6 height 6
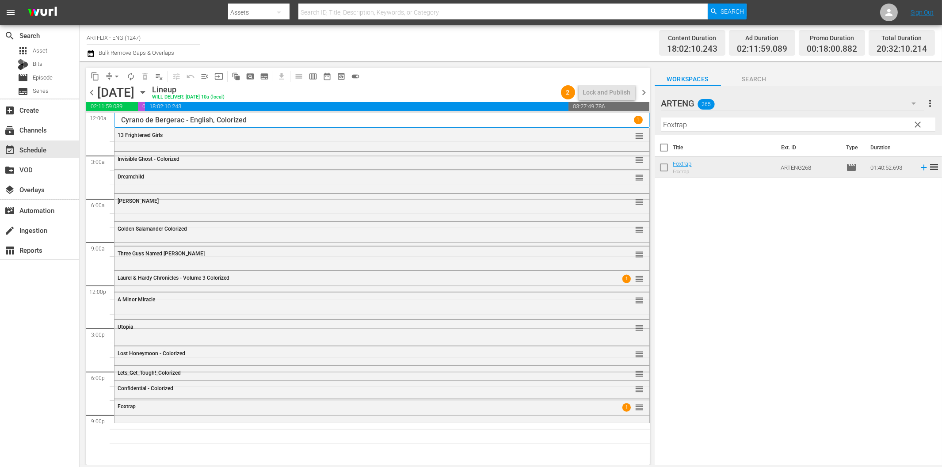
click at [695, 129] on input "Foxtrap" at bounding box center [799, 125] width 274 height 14
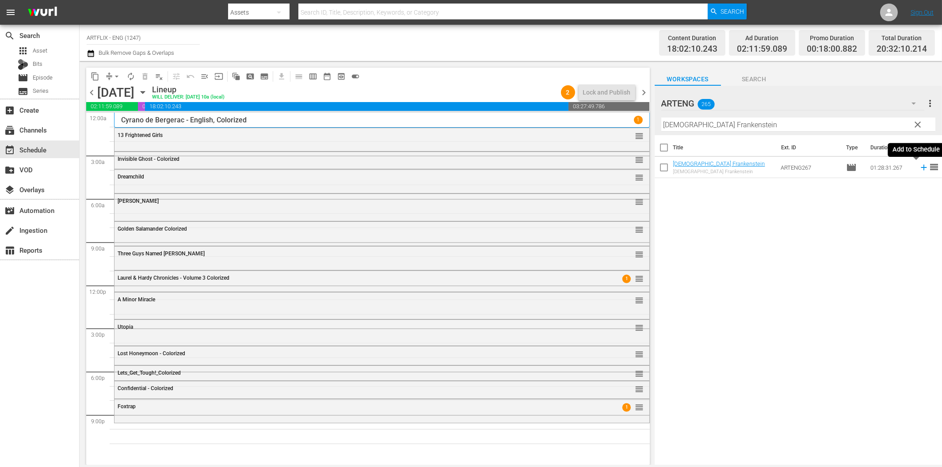
click at [919, 169] on icon at bounding box center [924, 168] width 10 height 10
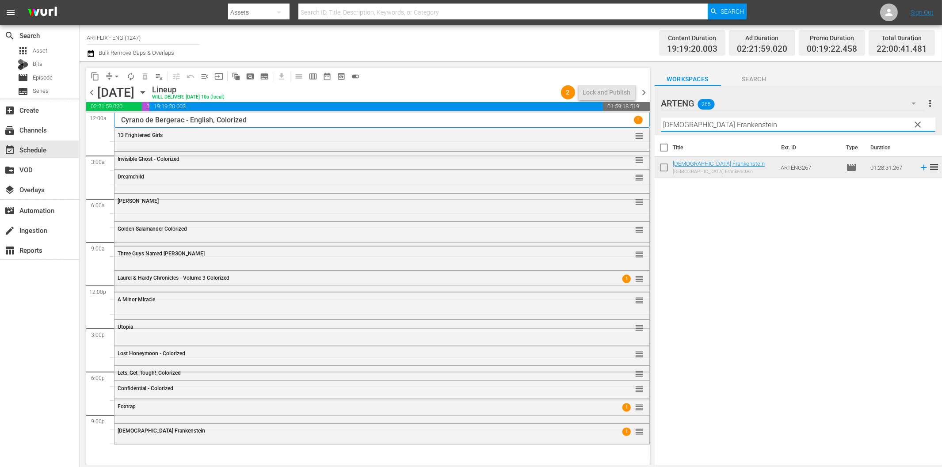
click at [806, 124] on input "[DEMOGRAPHIC_DATA] Frankenstein" at bounding box center [799, 125] width 274 height 14
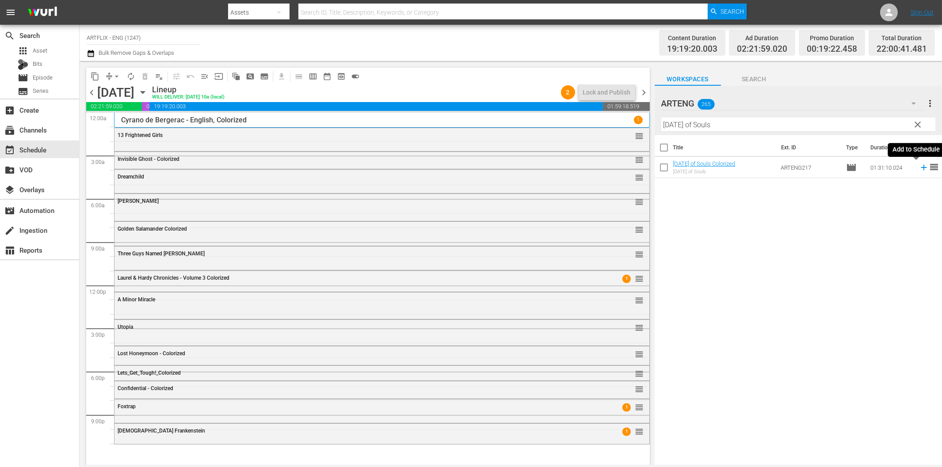
click at [919, 166] on icon at bounding box center [924, 168] width 10 height 10
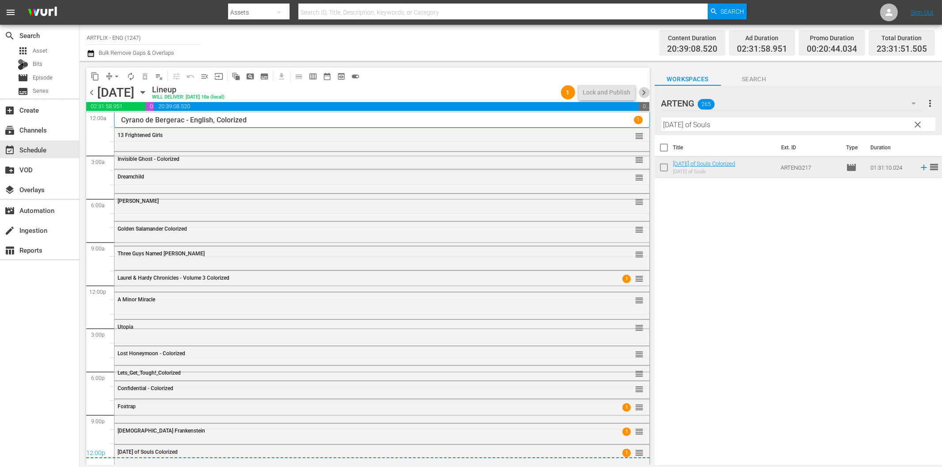
click at [644, 89] on span "chevron_right" at bounding box center [644, 92] width 11 height 11
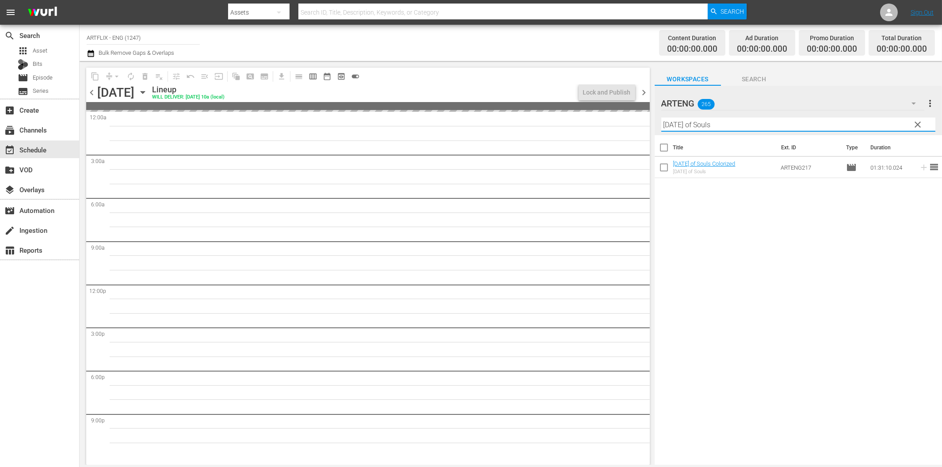
click at [714, 126] on input "[DATE] of Souls" at bounding box center [799, 125] width 274 height 14
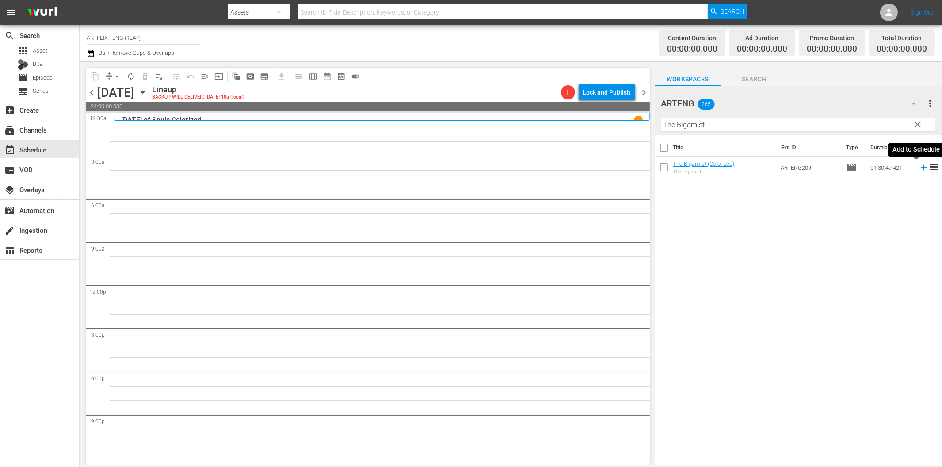
drag, startPoint x: 915, startPoint y: 170, endPoint x: 833, endPoint y: 184, distance: 83.5
click at [919, 170] on icon at bounding box center [924, 168] width 10 height 10
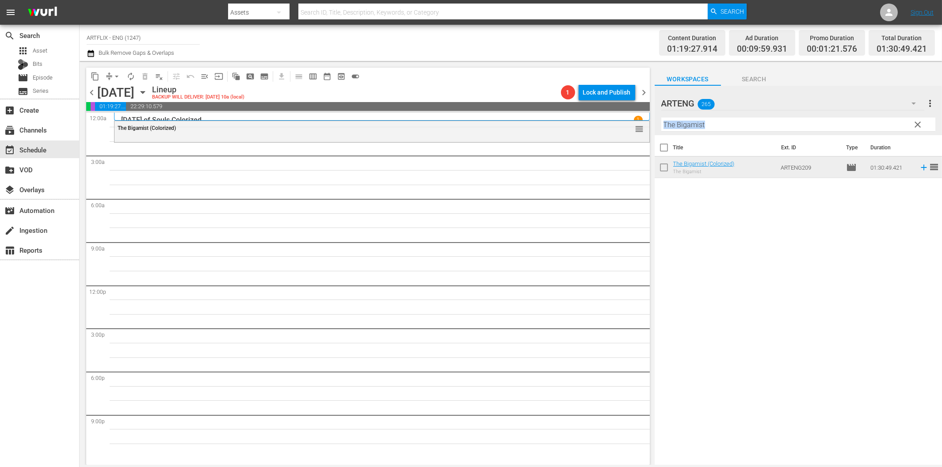
click at [704, 128] on div "Filter by Title The Bigamist" at bounding box center [799, 124] width 274 height 21
click at [719, 125] on input "The Bigamist" at bounding box center [799, 125] width 274 height 14
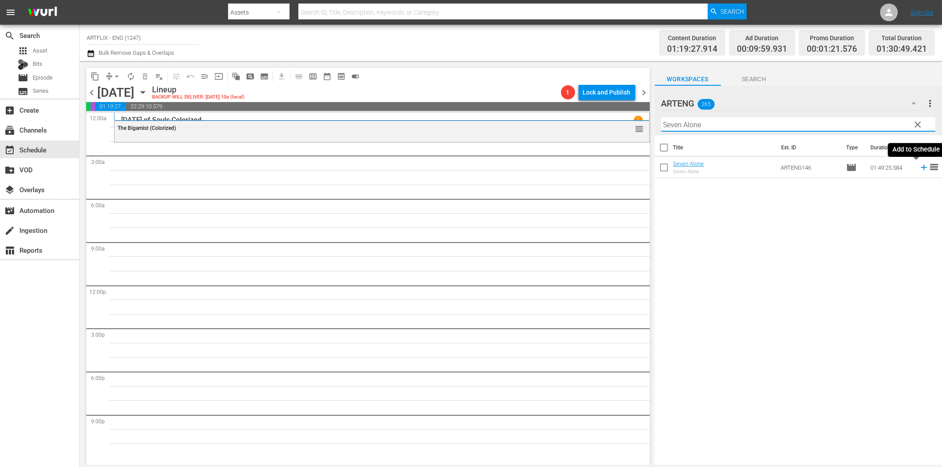
click at [919, 171] on icon at bounding box center [924, 168] width 10 height 10
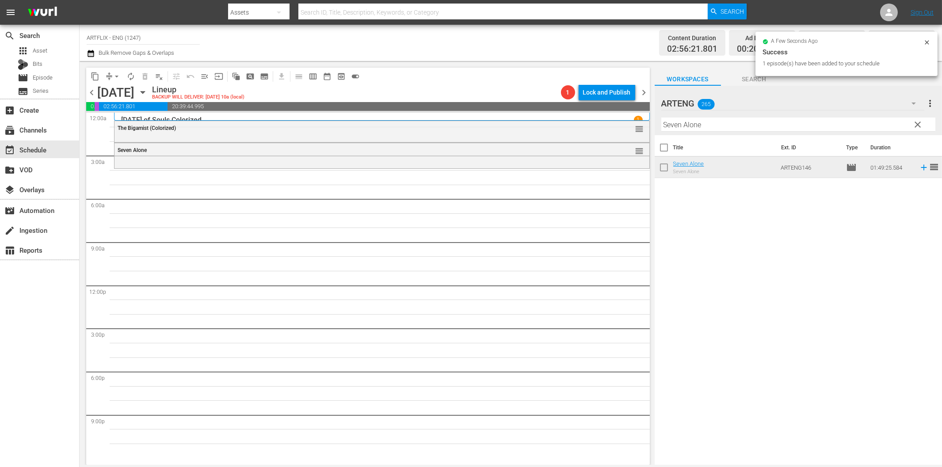
click at [732, 126] on input "Seven Alone" at bounding box center [799, 125] width 274 height 14
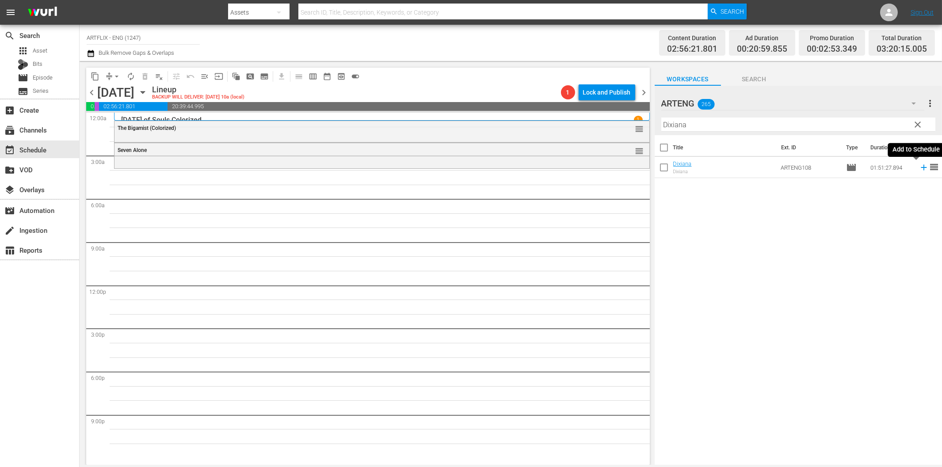
click at [921, 169] on icon at bounding box center [924, 168] width 6 height 6
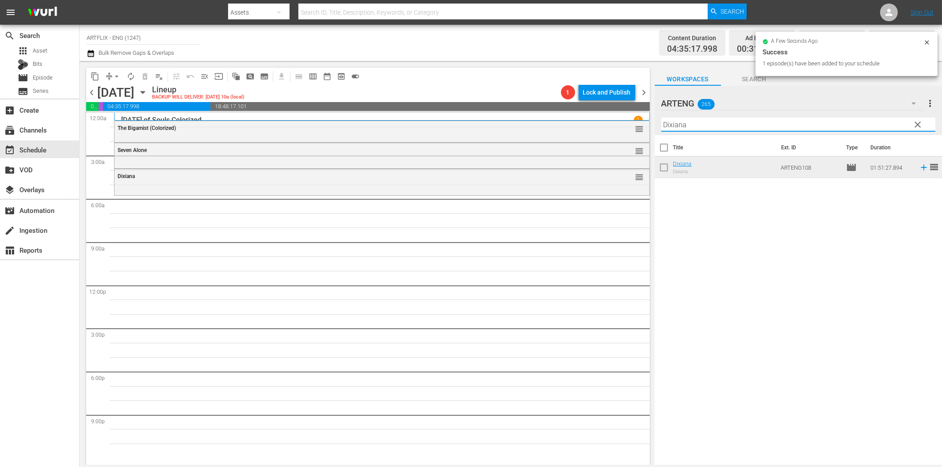
click at [732, 122] on input "Dixiana" at bounding box center [799, 125] width 274 height 14
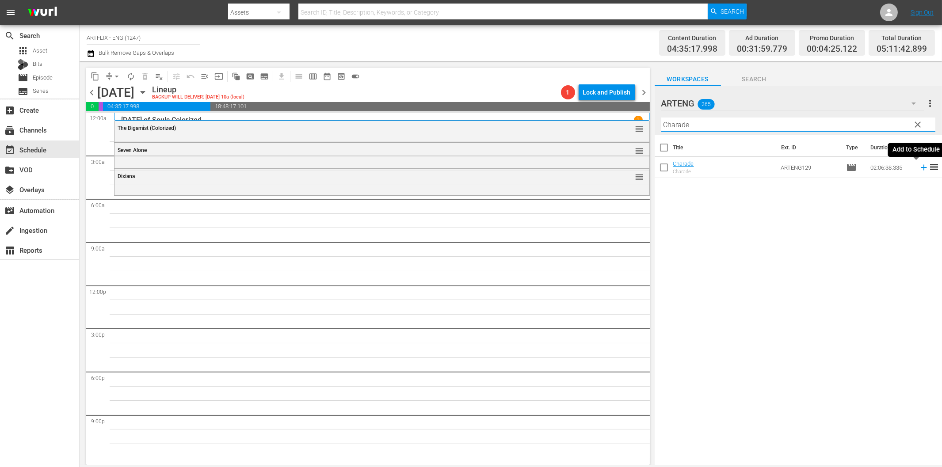
click at [919, 166] on icon at bounding box center [924, 168] width 10 height 10
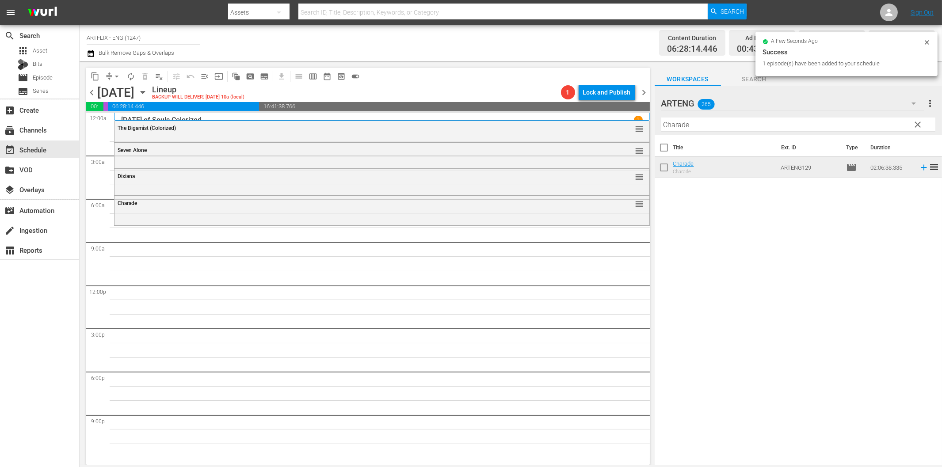
click at [697, 126] on input "Charade" at bounding box center [799, 125] width 274 height 14
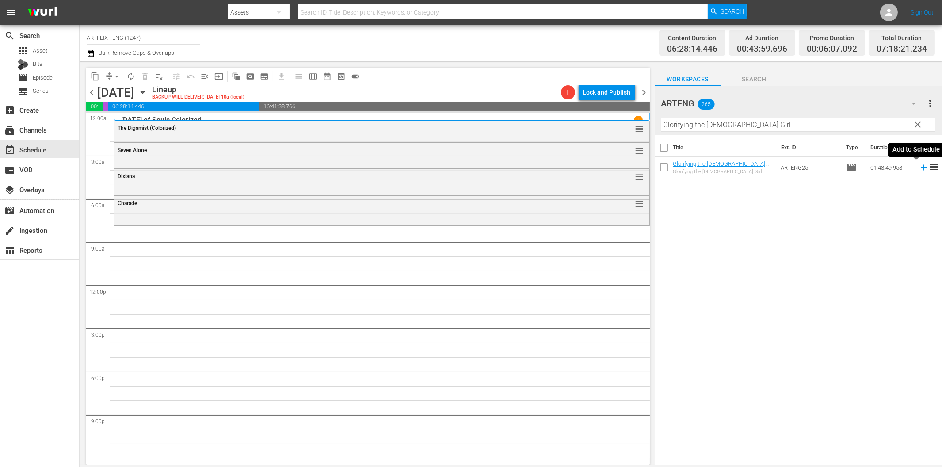
click at [919, 169] on icon at bounding box center [924, 168] width 10 height 10
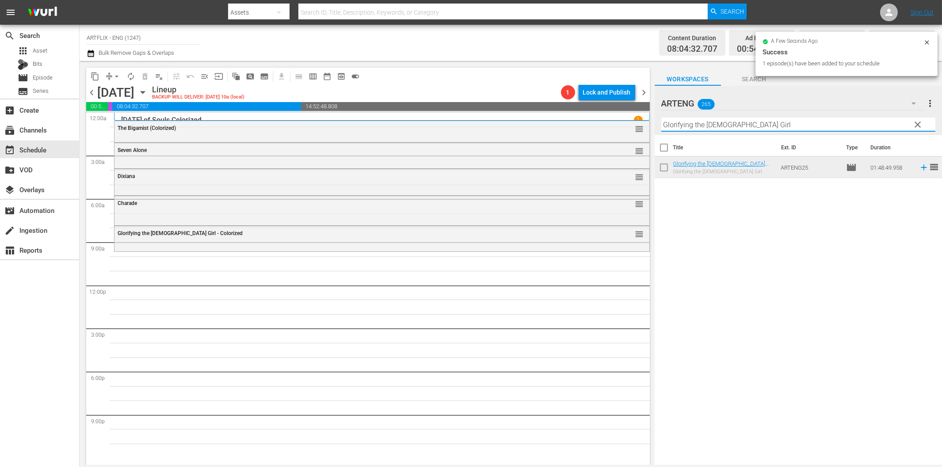
click at [692, 120] on input "Glorifying the [DEMOGRAPHIC_DATA] Girl" at bounding box center [799, 125] width 274 height 14
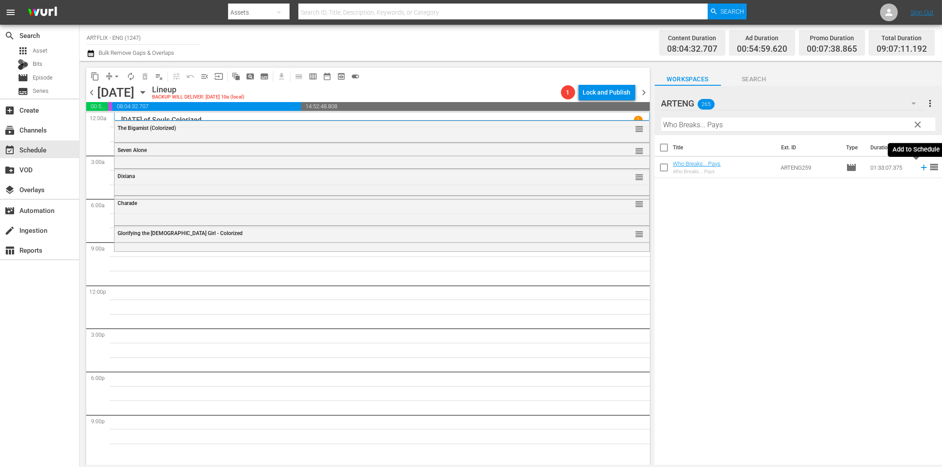
drag, startPoint x: 917, startPoint y: 169, endPoint x: 883, endPoint y: 168, distance: 34.5
click at [919, 169] on icon at bounding box center [924, 168] width 10 height 10
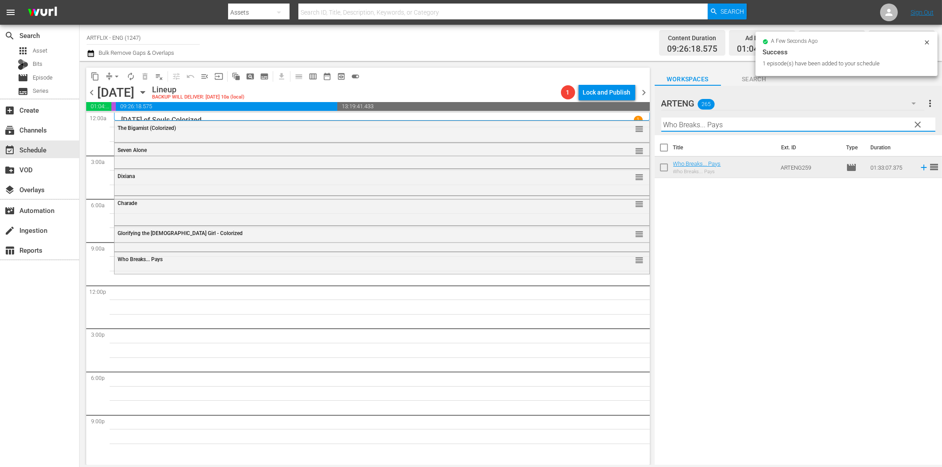
click at [769, 128] on input "Who Breaks... Pays" at bounding box center [799, 125] width 274 height 14
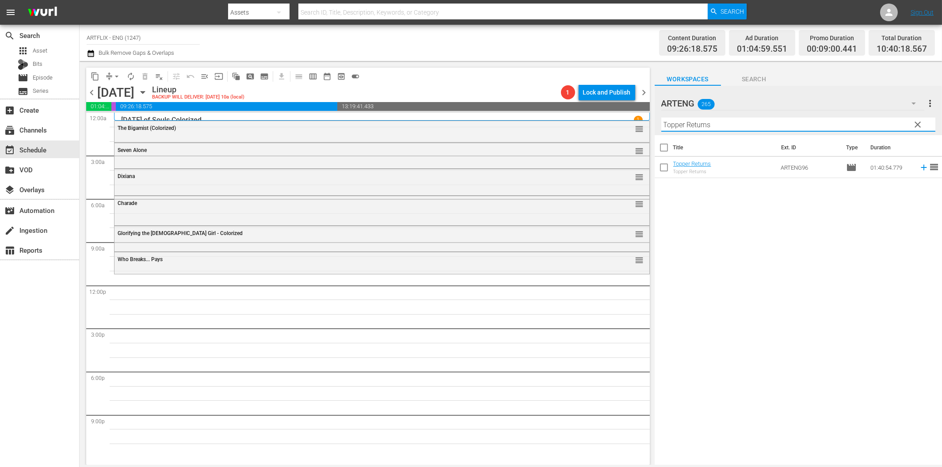
click at [919, 169] on icon at bounding box center [924, 168] width 10 height 10
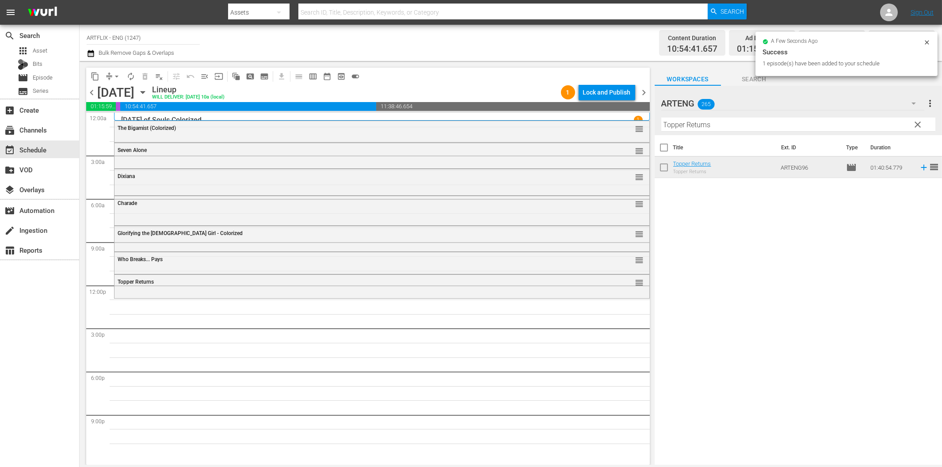
click at [675, 127] on input "Topper Returns" at bounding box center [799, 125] width 274 height 14
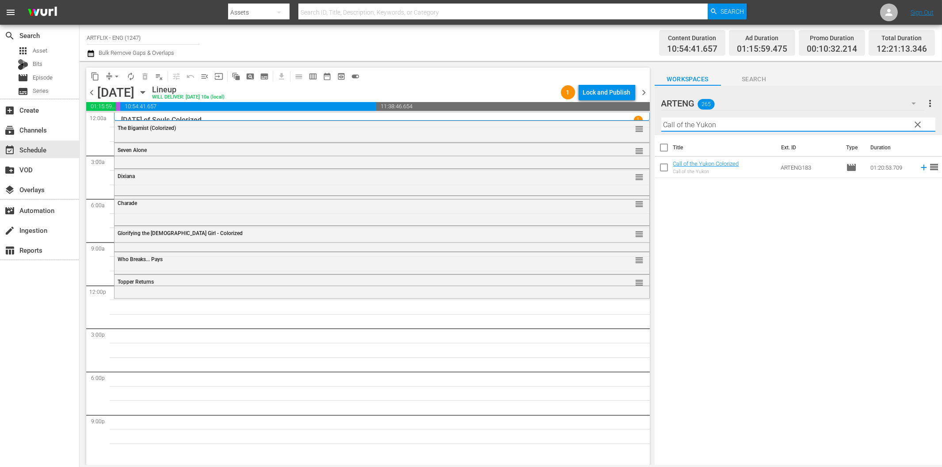
click at [919, 167] on icon at bounding box center [924, 168] width 10 height 10
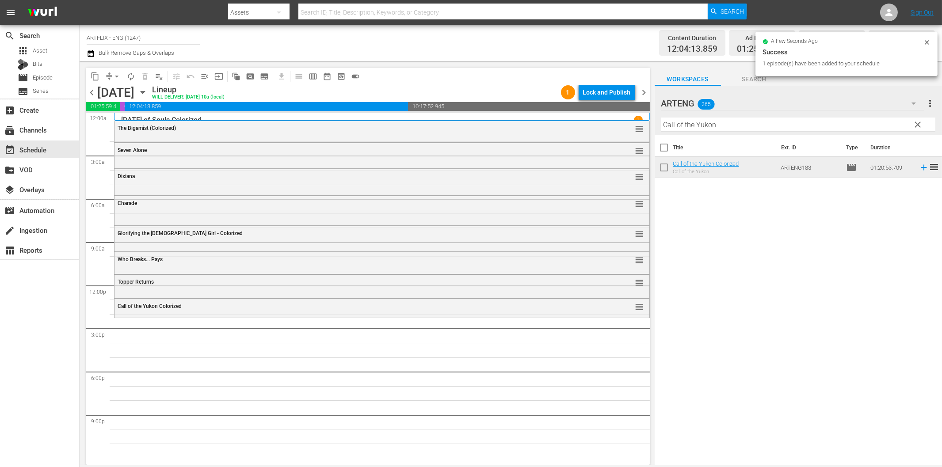
drag, startPoint x: 693, startPoint y: 127, endPoint x: 770, endPoint y: 146, distance: 79.3
click at [693, 129] on input "Call of the Yukon" at bounding box center [799, 125] width 274 height 14
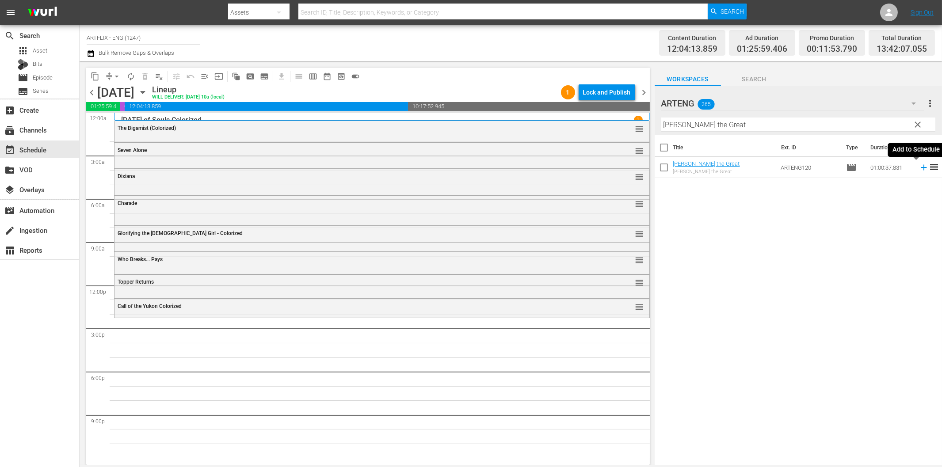
drag, startPoint x: 917, startPoint y: 167, endPoint x: 751, endPoint y: 188, distance: 167.7
click at [921, 167] on icon at bounding box center [924, 168] width 6 height 6
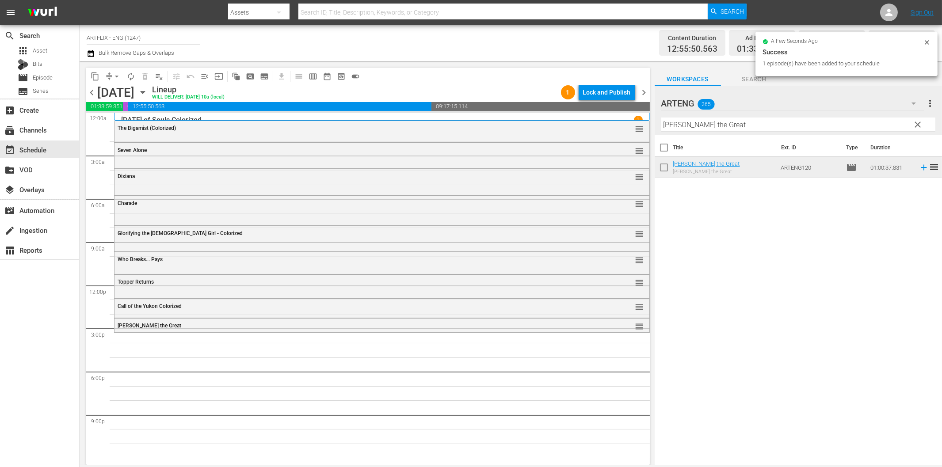
click at [712, 123] on input "[PERSON_NAME] the Great" at bounding box center [799, 125] width 274 height 14
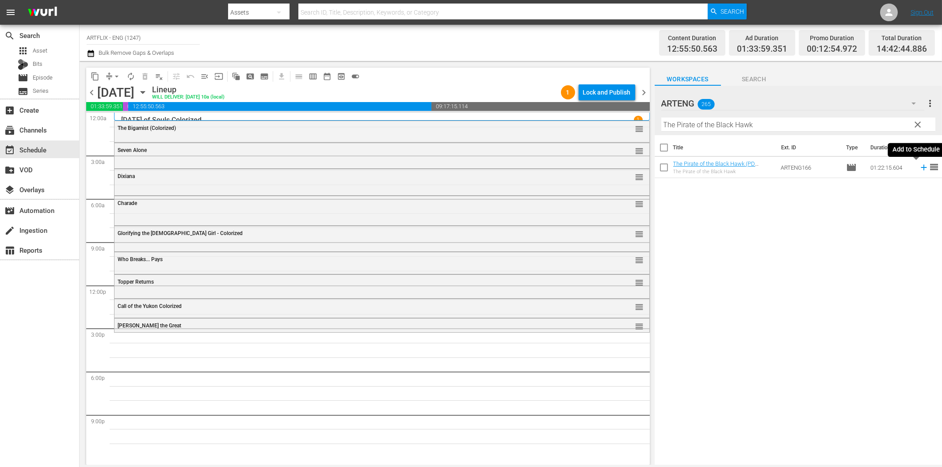
click at [919, 166] on icon at bounding box center [924, 168] width 10 height 10
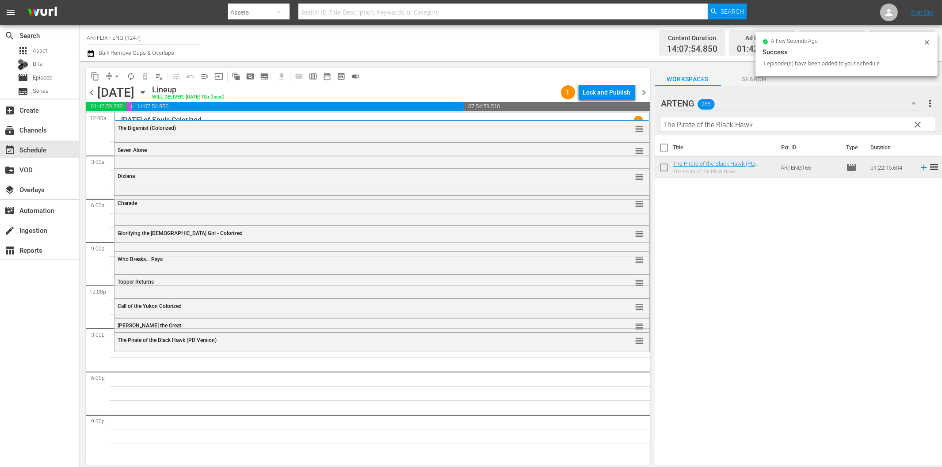
click at [683, 125] on input "The Pirate of the Black Hawk" at bounding box center [799, 125] width 274 height 14
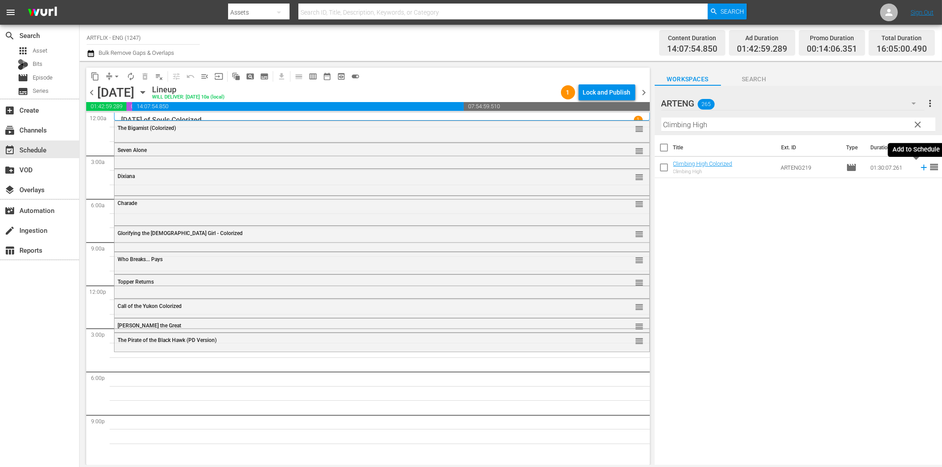
drag, startPoint x: 917, startPoint y: 169, endPoint x: 904, endPoint y: 174, distance: 14.4
click at [919, 169] on icon at bounding box center [924, 168] width 10 height 10
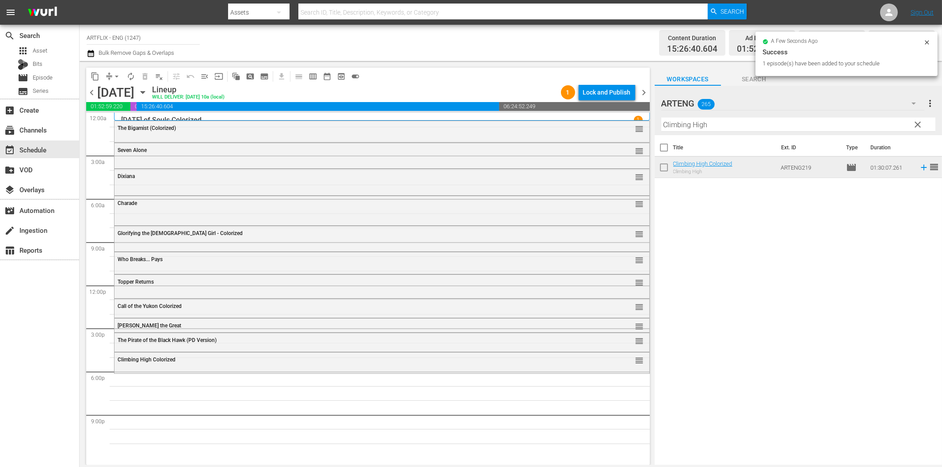
click at [731, 126] on input "Climbing High" at bounding box center [799, 125] width 274 height 14
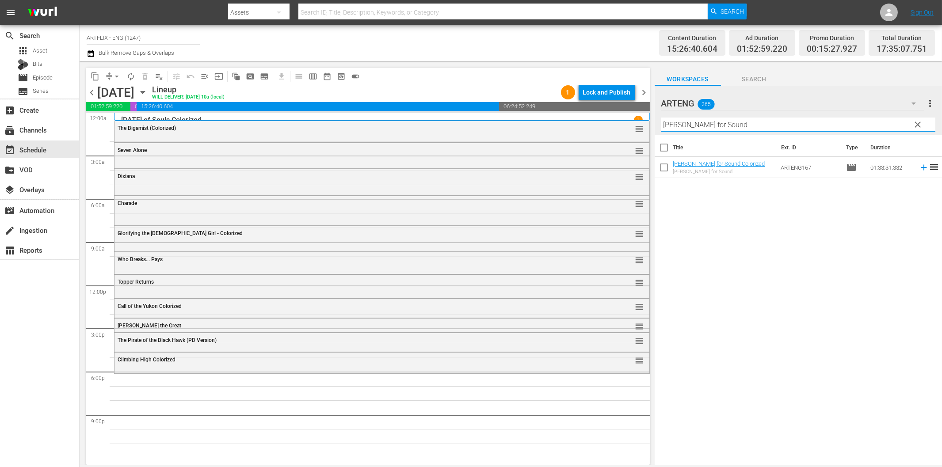
click at [921, 167] on icon at bounding box center [924, 168] width 6 height 6
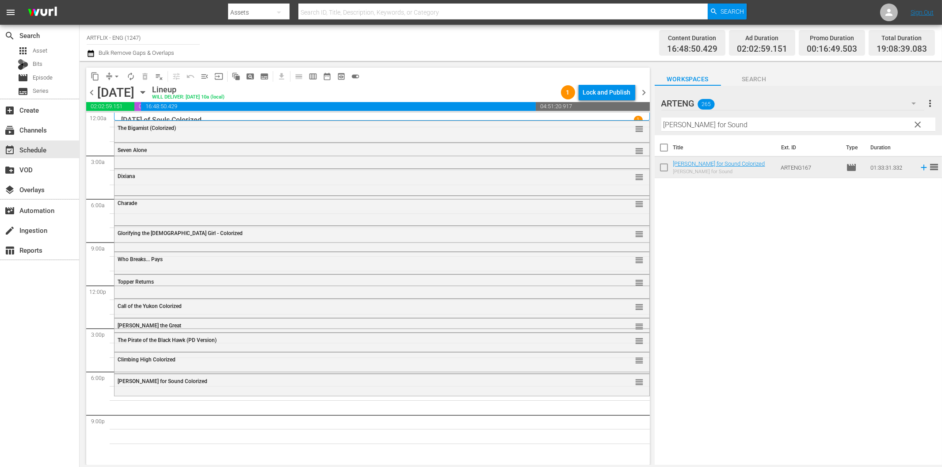
click at [740, 120] on input "[PERSON_NAME] for Sound" at bounding box center [799, 125] width 274 height 14
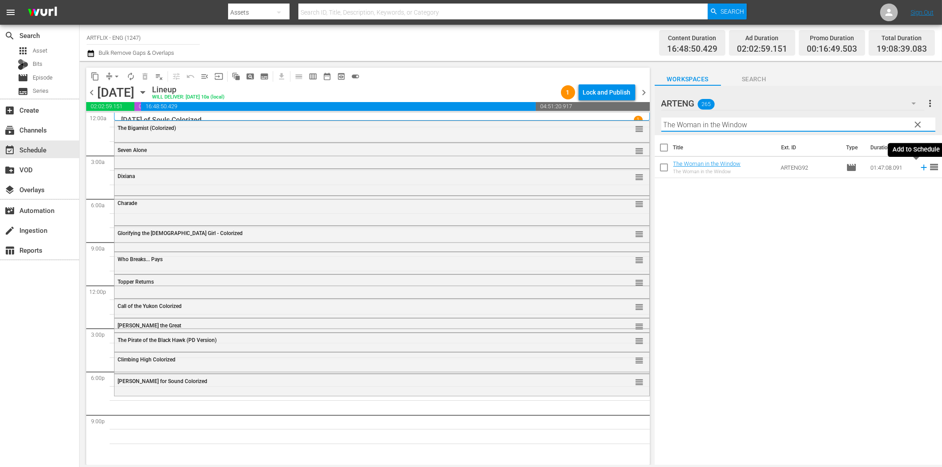
click at [919, 167] on icon at bounding box center [924, 168] width 10 height 10
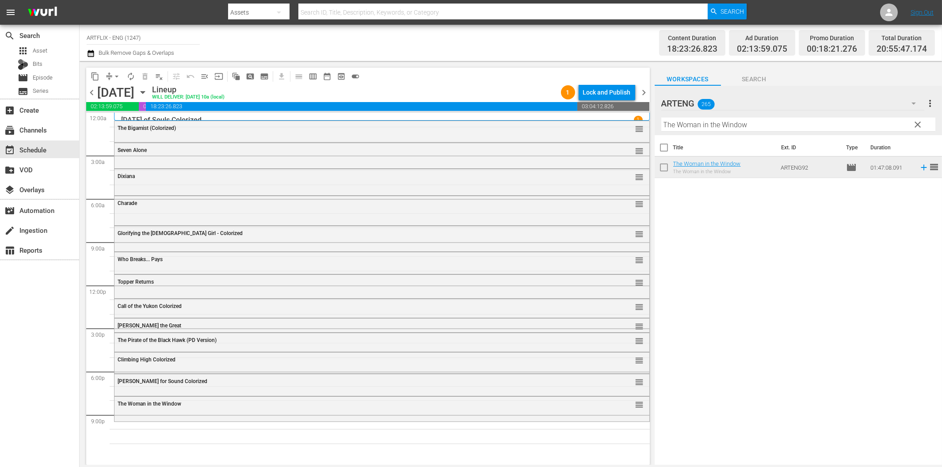
click at [741, 127] on input "The Woman in the Window" at bounding box center [799, 125] width 274 height 14
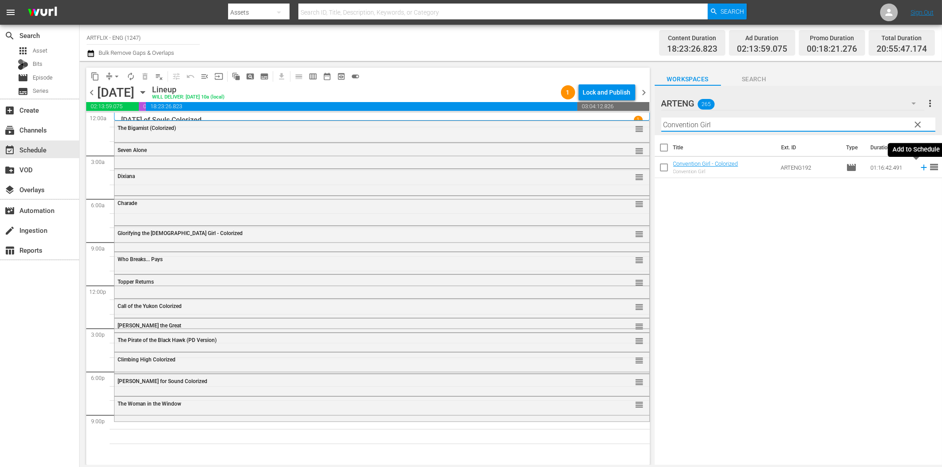
drag, startPoint x: 916, startPoint y: 166, endPoint x: 898, endPoint y: 174, distance: 19.6
click at [919, 167] on icon at bounding box center [924, 168] width 10 height 10
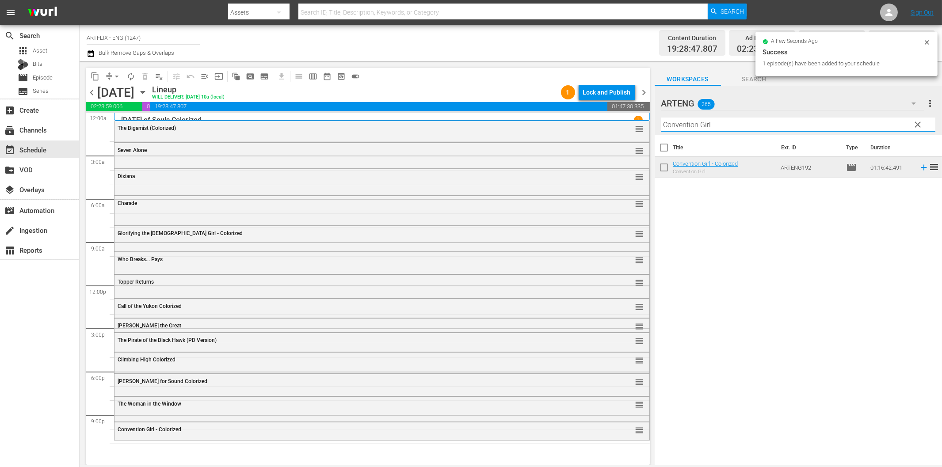
click at [789, 126] on input "Convention Girl" at bounding box center [799, 125] width 274 height 14
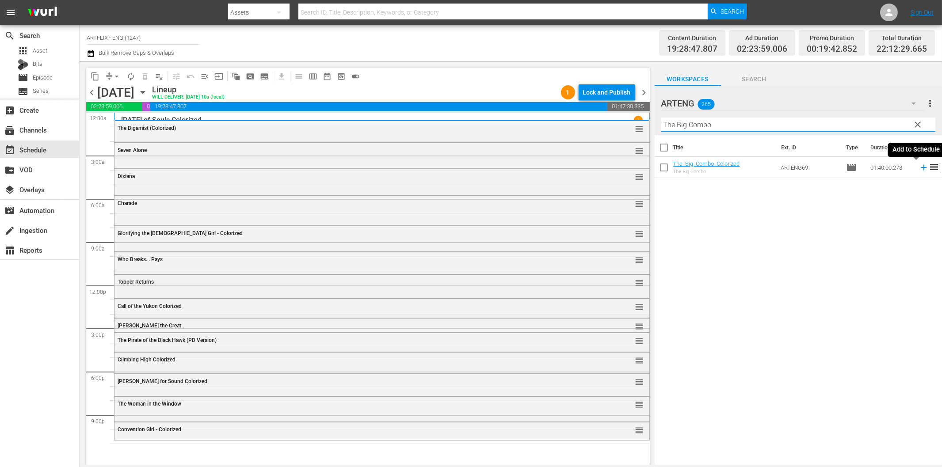
click at [919, 169] on icon at bounding box center [924, 168] width 10 height 10
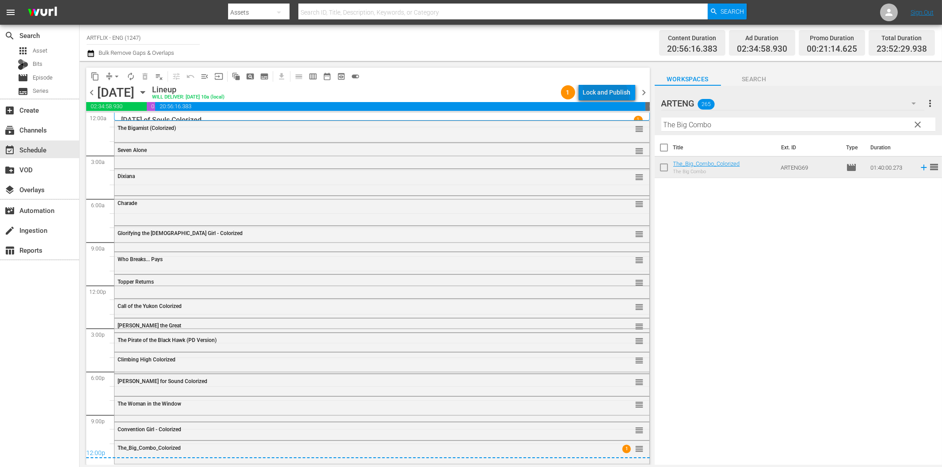
click at [603, 99] on div "Lock and Publish" at bounding box center [607, 92] width 48 height 16
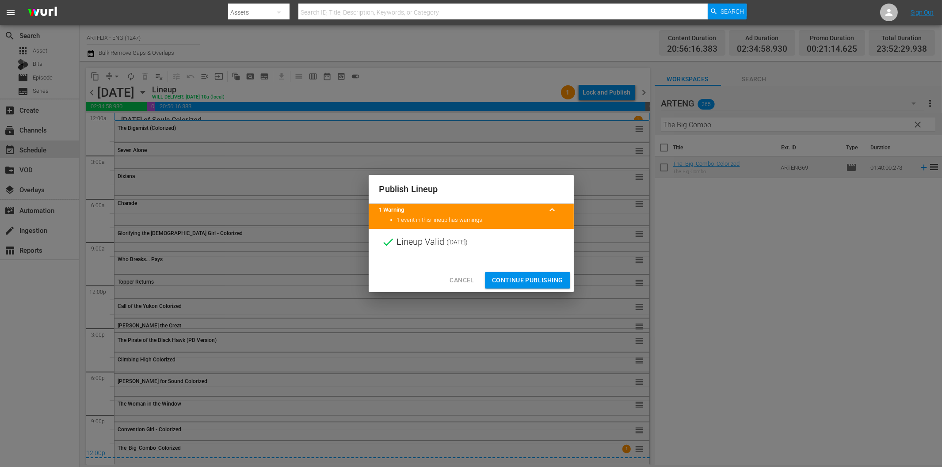
click at [549, 282] on span "Continue Publishing" at bounding box center [527, 280] width 71 height 11
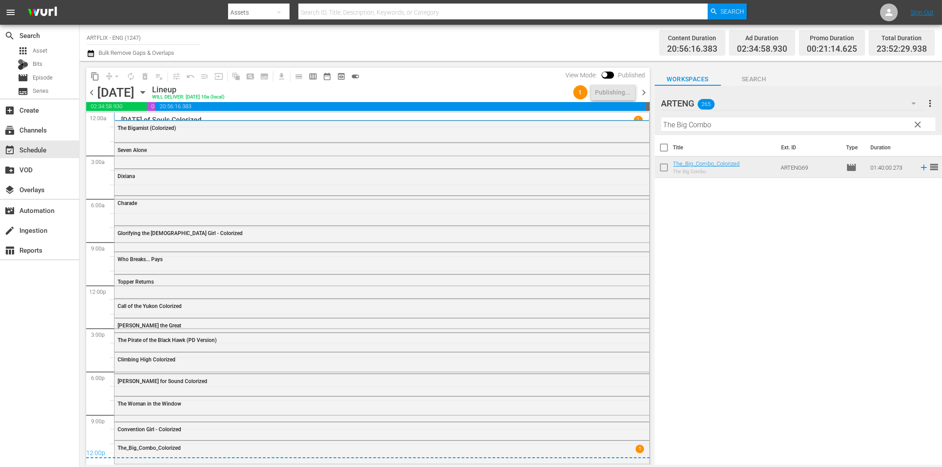
click at [93, 89] on span "chevron_left" at bounding box center [91, 92] width 11 height 11
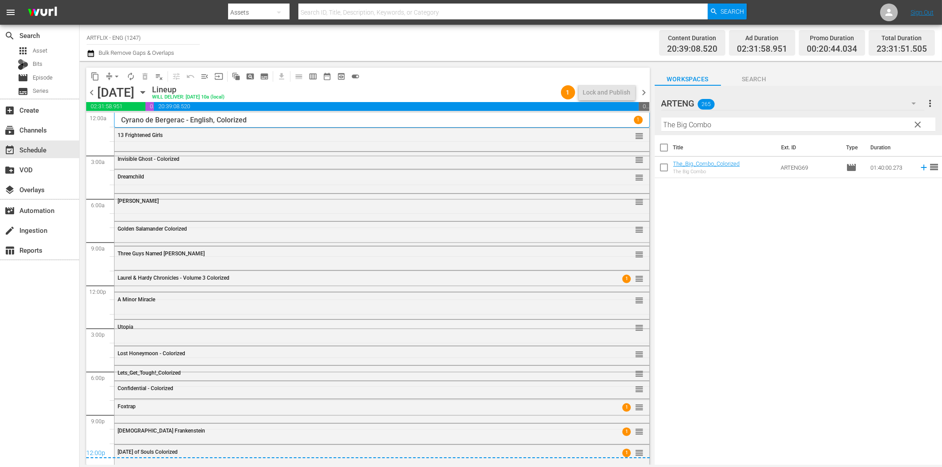
click at [642, 91] on span "chevron_right" at bounding box center [644, 92] width 11 height 11
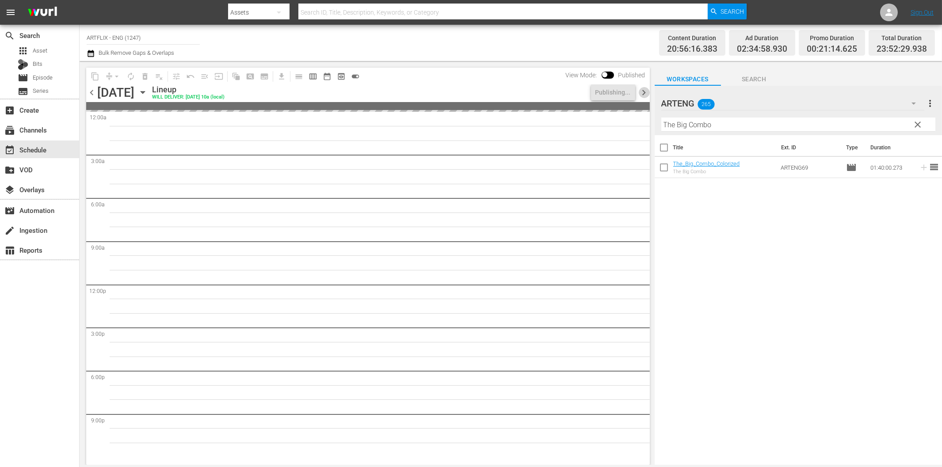
click at [646, 91] on span "chevron_right" at bounding box center [644, 92] width 11 height 11
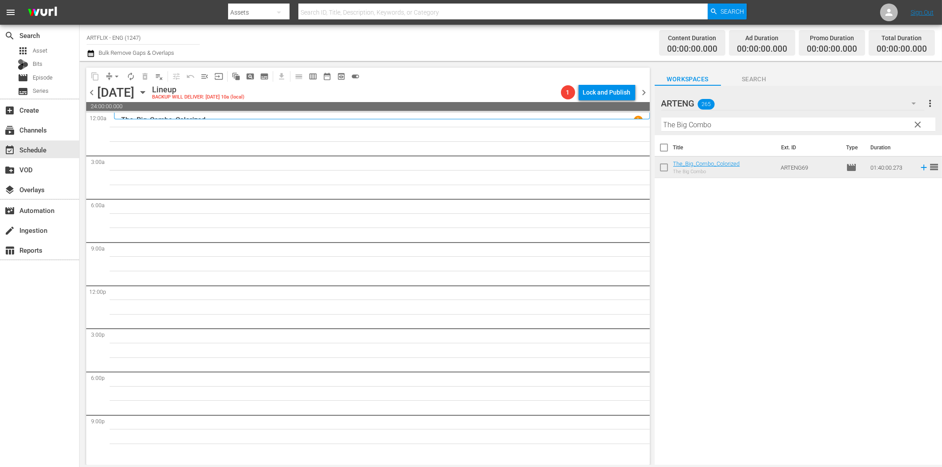
click at [774, 127] on input "The Big Combo" at bounding box center [799, 125] width 274 height 14
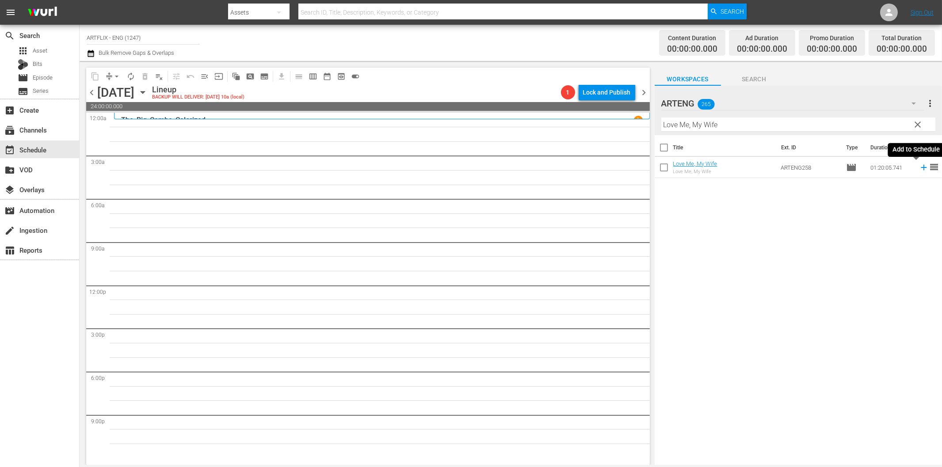
click at [919, 169] on icon at bounding box center [924, 168] width 10 height 10
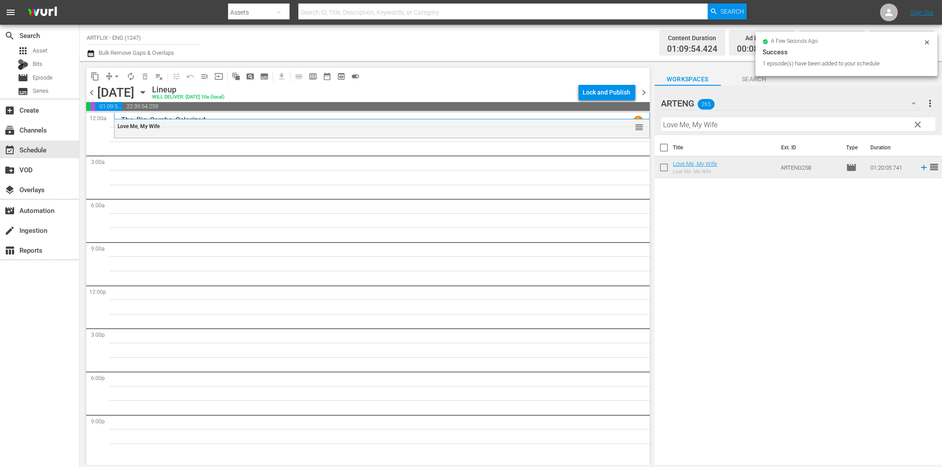
drag, startPoint x: 705, startPoint y: 127, endPoint x: 718, endPoint y: 131, distance: 13.4
click at [705, 127] on input "Love Me, My Wife" at bounding box center [799, 125] width 274 height 14
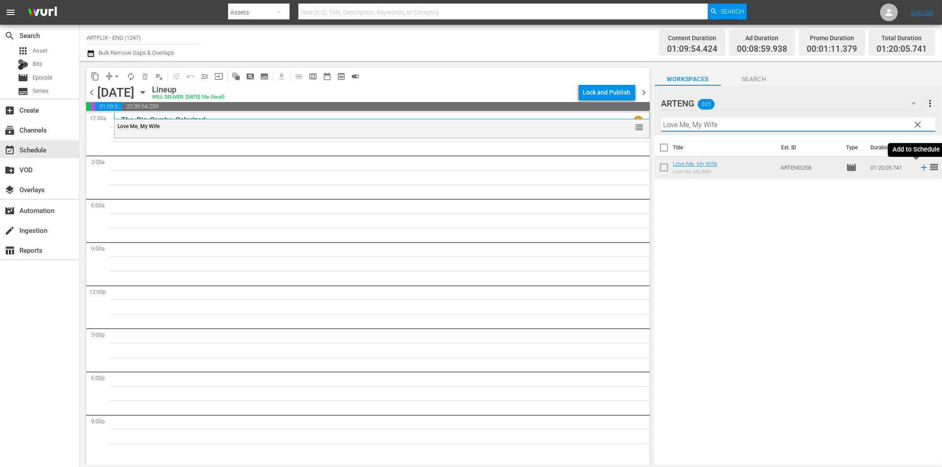
click at [919, 169] on icon at bounding box center [924, 168] width 10 height 10
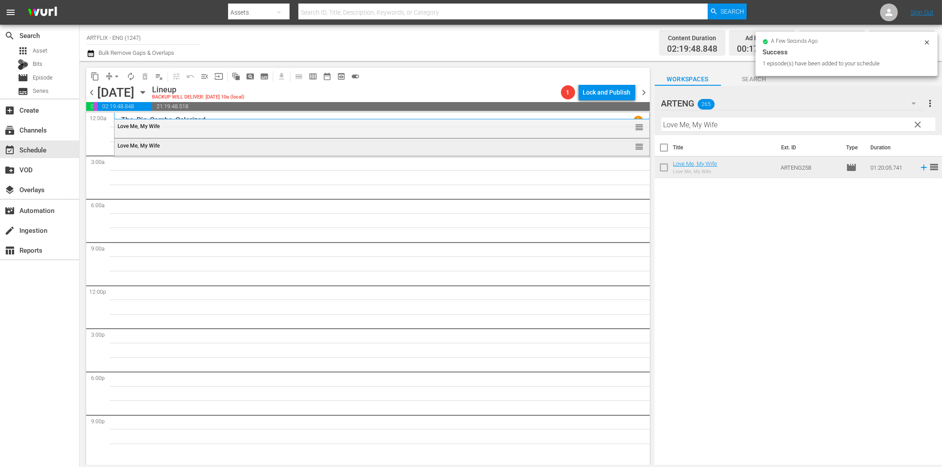
click at [305, 147] on div "Love Me, My Wife" at bounding box center [358, 146] width 480 height 6
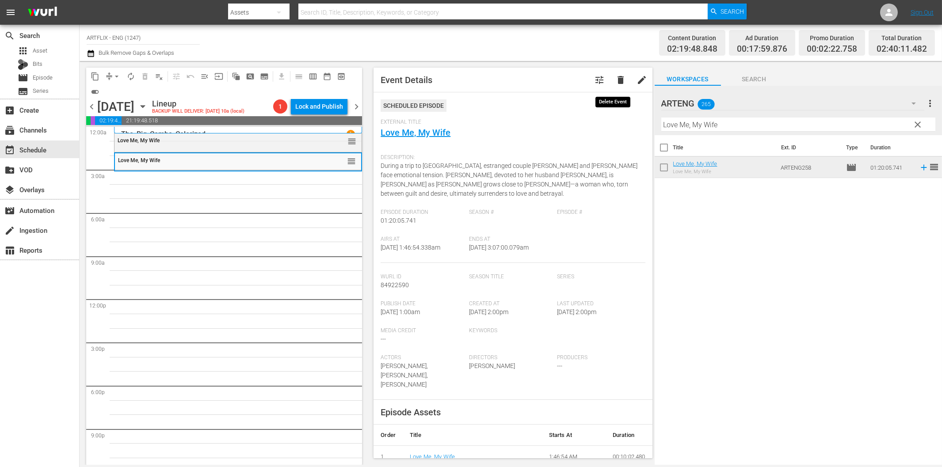
click at [616, 77] on span "delete" at bounding box center [621, 80] width 11 height 11
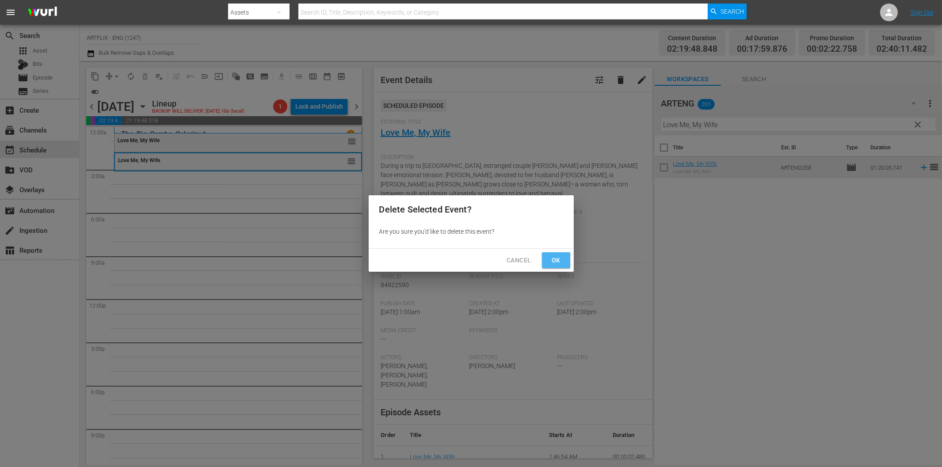
click at [549, 259] on span "Ok" at bounding box center [556, 260] width 14 height 11
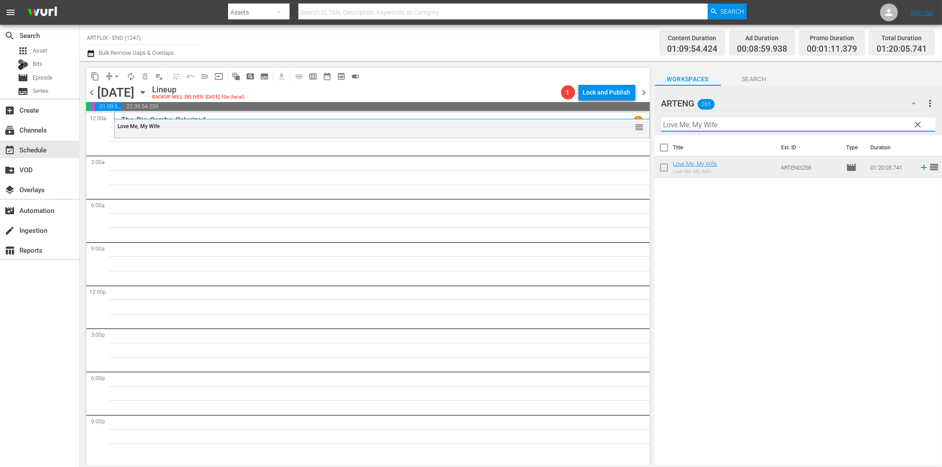
click at [765, 124] on input "Love Me, My Wife" at bounding box center [799, 125] width 274 height 14
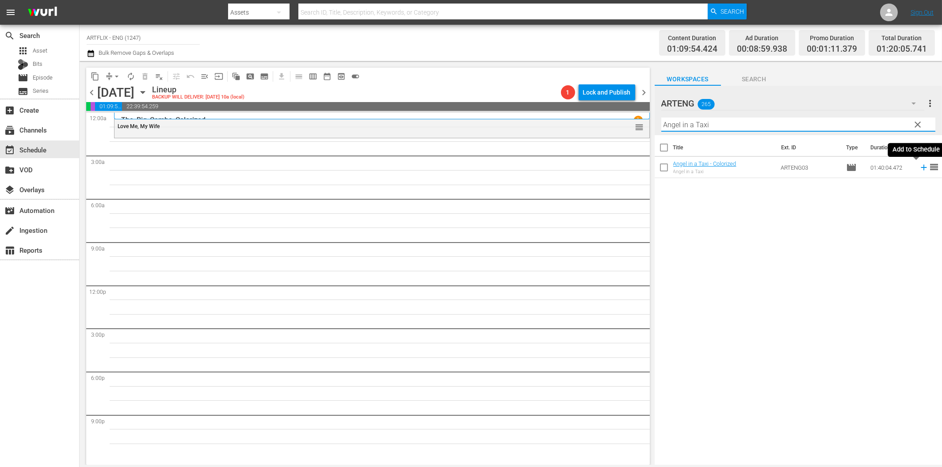
drag, startPoint x: 916, startPoint y: 167, endPoint x: 745, endPoint y: 190, distance: 172.7
click at [919, 169] on icon at bounding box center [924, 168] width 10 height 10
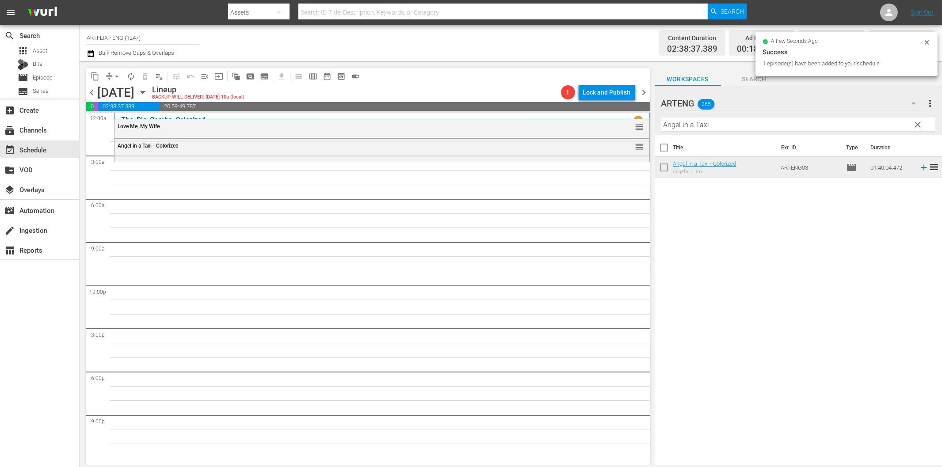
click at [729, 126] on input "Angel in a Taxi" at bounding box center [799, 125] width 274 height 14
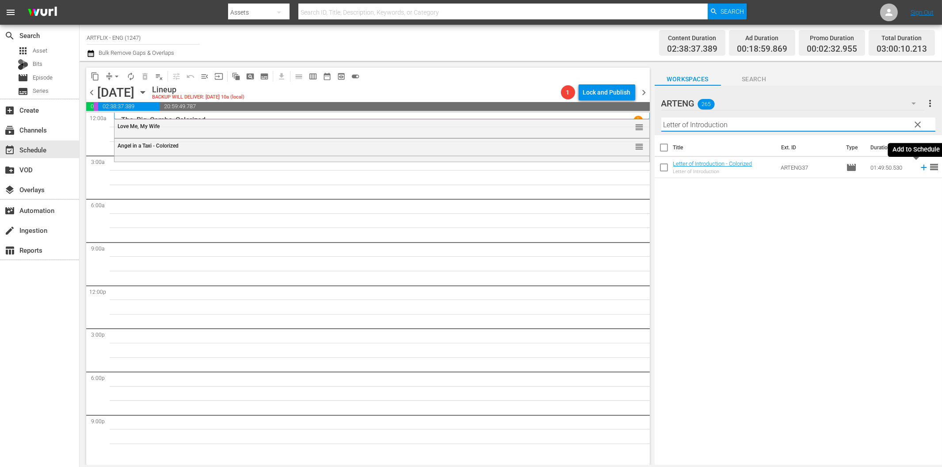
click at [919, 169] on icon at bounding box center [924, 168] width 10 height 10
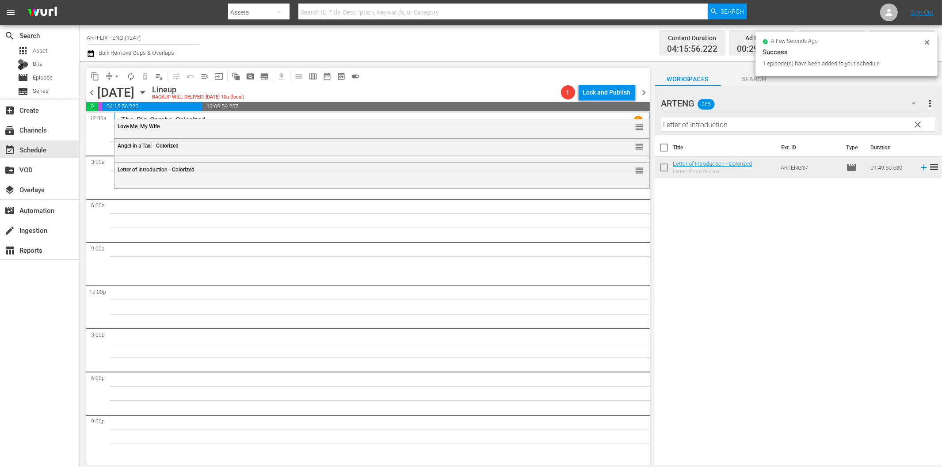
click at [723, 125] on input "Letter of Introduction" at bounding box center [799, 125] width 274 height 14
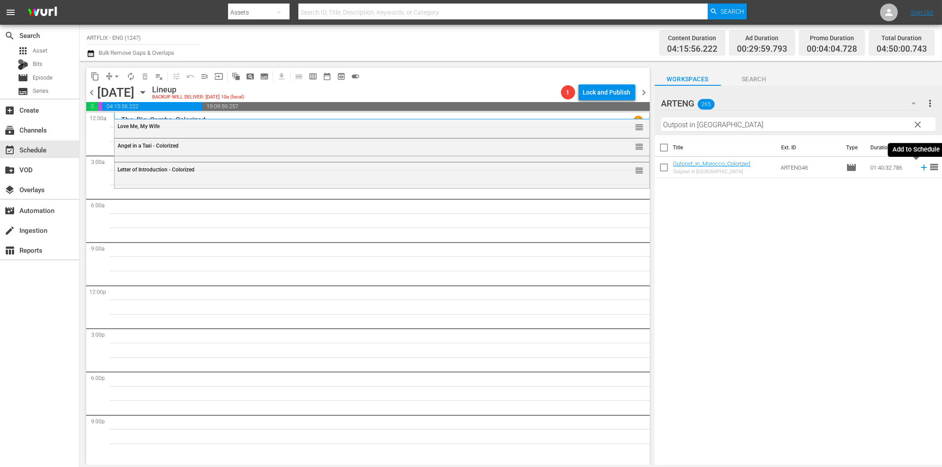
click at [919, 169] on icon at bounding box center [924, 168] width 10 height 10
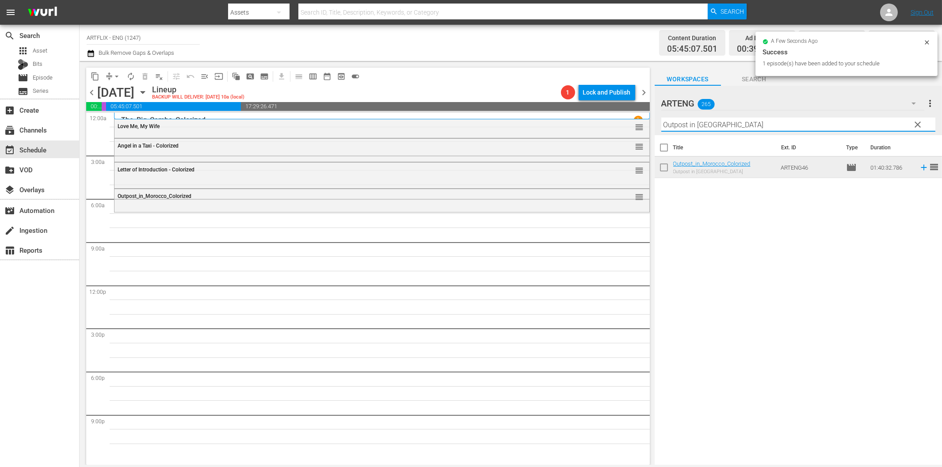
click at [755, 122] on input "Outpost in [GEOGRAPHIC_DATA]" at bounding box center [799, 125] width 274 height 14
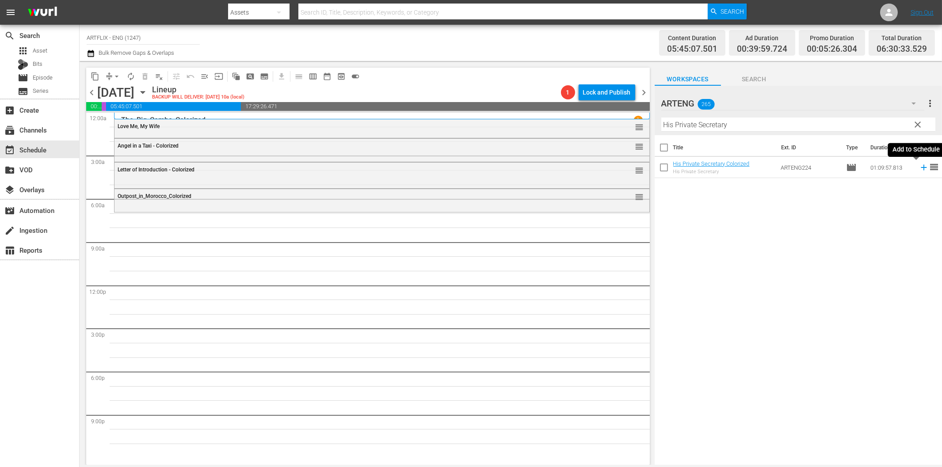
drag, startPoint x: 916, startPoint y: 169, endPoint x: 909, endPoint y: 174, distance: 8.2
click at [919, 169] on icon at bounding box center [924, 168] width 10 height 10
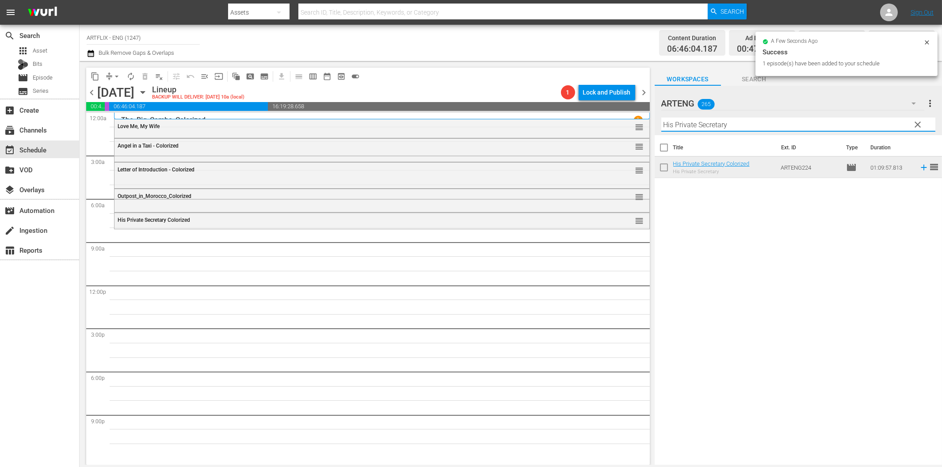
click at [699, 128] on input "His Private Secretary" at bounding box center [799, 125] width 274 height 14
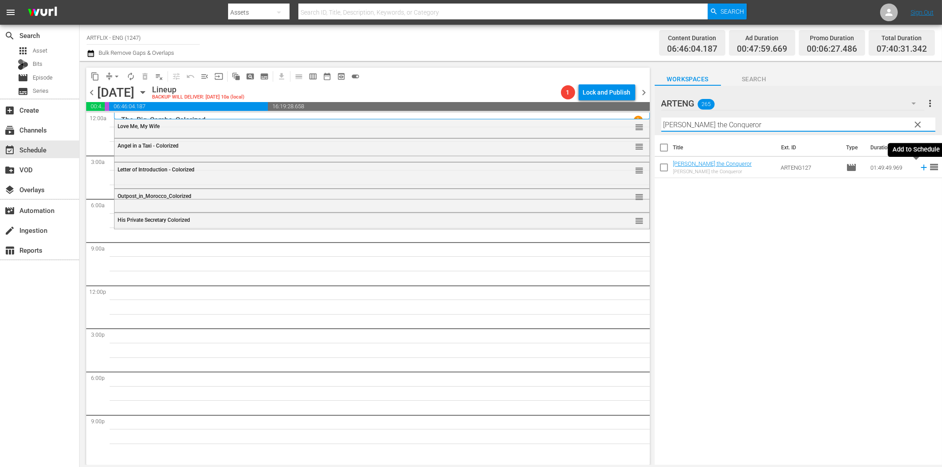
click at [921, 167] on icon at bounding box center [924, 168] width 6 height 6
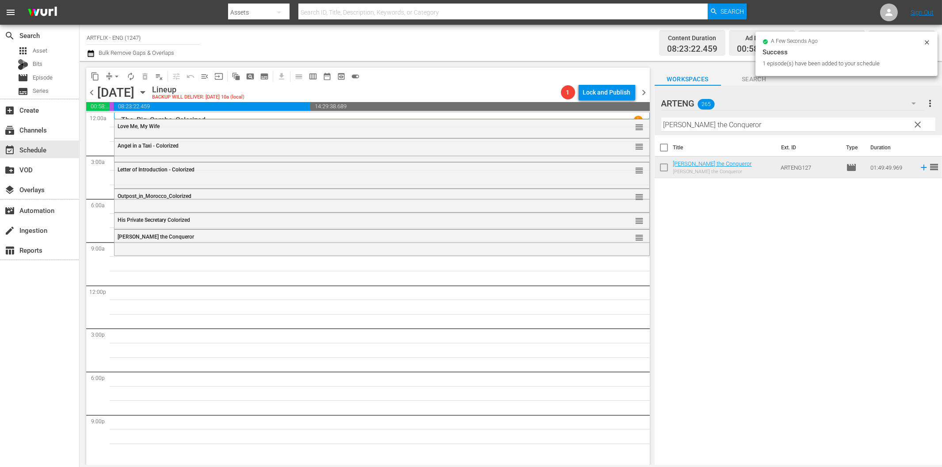
click at [693, 124] on input "[PERSON_NAME] the Conqueror" at bounding box center [799, 125] width 274 height 14
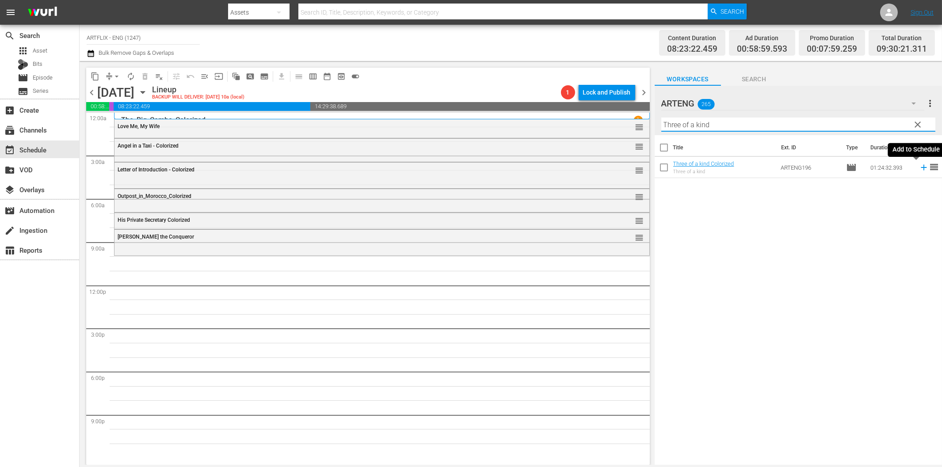
click at [919, 167] on icon at bounding box center [924, 168] width 10 height 10
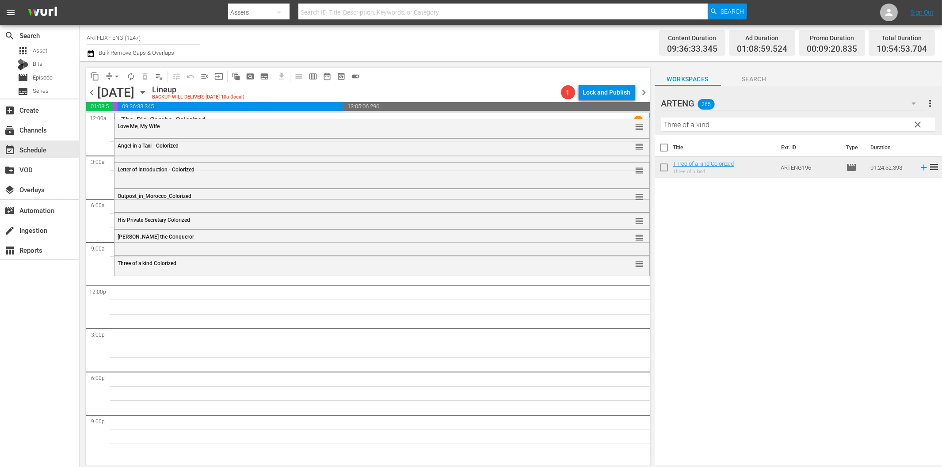
click at [703, 129] on input "Three of a kind" at bounding box center [799, 125] width 274 height 14
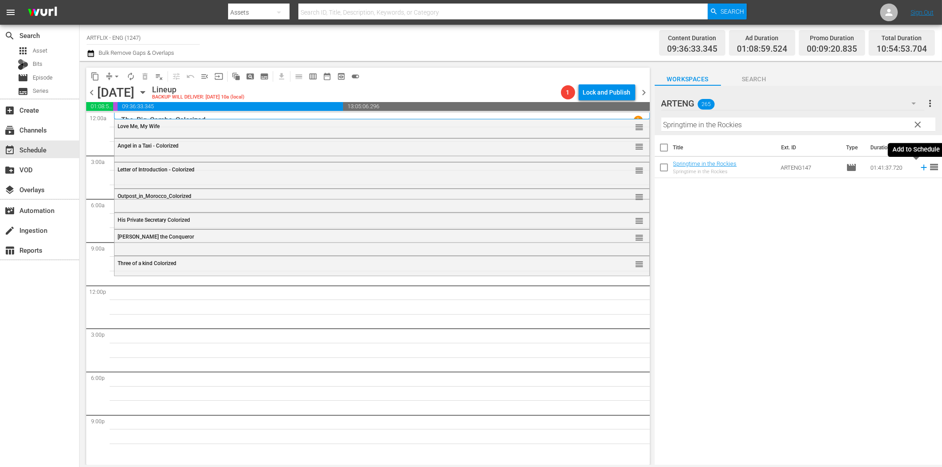
click at [921, 168] on icon at bounding box center [924, 168] width 6 height 6
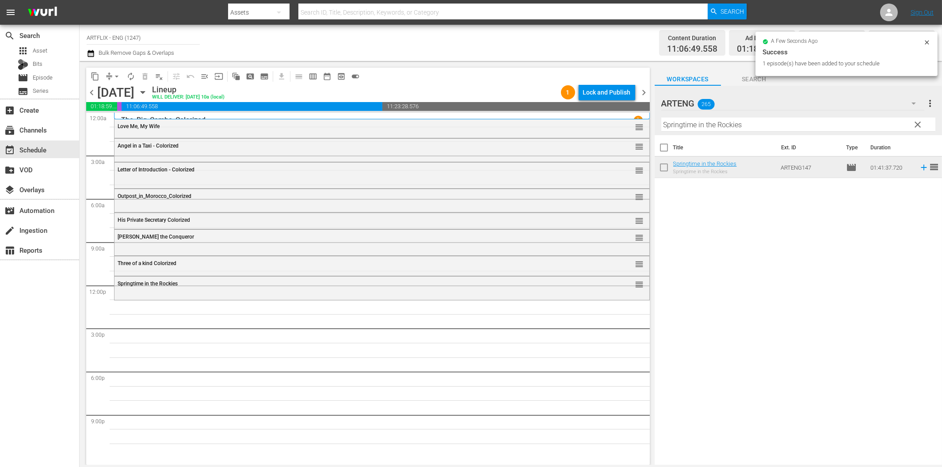
click at [721, 129] on input "Springtime in the Rockies" at bounding box center [799, 125] width 274 height 14
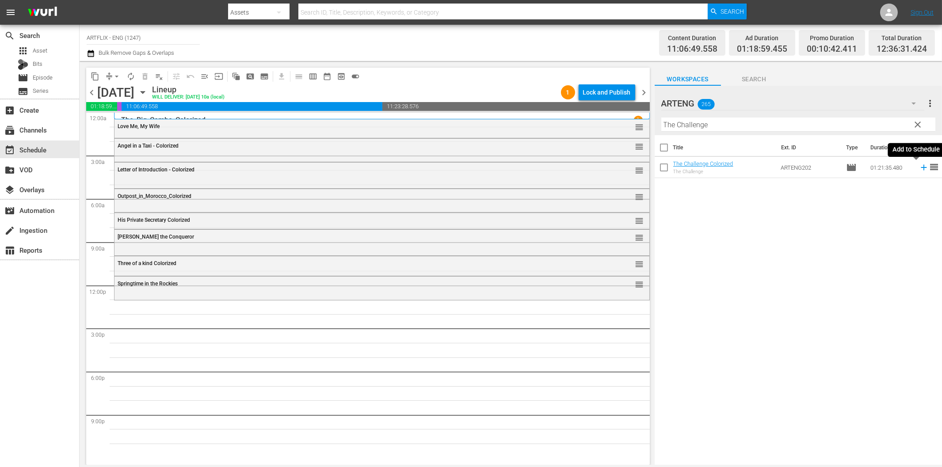
click at [921, 169] on icon at bounding box center [924, 168] width 6 height 6
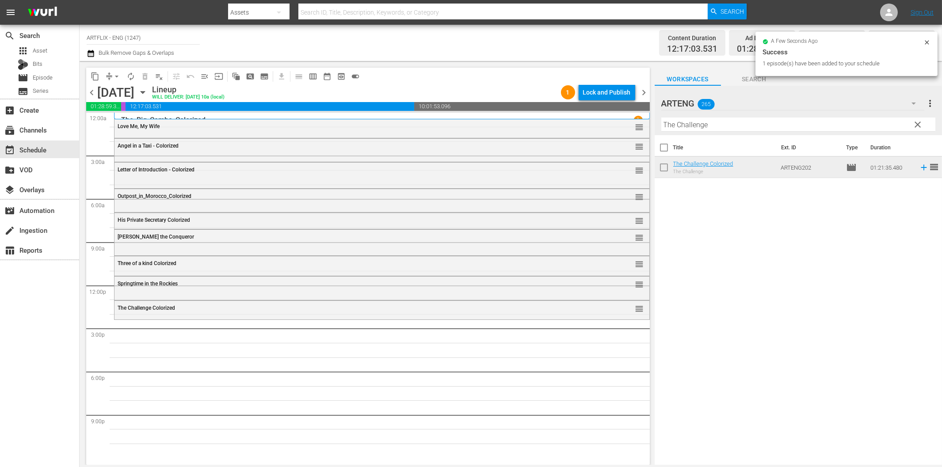
click at [708, 123] on input "The Challenge" at bounding box center [799, 125] width 274 height 14
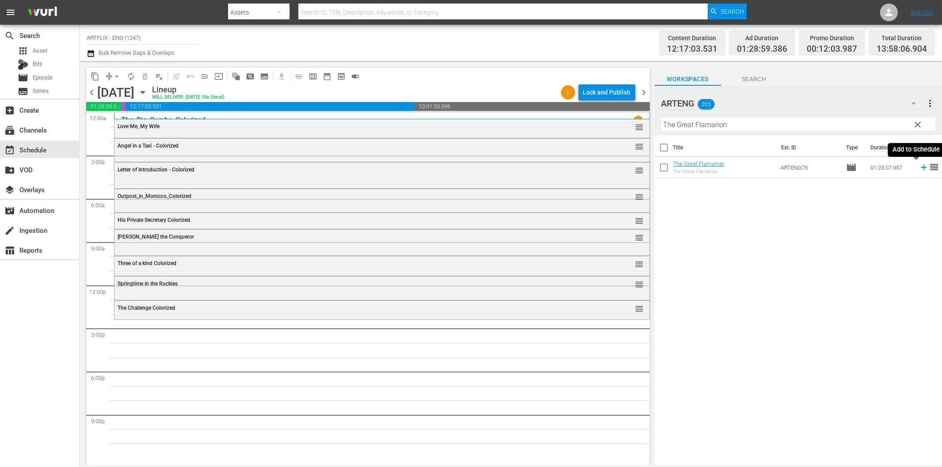
click at [919, 167] on icon at bounding box center [924, 168] width 10 height 10
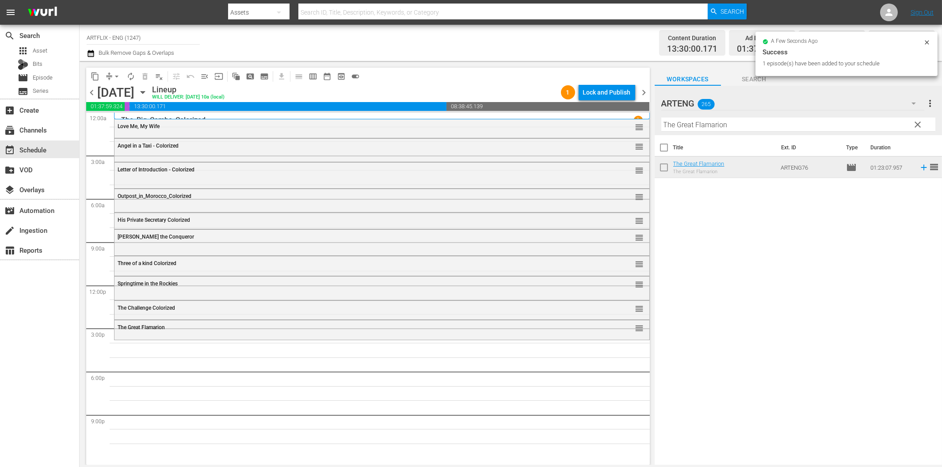
click at [716, 121] on input "The Great Flamarion" at bounding box center [799, 125] width 274 height 14
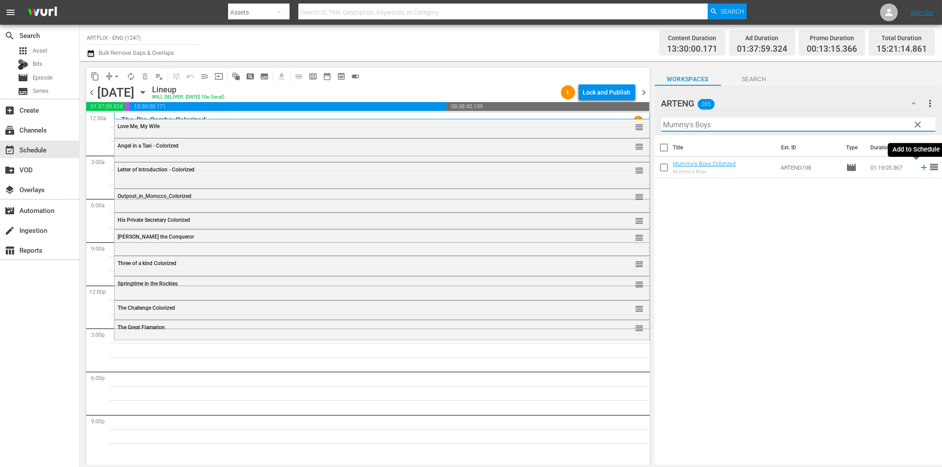
click at [921, 168] on icon at bounding box center [924, 168] width 6 height 6
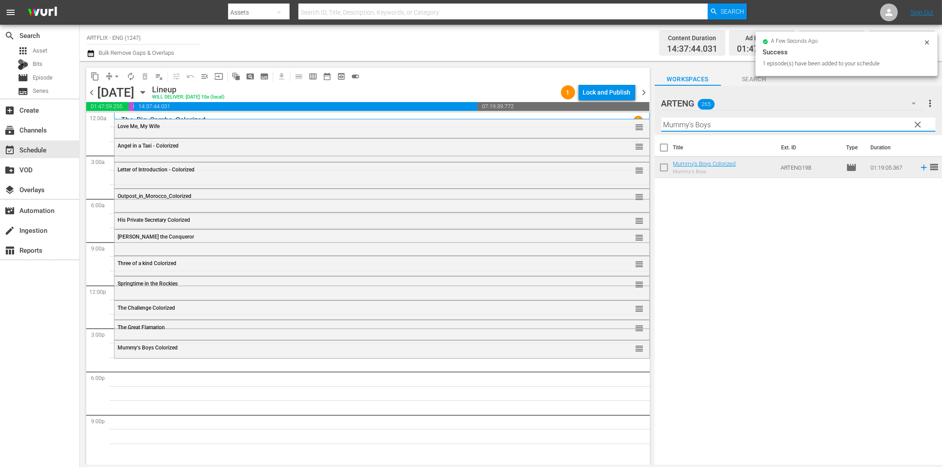
click at [790, 128] on input "Mummy's Boys" at bounding box center [799, 125] width 274 height 14
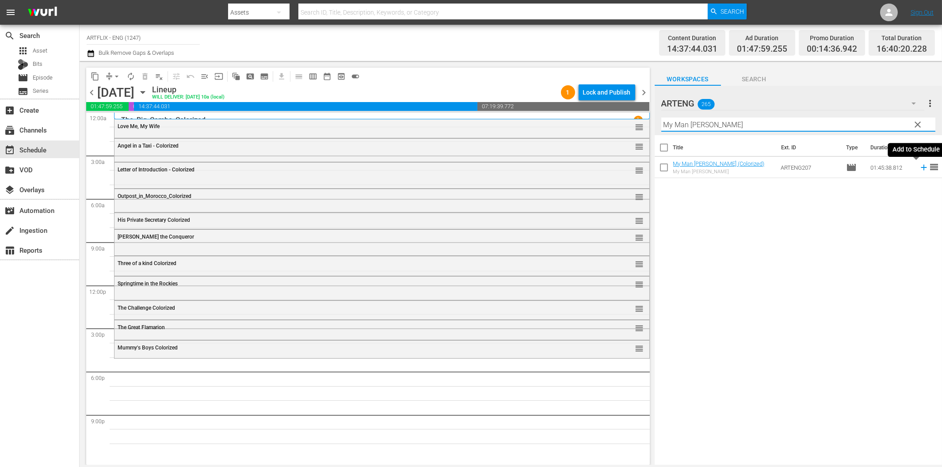
click at [919, 166] on icon at bounding box center [924, 168] width 10 height 10
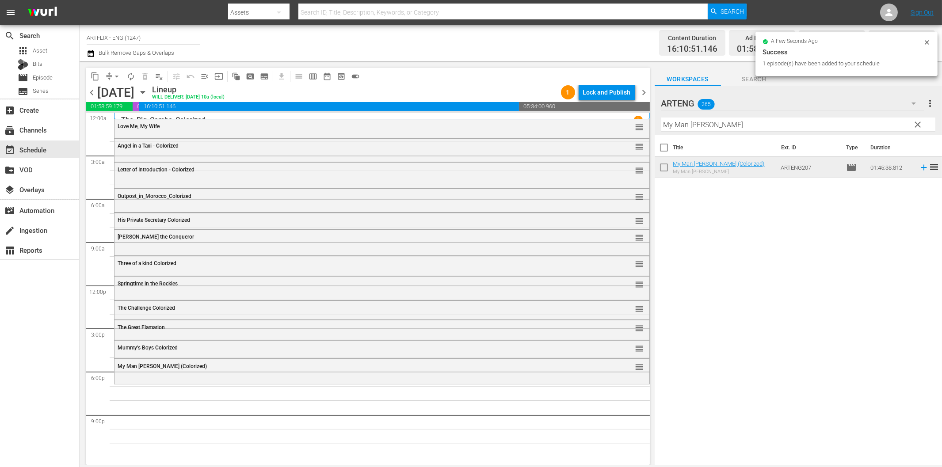
click at [746, 120] on input "My Man [PERSON_NAME]" at bounding box center [799, 125] width 274 height 14
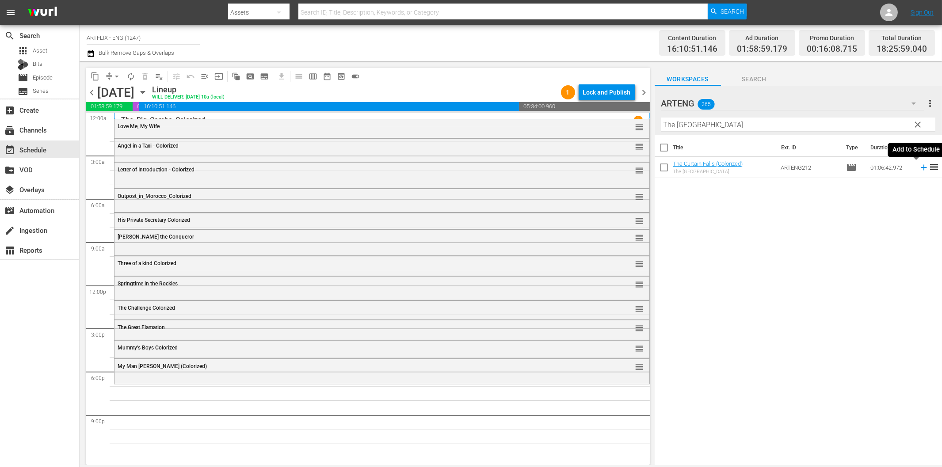
click at [919, 170] on icon at bounding box center [924, 168] width 10 height 10
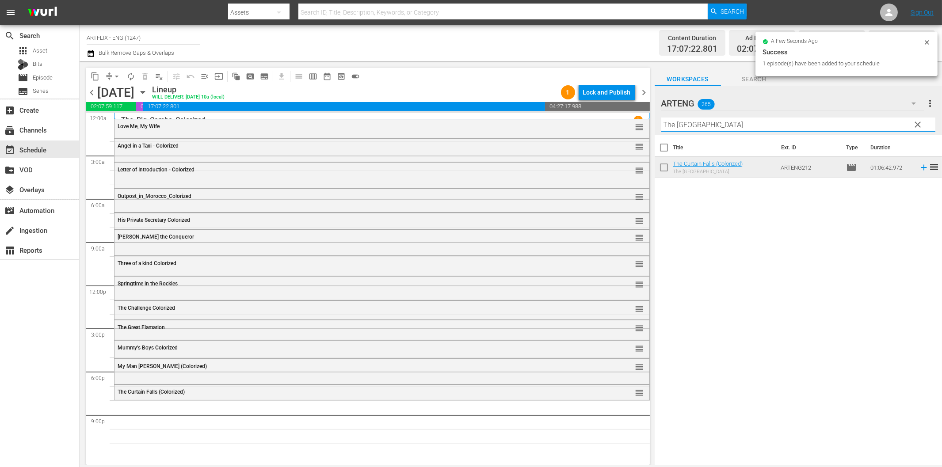
click at [697, 124] on input "The [GEOGRAPHIC_DATA]" at bounding box center [799, 125] width 274 height 14
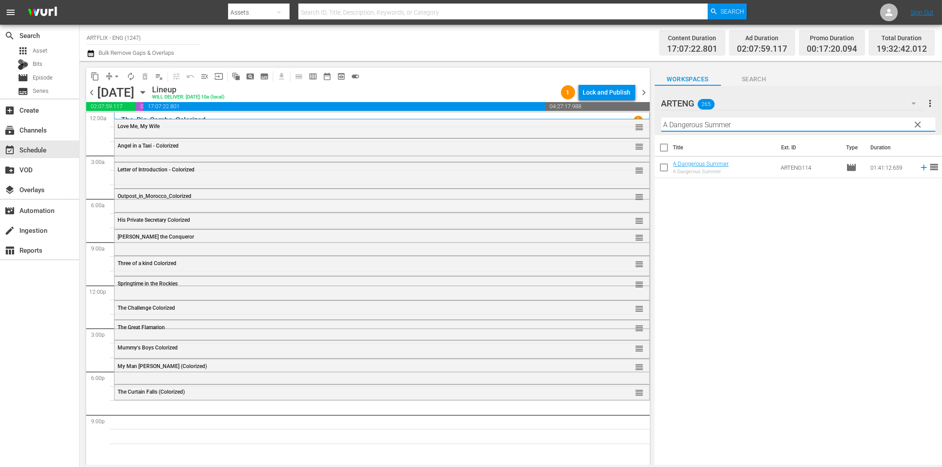
click at [919, 167] on icon at bounding box center [924, 168] width 10 height 10
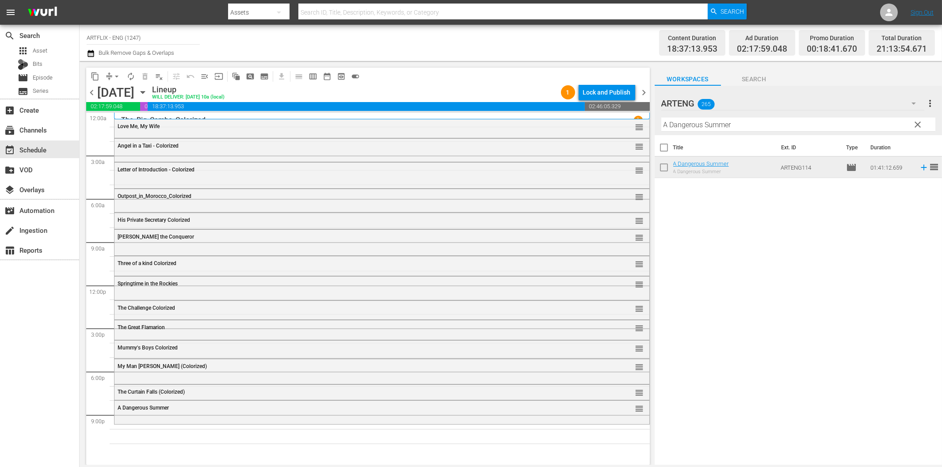
click at [746, 125] on input "A Dangerous Summer" at bounding box center [799, 125] width 274 height 14
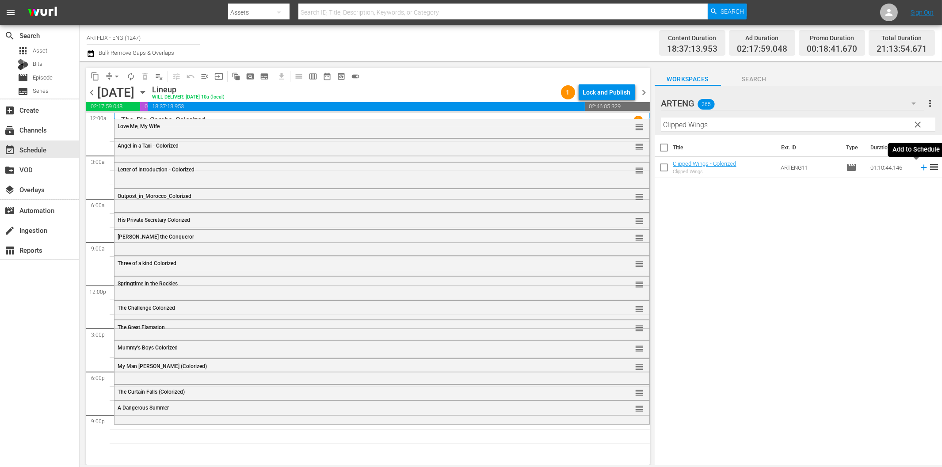
click at [919, 169] on icon at bounding box center [924, 168] width 10 height 10
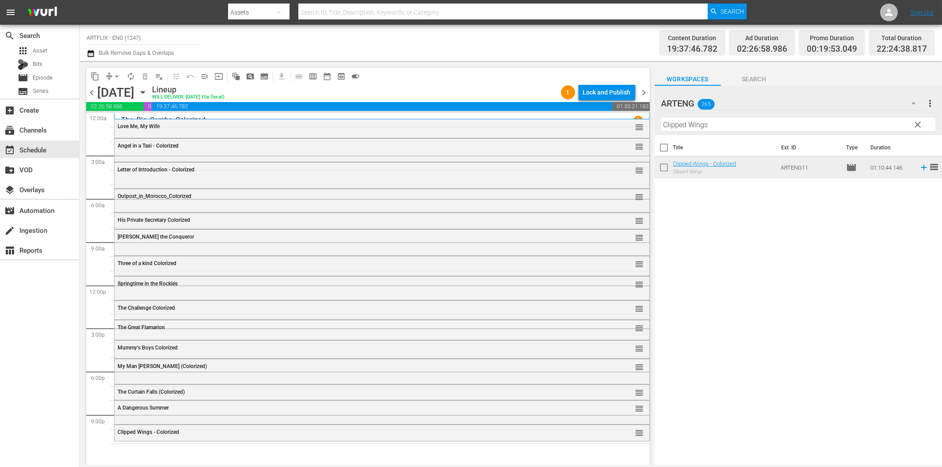
click at [735, 123] on input "Clipped Wings" at bounding box center [799, 125] width 274 height 14
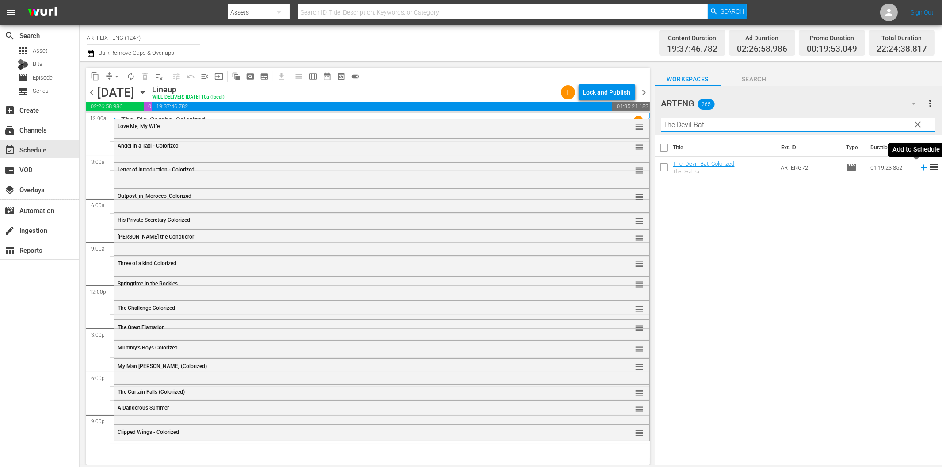
click at [919, 166] on icon at bounding box center [924, 168] width 10 height 10
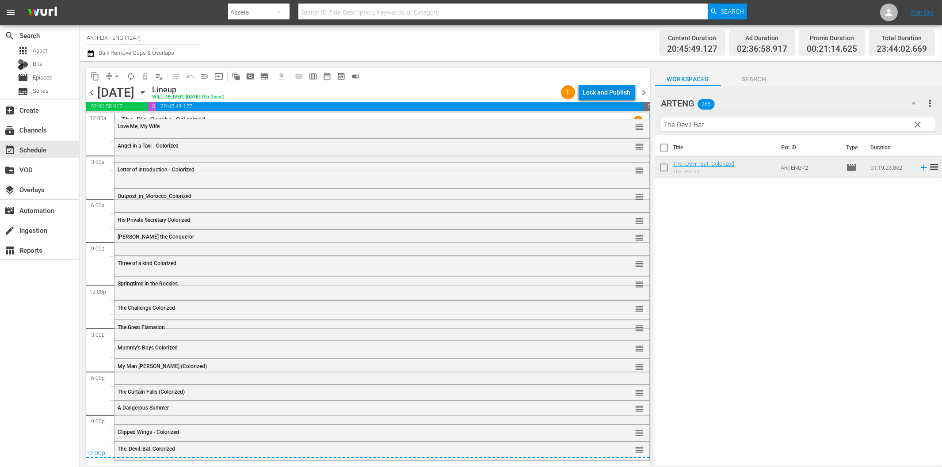
click at [624, 96] on div "Lock and Publish" at bounding box center [607, 92] width 48 height 16
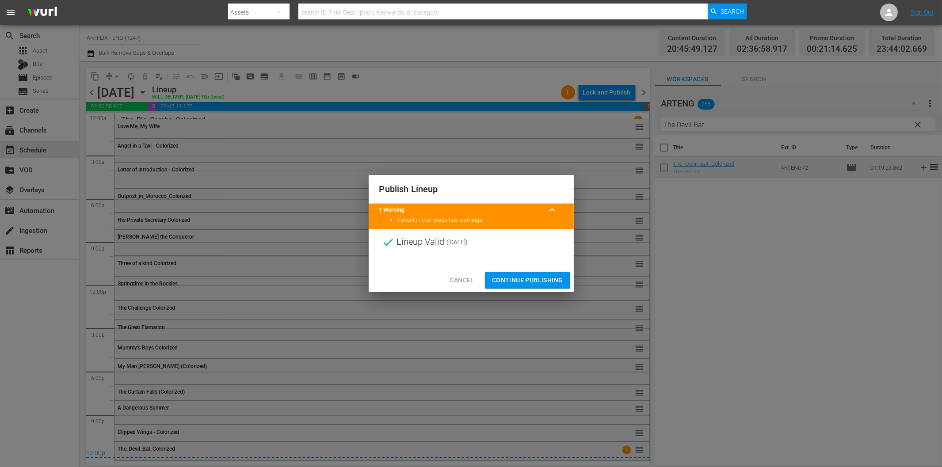
click at [536, 283] on span "Continue Publishing" at bounding box center [527, 280] width 71 height 11
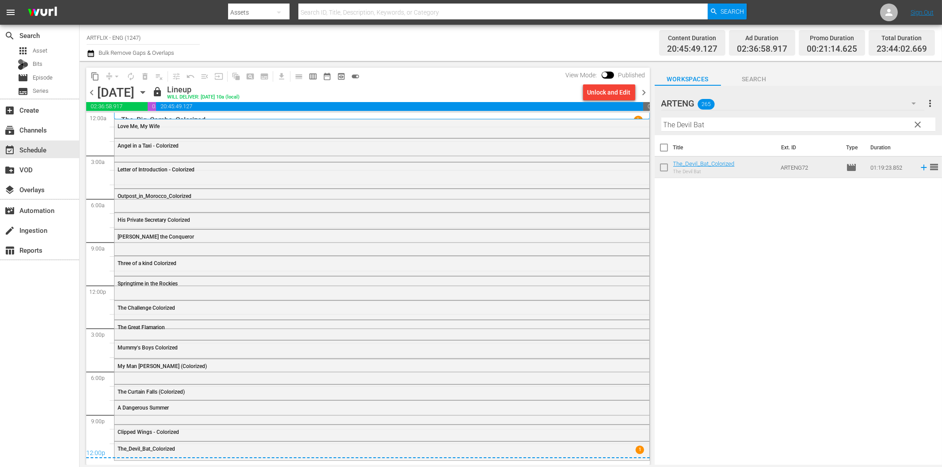
drag, startPoint x: 644, startPoint y: 93, endPoint x: 693, endPoint y: 123, distance: 57.9
click at [644, 93] on span "chevron_right" at bounding box center [644, 92] width 11 height 11
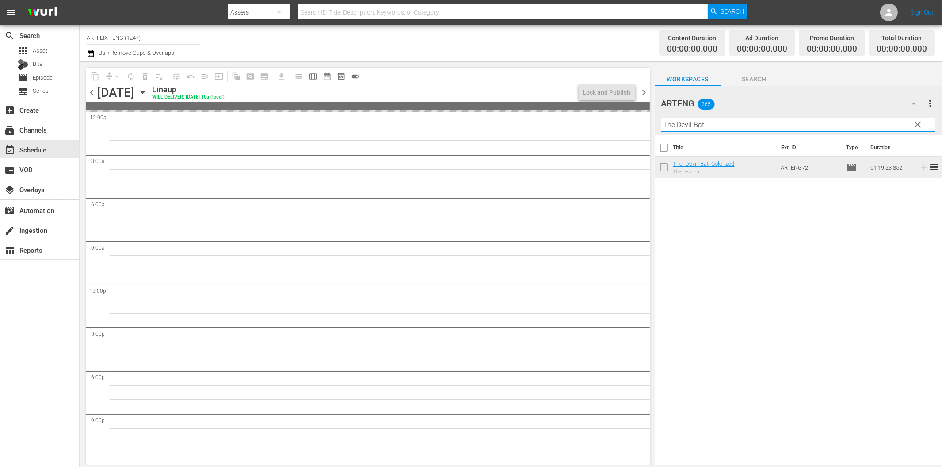
click at [705, 124] on input "The Devil Bat" at bounding box center [799, 125] width 274 height 14
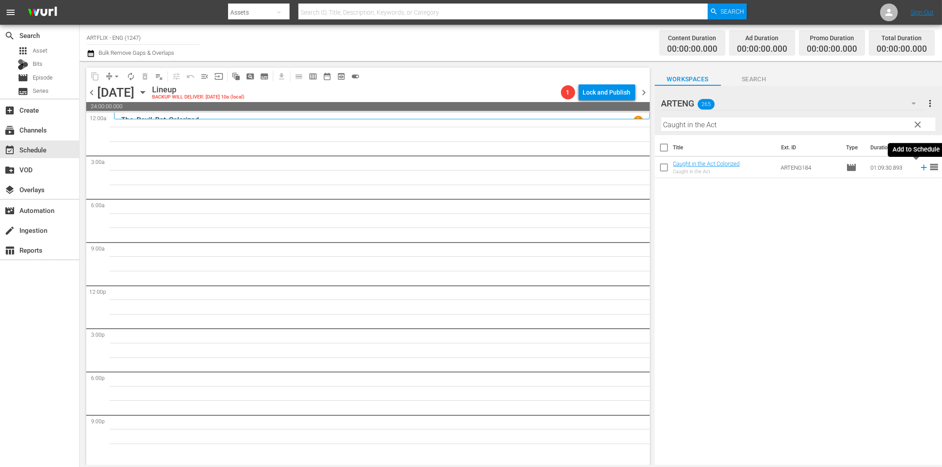
click at [919, 169] on icon at bounding box center [924, 168] width 10 height 10
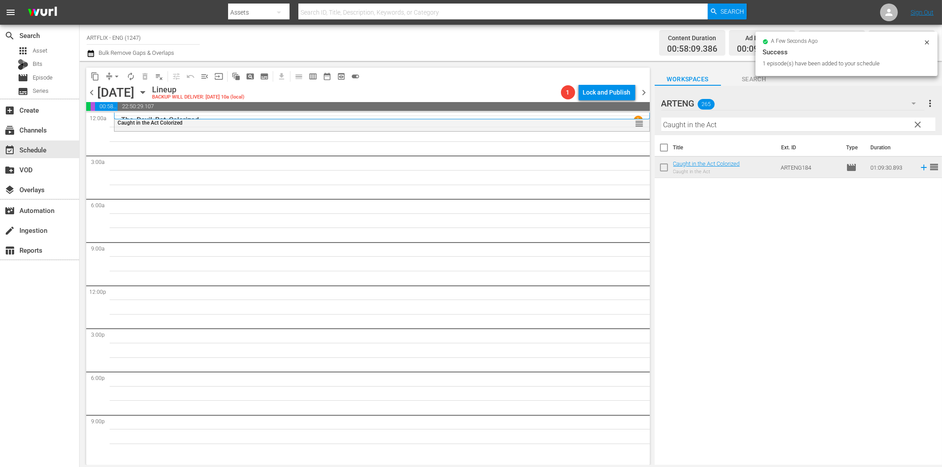
click at [683, 124] on input "Caught in the Act" at bounding box center [799, 125] width 274 height 14
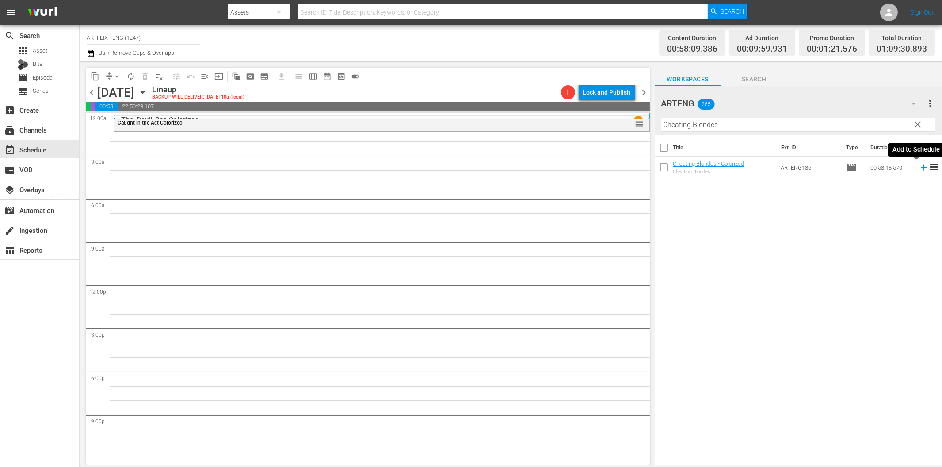
drag, startPoint x: 916, startPoint y: 165, endPoint x: 891, endPoint y: 175, distance: 27.2
click at [919, 165] on icon at bounding box center [924, 168] width 10 height 10
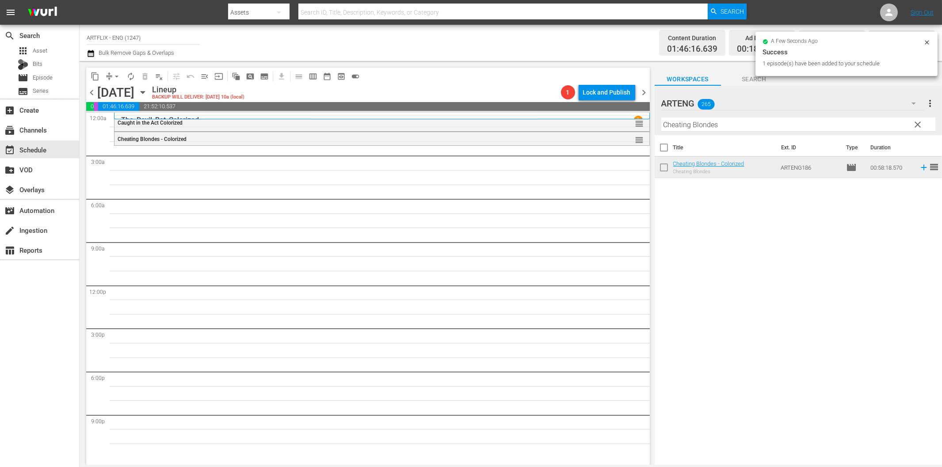
click at [674, 127] on input "Cheating Blondes" at bounding box center [799, 125] width 274 height 14
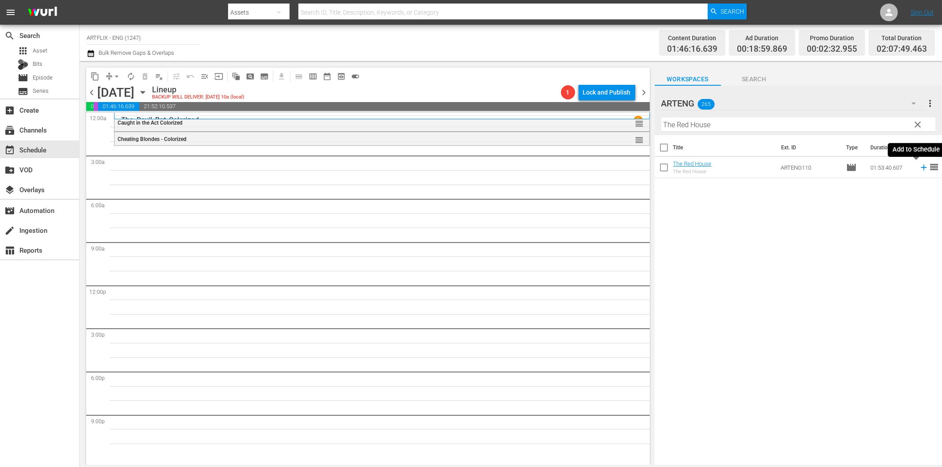
click at [919, 166] on icon at bounding box center [924, 168] width 10 height 10
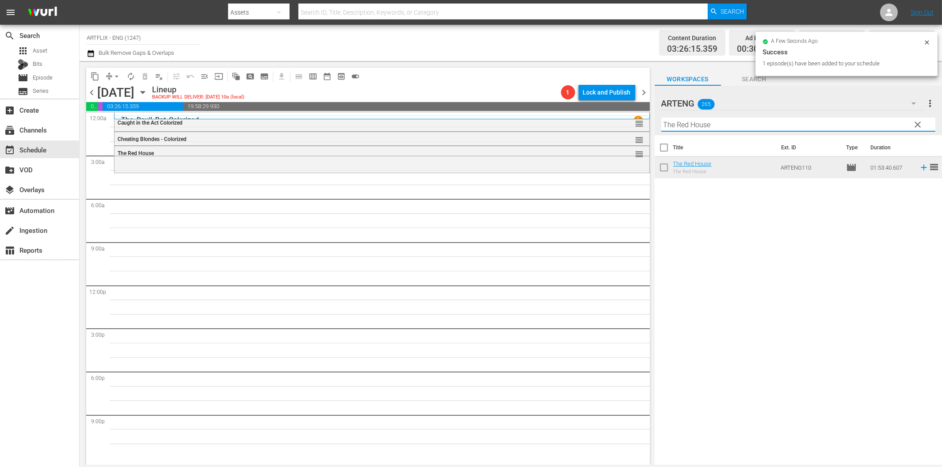
click at [690, 123] on input "The Red House" at bounding box center [799, 125] width 274 height 14
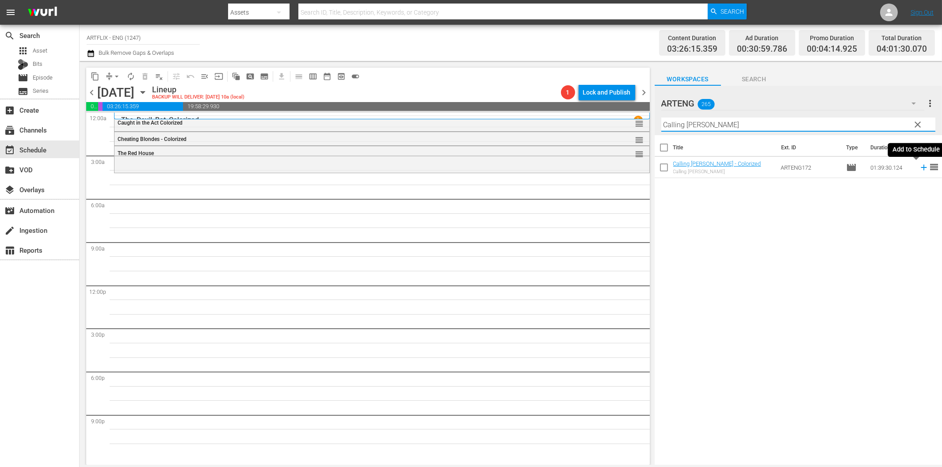
drag, startPoint x: 915, startPoint y: 167, endPoint x: 888, endPoint y: 178, distance: 30.1
click at [919, 168] on icon at bounding box center [924, 168] width 10 height 10
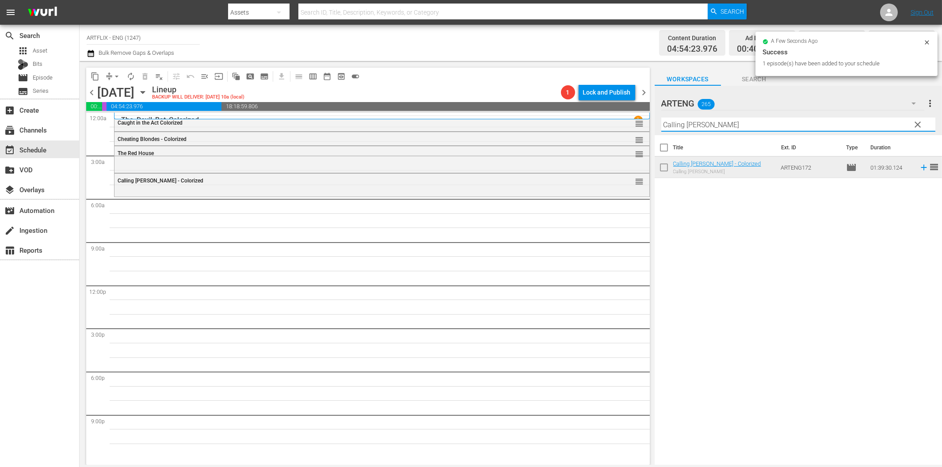
click at [697, 129] on input "Calling [PERSON_NAME]" at bounding box center [799, 125] width 274 height 14
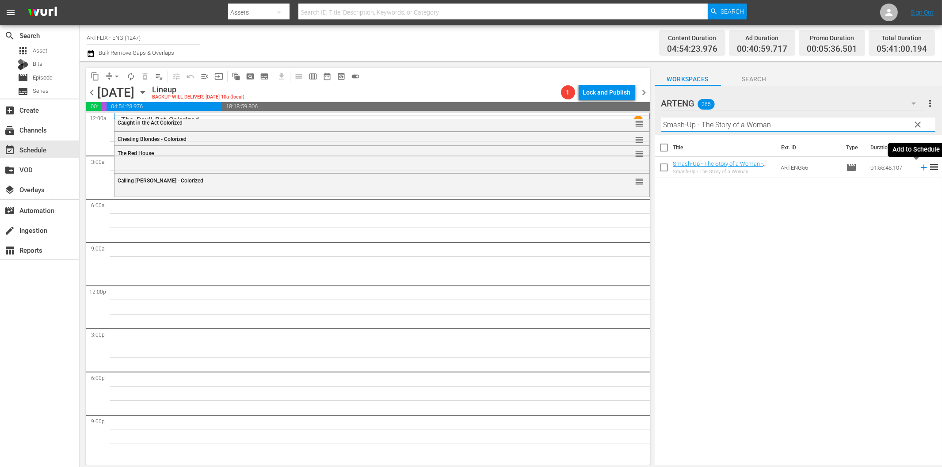
click at [921, 168] on icon at bounding box center [924, 168] width 6 height 6
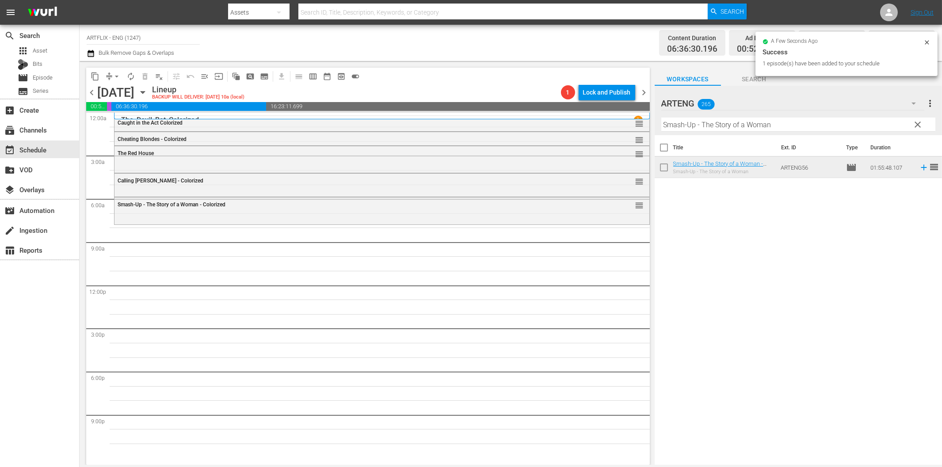
click at [675, 126] on input "Smash-Up - The Story of a Woman" at bounding box center [799, 125] width 274 height 14
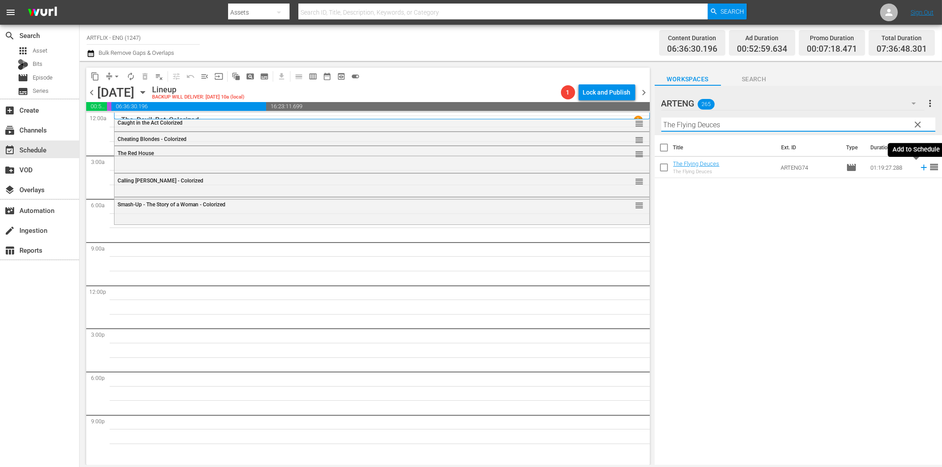
click at [919, 168] on icon at bounding box center [924, 168] width 10 height 10
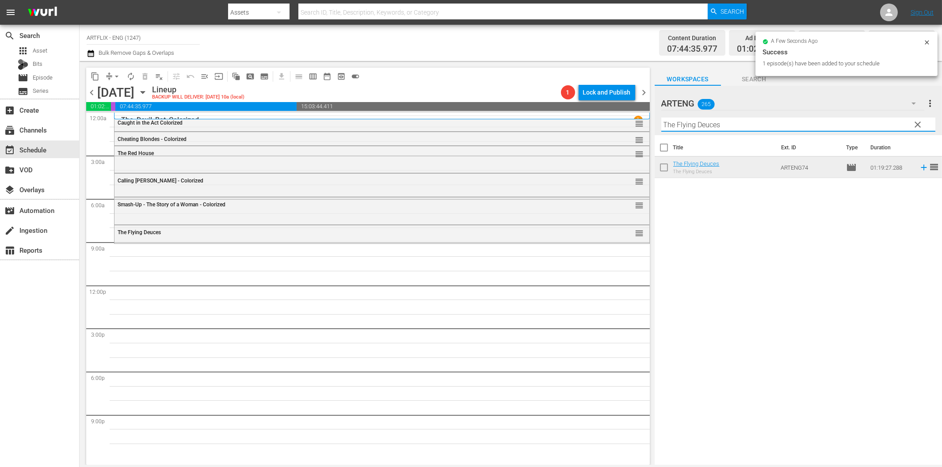
click at [695, 123] on input "The Flying Deuces" at bounding box center [799, 125] width 274 height 14
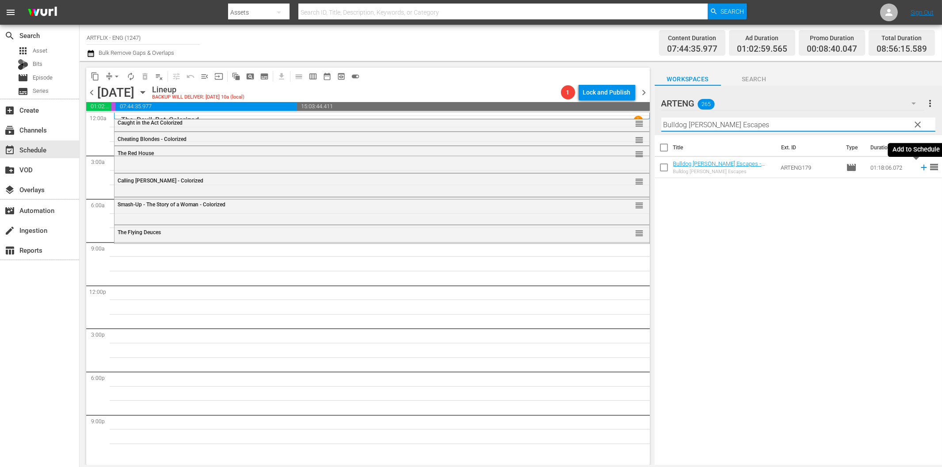
click at [919, 169] on icon at bounding box center [924, 168] width 10 height 10
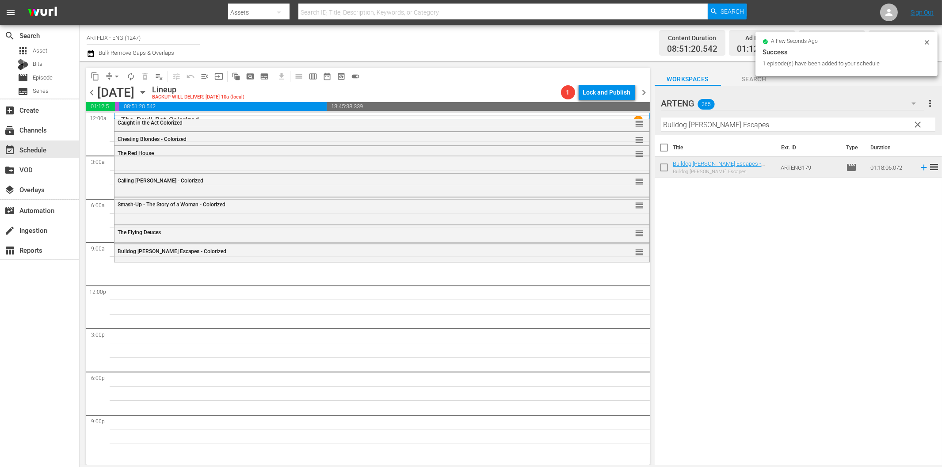
click at [810, 126] on input "Bulldog [PERSON_NAME] Escapes" at bounding box center [799, 125] width 274 height 14
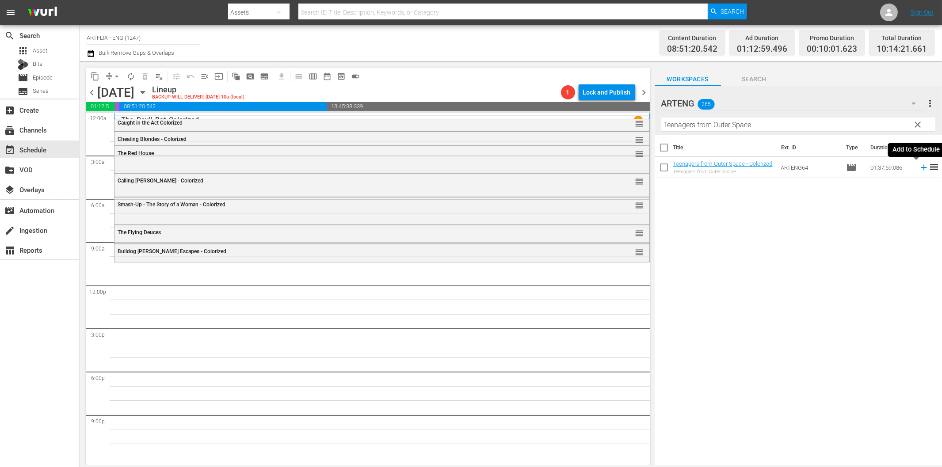
click at [919, 169] on icon at bounding box center [924, 168] width 10 height 10
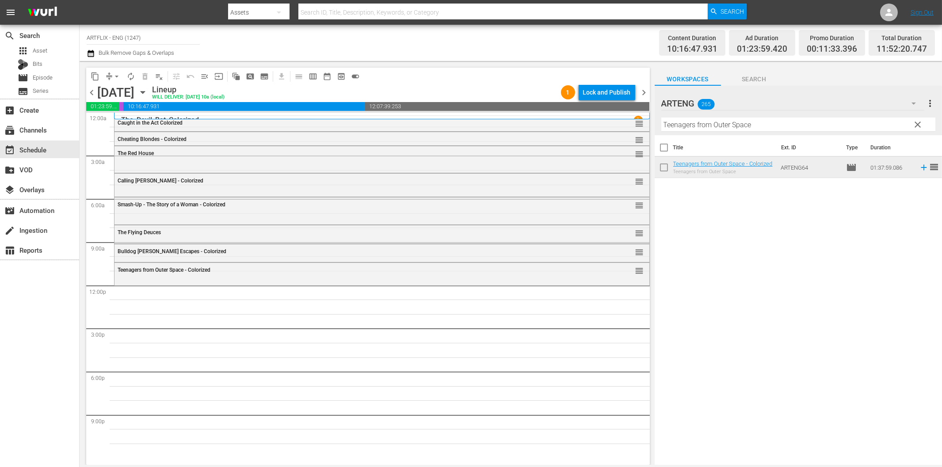
click at [696, 126] on input "Teenagers from Outer Space" at bounding box center [799, 125] width 274 height 14
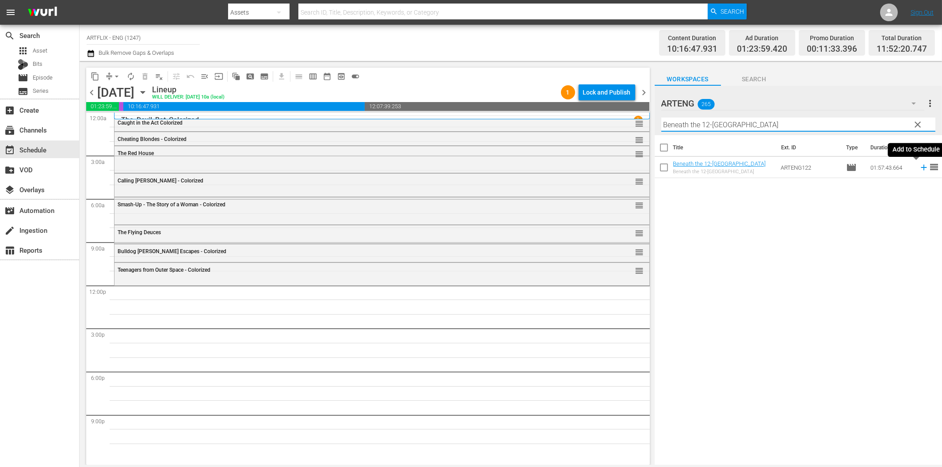
click at [919, 166] on icon at bounding box center [924, 168] width 10 height 10
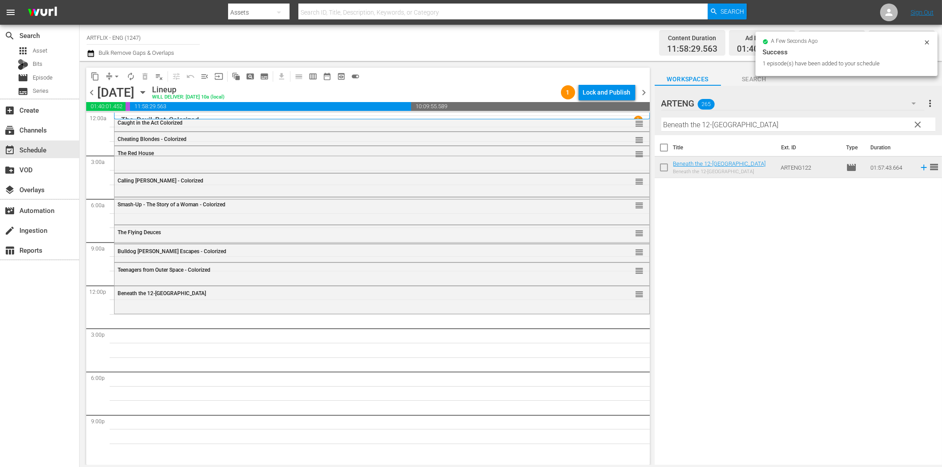
click at [729, 120] on input "Beneath the 12-[GEOGRAPHIC_DATA]" at bounding box center [799, 125] width 274 height 14
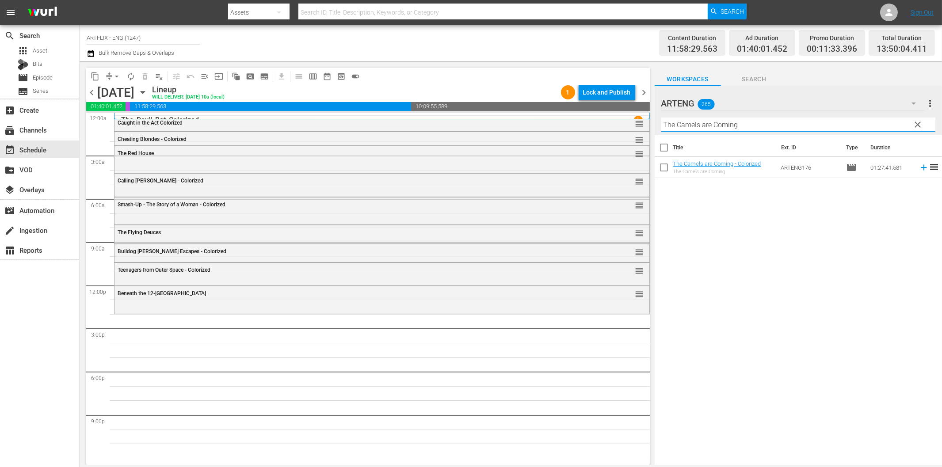
click at [919, 167] on icon at bounding box center [924, 168] width 10 height 10
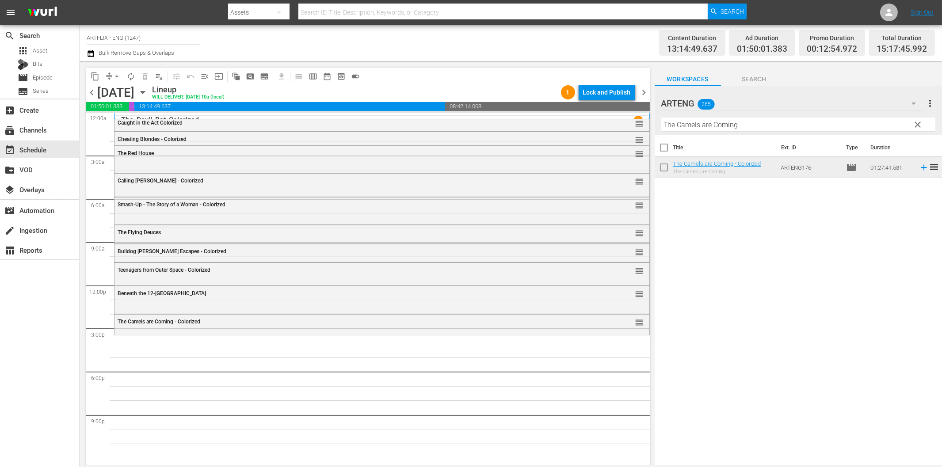
click at [829, 124] on input "The Camels are Coming" at bounding box center [799, 125] width 274 height 14
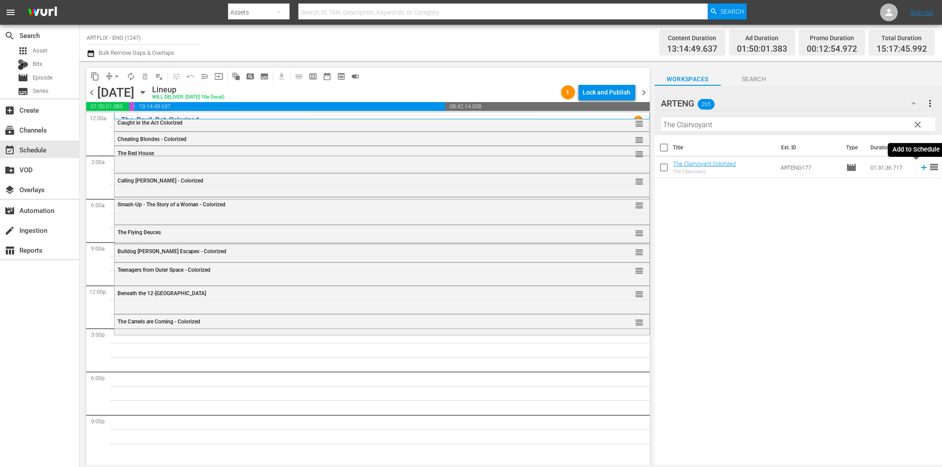
drag, startPoint x: 918, startPoint y: 167, endPoint x: 866, endPoint y: 180, distance: 53.2
click at [921, 167] on icon at bounding box center [924, 168] width 6 height 6
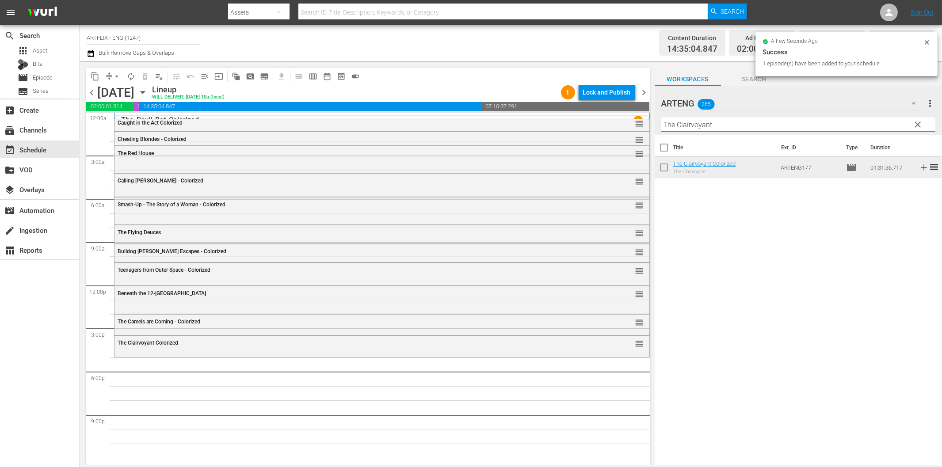
click at [736, 124] on input "The Clairvoyant" at bounding box center [799, 125] width 274 height 14
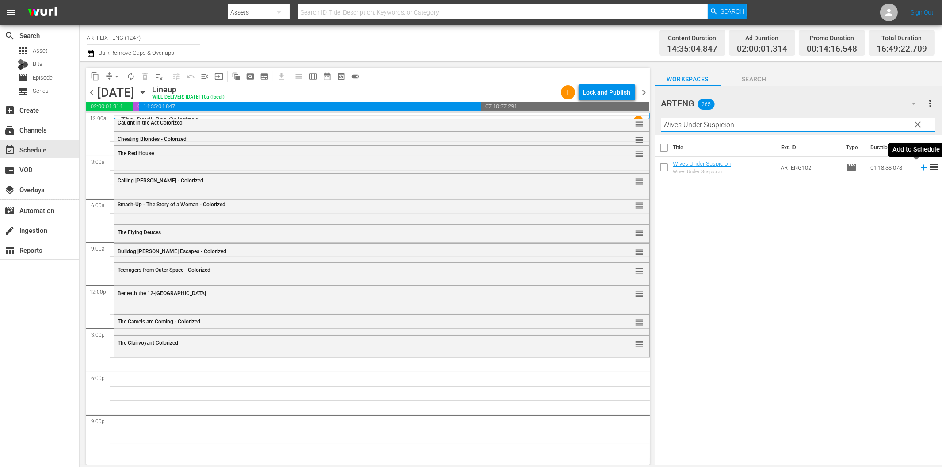
click at [921, 168] on icon at bounding box center [924, 168] width 6 height 6
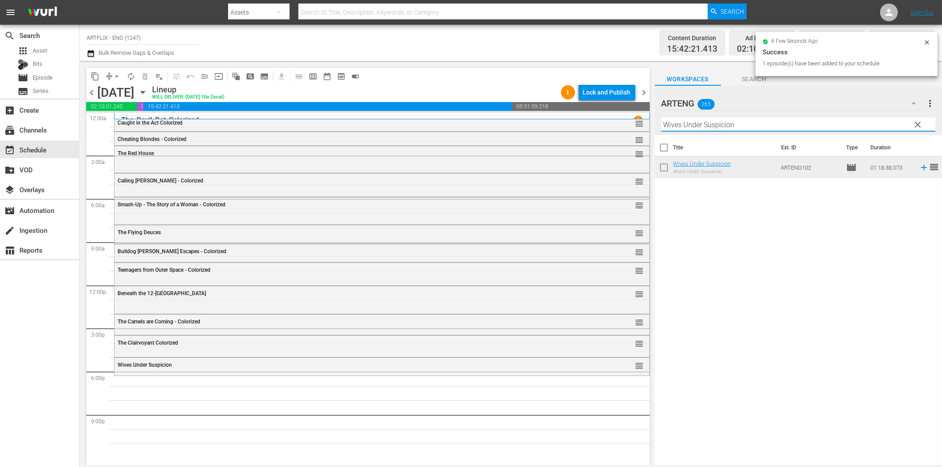
click at [744, 125] on input "Wives Under Suspicion" at bounding box center [799, 125] width 274 height 14
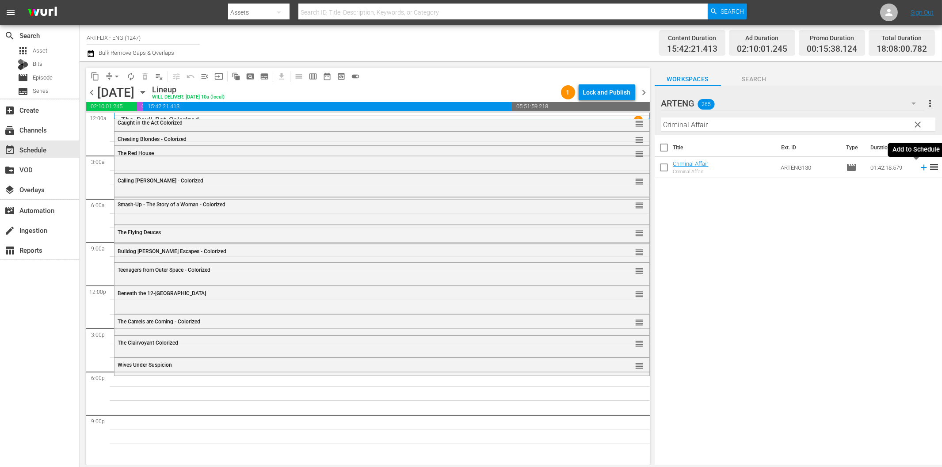
click at [921, 167] on icon at bounding box center [924, 168] width 6 height 6
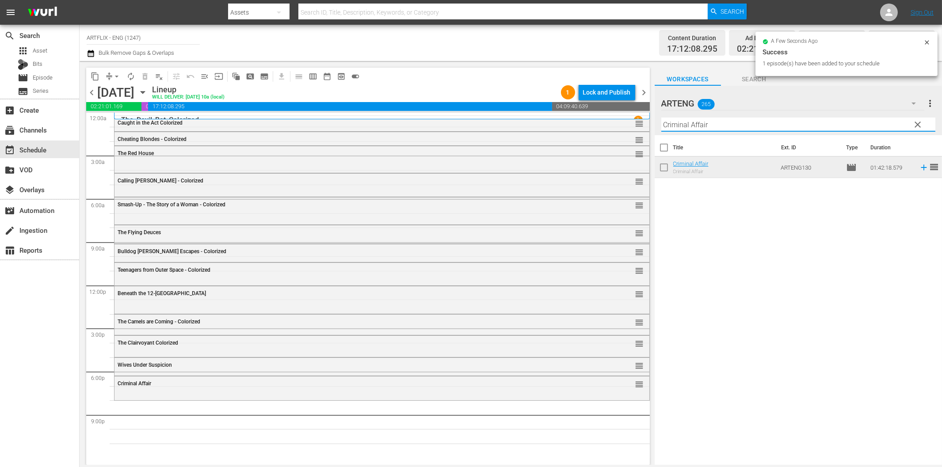
click at [709, 121] on input "Criminal Affair" at bounding box center [799, 125] width 274 height 14
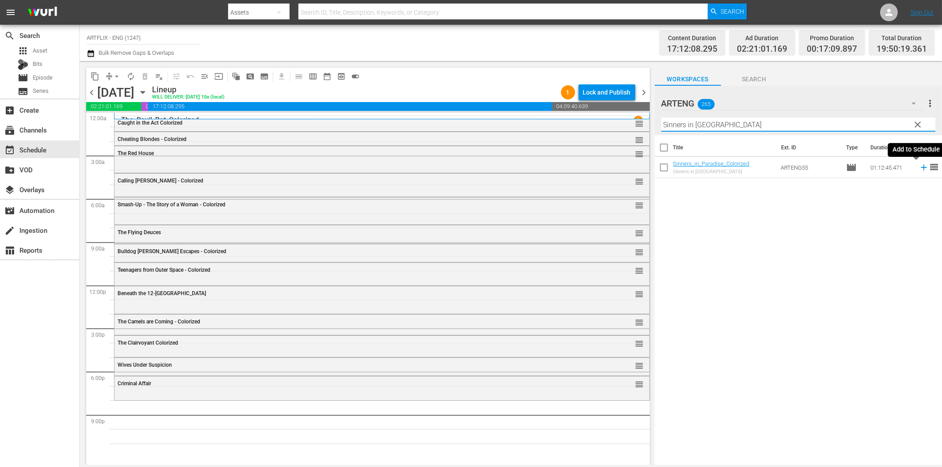
click at [919, 169] on icon at bounding box center [924, 168] width 10 height 10
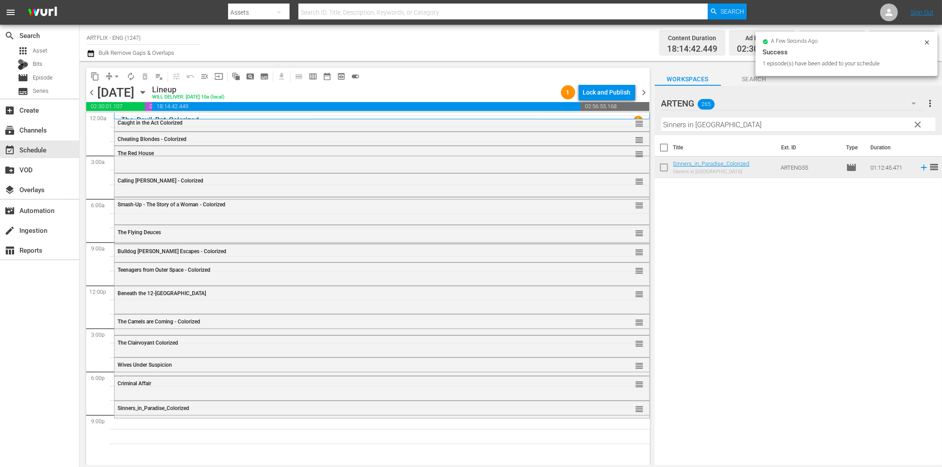
click at [820, 121] on input "Sinners in [GEOGRAPHIC_DATA]" at bounding box center [799, 125] width 274 height 14
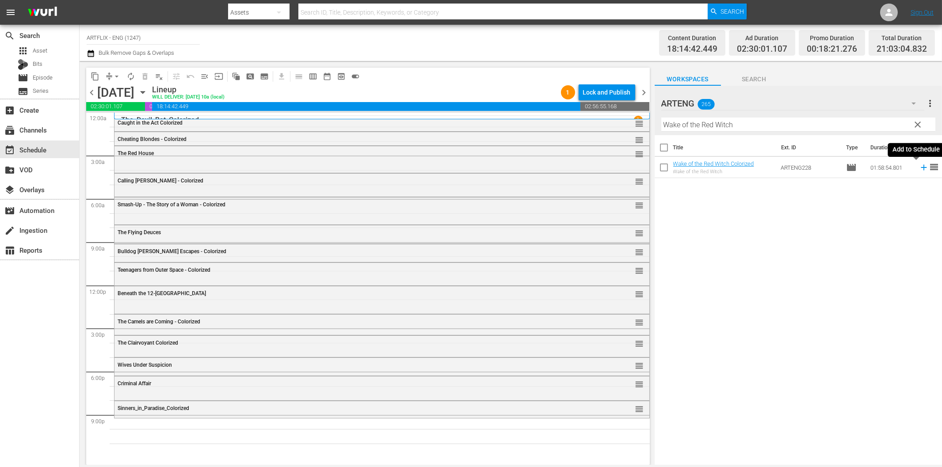
click at [921, 170] on icon at bounding box center [924, 168] width 6 height 6
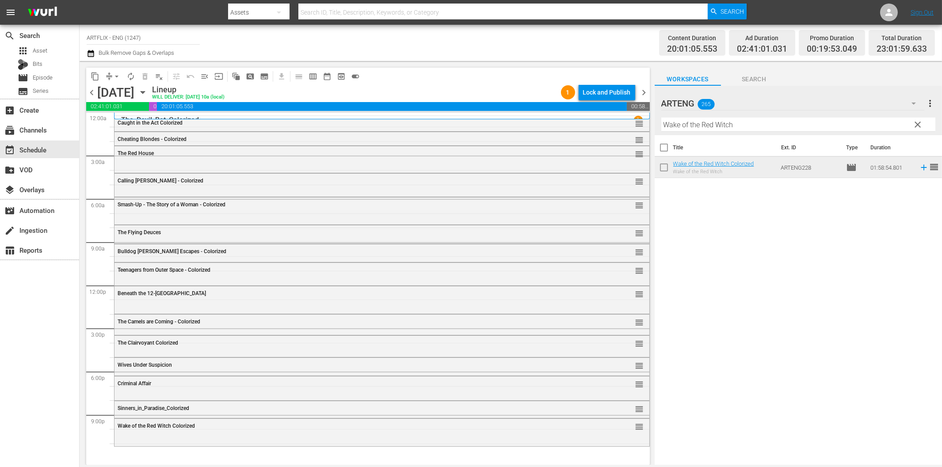
click at [784, 126] on input "Wake of the Red Witch" at bounding box center [799, 125] width 274 height 14
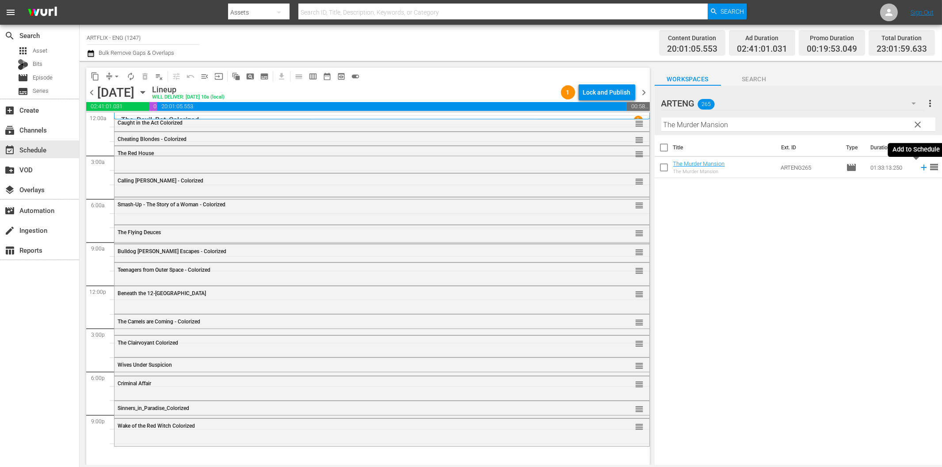
click at [919, 169] on icon at bounding box center [924, 168] width 10 height 10
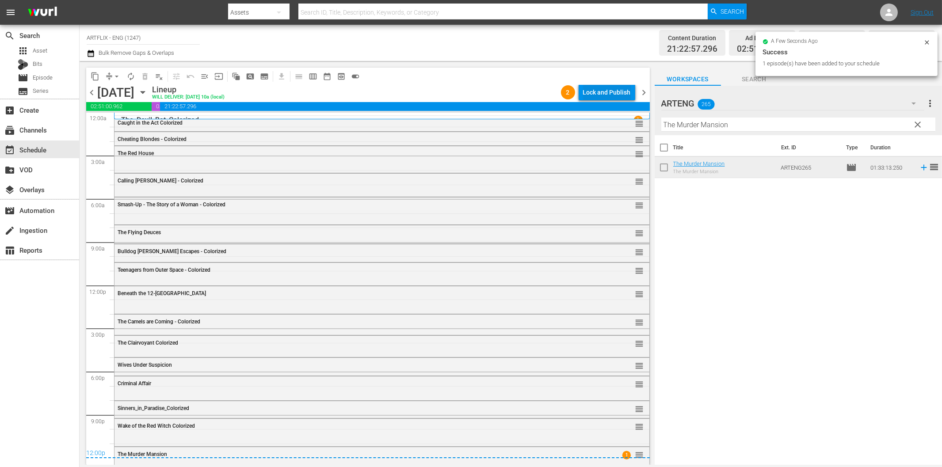
click at [612, 90] on div "Lock and Publish" at bounding box center [607, 92] width 48 height 16
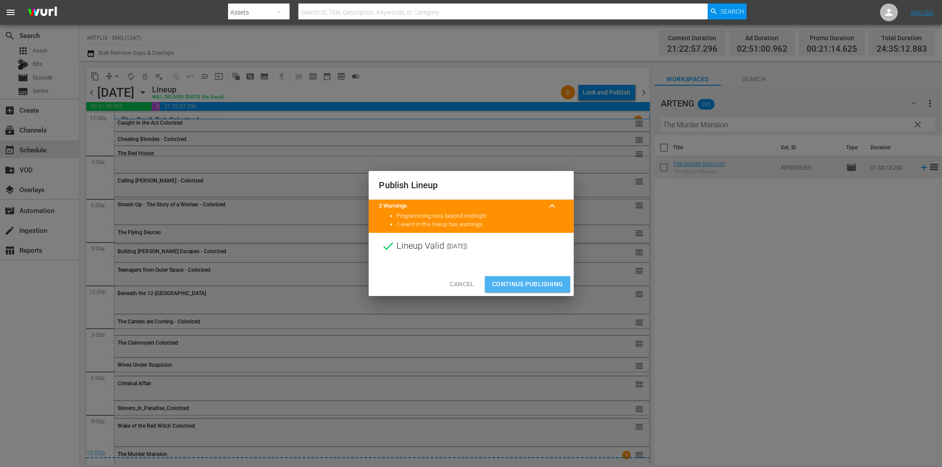
click at [554, 283] on span "Continue Publishing" at bounding box center [527, 284] width 71 height 11
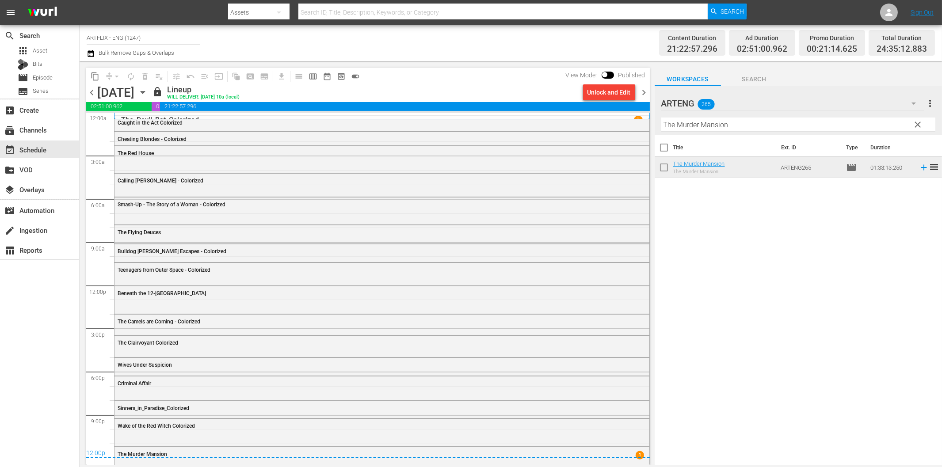
drag, startPoint x: 642, startPoint y: 91, endPoint x: 714, endPoint y: 126, distance: 79.7
click at [642, 91] on span "chevron_right" at bounding box center [644, 92] width 11 height 11
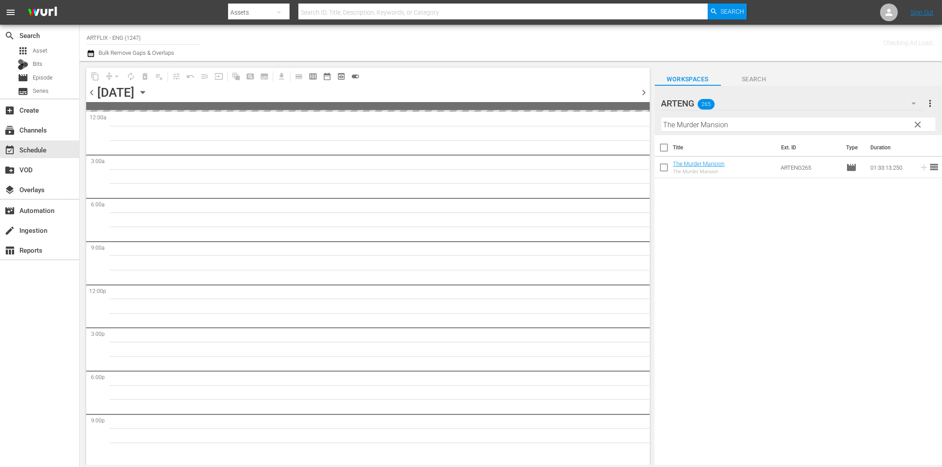
click at [722, 125] on input "The Murder Mansion" at bounding box center [799, 125] width 274 height 14
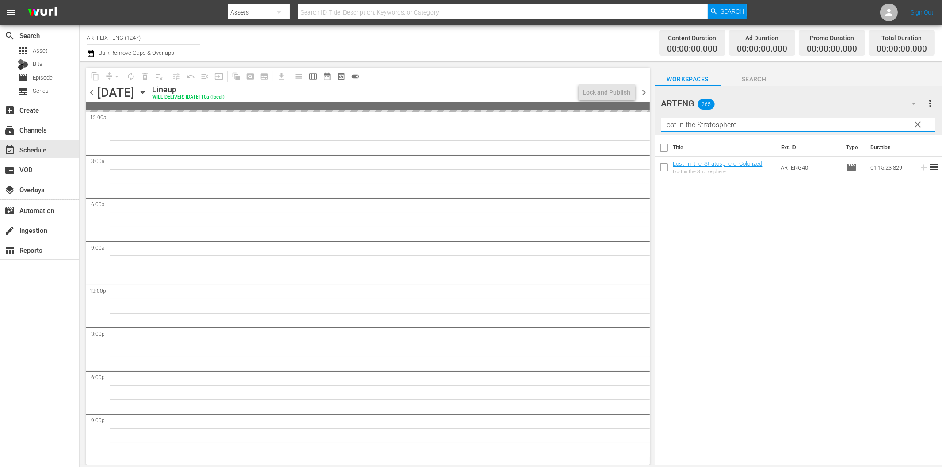
click at [91, 92] on span "chevron_left" at bounding box center [91, 92] width 11 height 11
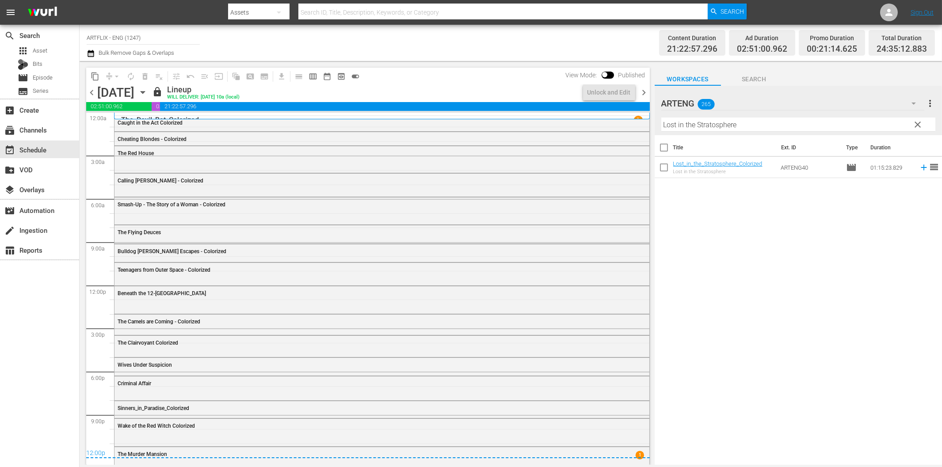
drag, startPoint x: 643, startPoint y: 92, endPoint x: 648, endPoint y: 99, distance: 9.0
click at [644, 92] on span "chevron_right" at bounding box center [644, 92] width 11 height 11
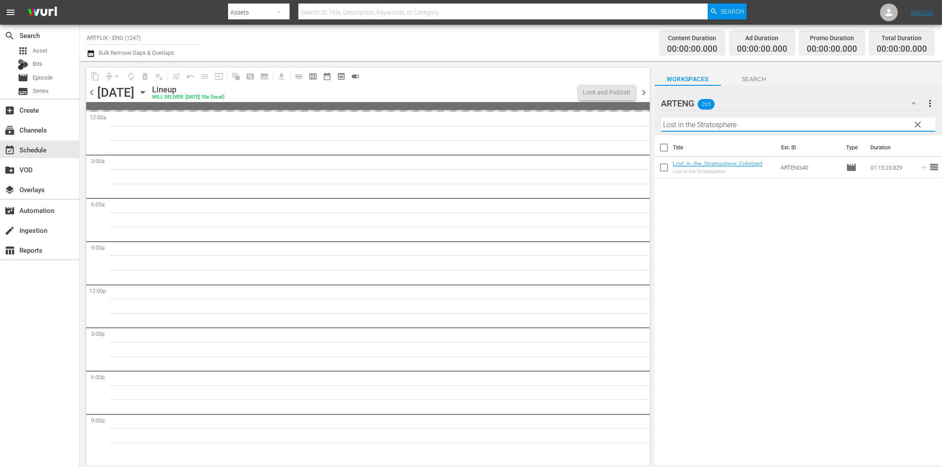
click at [797, 127] on input "Lost in the Stratosphere" at bounding box center [799, 125] width 274 height 14
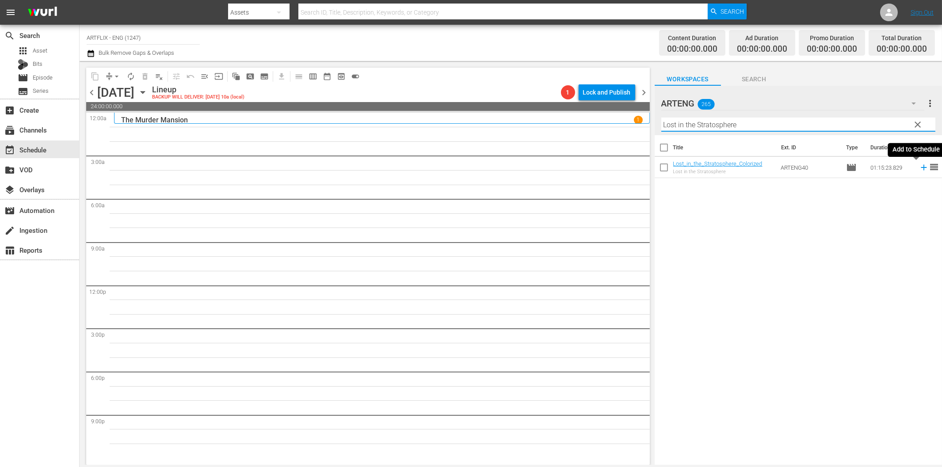
click at [919, 166] on icon at bounding box center [924, 168] width 10 height 10
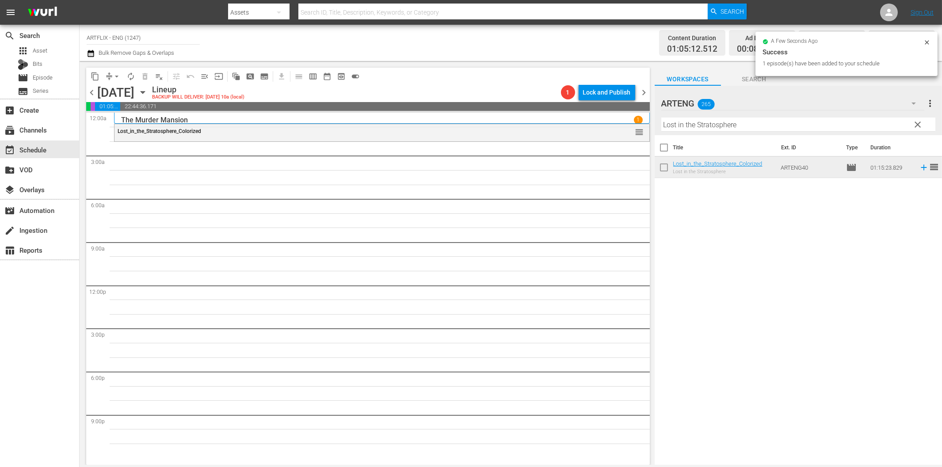
click at [732, 130] on input "Lost in the Stratosphere" at bounding box center [799, 125] width 274 height 14
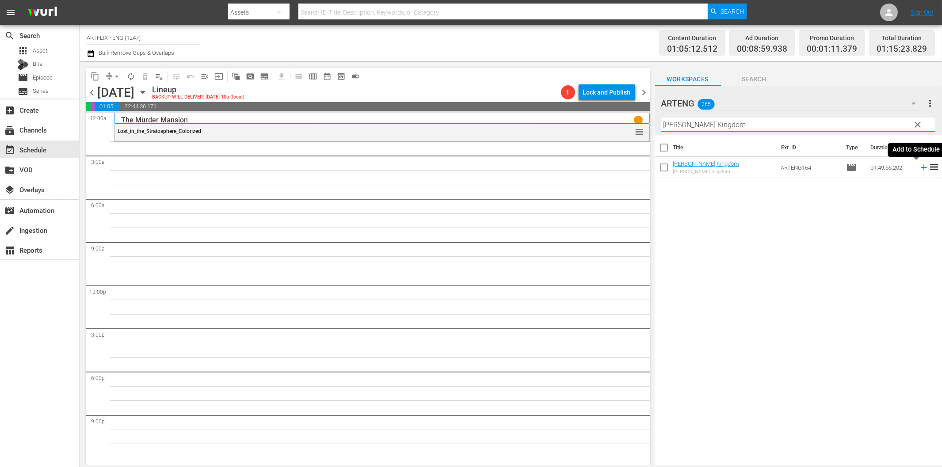
click at [919, 169] on icon at bounding box center [924, 168] width 10 height 10
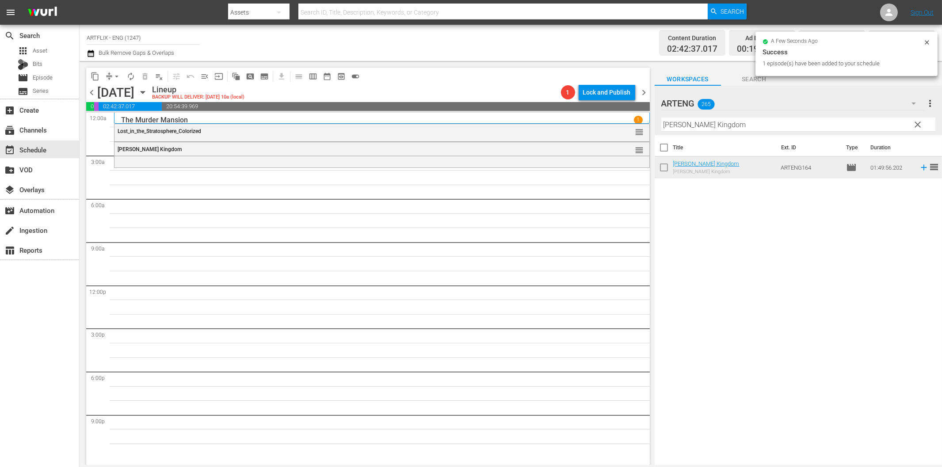
click at [739, 121] on input "[PERSON_NAME] Kingdom" at bounding box center [799, 125] width 274 height 14
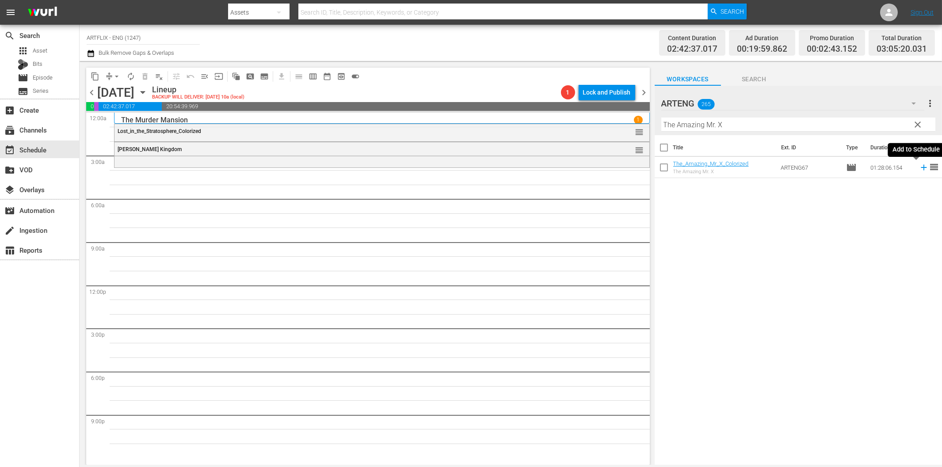
drag, startPoint x: 917, startPoint y: 166, endPoint x: 888, endPoint y: 173, distance: 29.9
click at [919, 166] on icon at bounding box center [924, 168] width 10 height 10
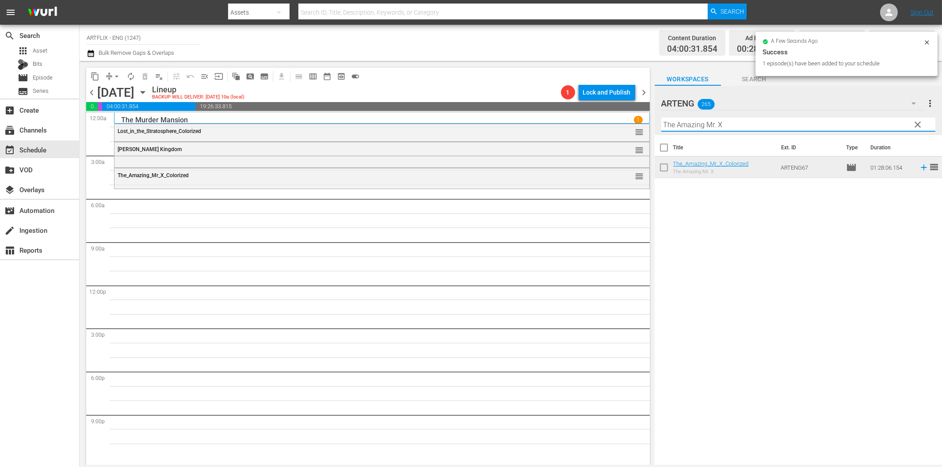
click at [722, 123] on input "The Amazing Mr. X" at bounding box center [799, 125] width 274 height 14
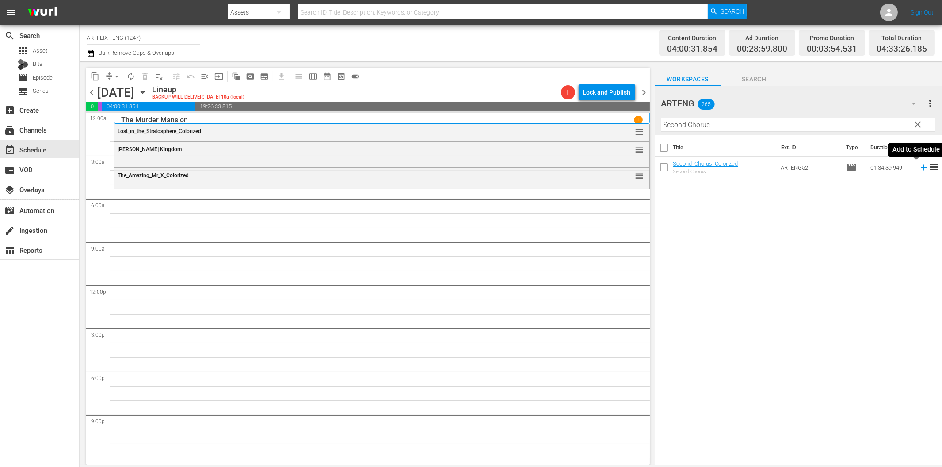
click at [921, 165] on icon at bounding box center [924, 168] width 6 height 6
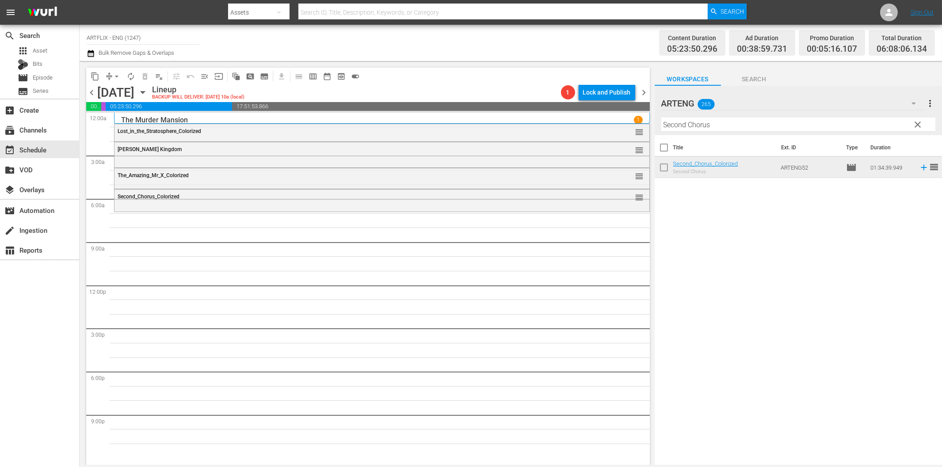
click at [724, 124] on input "Second Chorus" at bounding box center [799, 125] width 274 height 14
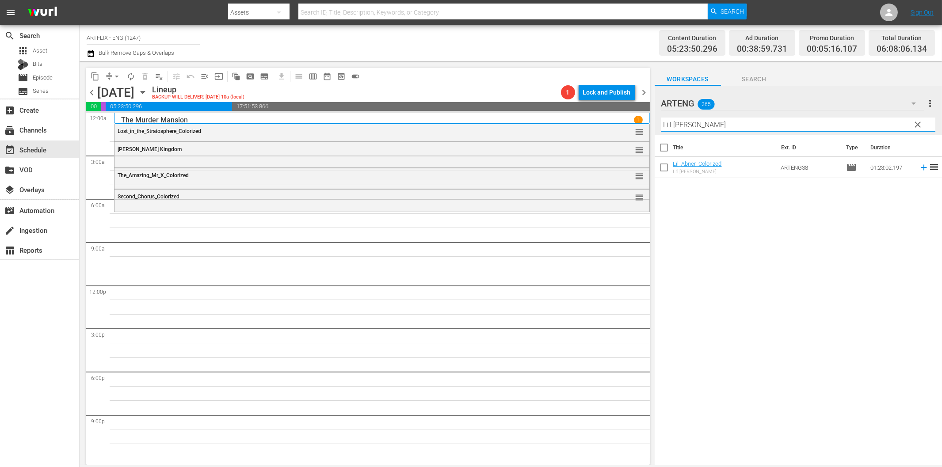
click at [919, 167] on icon at bounding box center [924, 168] width 10 height 10
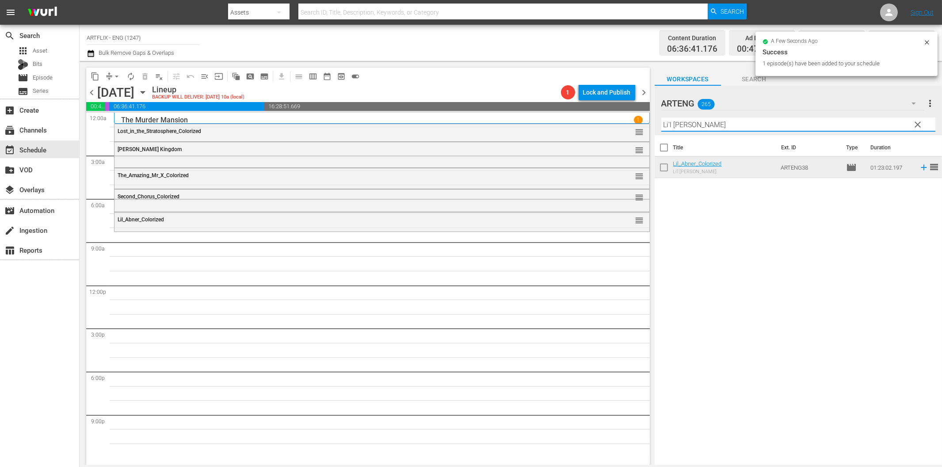
click at [797, 123] on input "Li'l [PERSON_NAME]" at bounding box center [799, 125] width 274 height 14
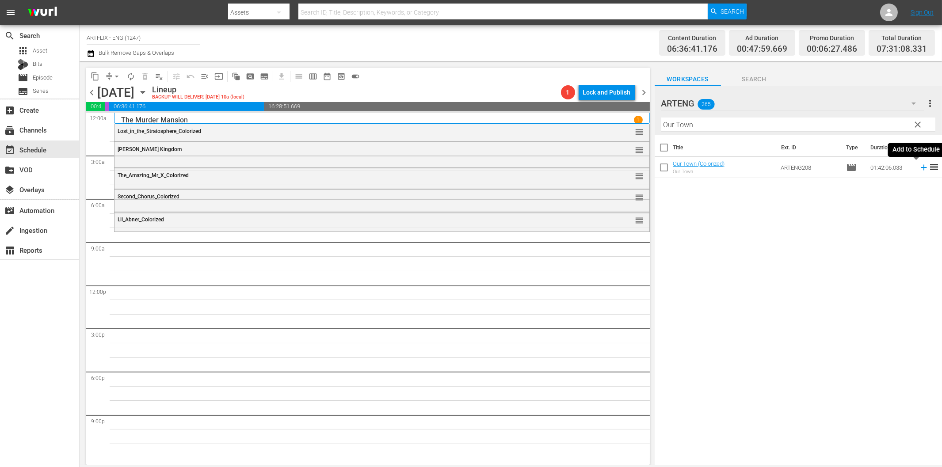
click at [919, 166] on icon at bounding box center [924, 168] width 10 height 10
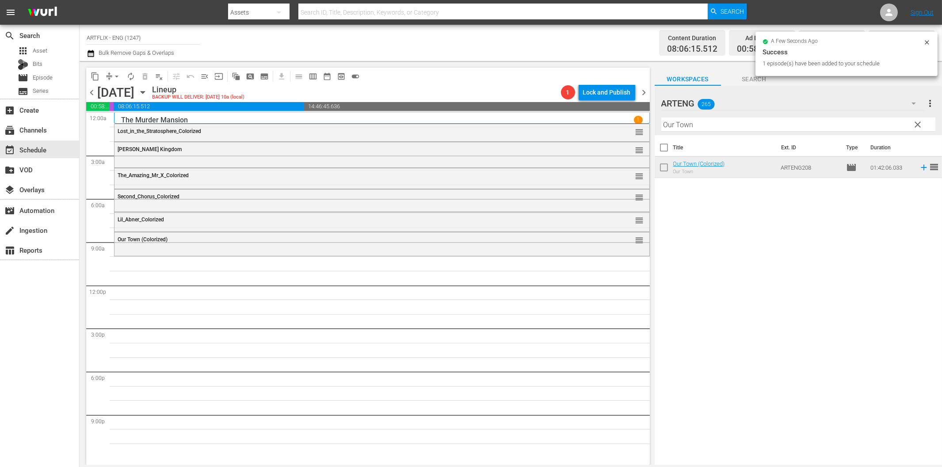
click at [678, 130] on input "Our Town" at bounding box center [799, 125] width 274 height 14
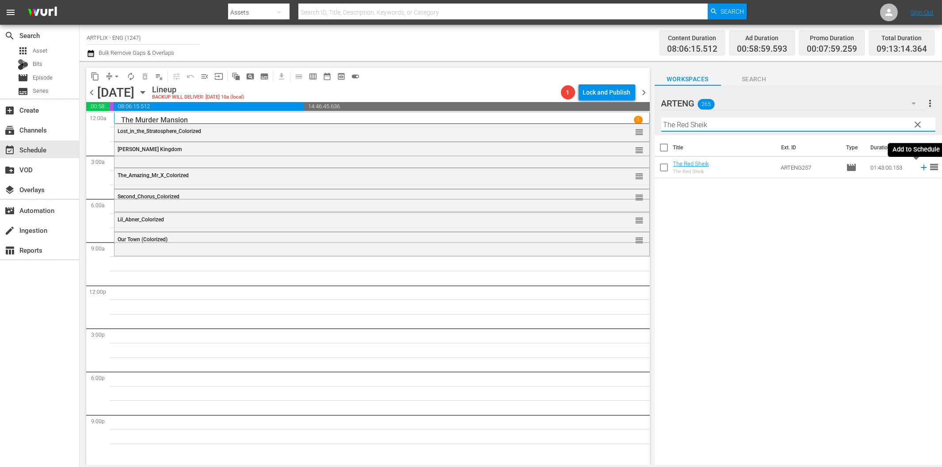
click at [919, 167] on icon at bounding box center [924, 168] width 10 height 10
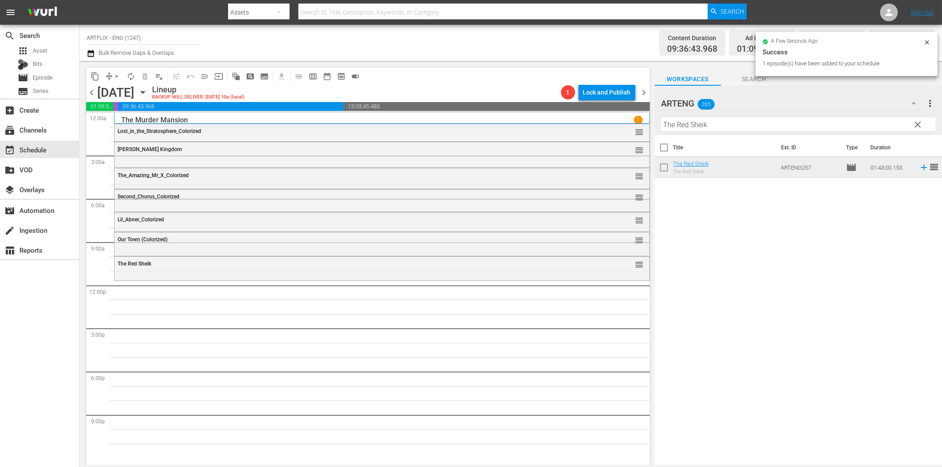
click at [746, 123] on input "The Red Sheik" at bounding box center [799, 125] width 274 height 14
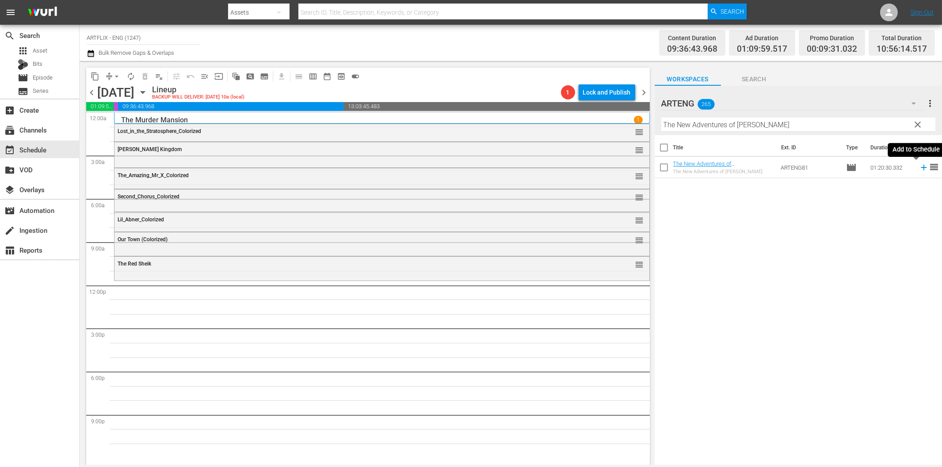
click at [919, 166] on icon at bounding box center [924, 168] width 10 height 10
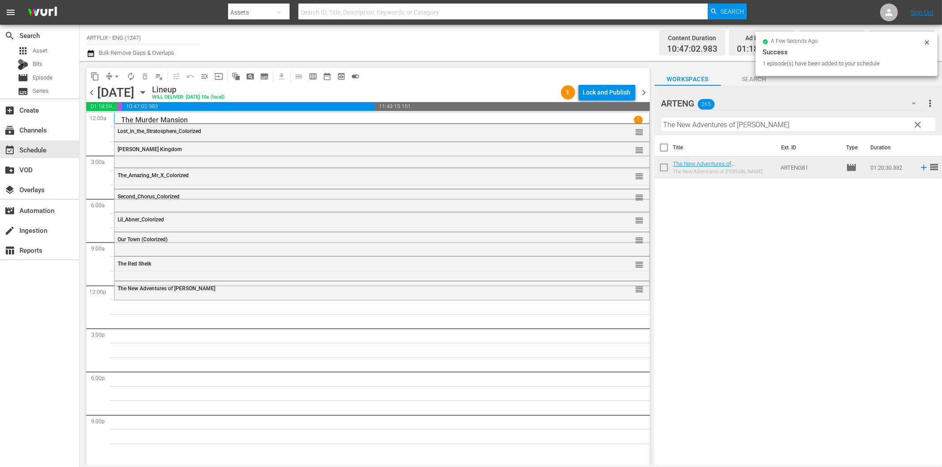
click at [795, 131] on hr at bounding box center [799, 131] width 274 height 0
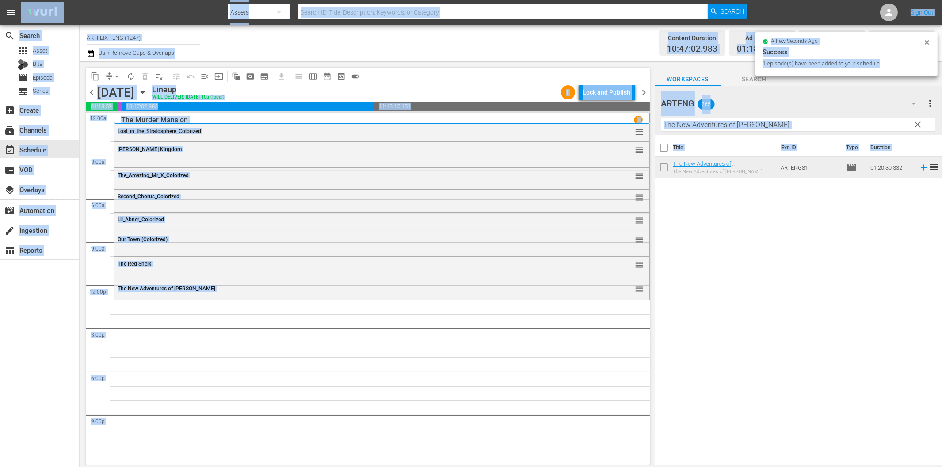
click at [796, 120] on input "The New Adventures of [PERSON_NAME]" at bounding box center [799, 125] width 274 height 14
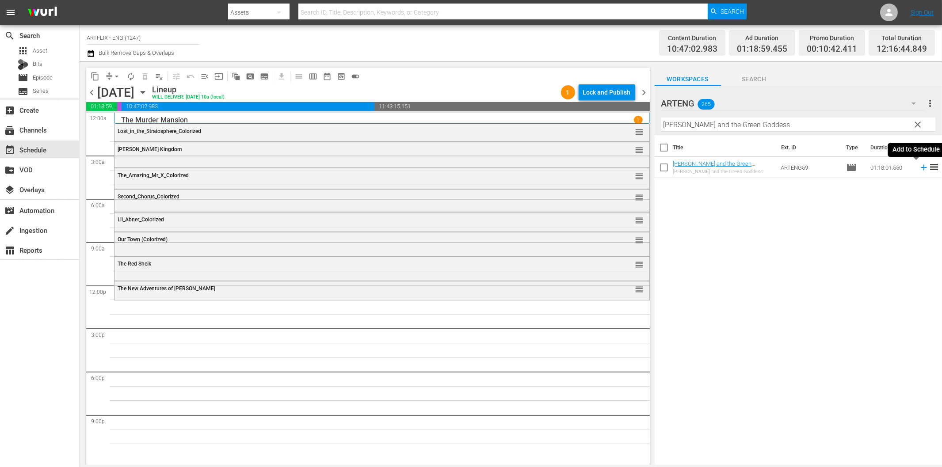
click at [921, 168] on icon at bounding box center [924, 168] width 6 height 6
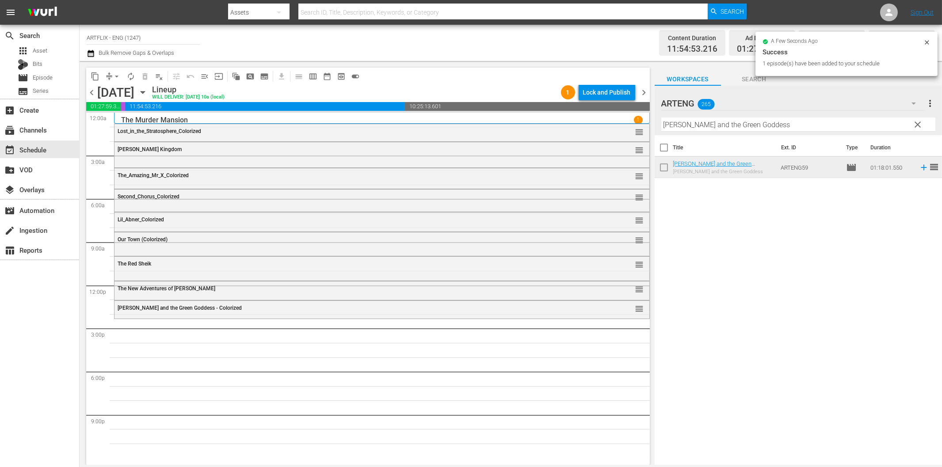
click at [816, 127] on input "[PERSON_NAME] and the Green Goddess" at bounding box center [799, 125] width 274 height 14
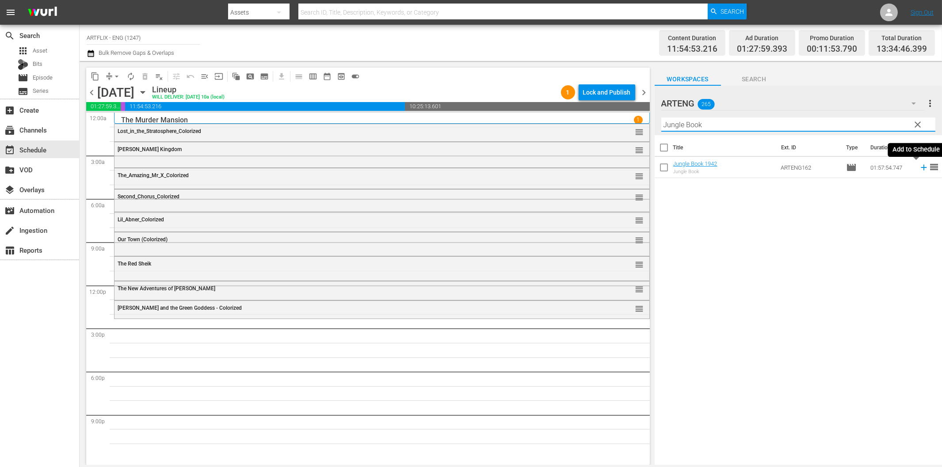
click at [919, 167] on icon at bounding box center [924, 168] width 10 height 10
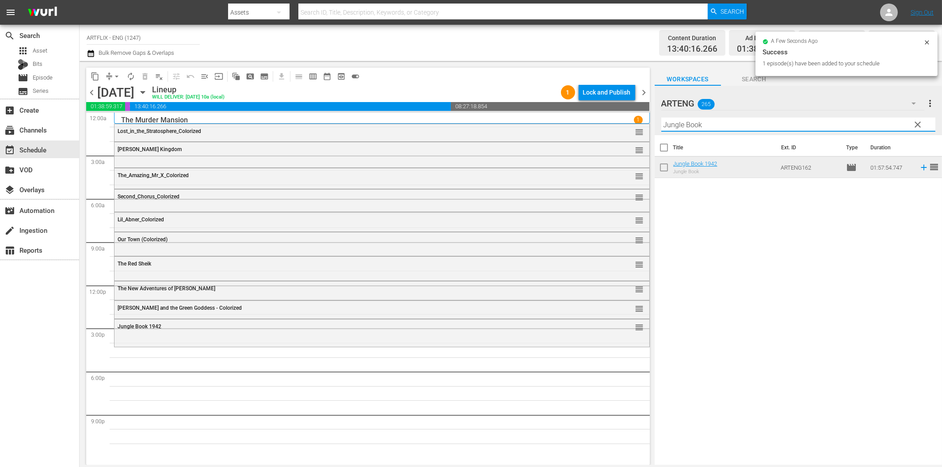
click at [728, 126] on input "Jungle Book" at bounding box center [799, 125] width 274 height 14
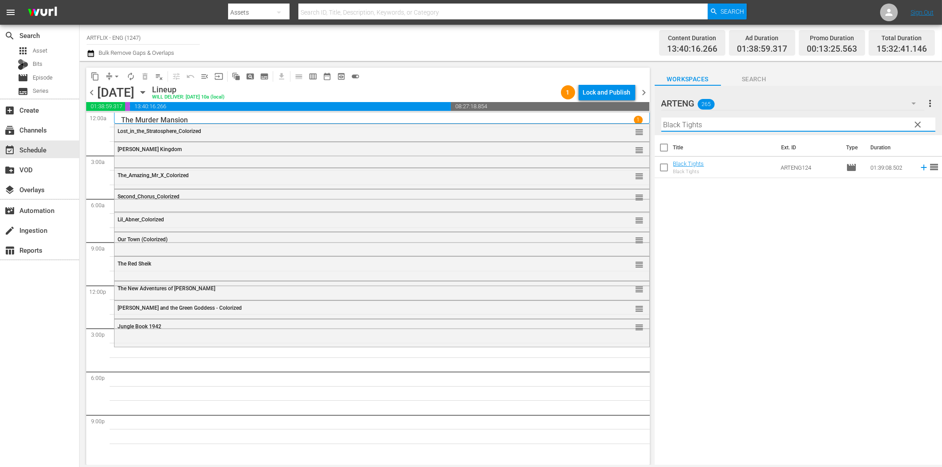
click at [921, 166] on icon at bounding box center [924, 168] width 6 height 6
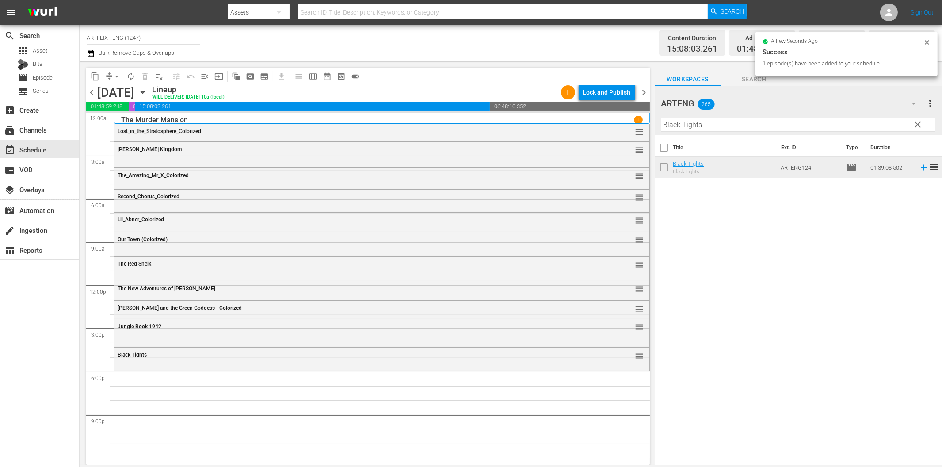
click at [719, 127] on input "Black Tights" at bounding box center [799, 125] width 274 height 14
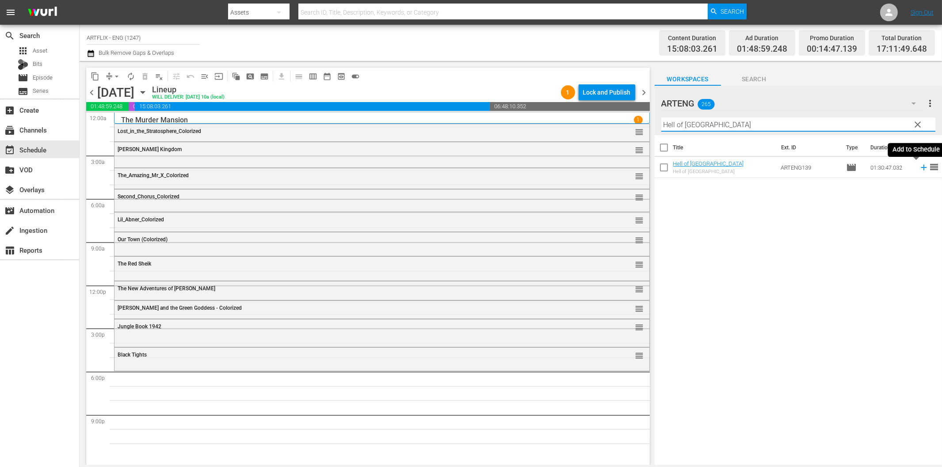
click at [919, 167] on icon at bounding box center [924, 168] width 10 height 10
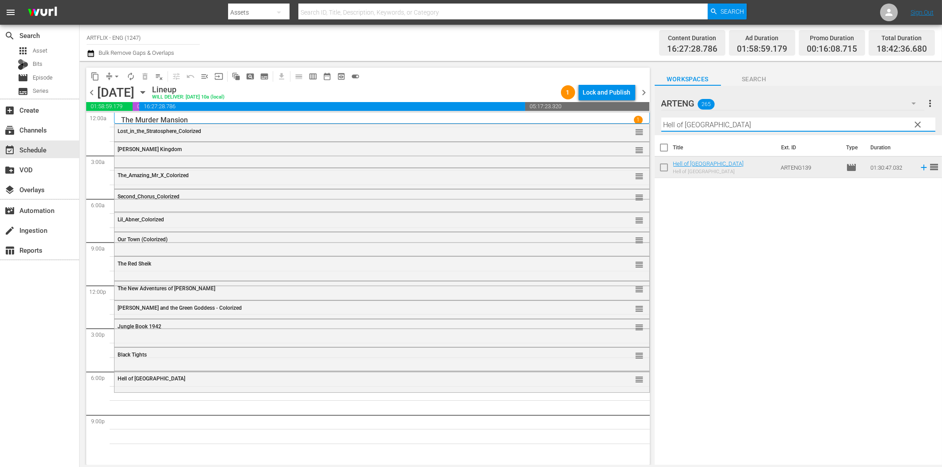
click at [716, 124] on input "Hell of [GEOGRAPHIC_DATA]" at bounding box center [799, 125] width 274 height 14
type input "[GEOGRAPHIC_DATA]"
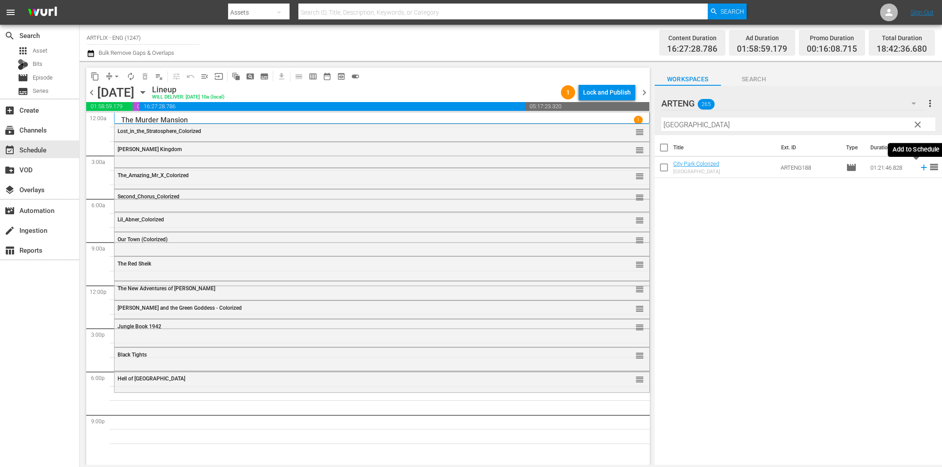
click at [921, 168] on icon at bounding box center [924, 168] width 6 height 6
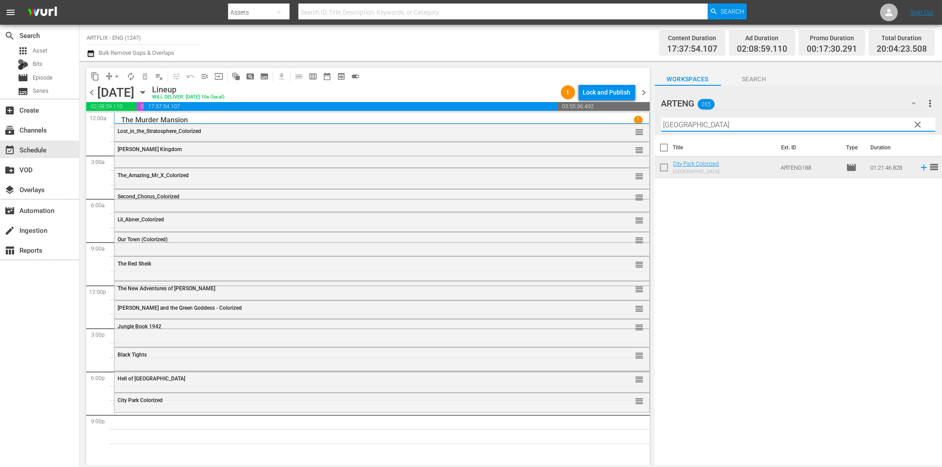
click at [677, 126] on input "[GEOGRAPHIC_DATA]" at bounding box center [799, 125] width 274 height 14
paste input "A Tattered Web"
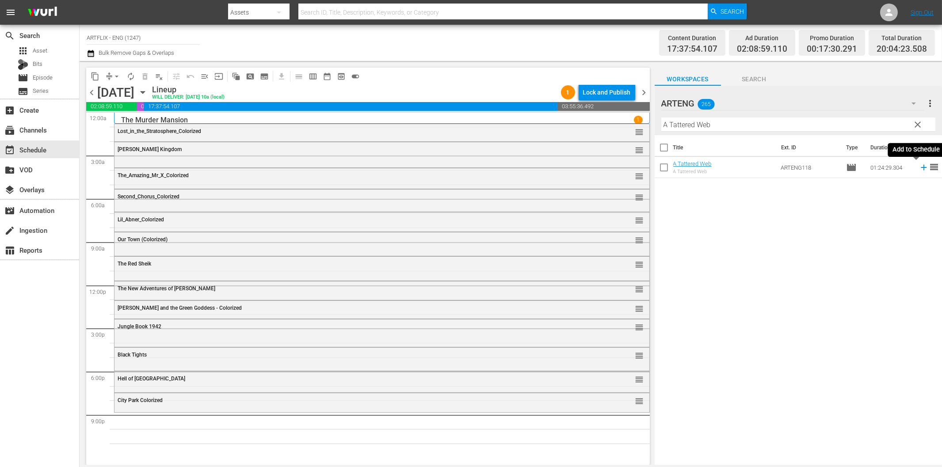
drag, startPoint x: 916, startPoint y: 167, endPoint x: 878, endPoint y: 175, distance: 38.3
click at [921, 167] on icon at bounding box center [924, 168] width 6 height 6
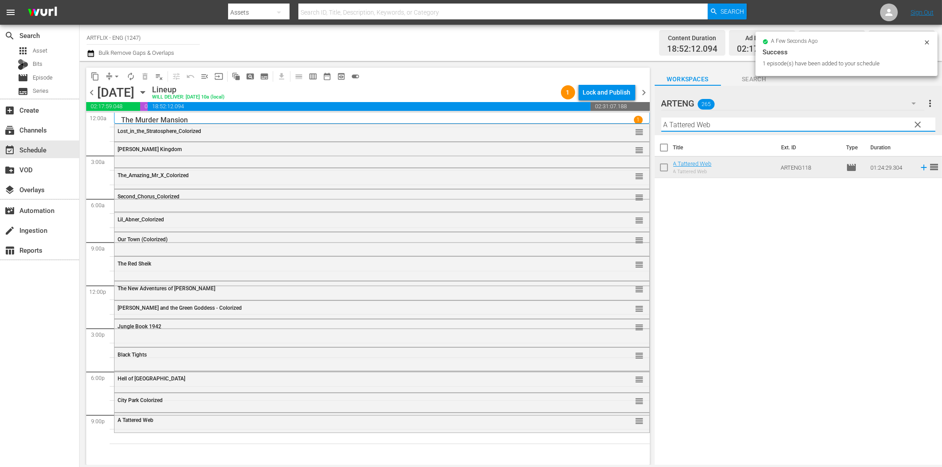
click at [724, 124] on input "A Tattered Web" at bounding box center [799, 125] width 274 height 14
paste input "He Walked by Night"
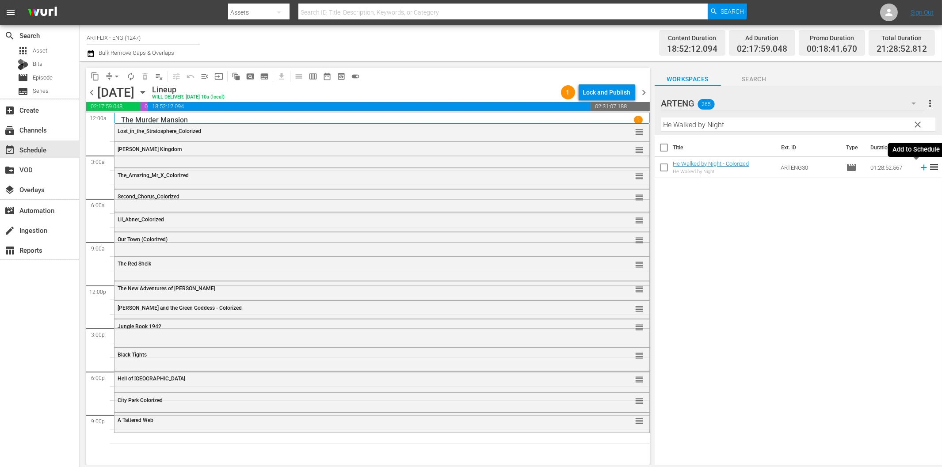
click at [919, 169] on icon at bounding box center [924, 168] width 10 height 10
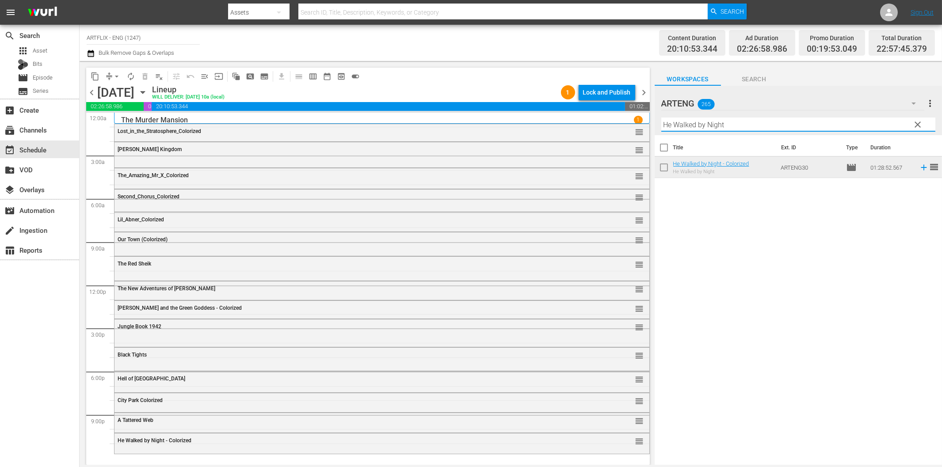
click at [734, 129] on input "He Walked by Night" at bounding box center [799, 125] width 274 height 14
paste input "The Last Mission of Detective [PERSON_NAME]"
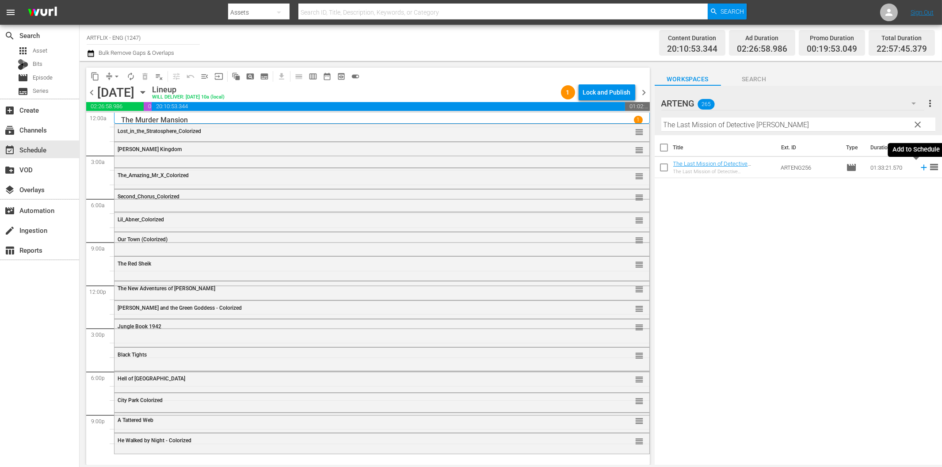
click at [919, 167] on icon at bounding box center [924, 168] width 10 height 10
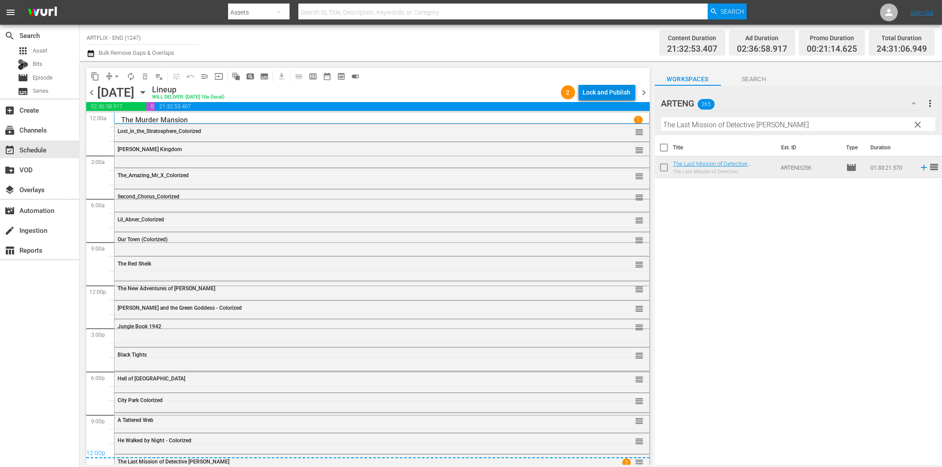
click at [617, 98] on div "Lock and Publish" at bounding box center [607, 92] width 48 height 16
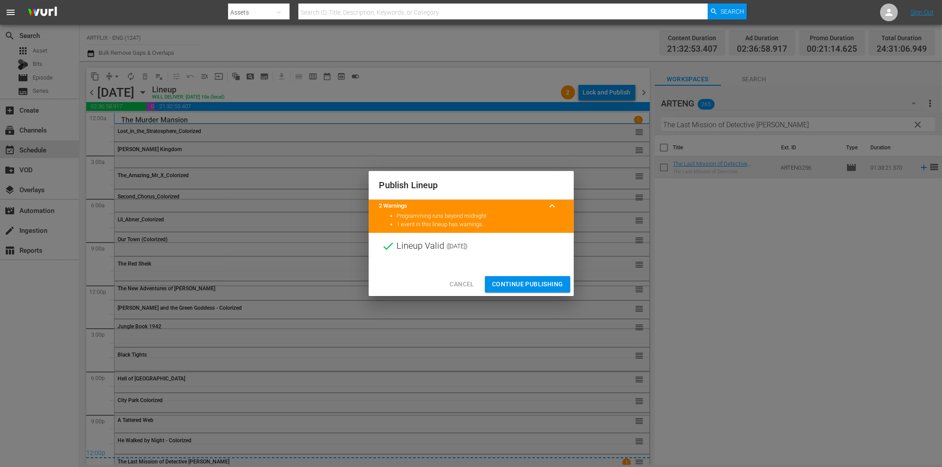
click at [555, 281] on span "Continue Publishing" at bounding box center [527, 284] width 71 height 11
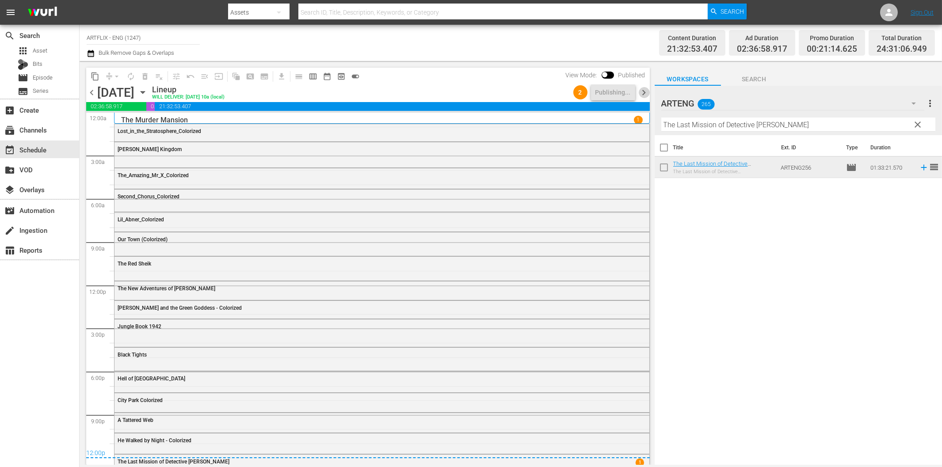
click at [645, 92] on span "chevron_right" at bounding box center [644, 92] width 11 height 11
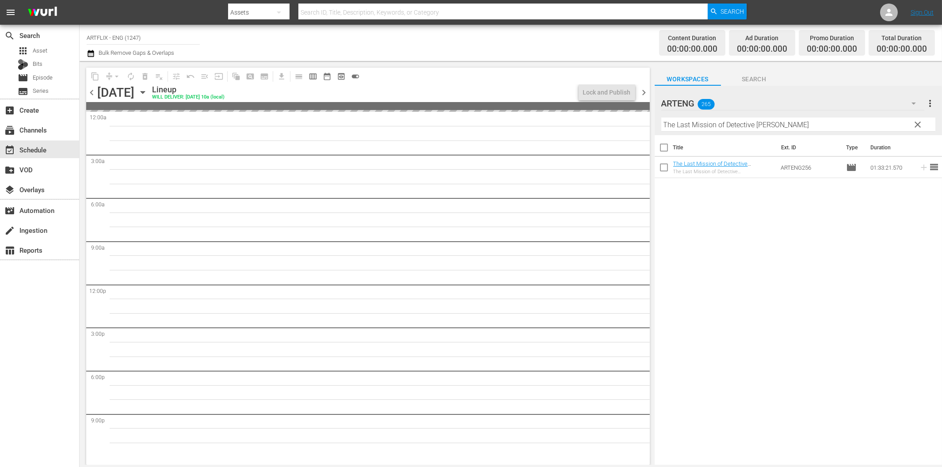
click at [720, 124] on input "The Last Mission of Detective [PERSON_NAME]" at bounding box center [799, 125] width 274 height 14
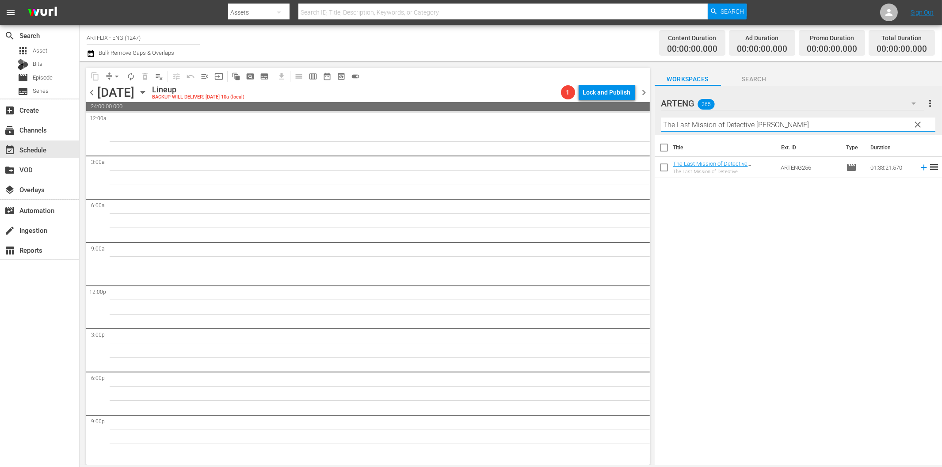
paste input "Killer Shrews"
click at [919, 170] on icon at bounding box center [924, 168] width 10 height 10
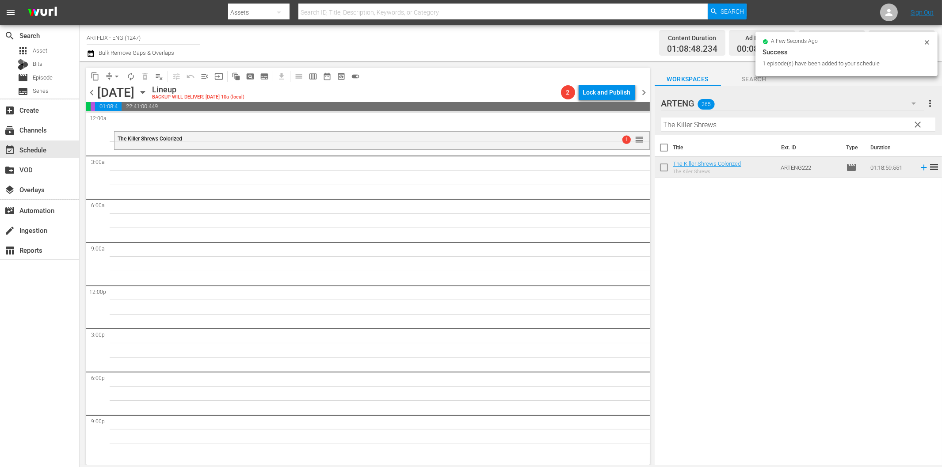
click at [762, 126] on input "The Killer Shrews" at bounding box center [799, 125] width 274 height 14
paste input "Club Paradise"
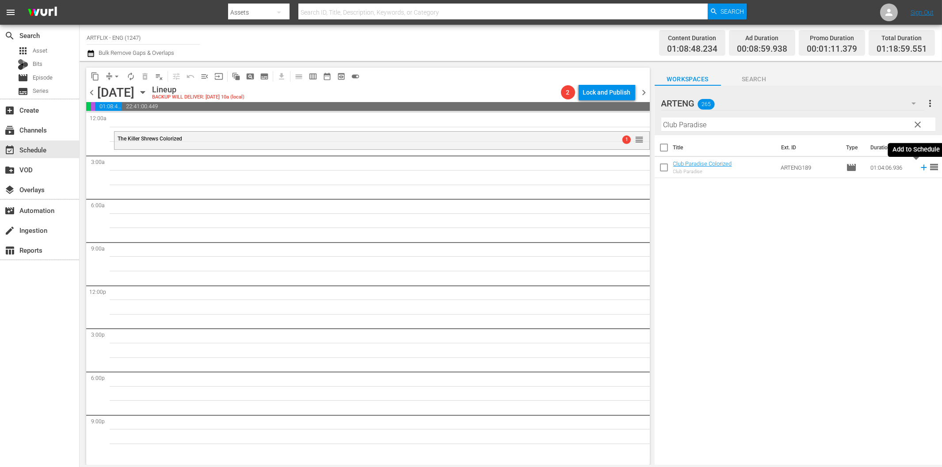
drag, startPoint x: 915, startPoint y: 170, endPoint x: 865, endPoint y: 175, distance: 51.1
click at [919, 170] on icon at bounding box center [924, 168] width 10 height 10
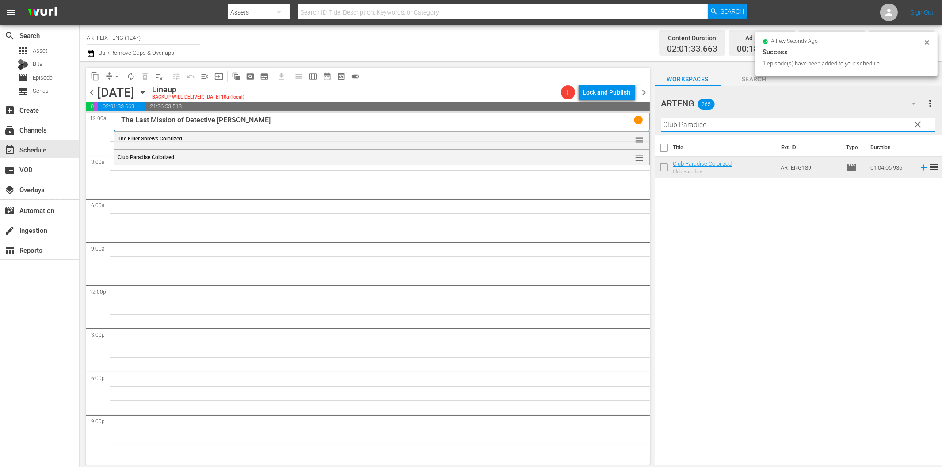
click at [732, 123] on input "Club Paradise" at bounding box center [799, 125] width 274 height 14
paste input "A Boy and His Dog"
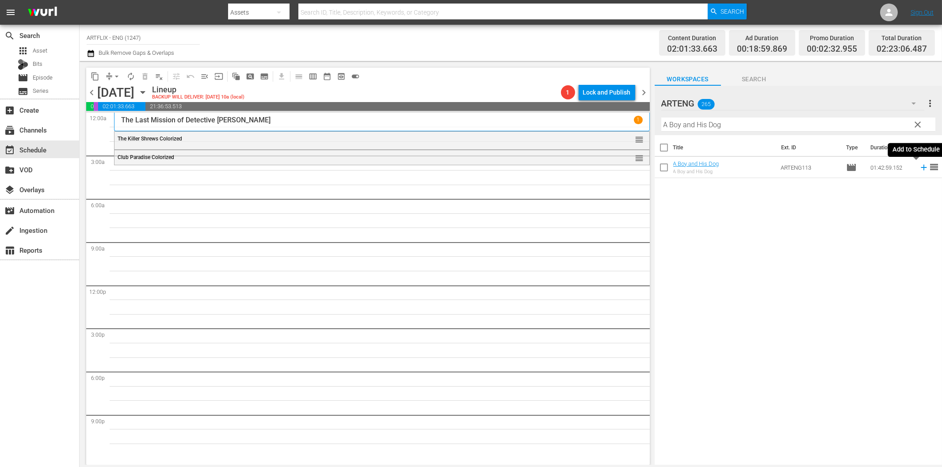
drag, startPoint x: 917, startPoint y: 169, endPoint x: 896, endPoint y: 178, distance: 23.4
click at [919, 169] on icon at bounding box center [924, 168] width 10 height 10
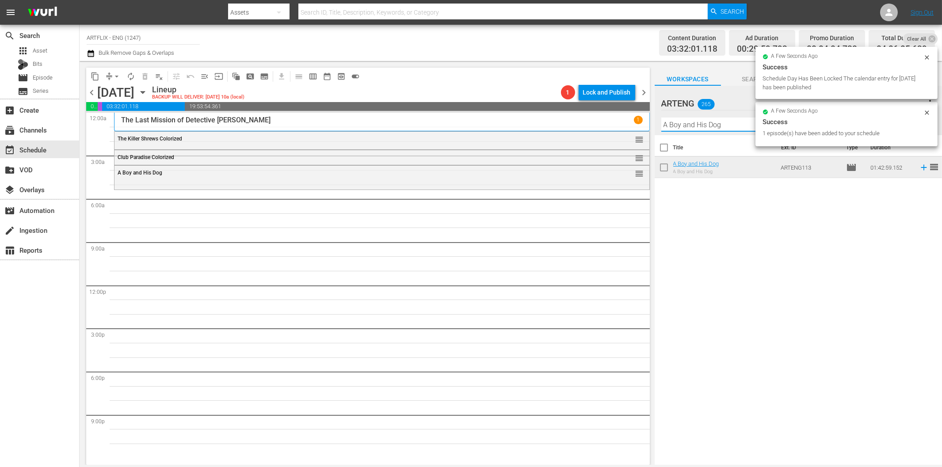
click at [741, 124] on input "A Boy and His Dog" at bounding box center [799, 125] width 274 height 14
paste input "The Way Ahead"
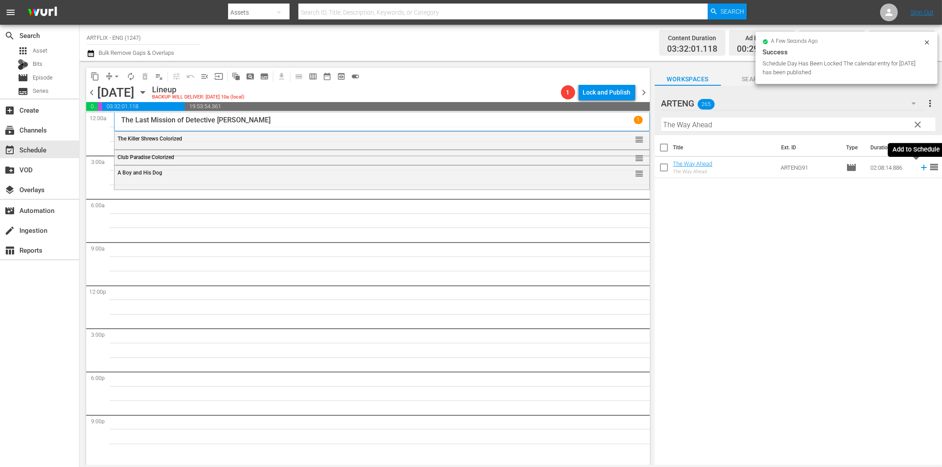
click at [921, 167] on icon at bounding box center [924, 168] width 6 height 6
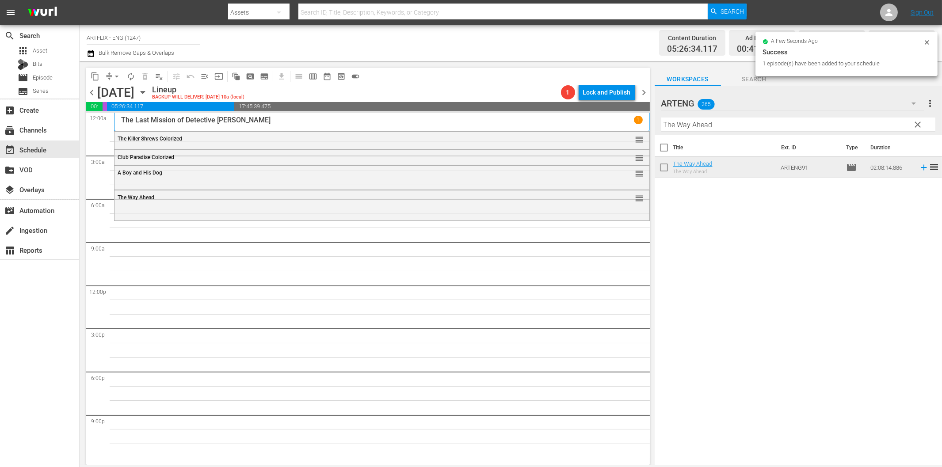
click at [781, 122] on input "The Way Ahead" at bounding box center [799, 125] width 274 height 14
paste input "Our Daily Br"
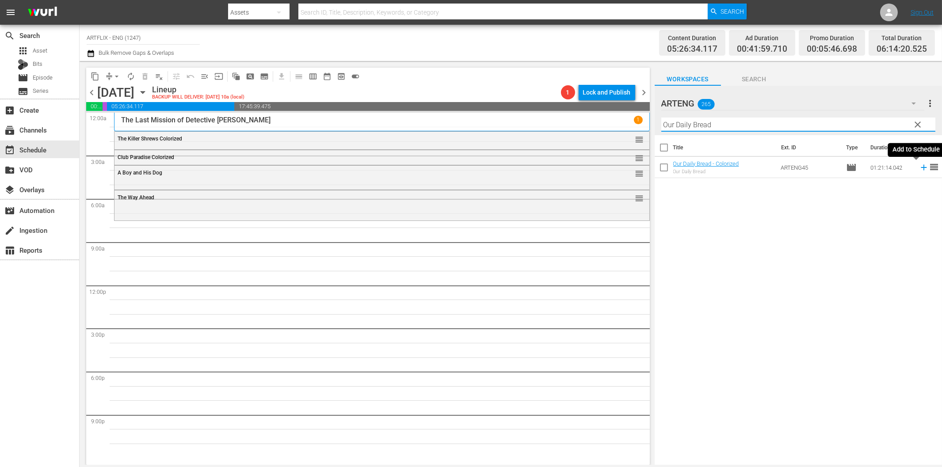
drag, startPoint x: 915, startPoint y: 165, endPoint x: 906, endPoint y: 171, distance: 10.8
click at [919, 165] on icon at bounding box center [924, 168] width 10 height 10
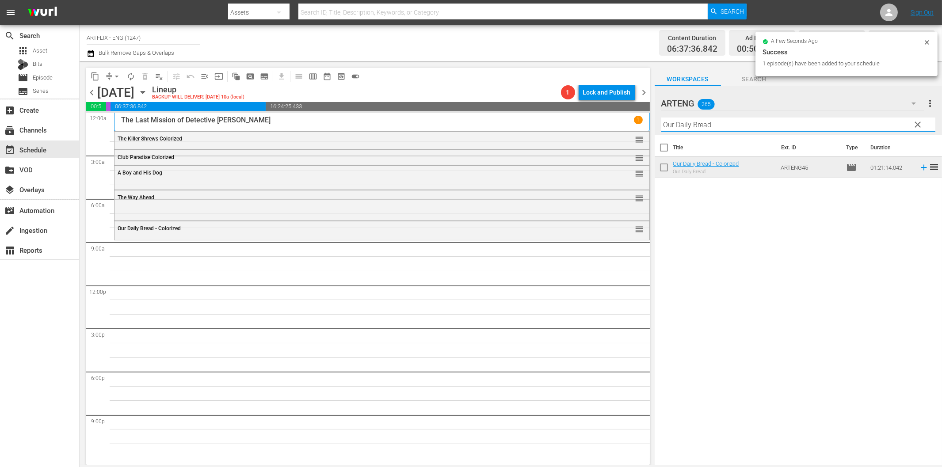
click at [788, 126] on input "Our Daily Bread" at bounding box center [799, 125] width 274 height 14
paste input "Salt of the Earth"
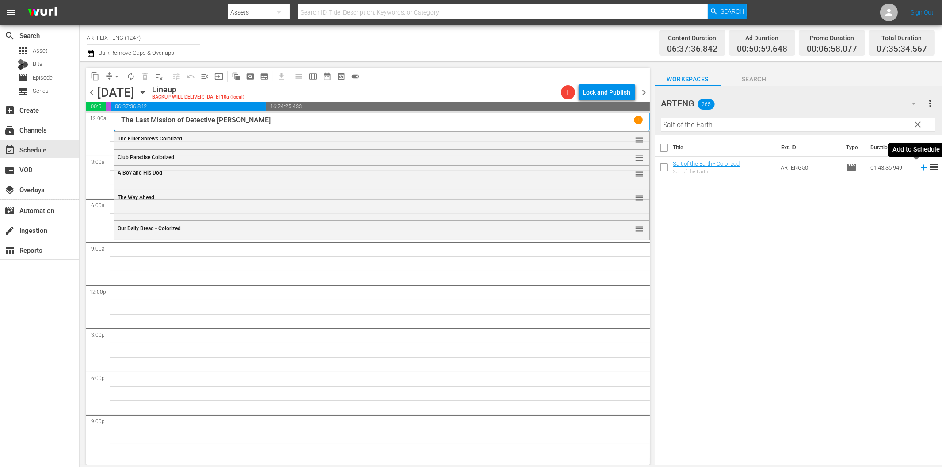
click at [919, 166] on icon at bounding box center [924, 168] width 10 height 10
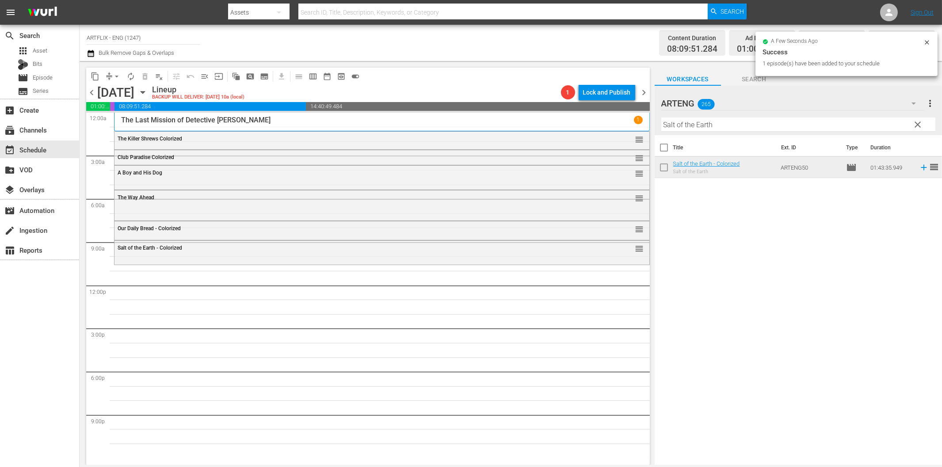
click at [790, 126] on input "Salt of the Earth" at bounding box center [799, 125] width 274 height 14
paste input "Child Bride"
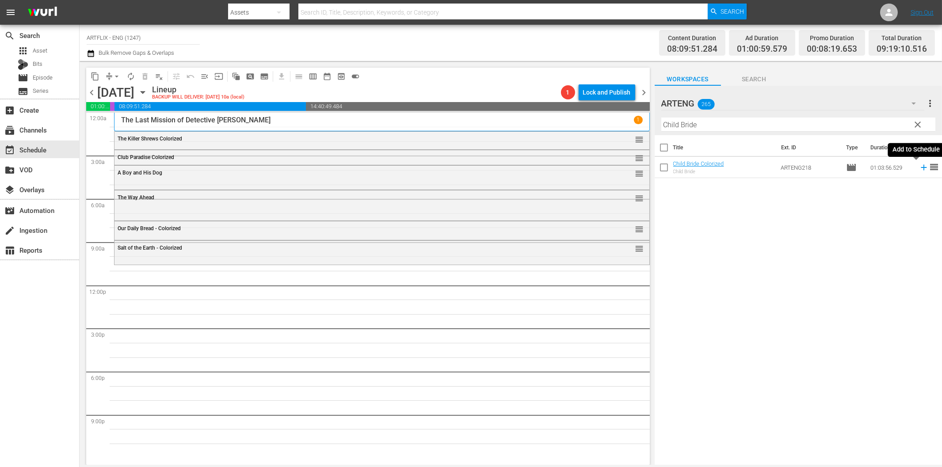
click at [919, 166] on icon at bounding box center [924, 168] width 10 height 10
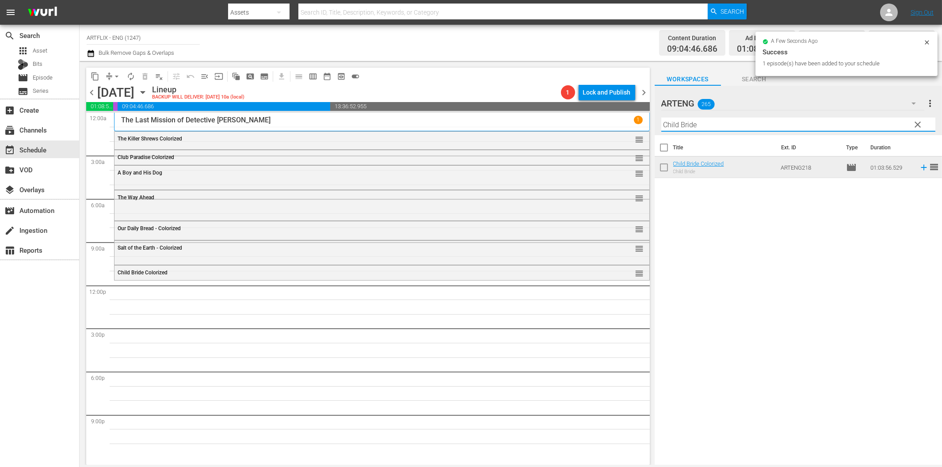
click at [722, 126] on input "Child Bride" at bounding box center [799, 125] width 274 height 14
paste input "Beyond Tomorrow"
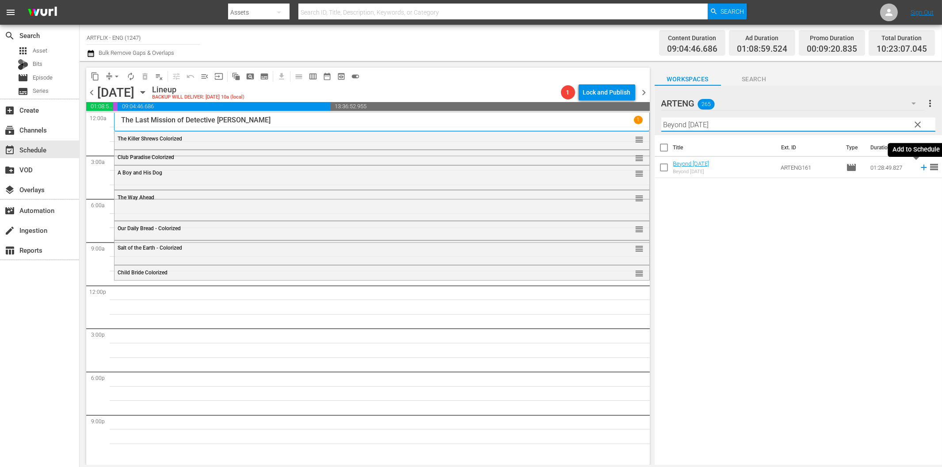
click at [919, 166] on icon at bounding box center [924, 168] width 10 height 10
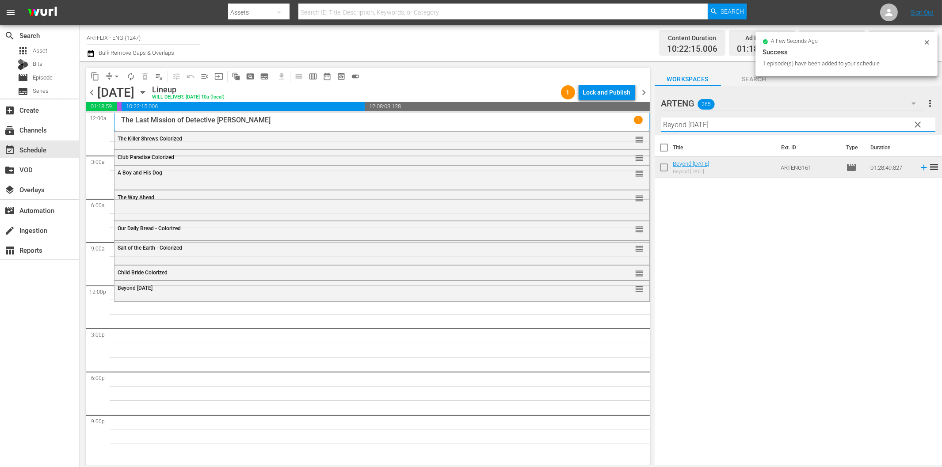
click at [702, 126] on input "Beyond Tomorrow" at bounding box center [799, 125] width 274 height 14
paste input "White Mane"
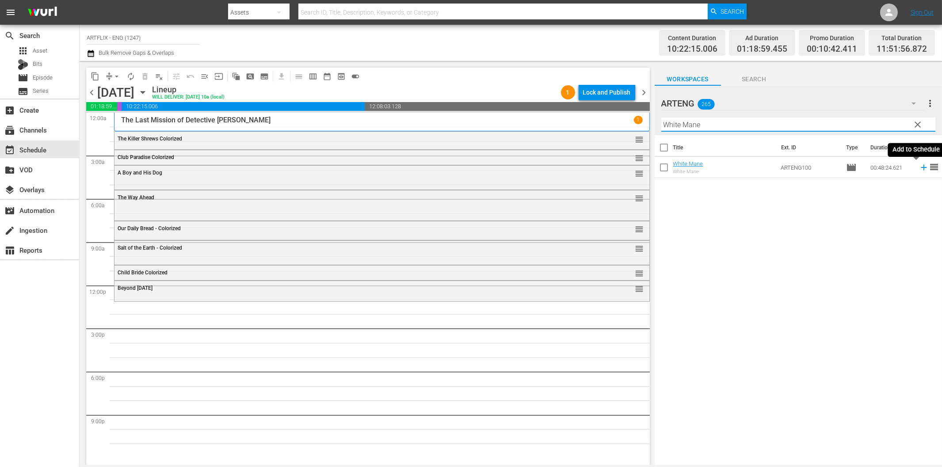
click at [921, 167] on icon at bounding box center [924, 168] width 6 height 6
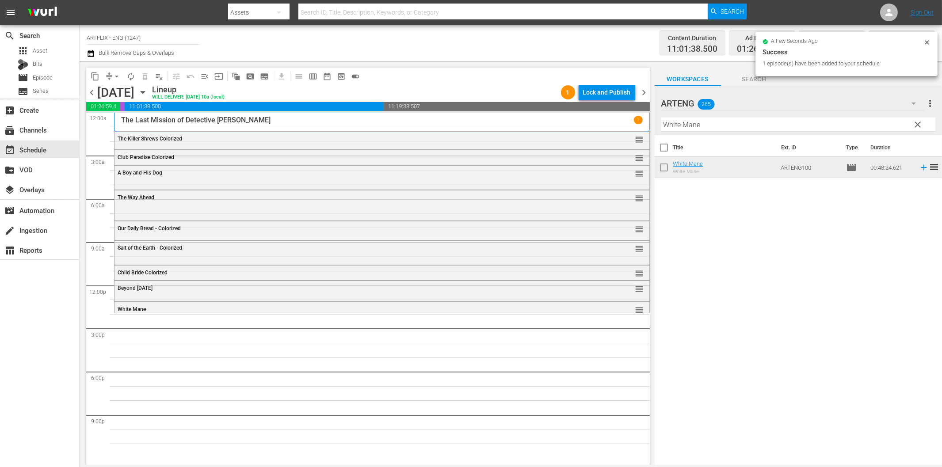
click at [732, 122] on input "White Mane" at bounding box center [799, 125] width 274 height 14
paste input "Acapulco Gold"
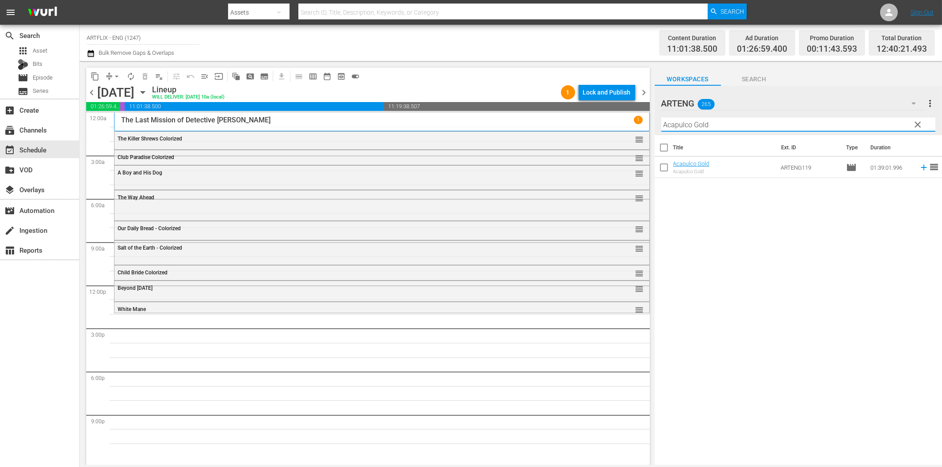
click at [919, 166] on icon at bounding box center [924, 168] width 10 height 10
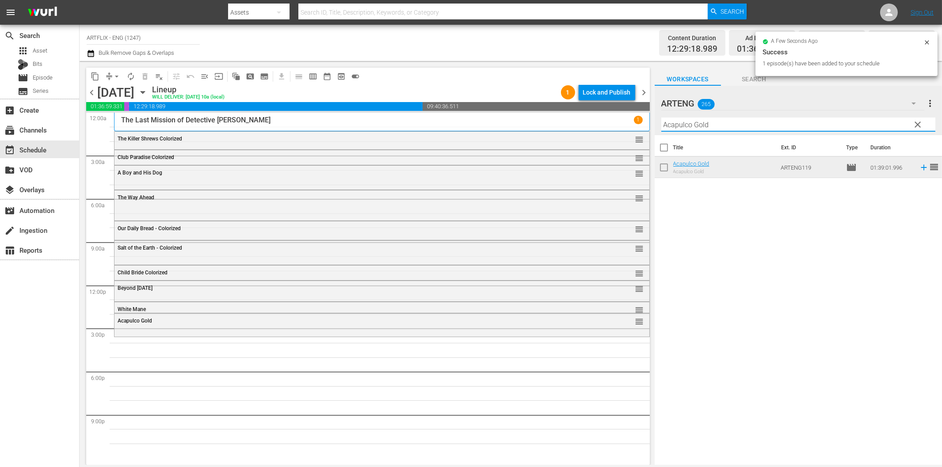
click at [806, 123] on input "Acapulco Gold" at bounding box center [799, 125] width 274 height 14
paste input "The Treasure of Jamaica Reef"
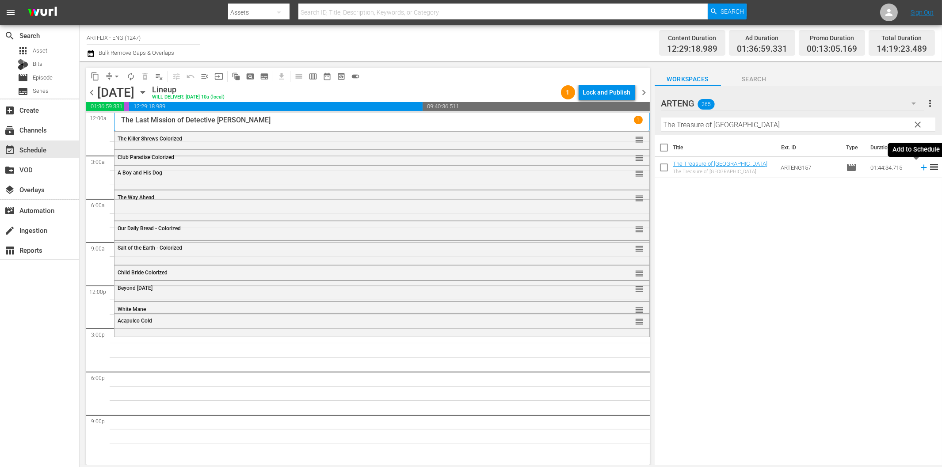
click at [919, 167] on icon at bounding box center [924, 168] width 10 height 10
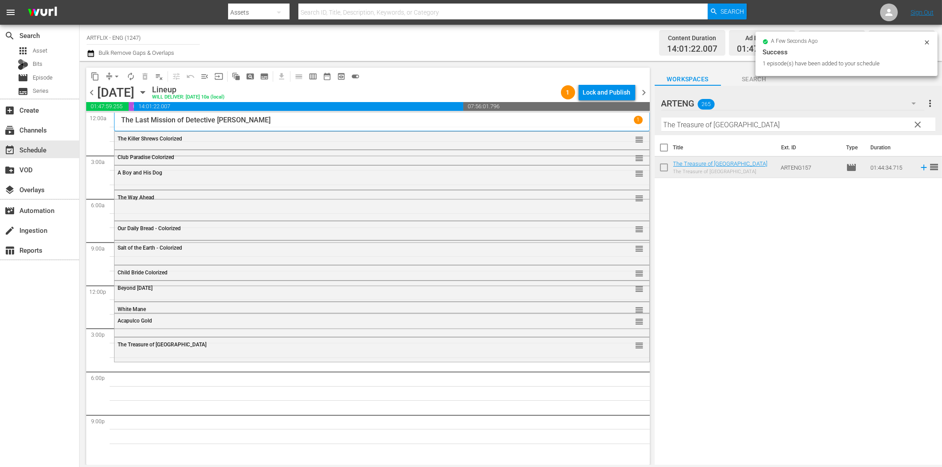
click at [677, 128] on input "The Treasure of Jamaica Reef" at bounding box center [799, 125] width 274 height 14
paste input "Will Hays Convict 99"
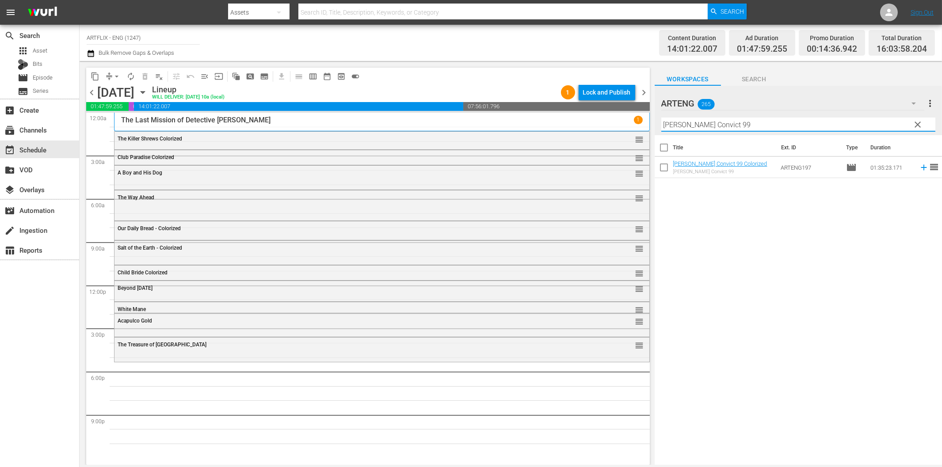
click at [919, 167] on icon at bounding box center [924, 168] width 10 height 10
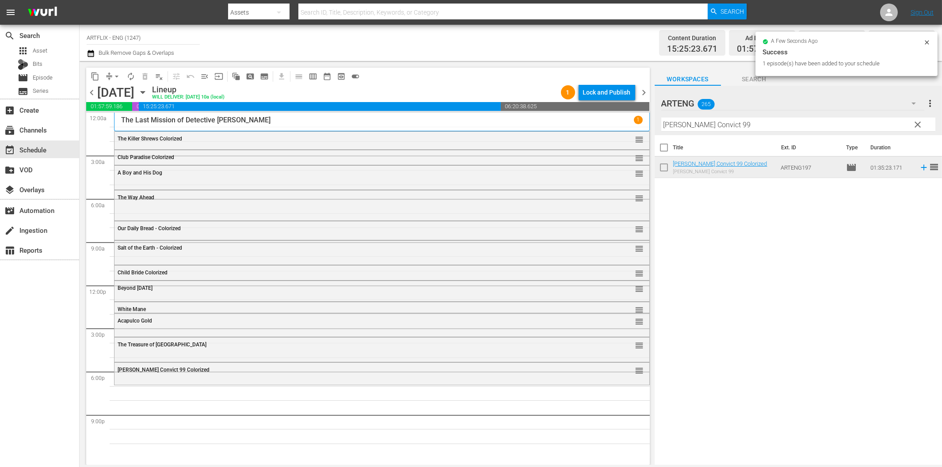
drag, startPoint x: 808, startPoint y: 124, endPoint x: 844, endPoint y: 157, distance: 48.9
click at [808, 124] on input "Will Hays Convict 99" at bounding box center [799, 125] width 274 height 14
paste input "Caught Plastered"
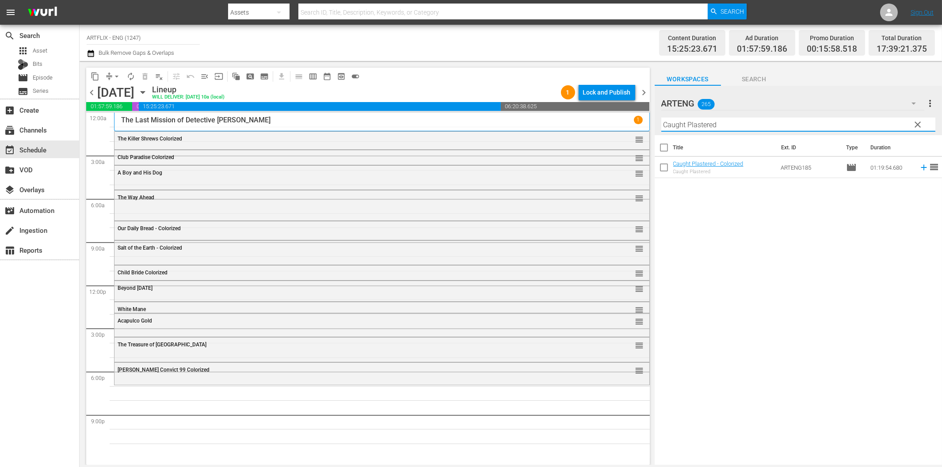
click at [919, 165] on icon at bounding box center [924, 168] width 10 height 10
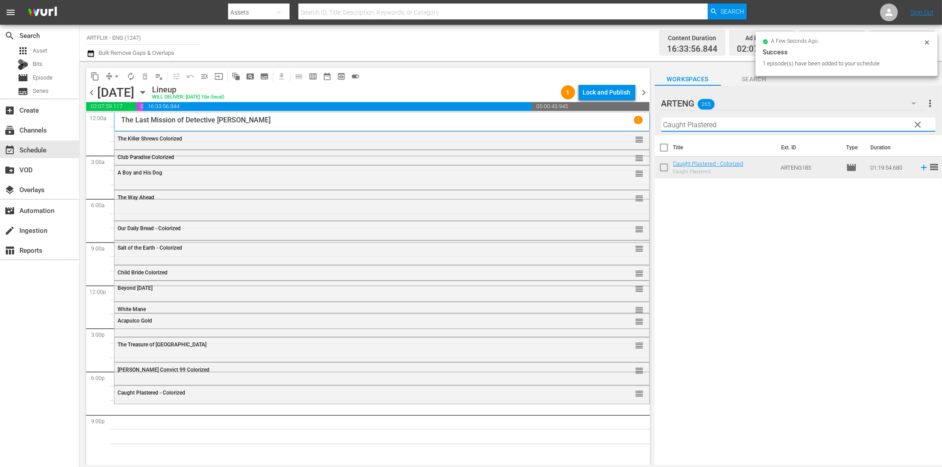
click at [843, 124] on input "Caught Plastered" at bounding box center [799, 125] width 274 height 14
paste input "W.B., Blue and the Bean"
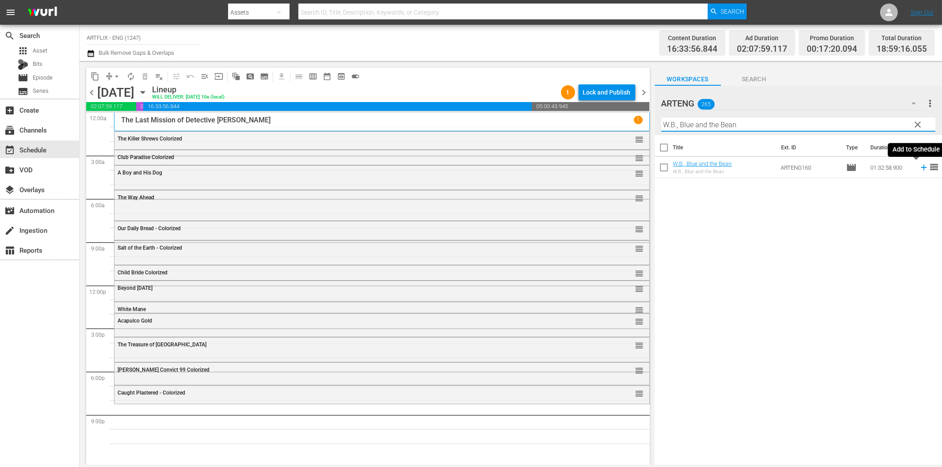
click at [919, 167] on icon at bounding box center [924, 168] width 10 height 10
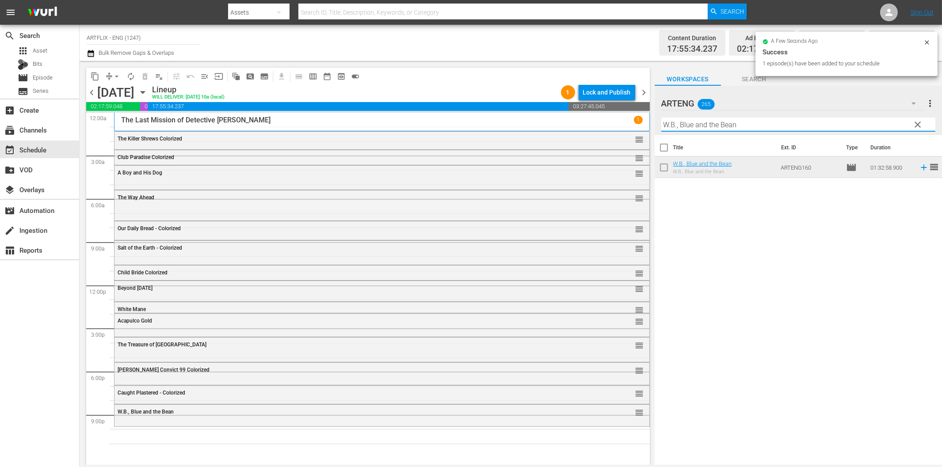
click at [758, 119] on input "W.B., Blue and the Bean" at bounding box center [799, 125] width 274 height 14
paste input "Thunder in [GEOGRAPHIC_DATA]"
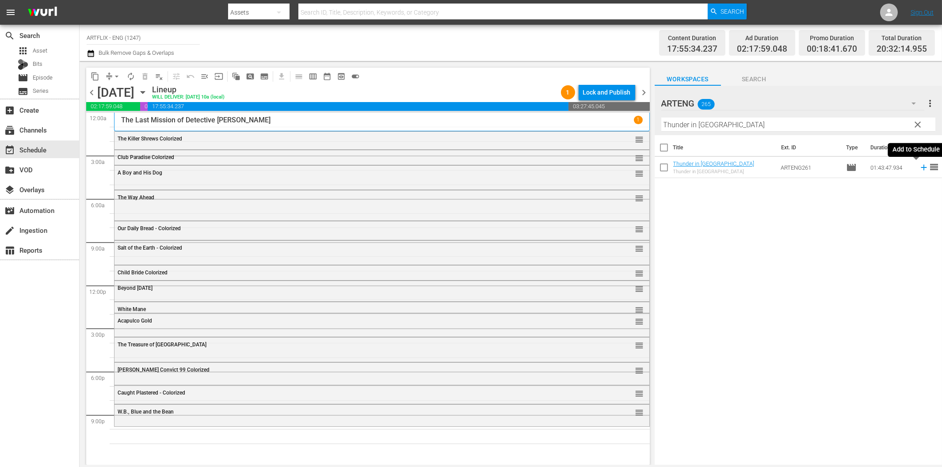
drag, startPoint x: 917, startPoint y: 167, endPoint x: 857, endPoint y: 175, distance: 61.2
click at [919, 167] on icon at bounding box center [924, 168] width 10 height 10
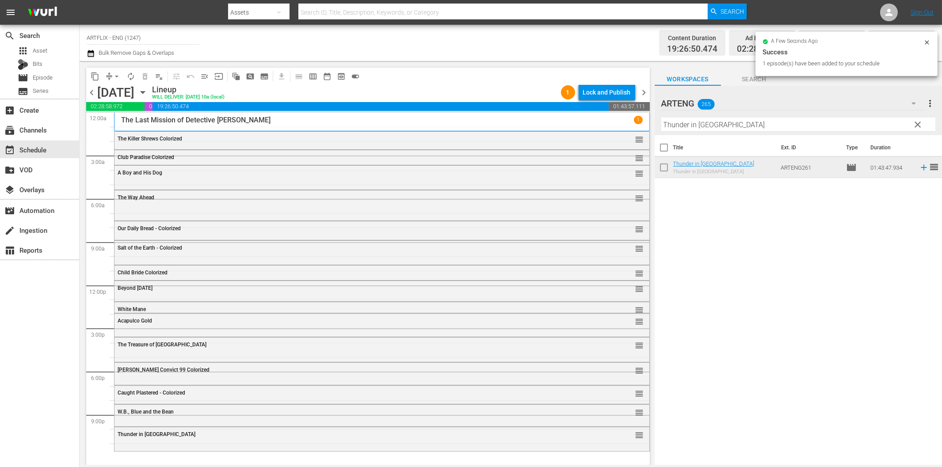
click at [694, 129] on input "Thunder in [GEOGRAPHIC_DATA]" at bounding box center [799, 125] width 274 height 14
paste input "e 1000 Plane Raid"
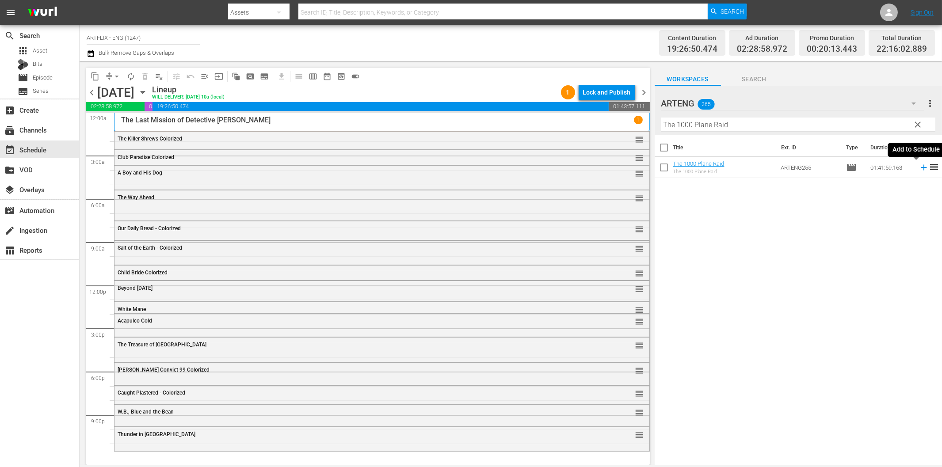
click at [919, 169] on icon at bounding box center [924, 168] width 10 height 10
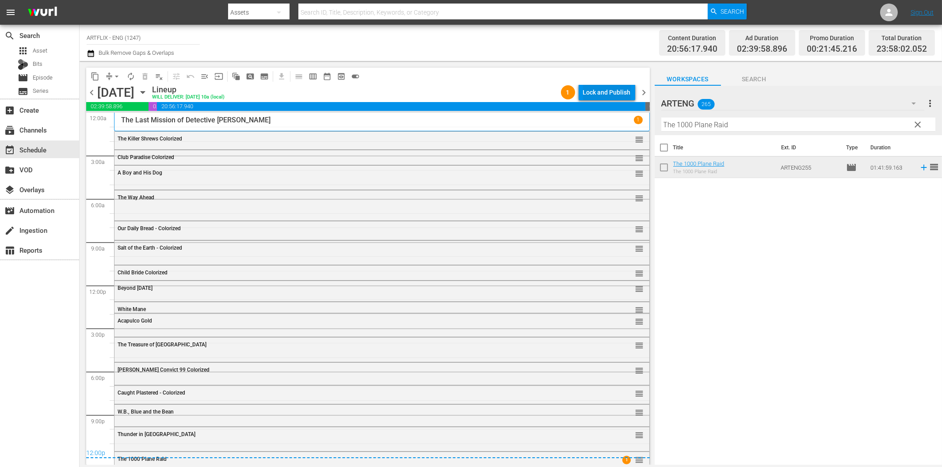
click at [622, 91] on div "Lock and Publish" at bounding box center [607, 92] width 48 height 16
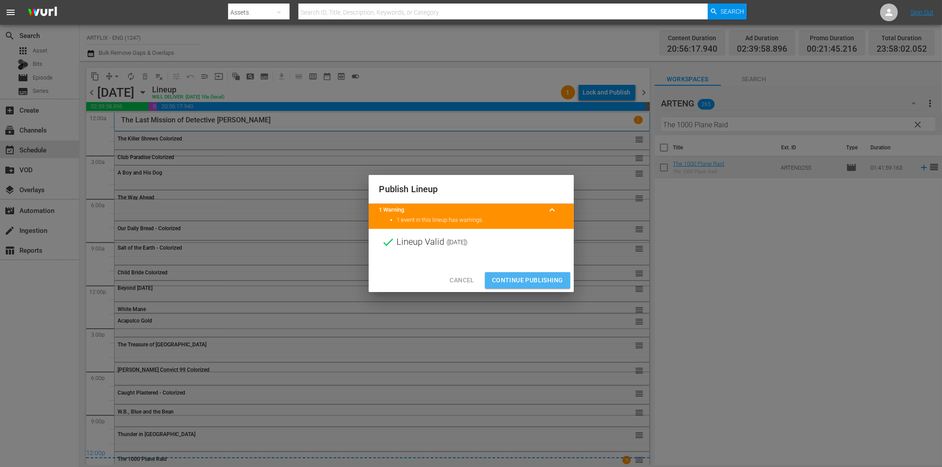
click at [534, 280] on span "Continue Publishing" at bounding box center [527, 280] width 71 height 11
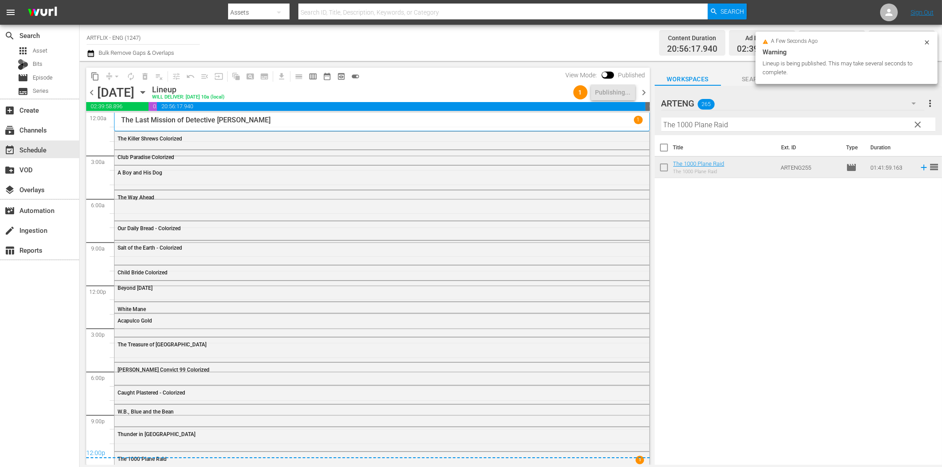
click at [644, 93] on span "chevron_right" at bounding box center [644, 92] width 11 height 11
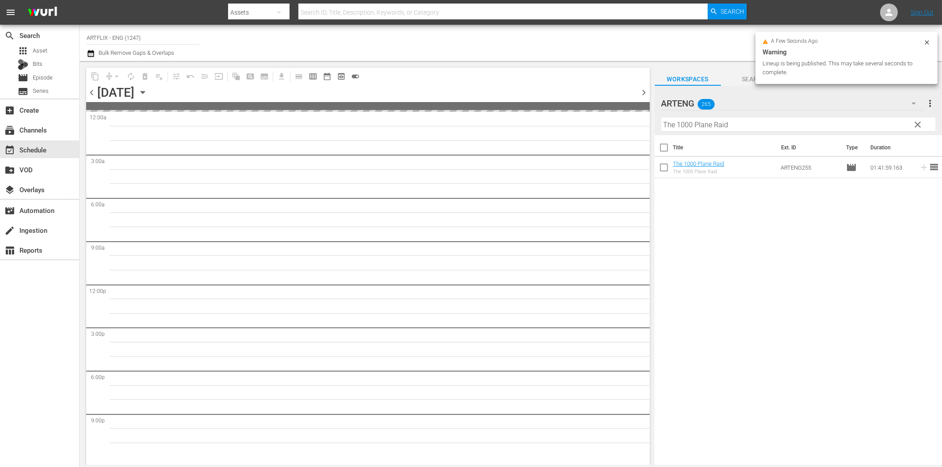
click at [709, 124] on input "The 1000 Plane Raid" at bounding box center [799, 125] width 274 height 14
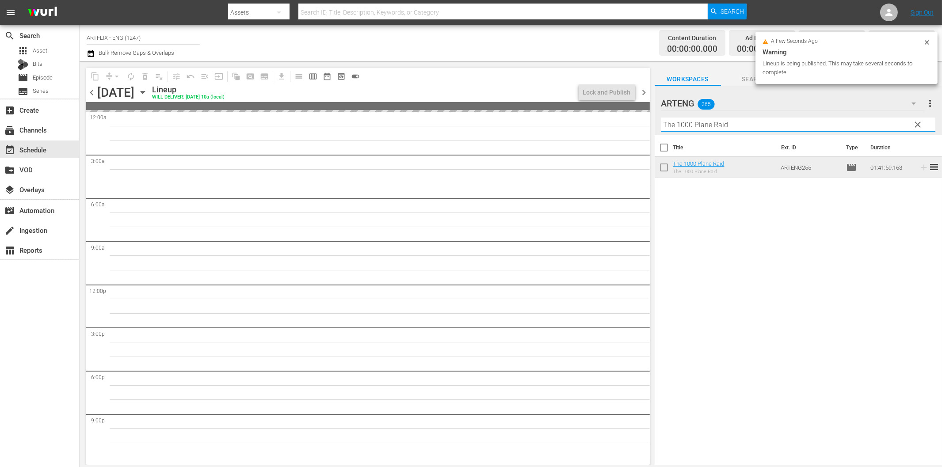
paste input "A Farewell to Arms"
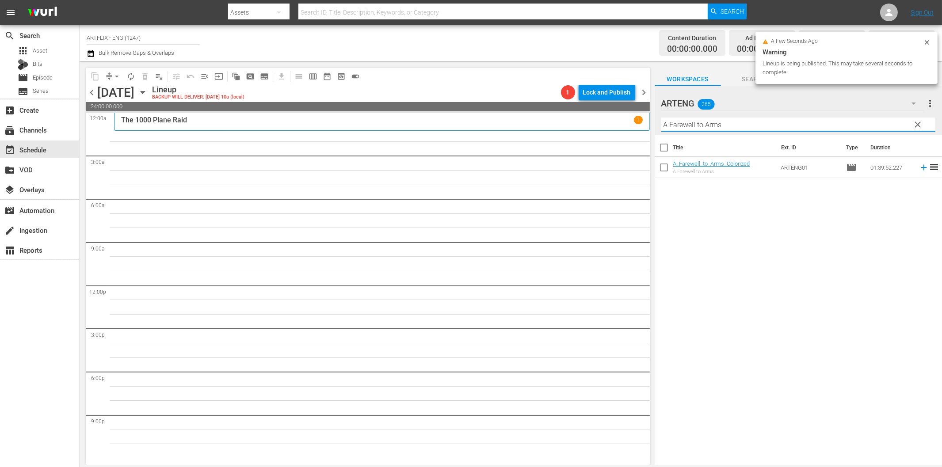
click at [921, 168] on icon at bounding box center [924, 168] width 6 height 6
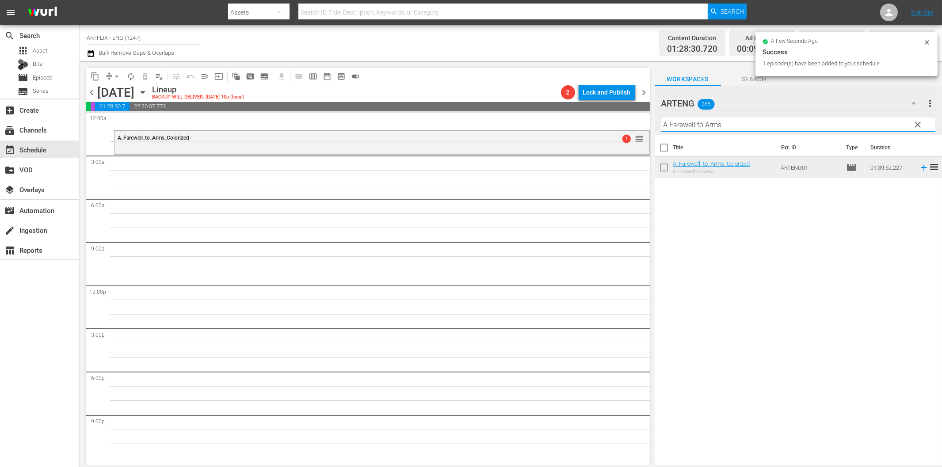
click at [766, 128] on input "A Farewell to Arms" at bounding box center [799, 125] width 274 height 14
paste input "Cottage to let"
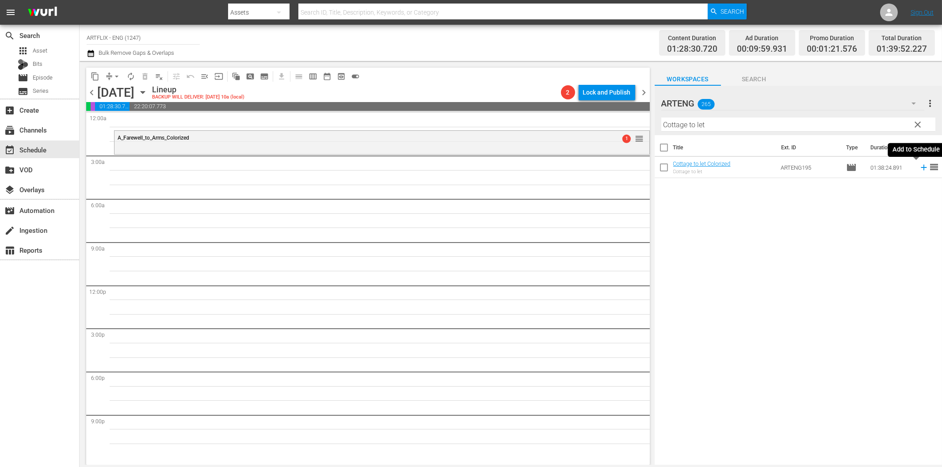
click at [921, 167] on icon at bounding box center [924, 168] width 6 height 6
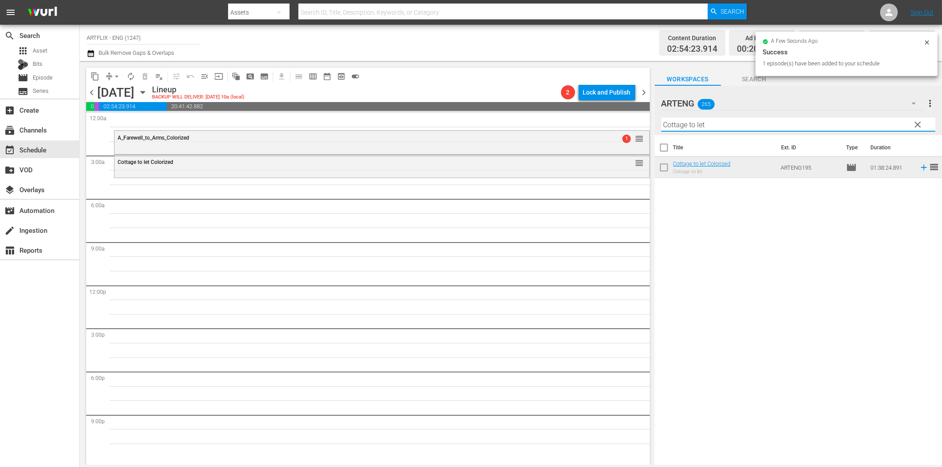
click at [704, 122] on input "Cottage to let" at bounding box center [799, 125] width 274 height 14
paste input "The Front Page"
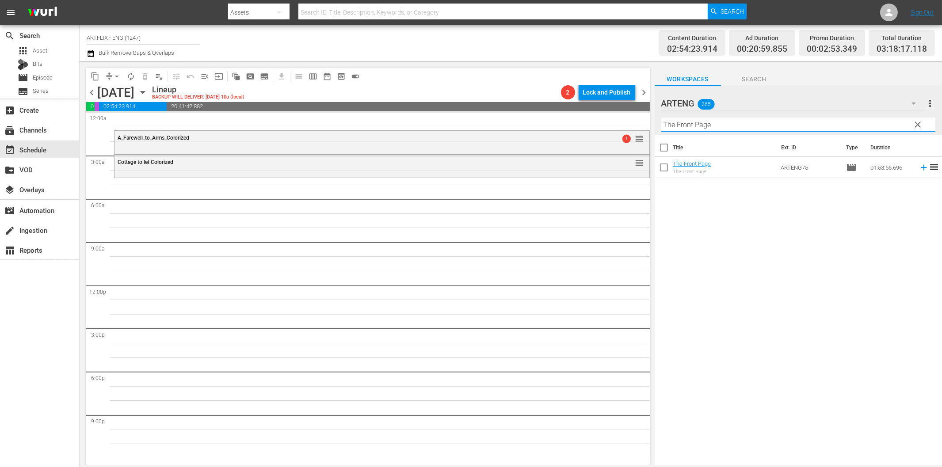
click at [919, 171] on icon at bounding box center [924, 168] width 10 height 10
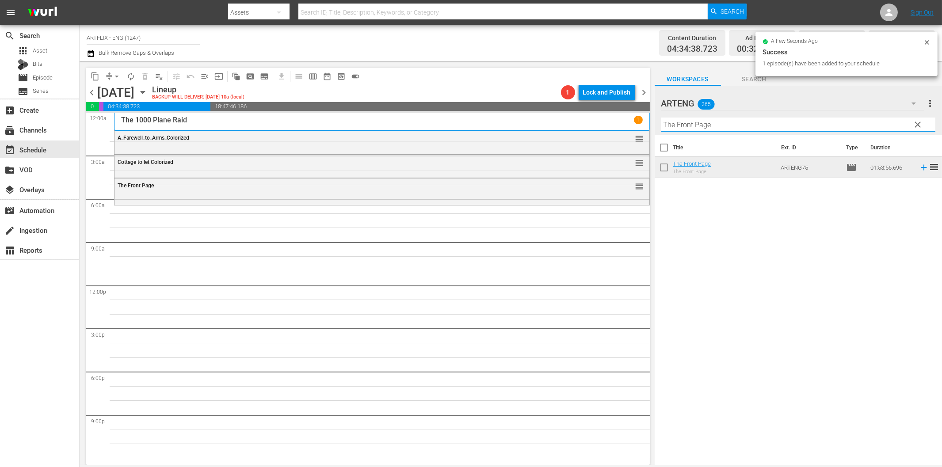
click at [799, 126] on input "The Front Page" at bounding box center [799, 125] width 274 height 14
paste input "Broken Dreams"
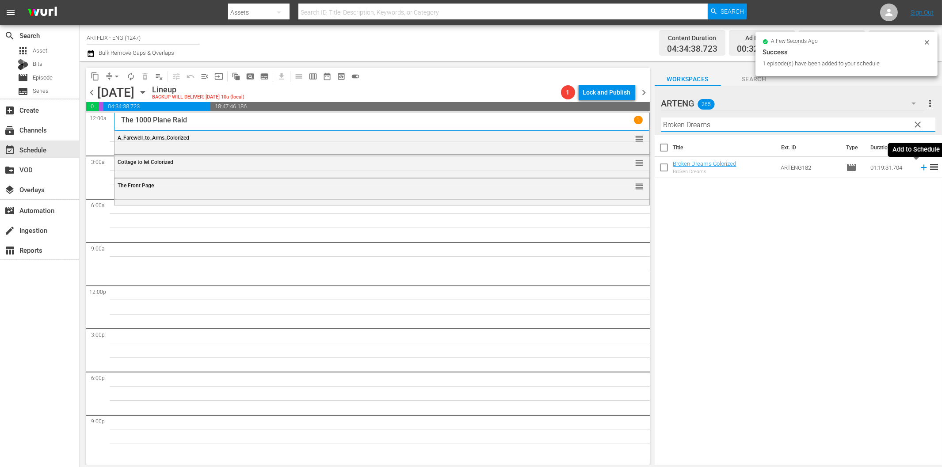
drag, startPoint x: 918, startPoint y: 167, endPoint x: 877, endPoint y: 180, distance: 43.4
click at [921, 168] on icon at bounding box center [924, 168] width 6 height 6
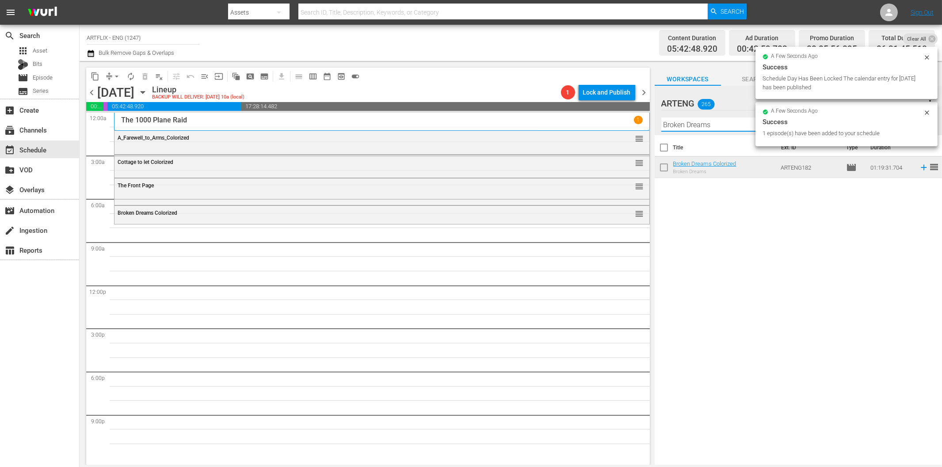
click at [732, 129] on input "Broken Dreams" at bounding box center [799, 125] width 274 height 14
paste input "Manao"
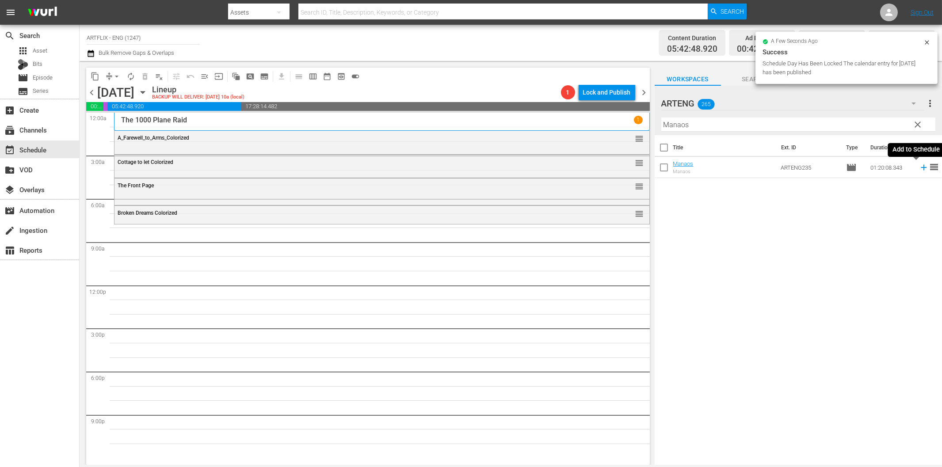
click at [919, 169] on icon at bounding box center [924, 168] width 10 height 10
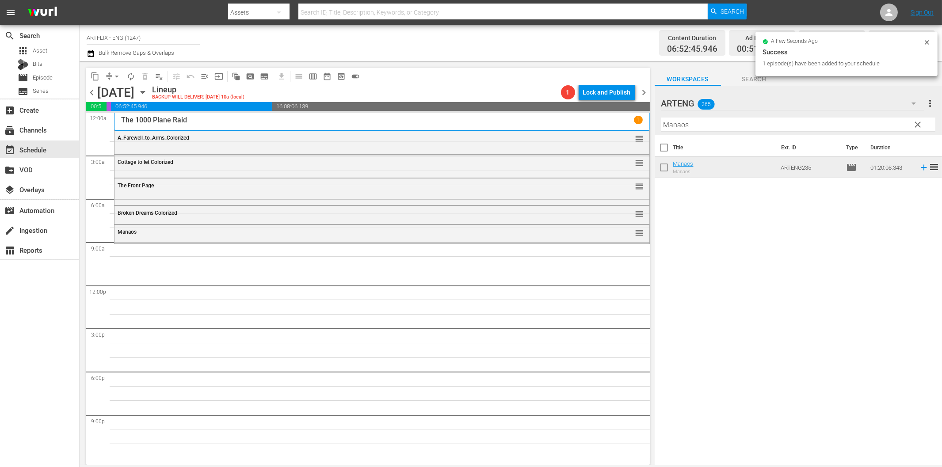
click at [686, 126] on input "Manaos" at bounding box center [799, 125] width 274 height 14
paste input "Babes in Toyland"
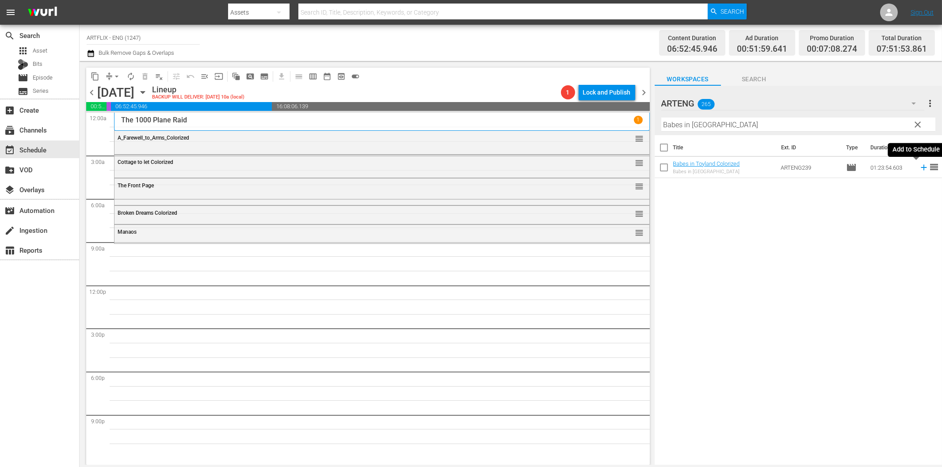
click at [921, 168] on icon at bounding box center [924, 168] width 6 height 6
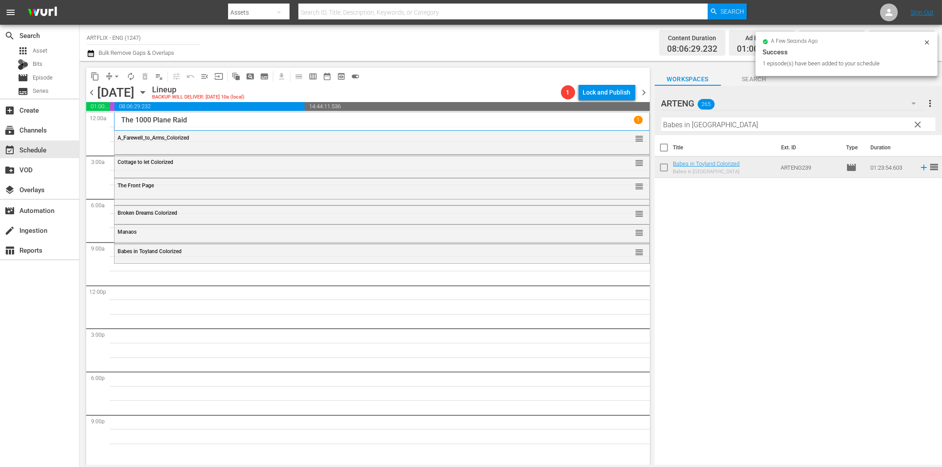
click at [758, 126] on input "Babes in Toyland" at bounding box center [799, 125] width 274 height 14
paste input "Till the Clouds Roll By"
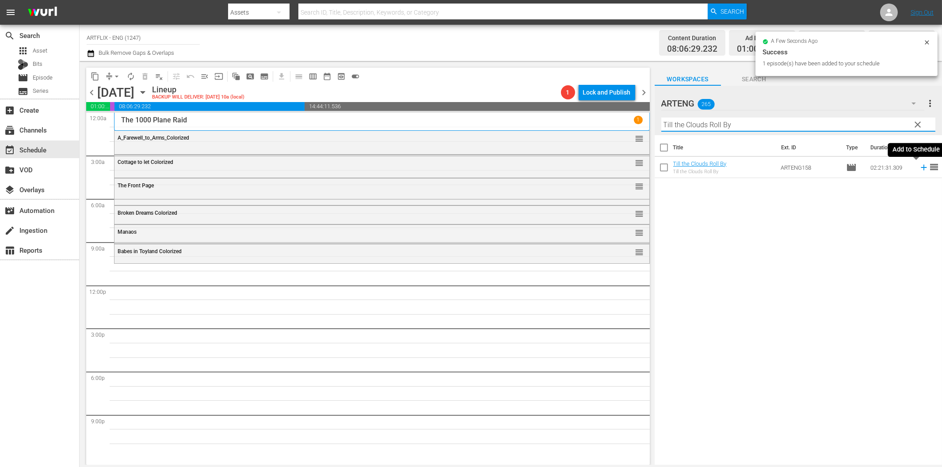
click at [919, 169] on icon at bounding box center [924, 168] width 10 height 10
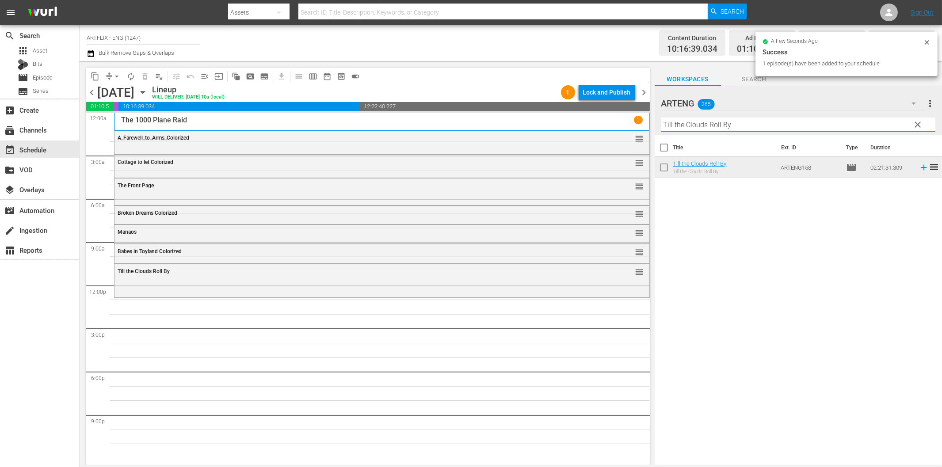
click at [727, 124] on input "Till the Clouds Roll By" at bounding box center [799, 125] width 274 height 14
paste input "Detour"
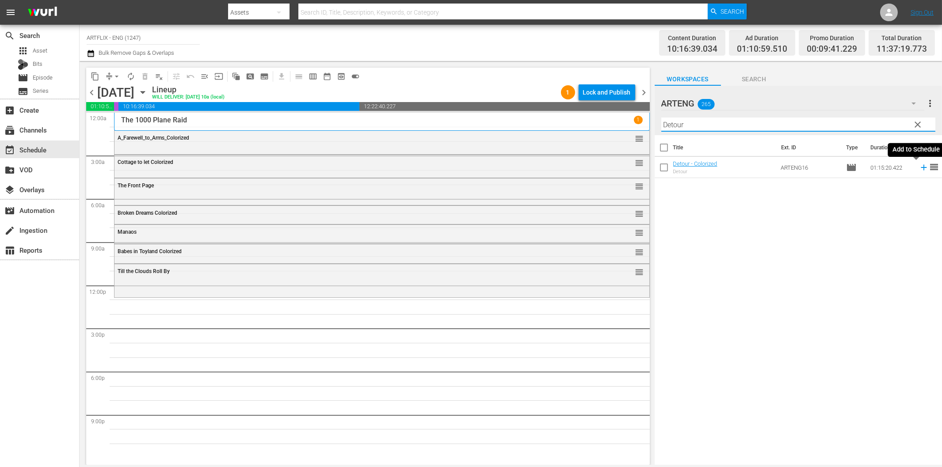
click at [919, 167] on icon at bounding box center [924, 168] width 10 height 10
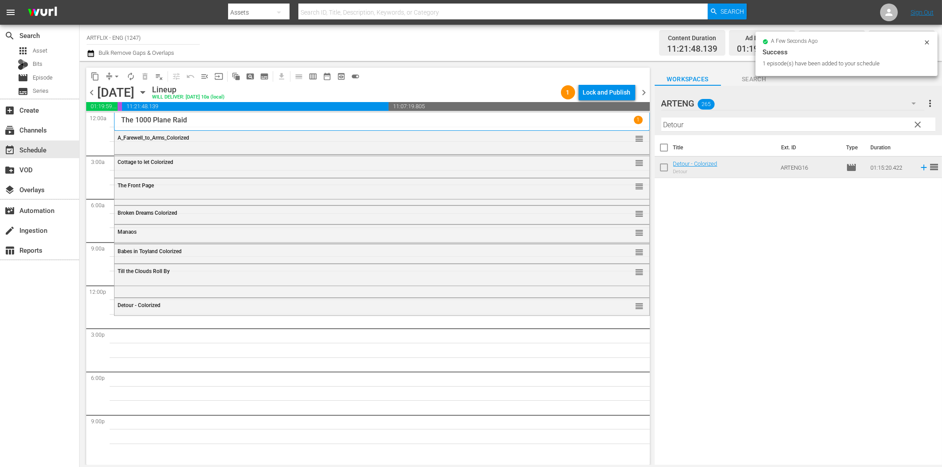
click at [704, 125] on input "Detour" at bounding box center [799, 125] width 274 height 14
paste input "The North Sta"
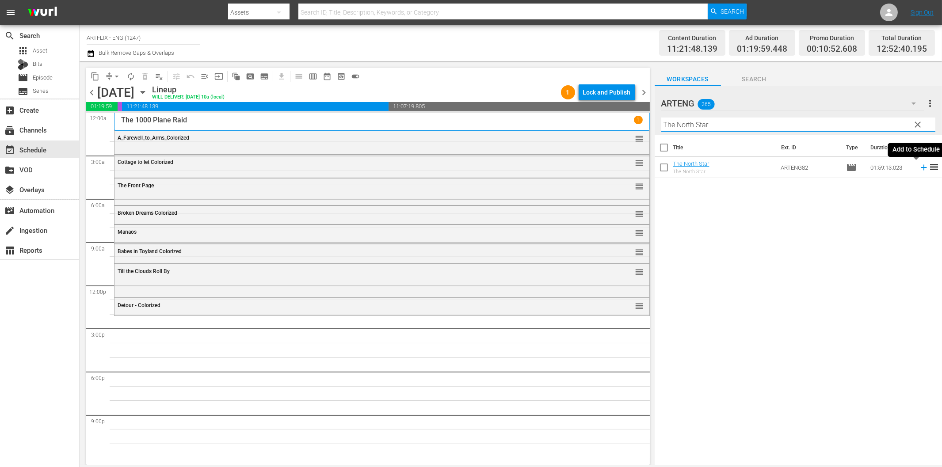
click at [921, 168] on icon at bounding box center [924, 168] width 6 height 6
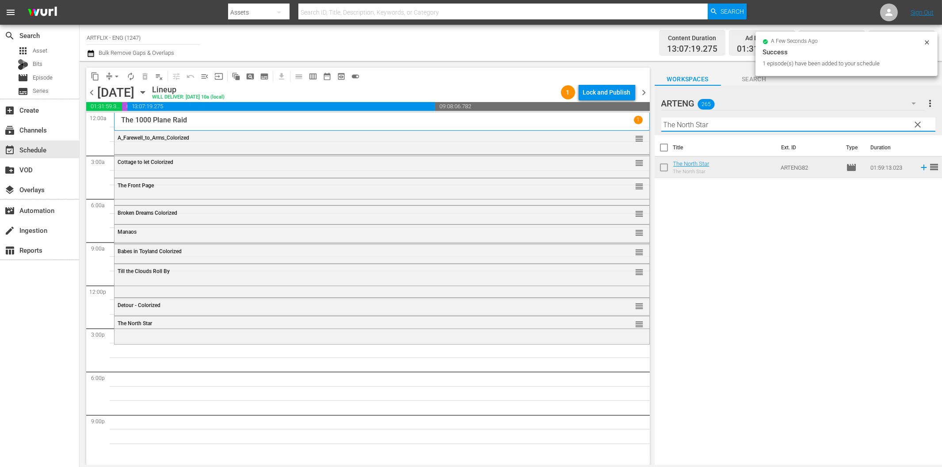
click at [729, 127] on input "The North Star" at bounding box center [799, 125] width 274 height 14
paste input "Town Went Wild"
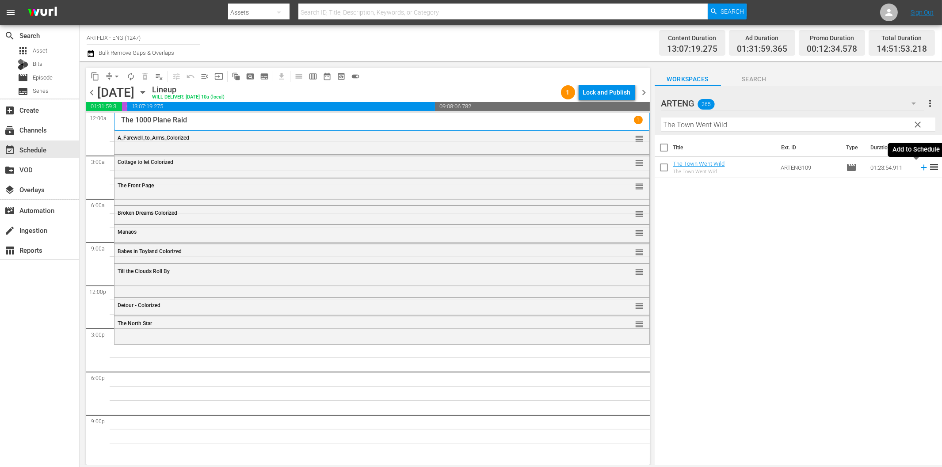
click at [919, 169] on icon at bounding box center [924, 168] width 10 height 10
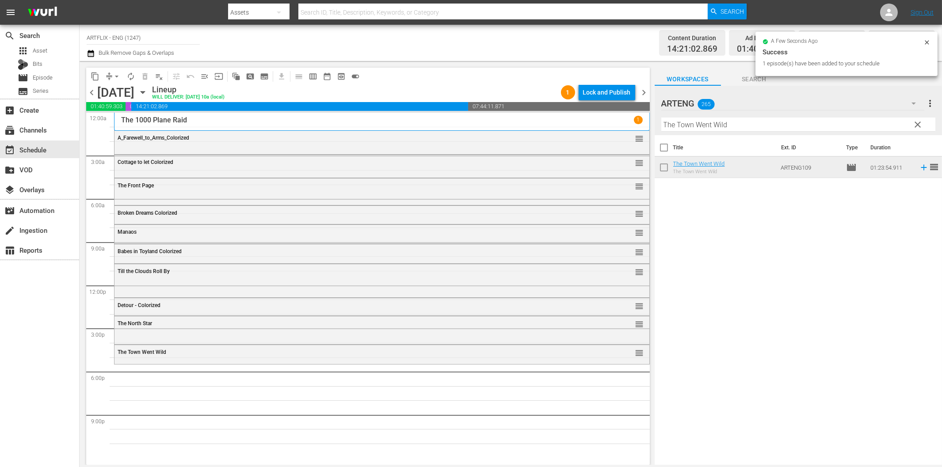
click at [796, 126] on input "The Town Went Wild" at bounding box center [799, 125] width 274 height 14
paste input "Highway Dragnet"
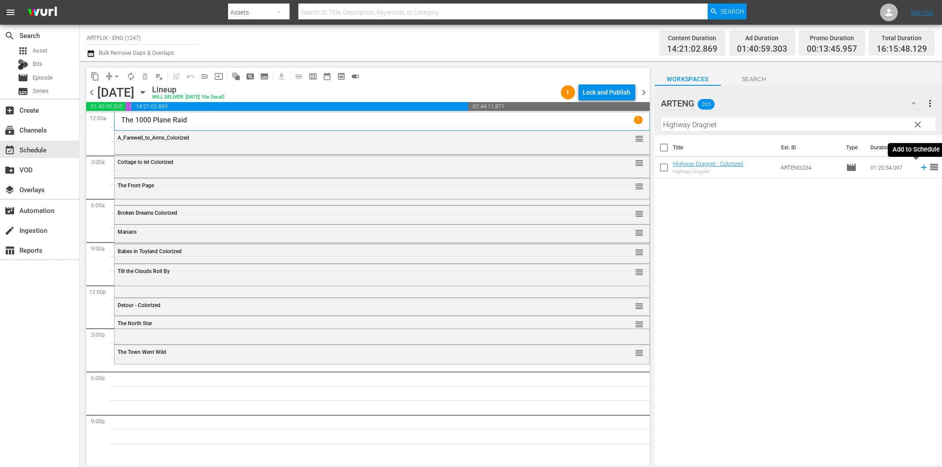
click at [919, 171] on icon at bounding box center [924, 168] width 10 height 10
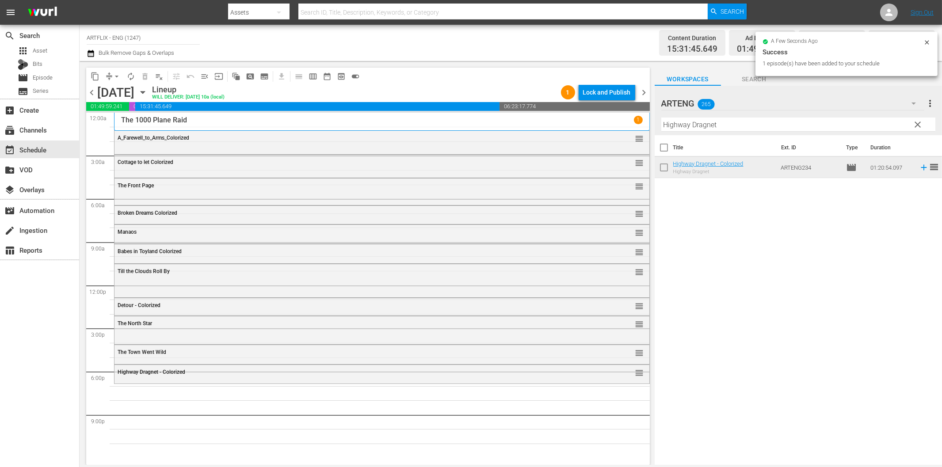
click at [693, 126] on input "Highway Dragnet" at bounding box center [799, 125] width 274 height 14
paste input "Car of Dreams"
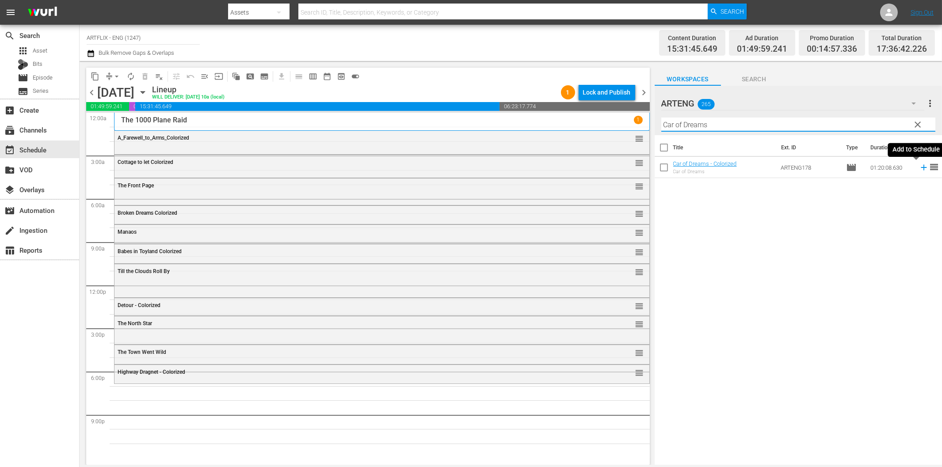
click at [921, 168] on icon at bounding box center [924, 168] width 6 height 6
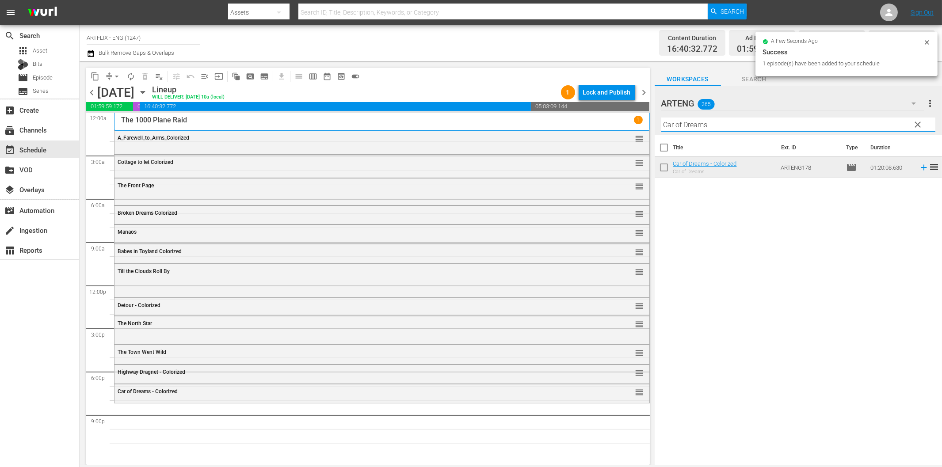
click at [768, 127] on input "Car of Dreams" at bounding box center [799, 125] width 274 height 14
paste input "Bonnie Prince Charlie"
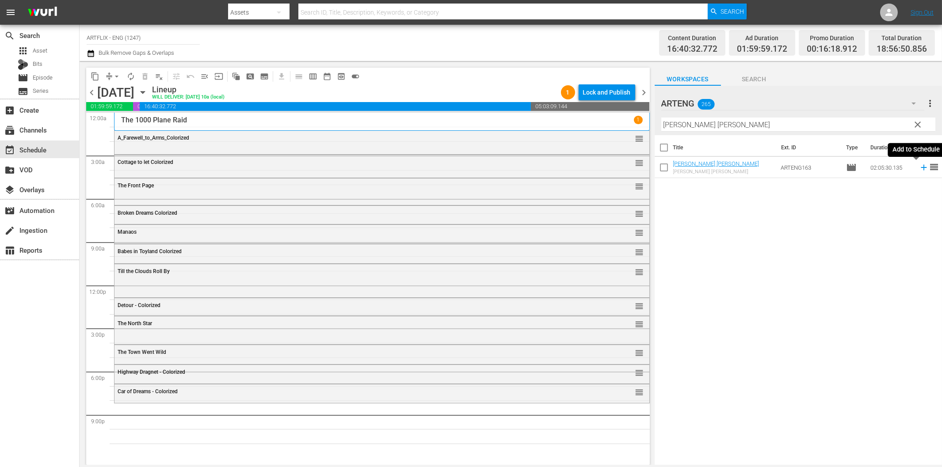
click at [921, 168] on icon at bounding box center [924, 168] width 6 height 6
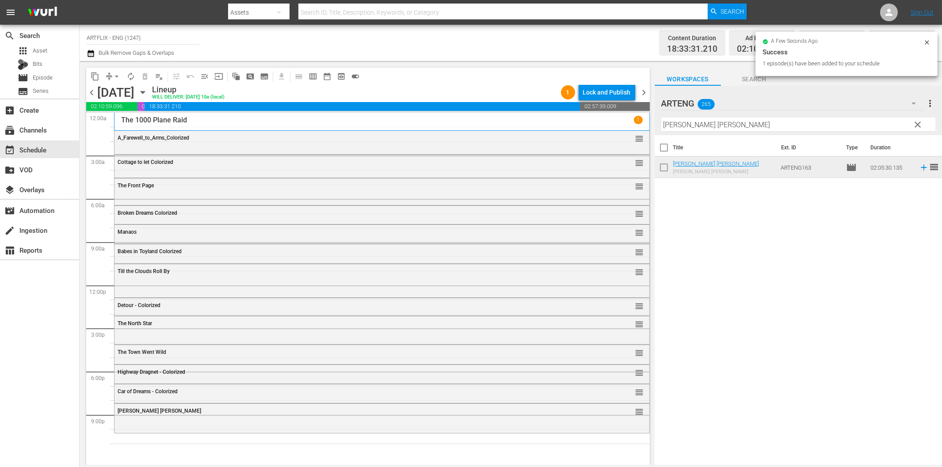
click at [763, 123] on input "Bonnie Prince Charlie" at bounding box center [799, 125] width 274 height 14
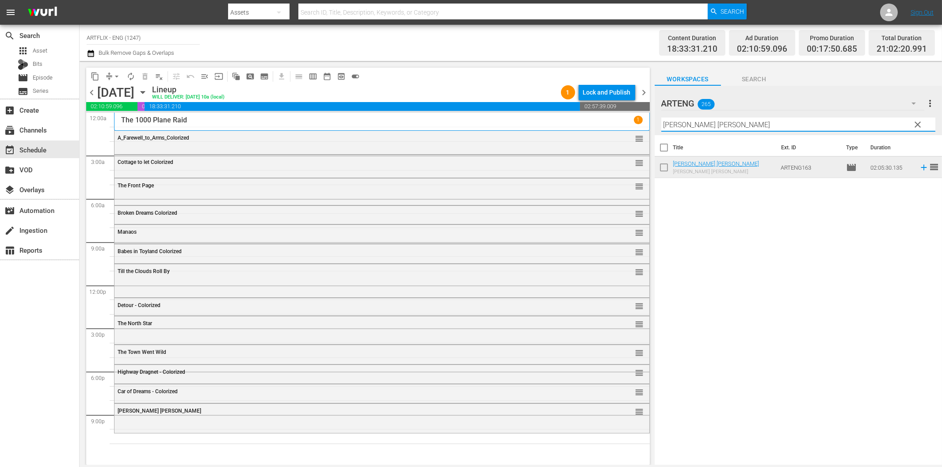
paste input "Piranha"
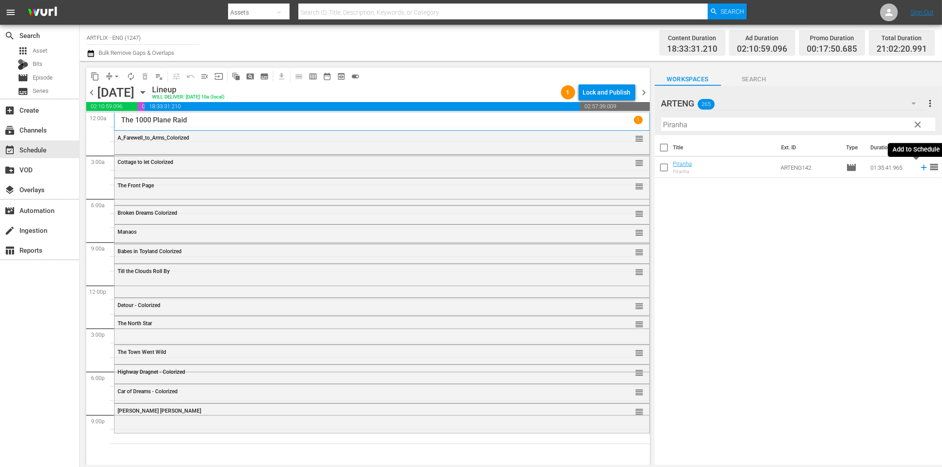
click at [921, 168] on icon at bounding box center [924, 168] width 6 height 6
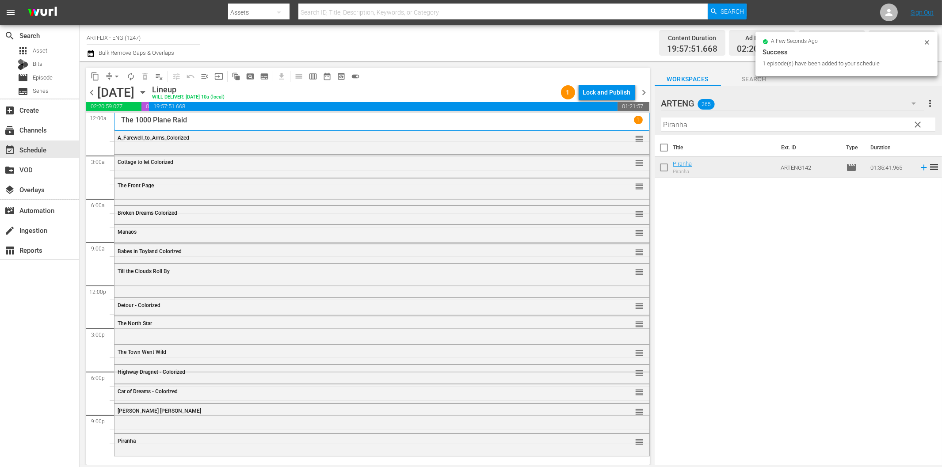
click at [704, 126] on input "Piranha" at bounding box center [799, 125] width 274 height 14
paste input "Sherlock Holmes - Dressed to Kill"
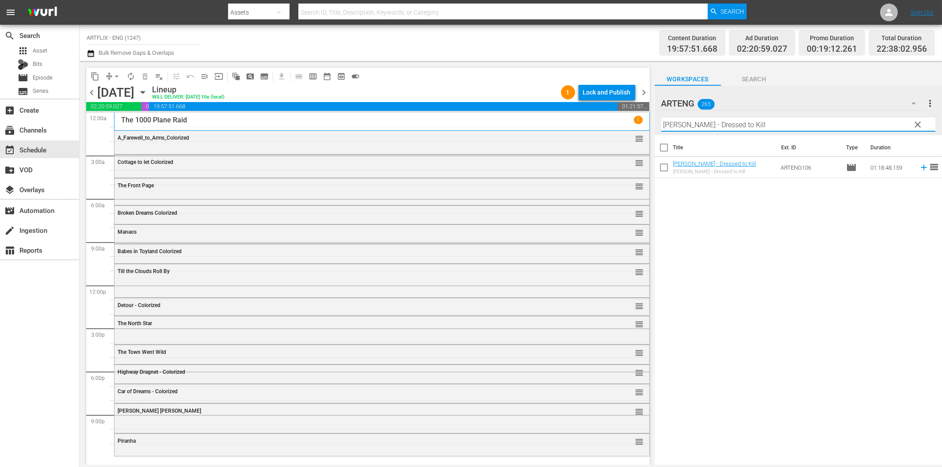
type input "Sherlock Holmes - Dressed to Kill"
click at [919, 165] on icon at bounding box center [924, 168] width 10 height 10
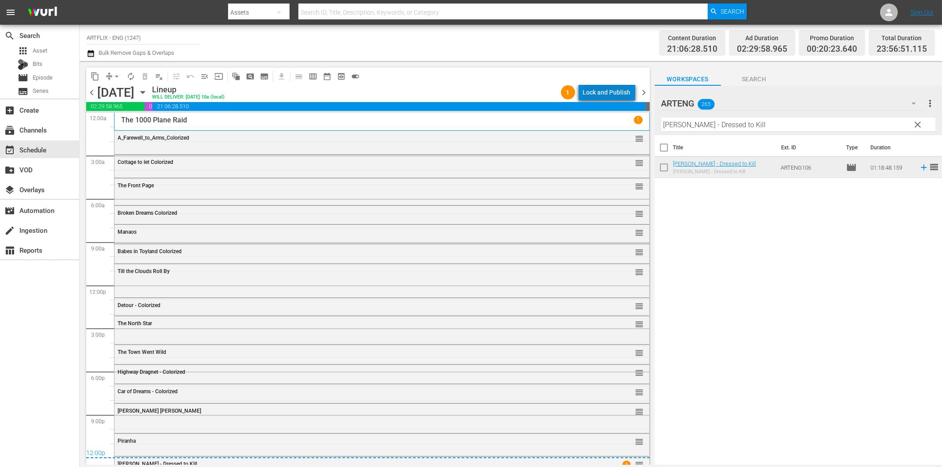
click at [615, 97] on div "Lock and Publish" at bounding box center [607, 92] width 48 height 16
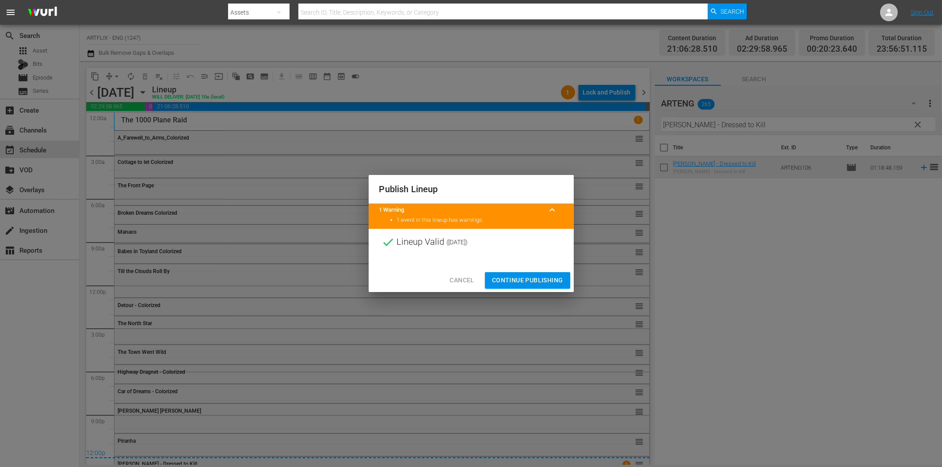
click at [548, 282] on span "Continue Publishing" at bounding box center [527, 280] width 71 height 11
